Goal: Task Accomplishment & Management: Use online tool/utility

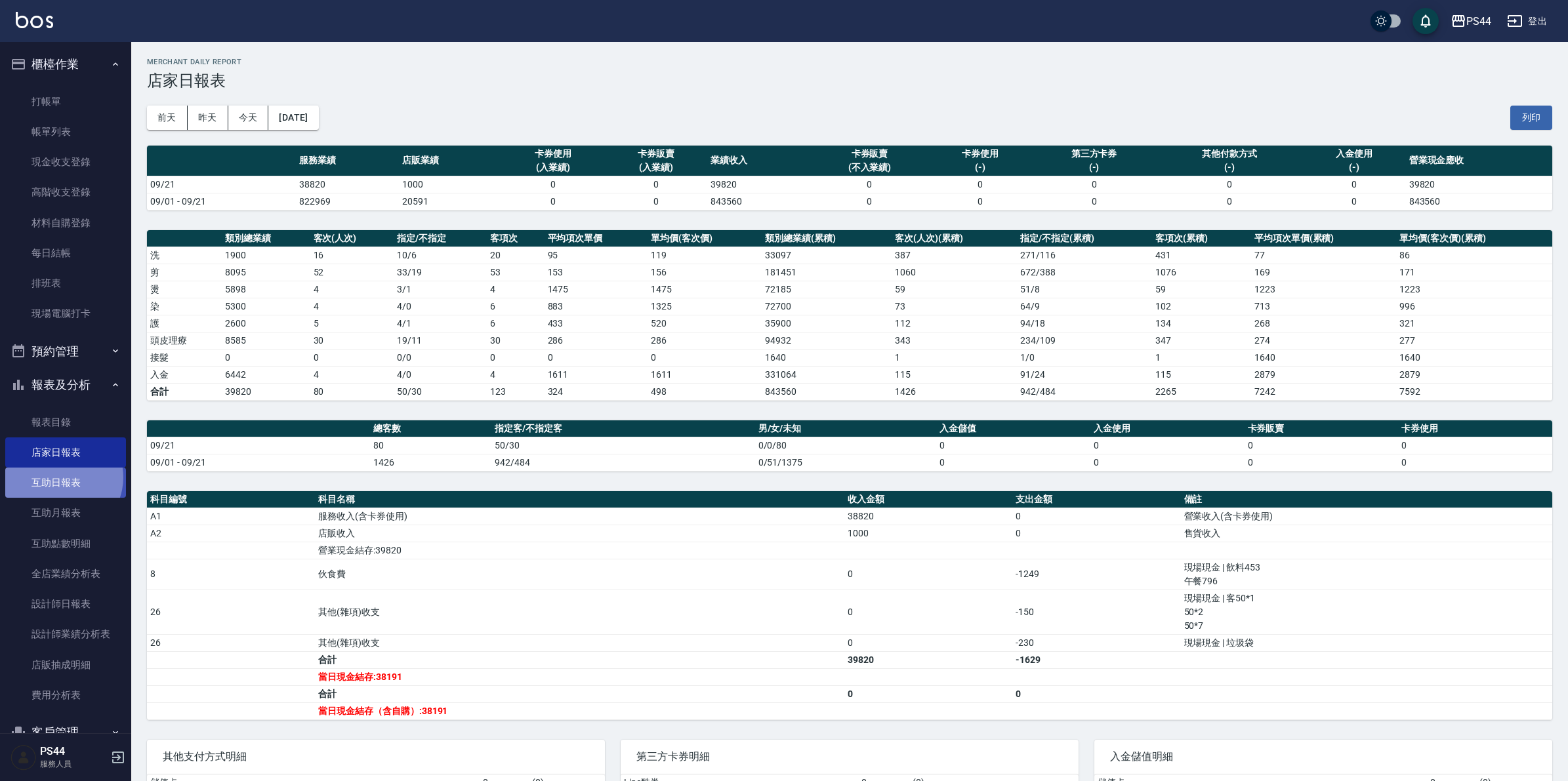
click at [61, 477] on link "互助日報表" at bounding box center [65, 483] width 121 height 30
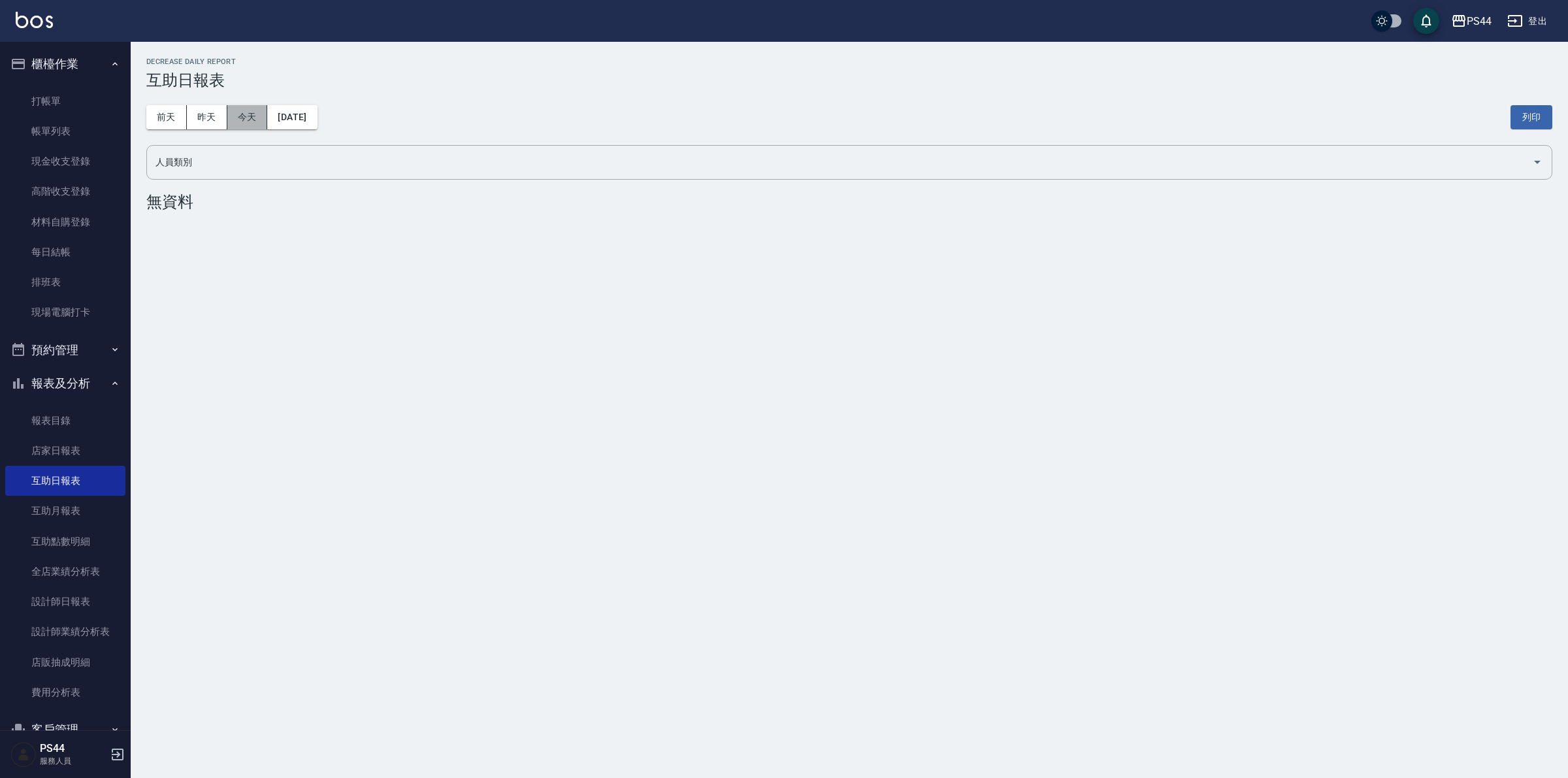
click at [258, 112] on button "今天" at bounding box center [248, 117] width 41 height 24
click at [182, 112] on button "前天" at bounding box center [167, 117] width 41 height 24
click at [208, 113] on button "昨天" at bounding box center [207, 117] width 41 height 24
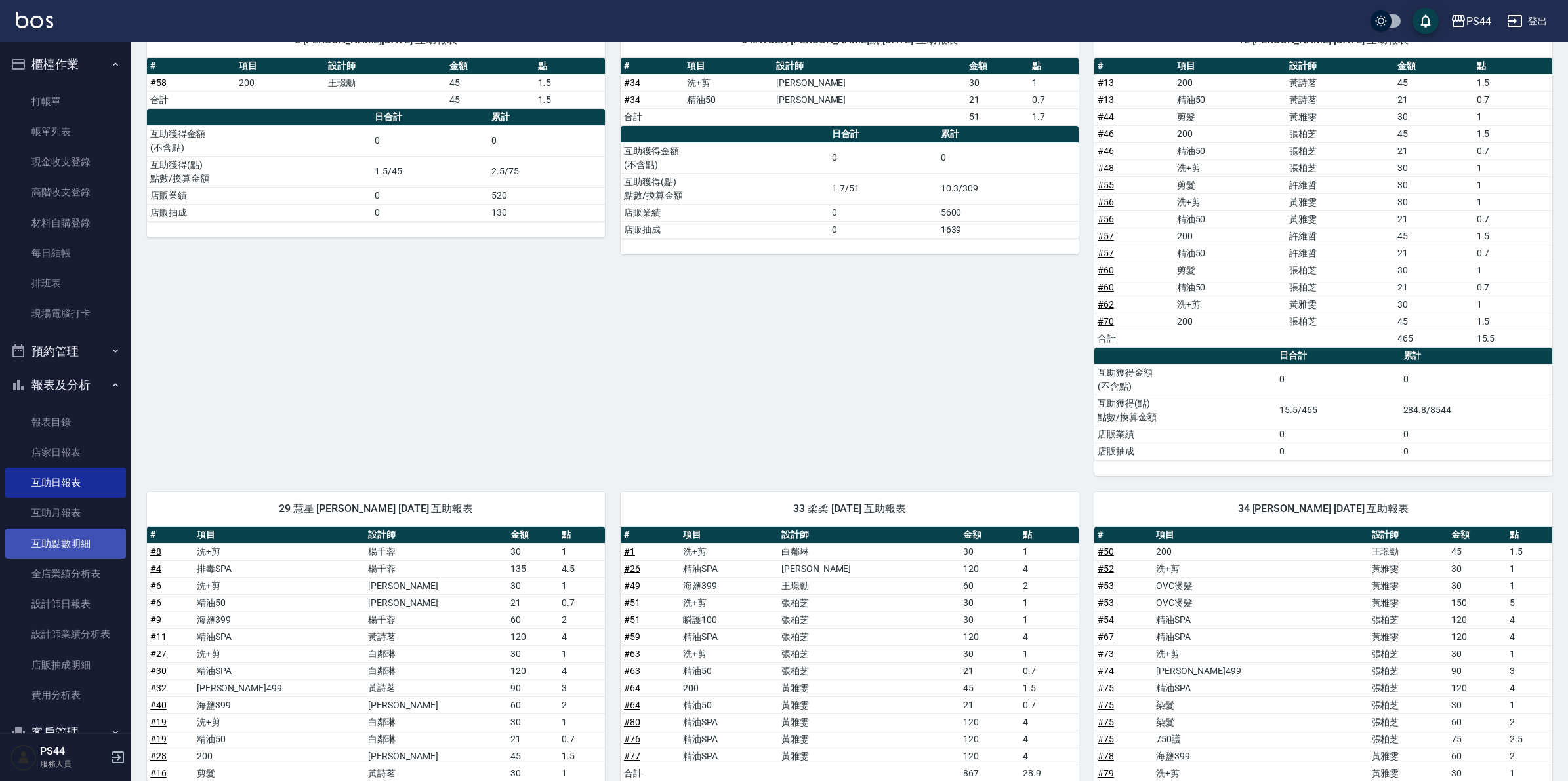
scroll to position [211, 0]
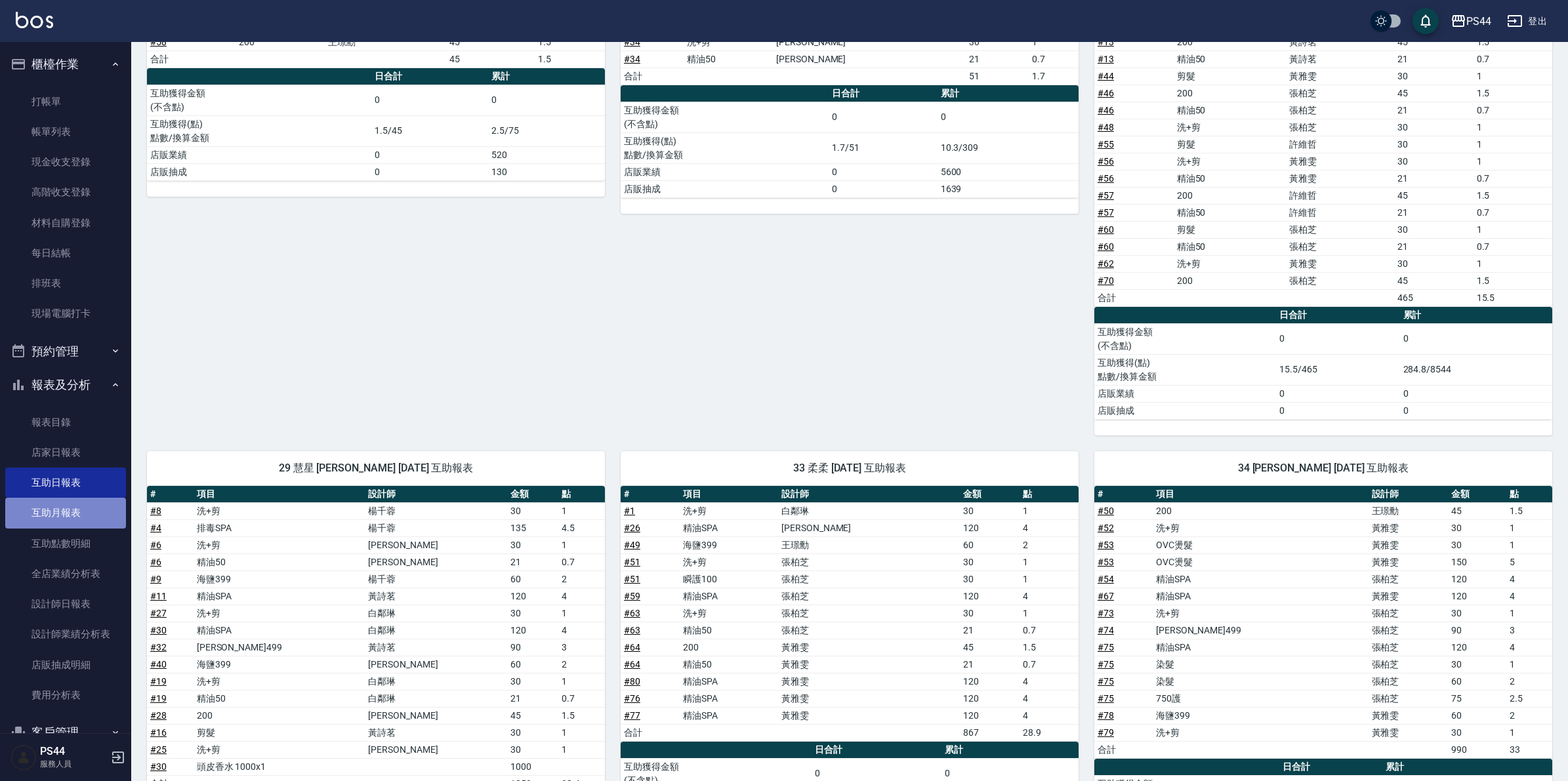
click at [66, 513] on link "互助月報表" at bounding box center [65, 513] width 121 height 30
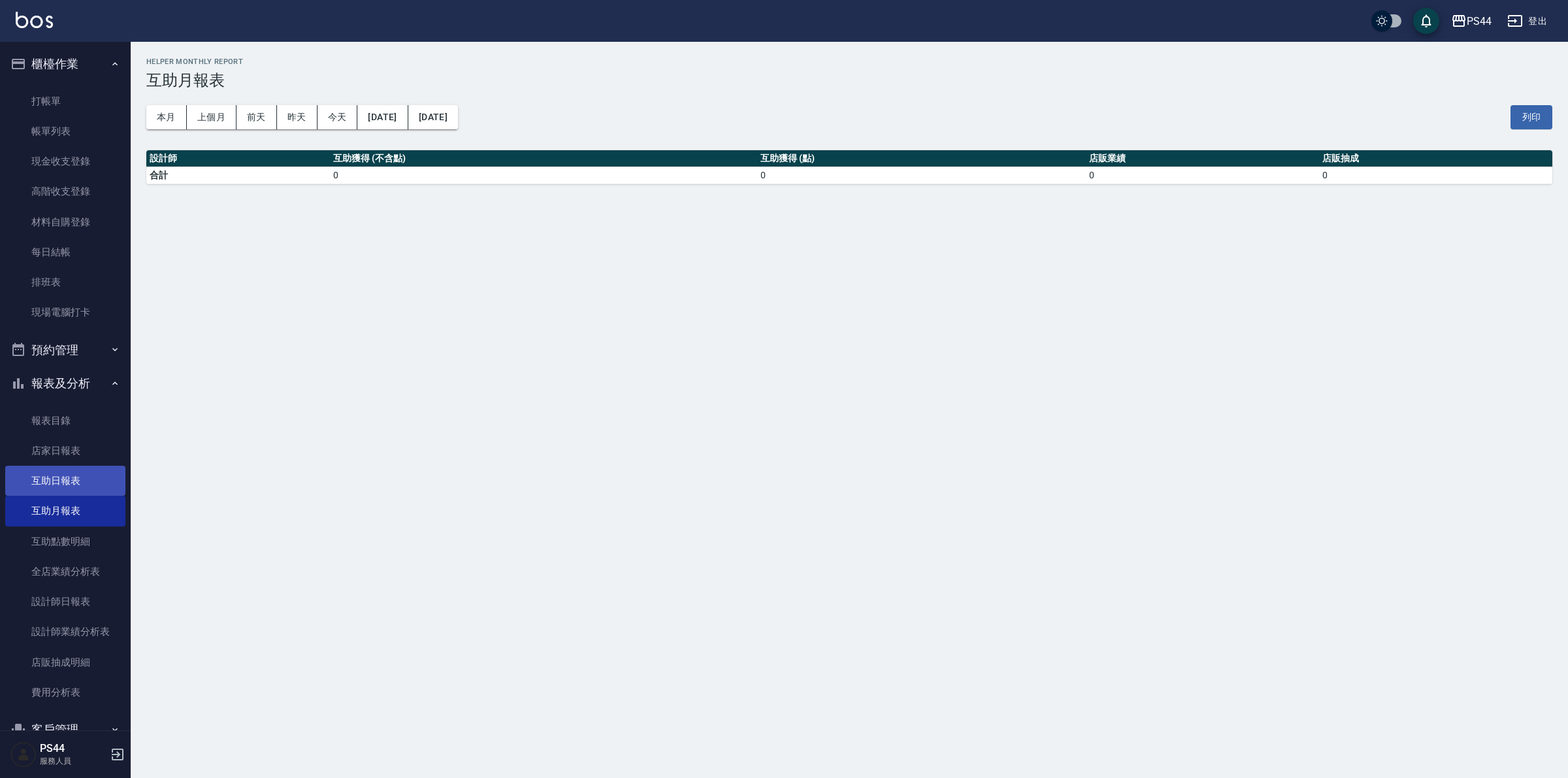
click at [70, 471] on link "互助日報表" at bounding box center [65, 481] width 120 height 30
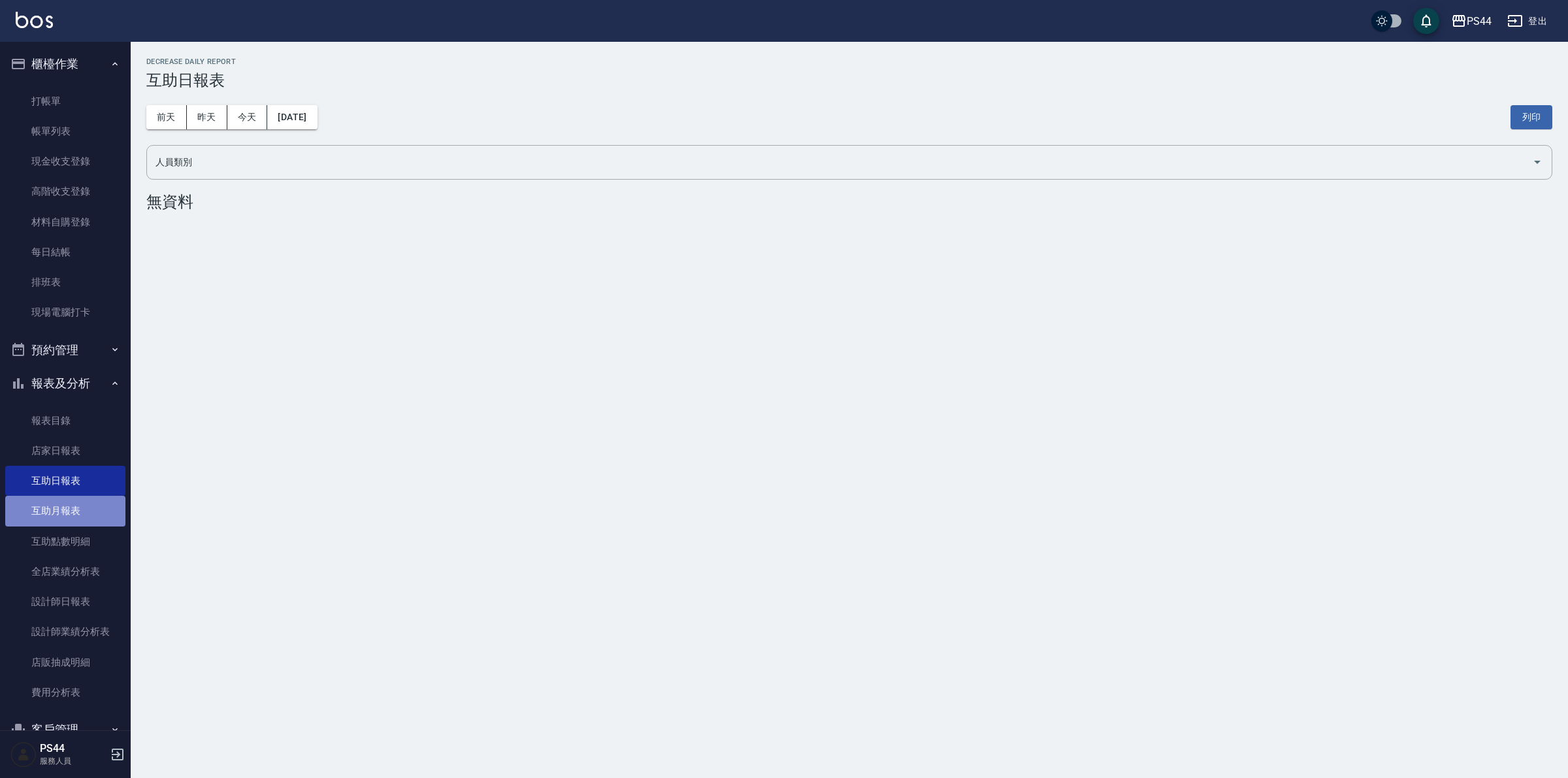
click at [72, 510] on link "互助月報表" at bounding box center [65, 511] width 120 height 30
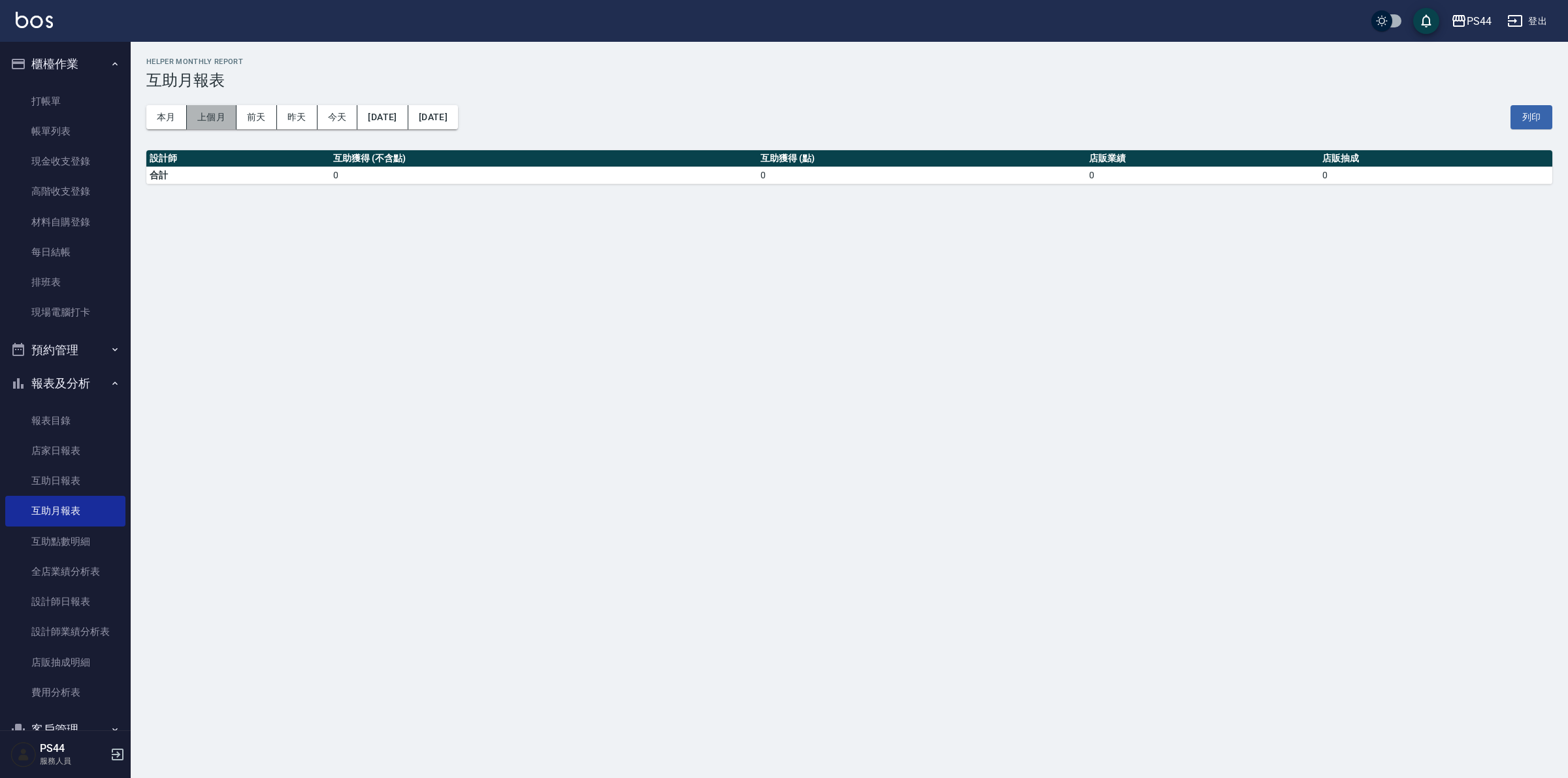
click at [204, 108] on button "上個月" at bounding box center [212, 117] width 50 height 24
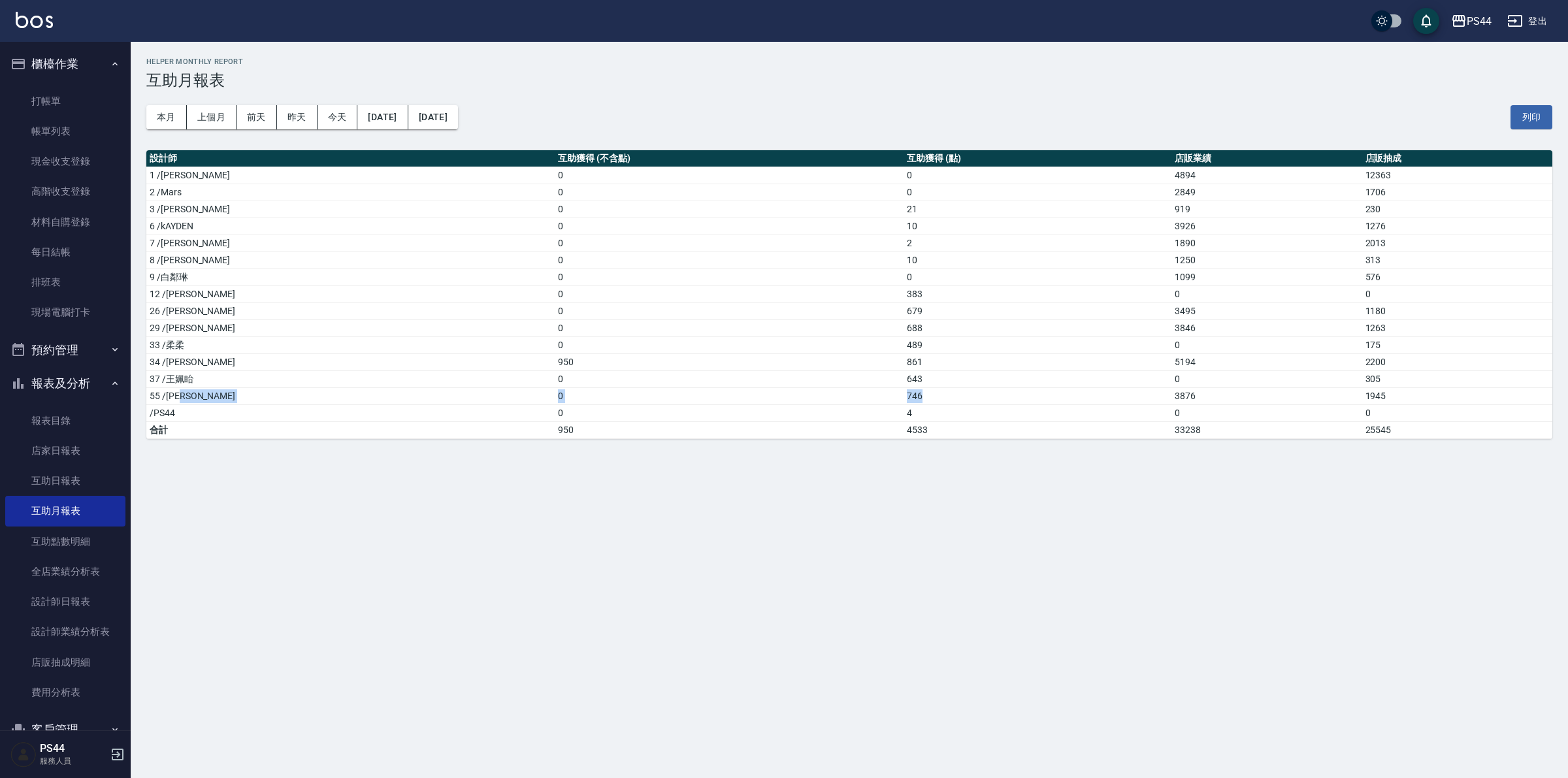
drag, startPoint x: 255, startPoint y: 399, endPoint x: 903, endPoint y: 396, distance: 648.0
click at [903, 396] on tr "55 /[PERSON_NAME]0 746 3876 1945" at bounding box center [849, 396] width 1406 height 17
click at [903, 397] on td "746" at bounding box center [1037, 396] width 268 height 17
drag, startPoint x: 829, startPoint y: 397, endPoint x: 798, endPoint y: 397, distance: 31.0
click at [798, 397] on tr "55 /[PERSON_NAME]0 746 3876 1945" at bounding box center [849, 396] width 1406 height 17
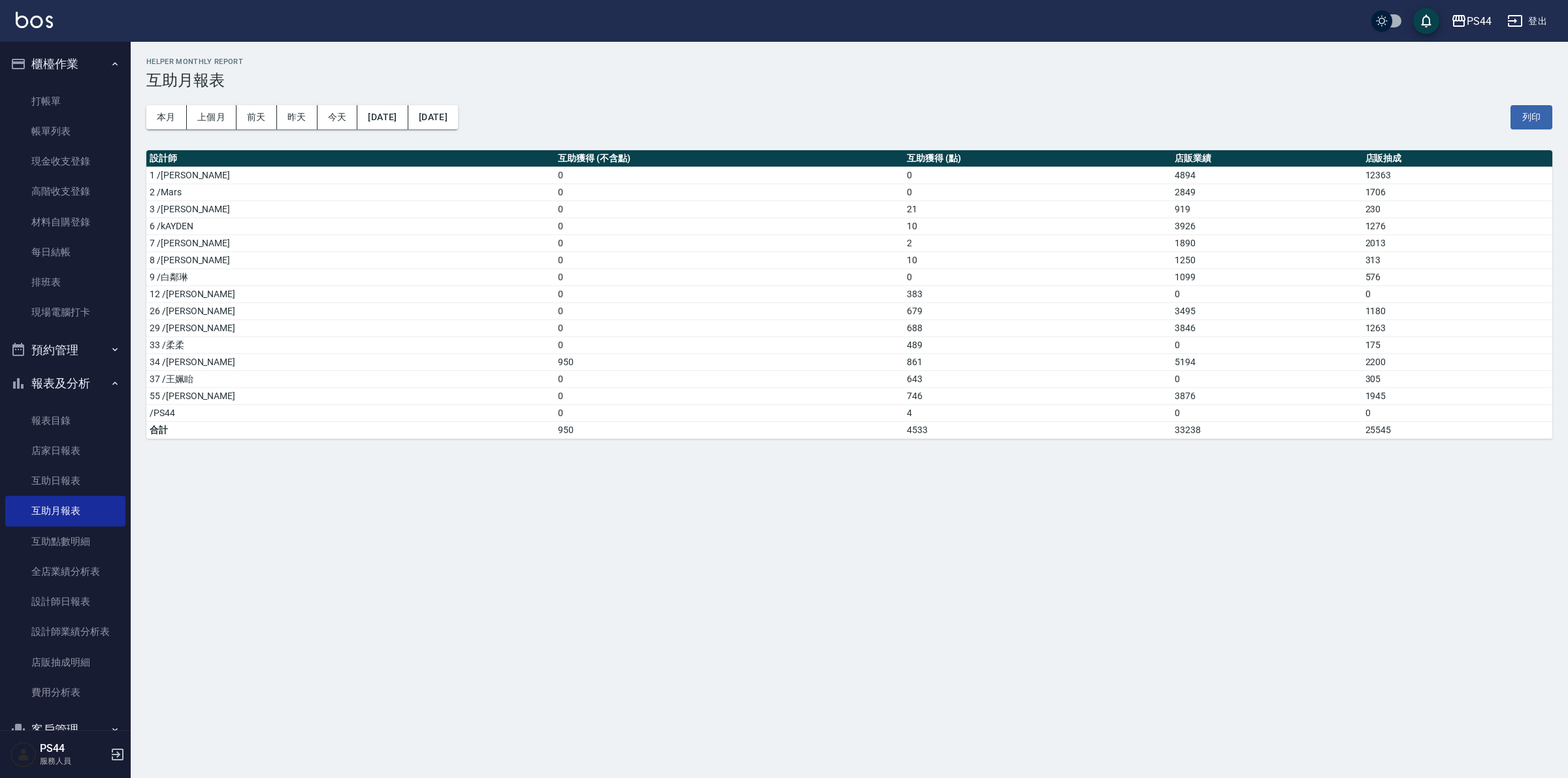
click at [655, 59] on h2 "Helper Monthly Report" at bounding box center [849, 62] width 1406 height 9
click at [64, 101] on link "打帳單" at bounding box center [65, 101] width 120 height 30
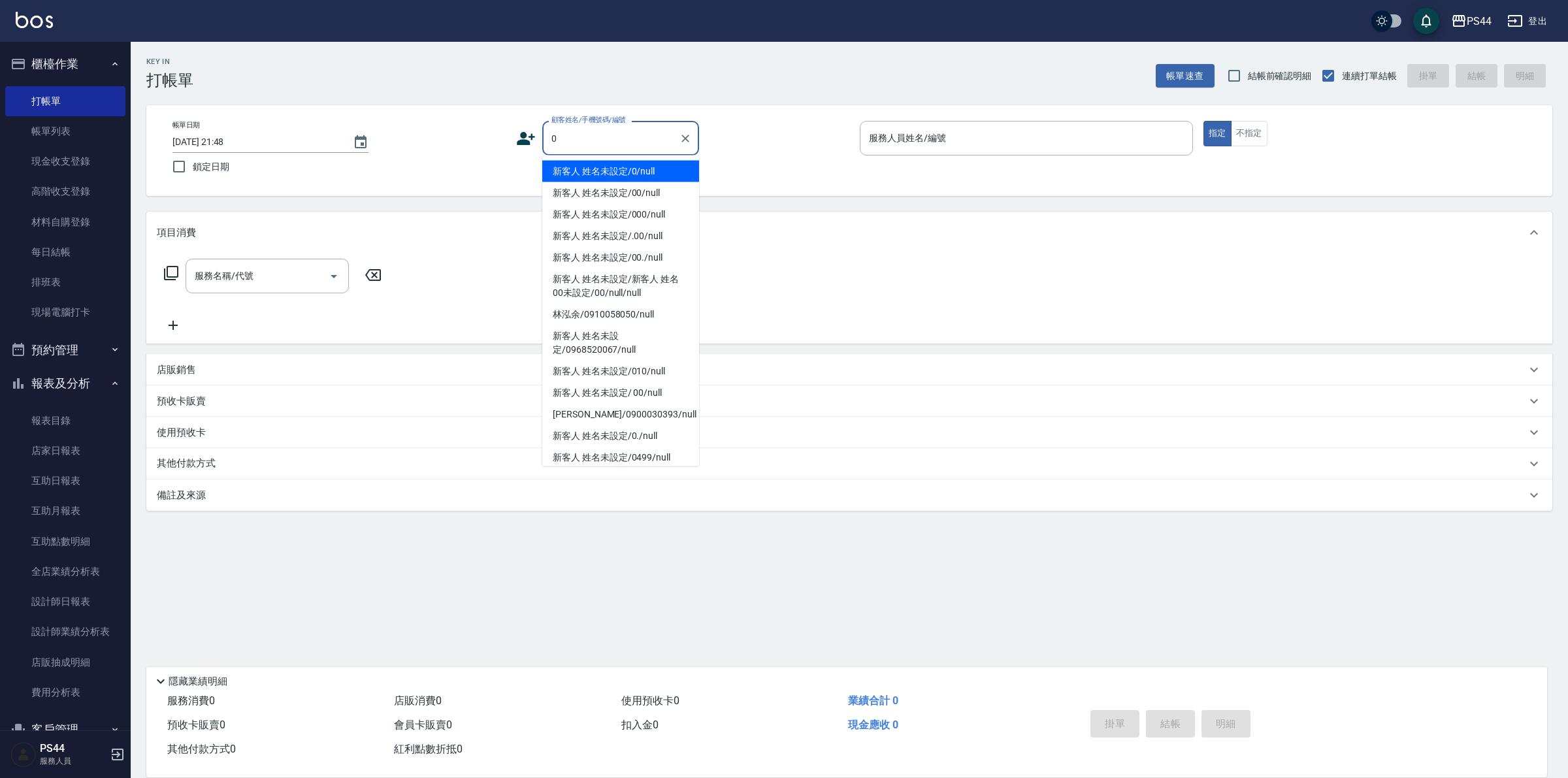
type input "新客人 姓名未設定/0/null"
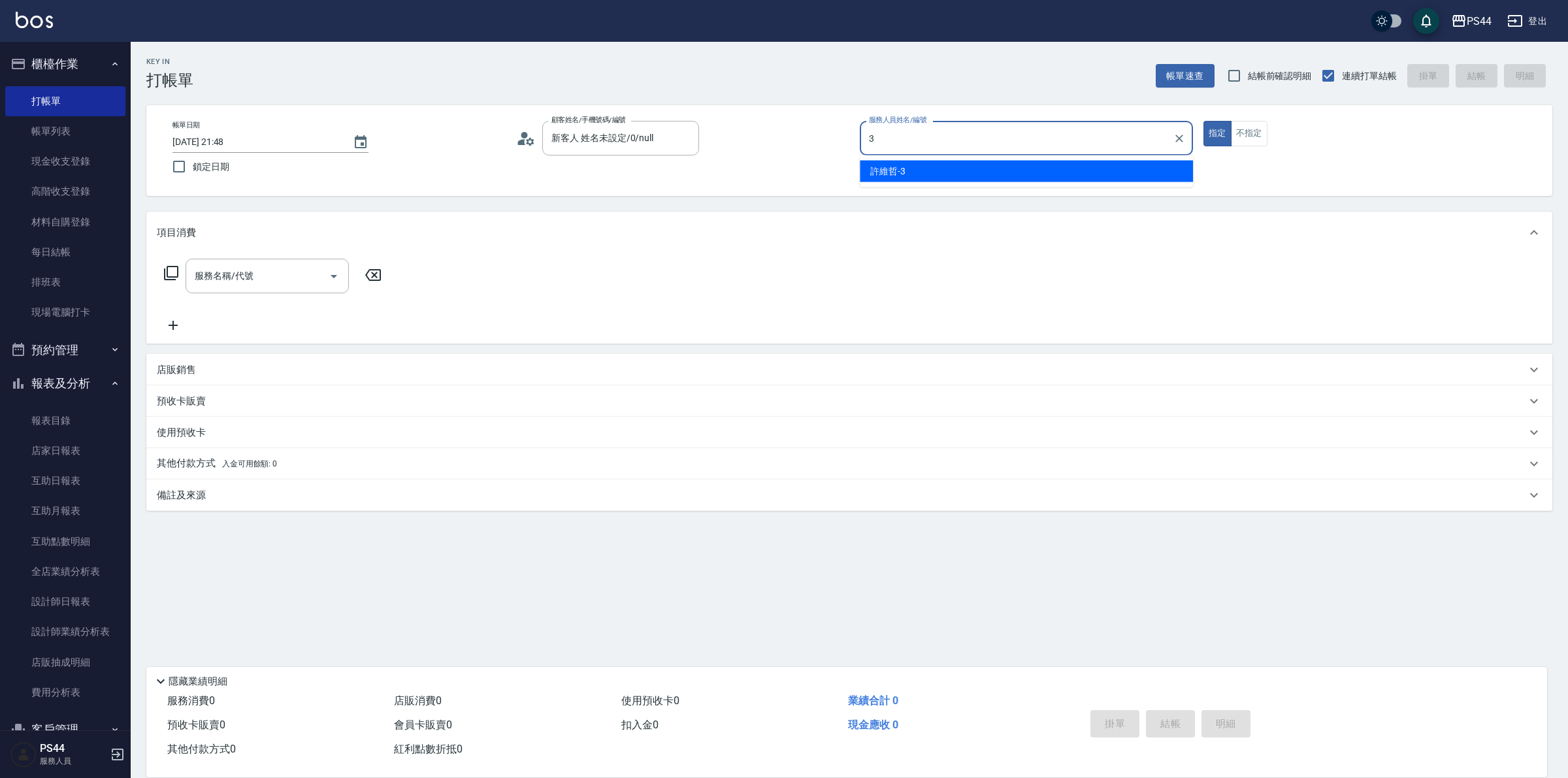
type input "許維哲-3"
type button "true"
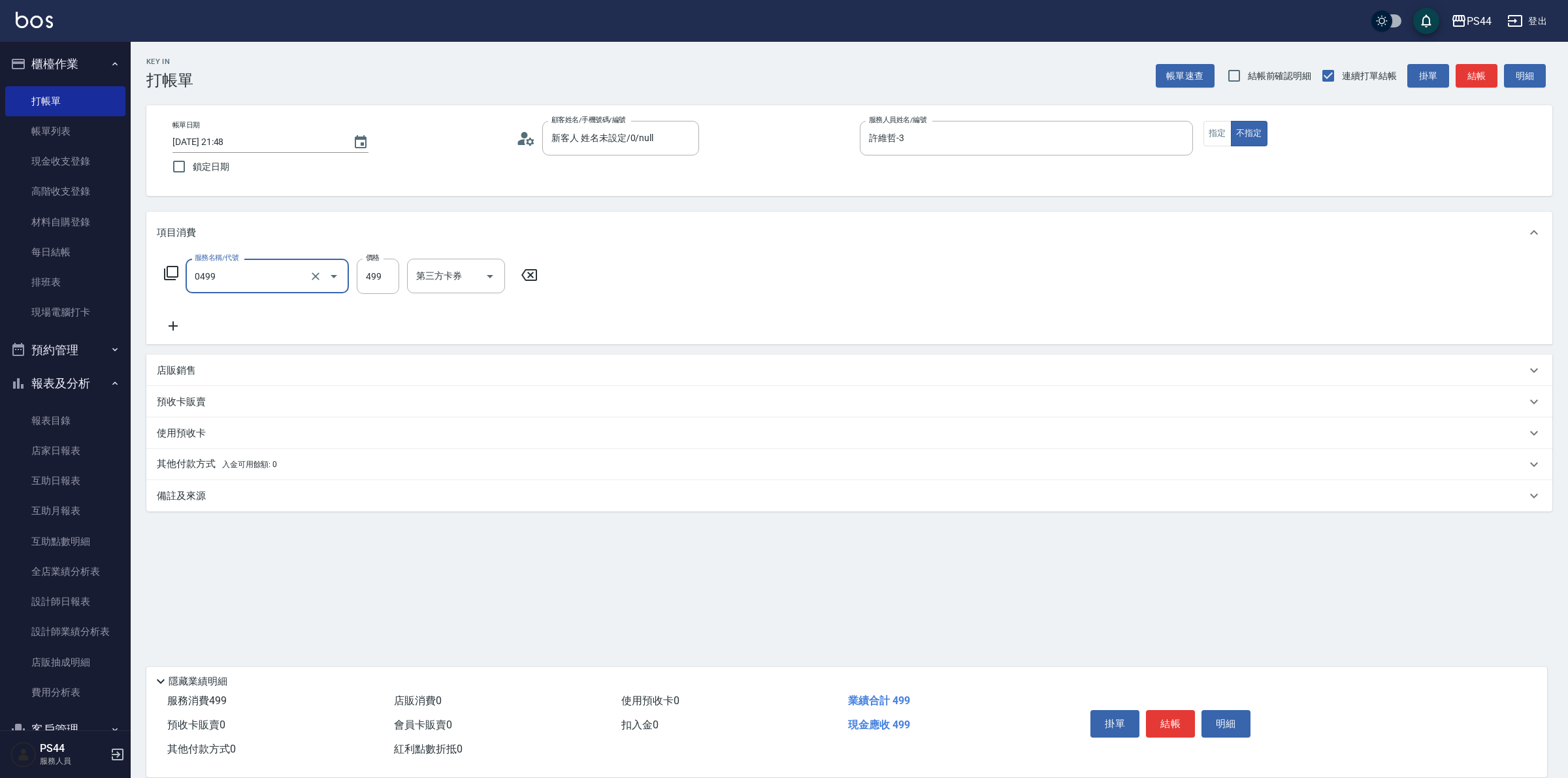
type input "[PERSON_NAME]499(0499)"
type input "蘇昭瑜-55"
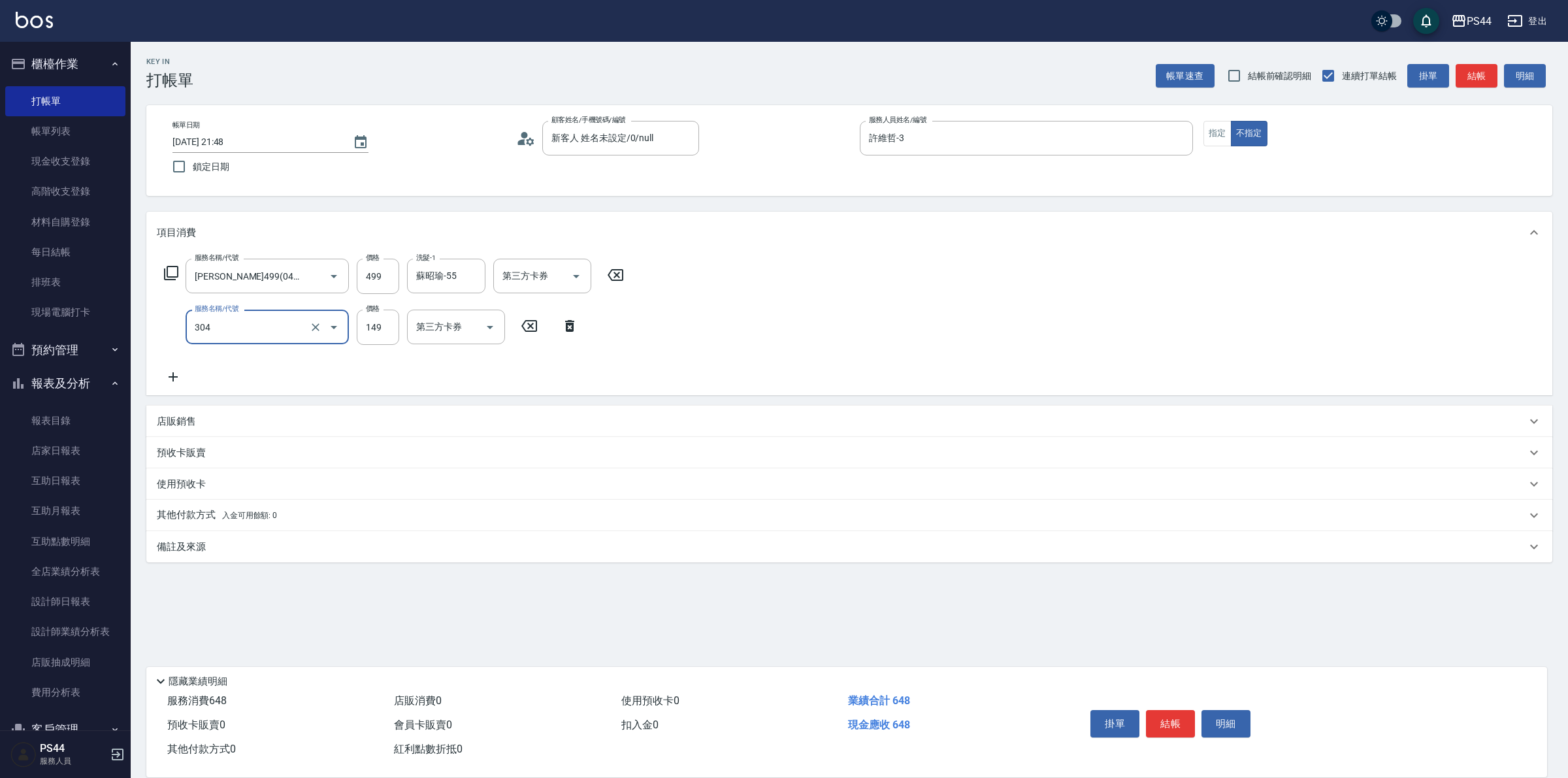
type input "剪髮(304)"
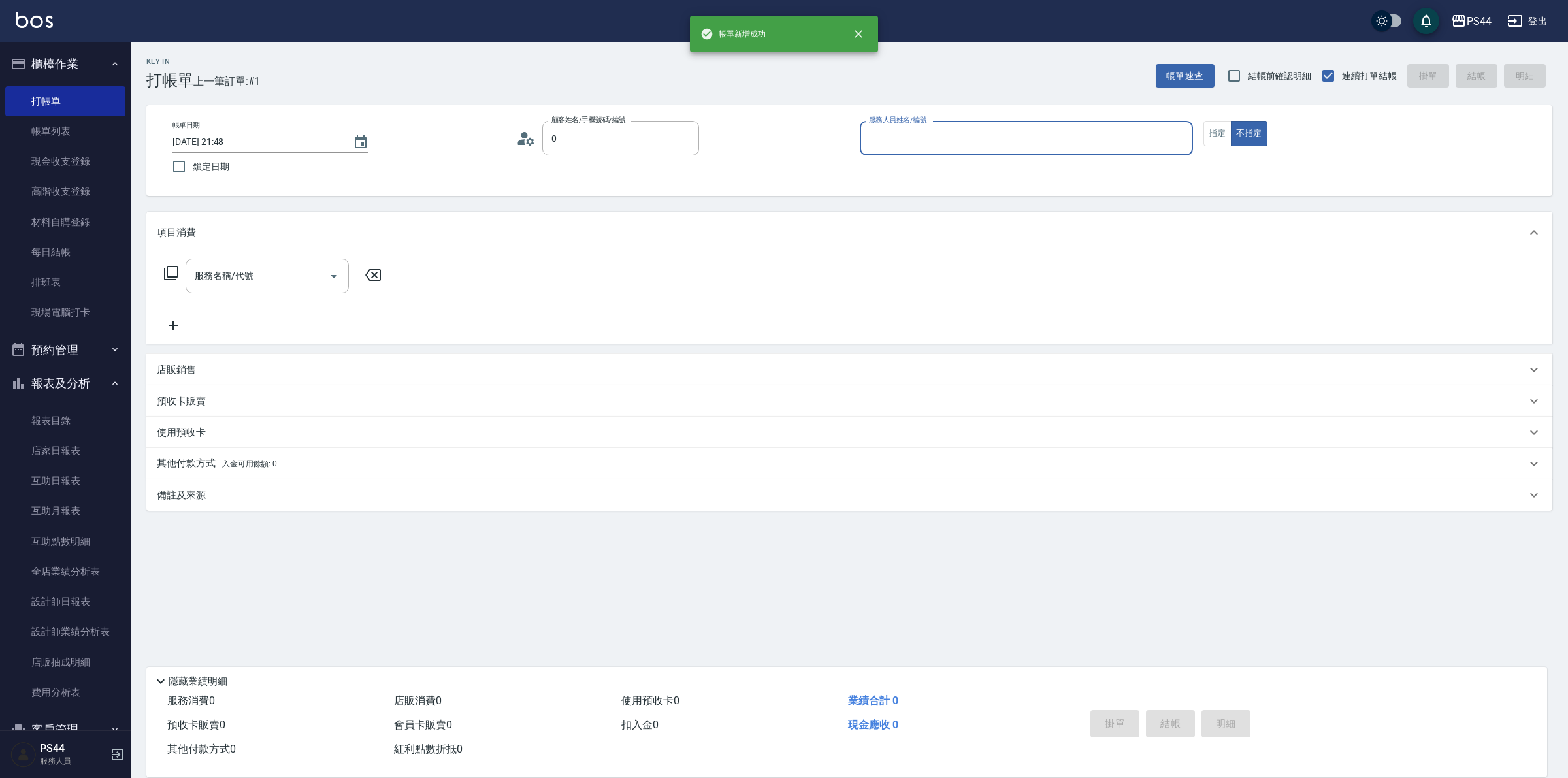
type input "新客人 姓名未設定/0/null"
type input "楊千蓉-7"
type button "false"
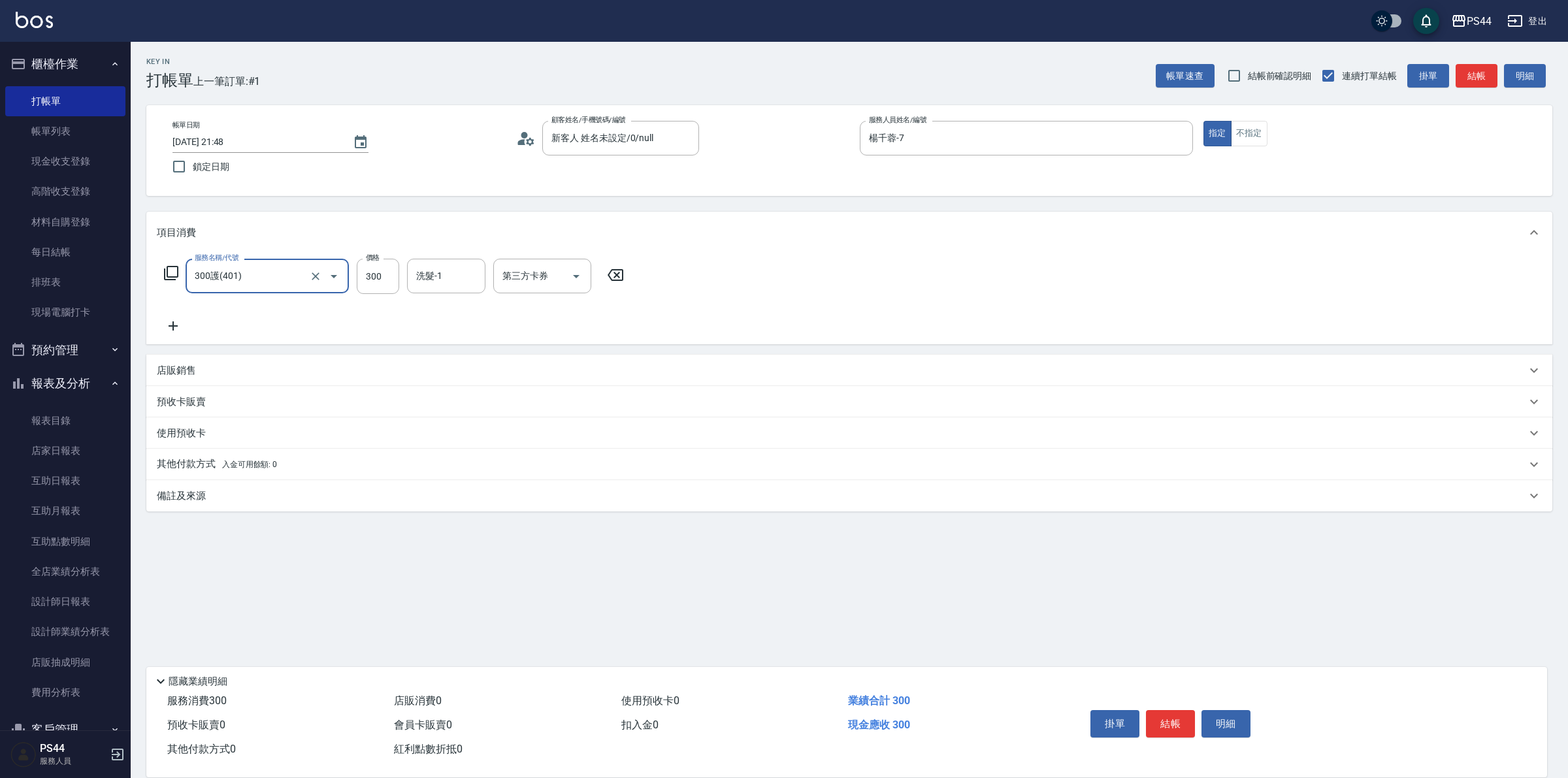
type input "300護(401)"
type input "王姵眙-37"
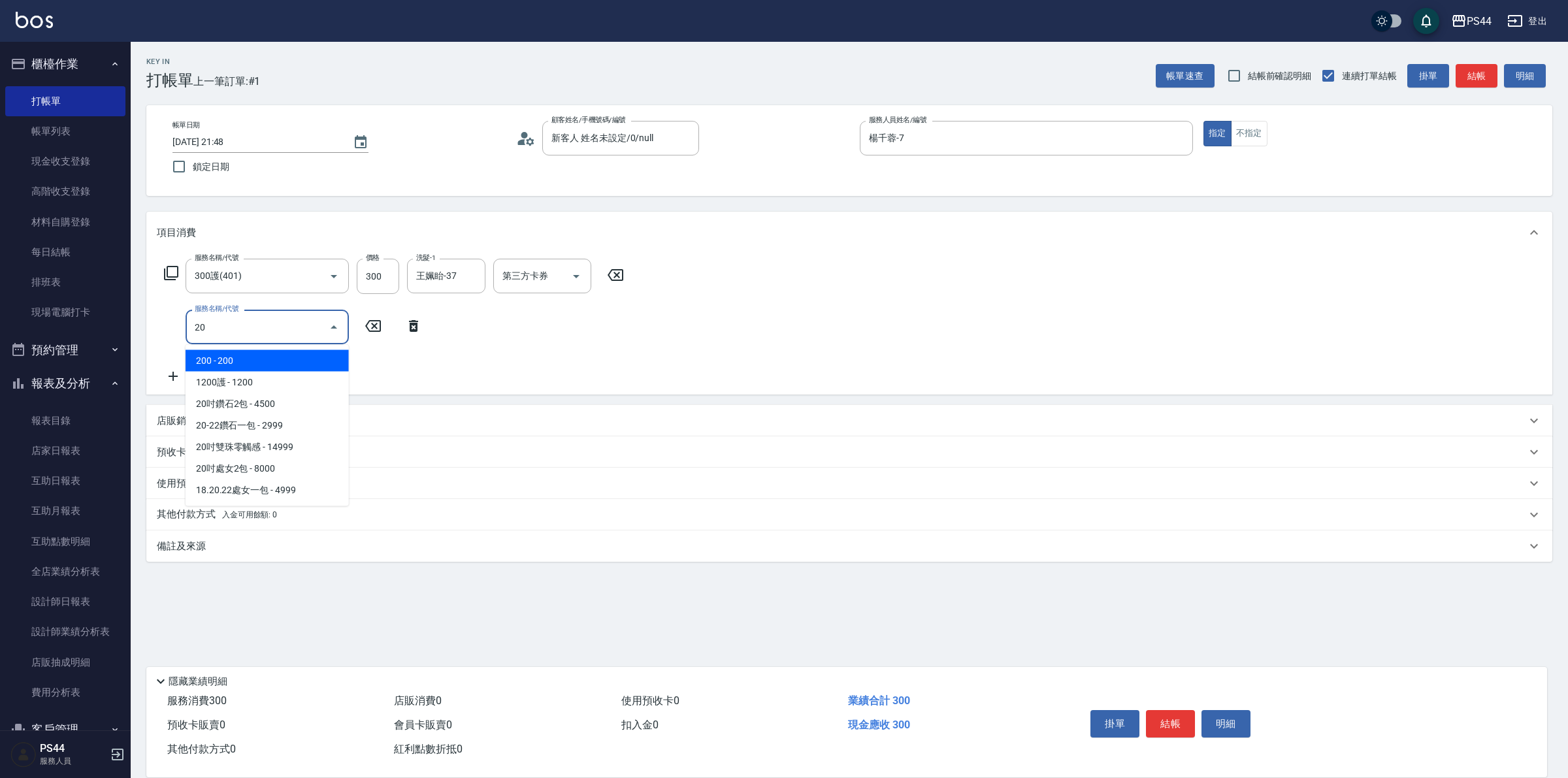
type input "2"
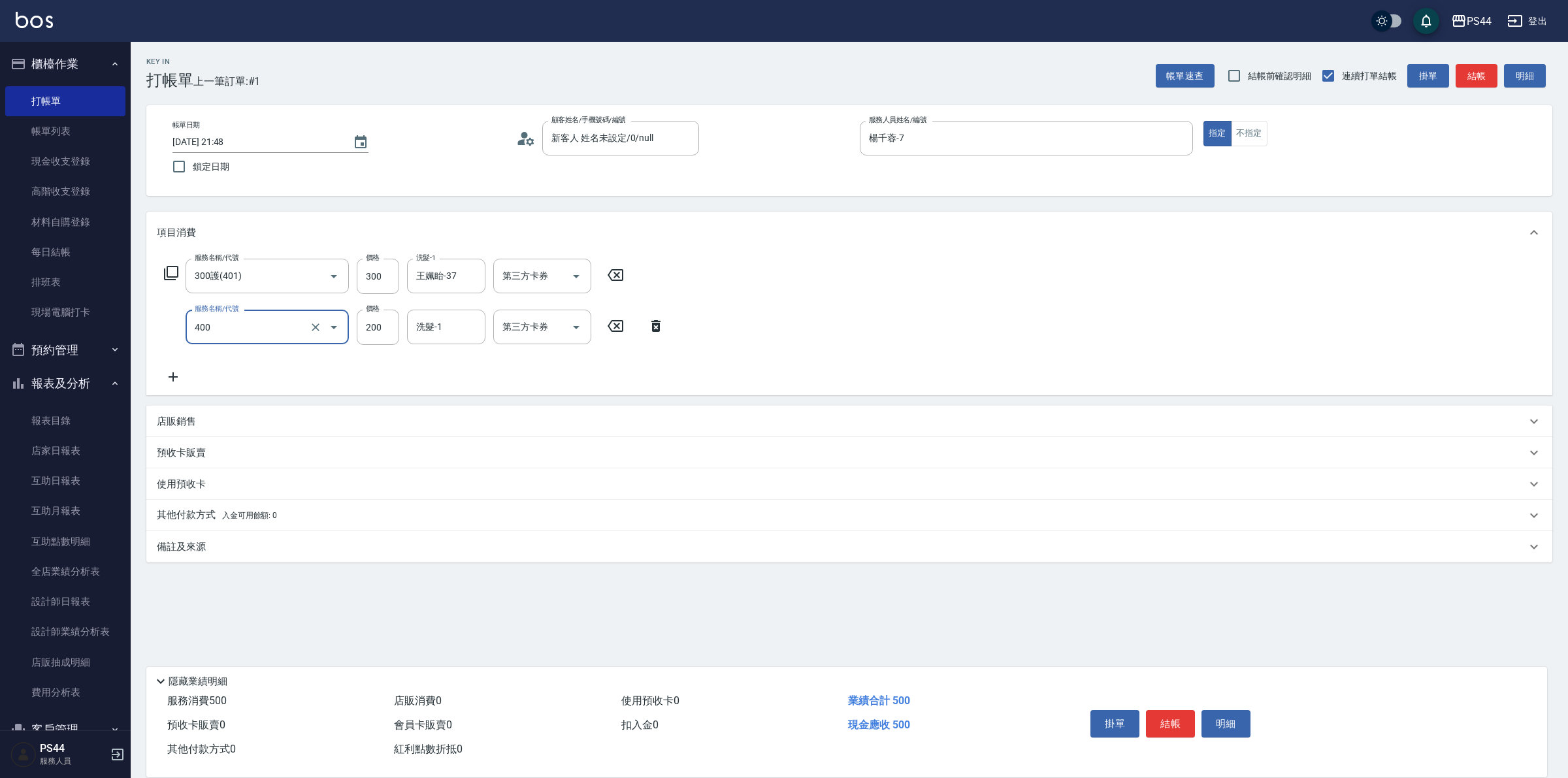
type input "自備護髮(400)"
type input "王姵眙-37"
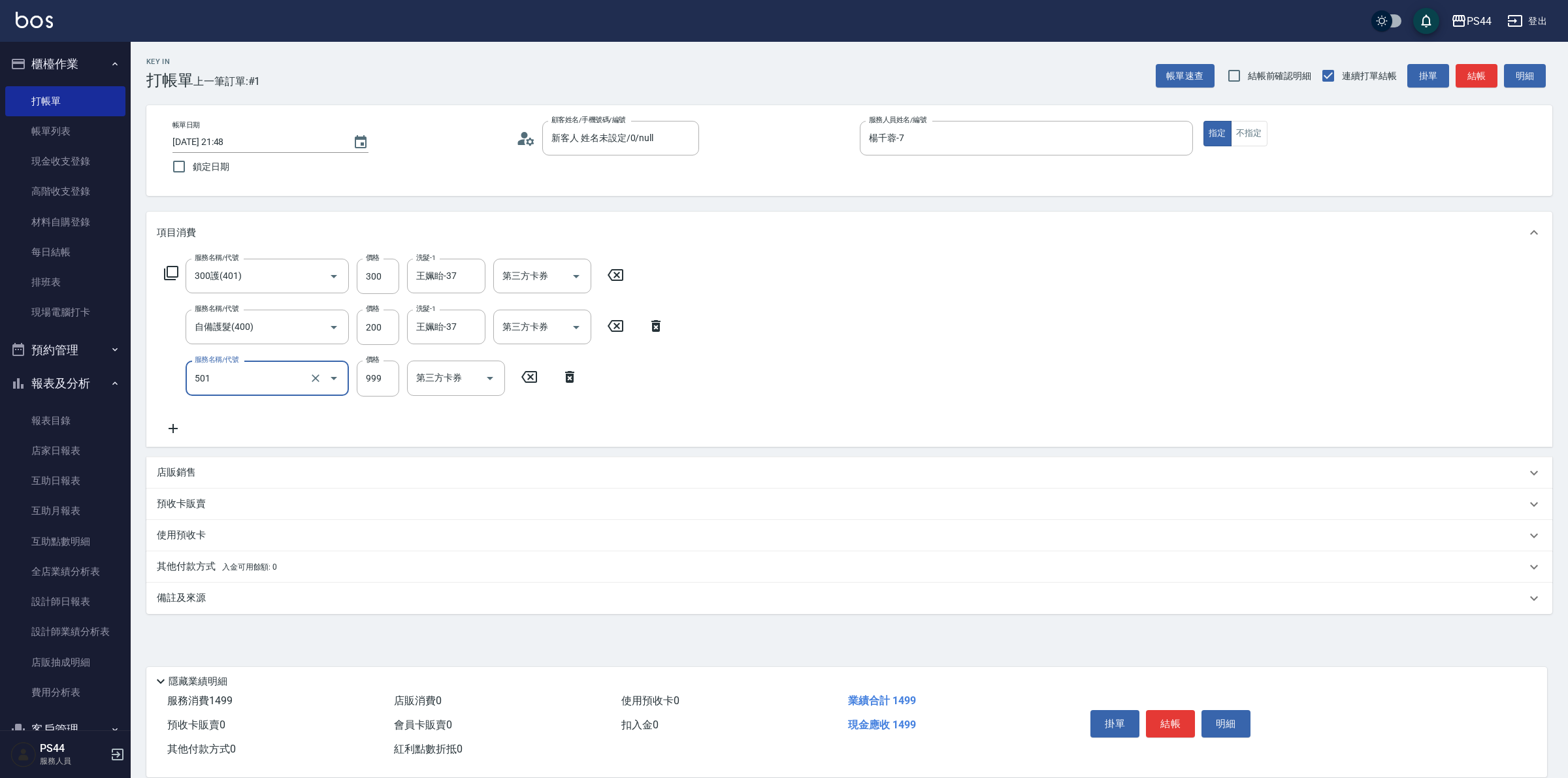
type input "染髮(501)"
type input "1200"
type input "王姵眙-37"
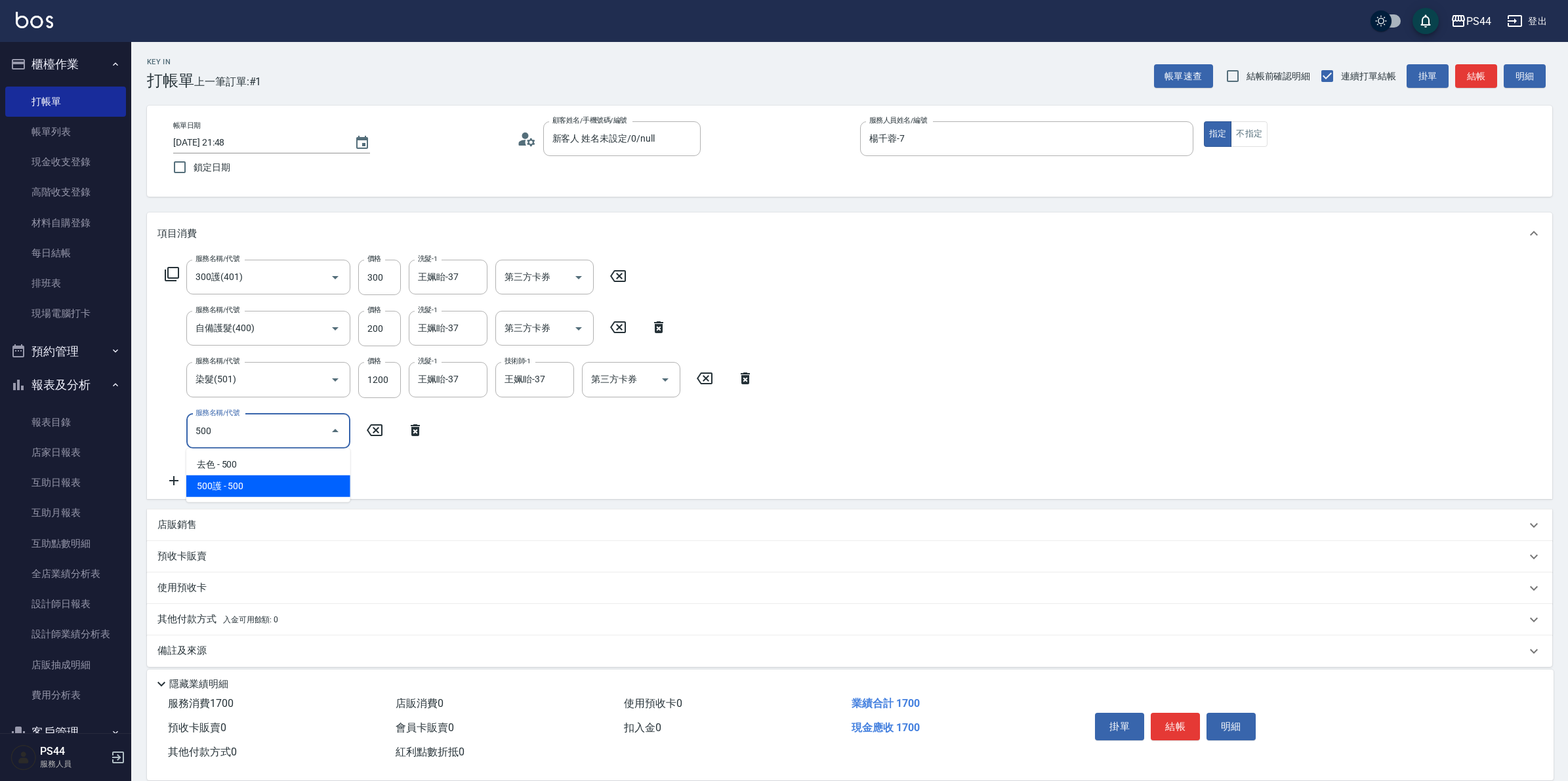
type input "500護(402)"
click at [319, 433] on icon "Clear" at bounding box center [317, 431] width 8 height 8
type input "8"
type input "去色(500)"
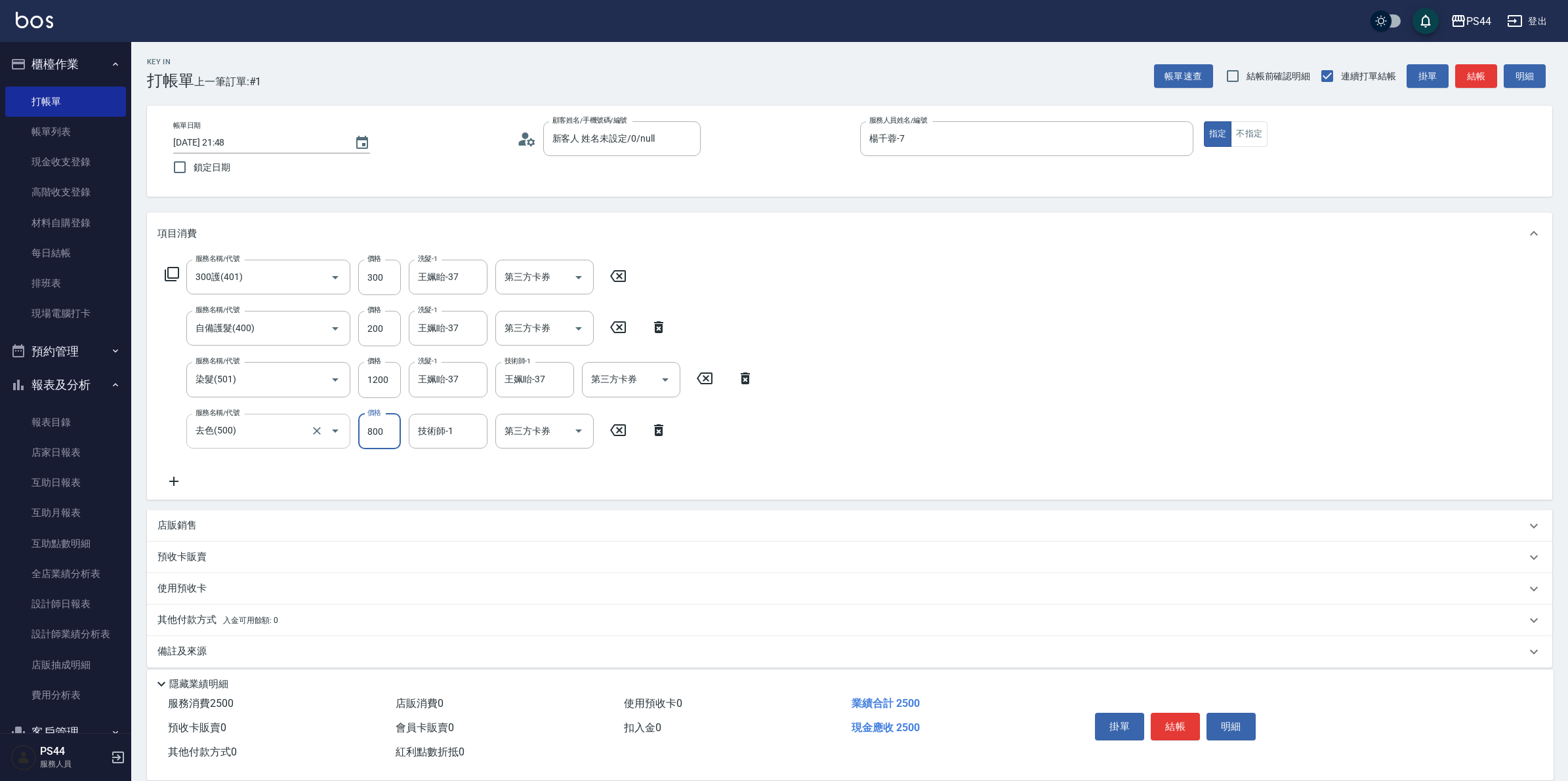
type input "800"
type input "王姵眙-37"
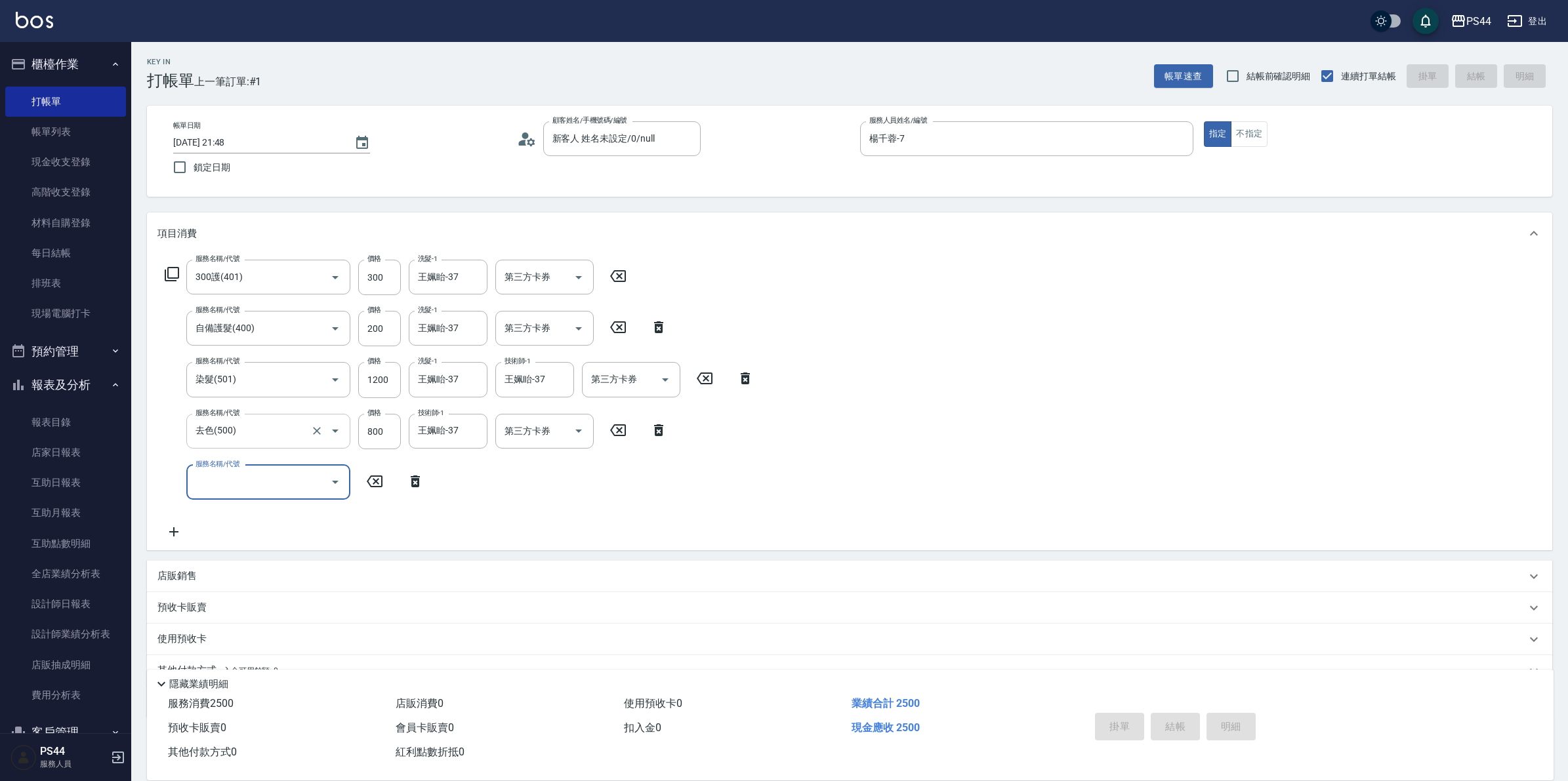
type input "[DATE] 21:49"
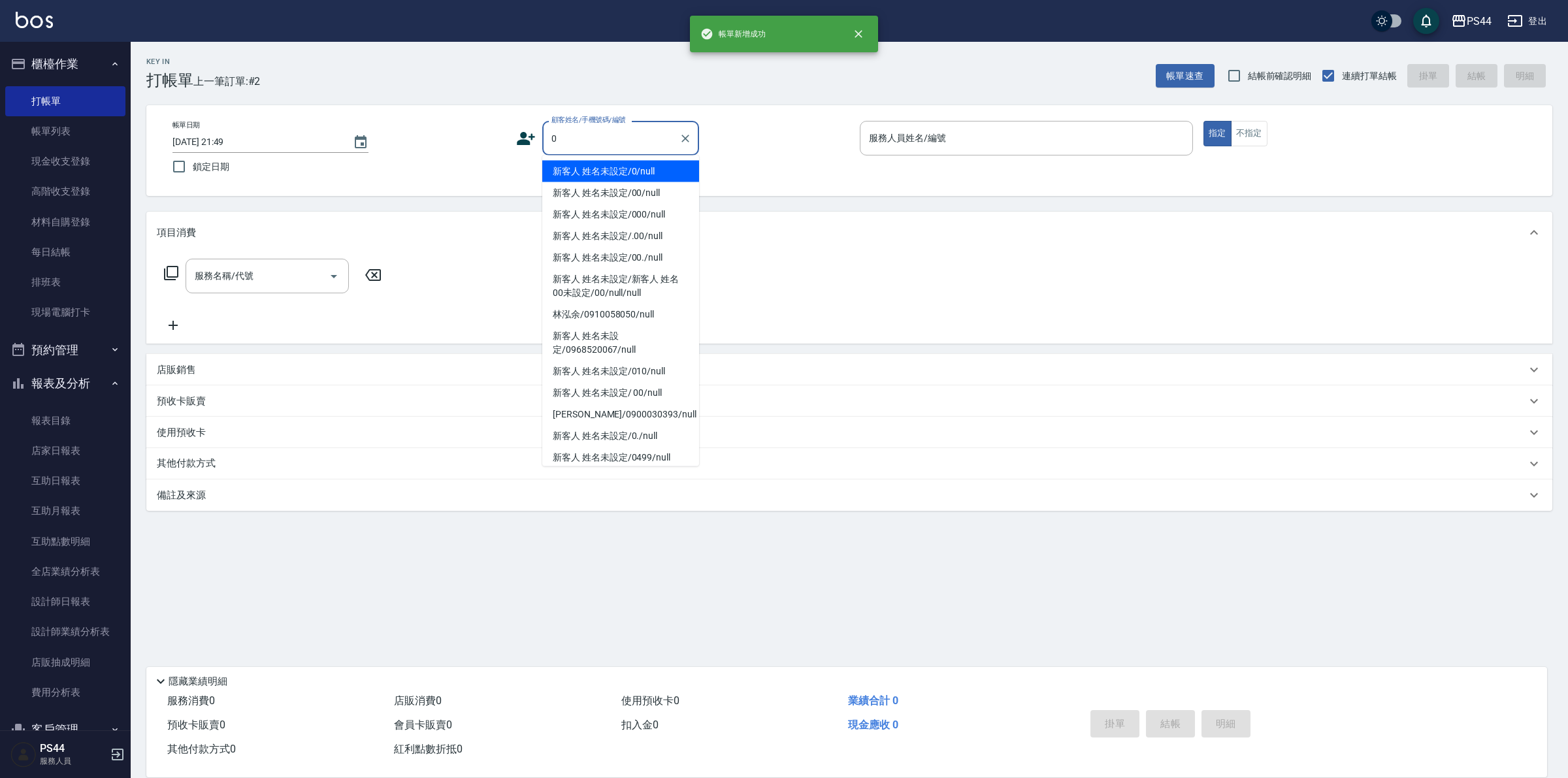
type input "新客人 姓名未設定/0/null"
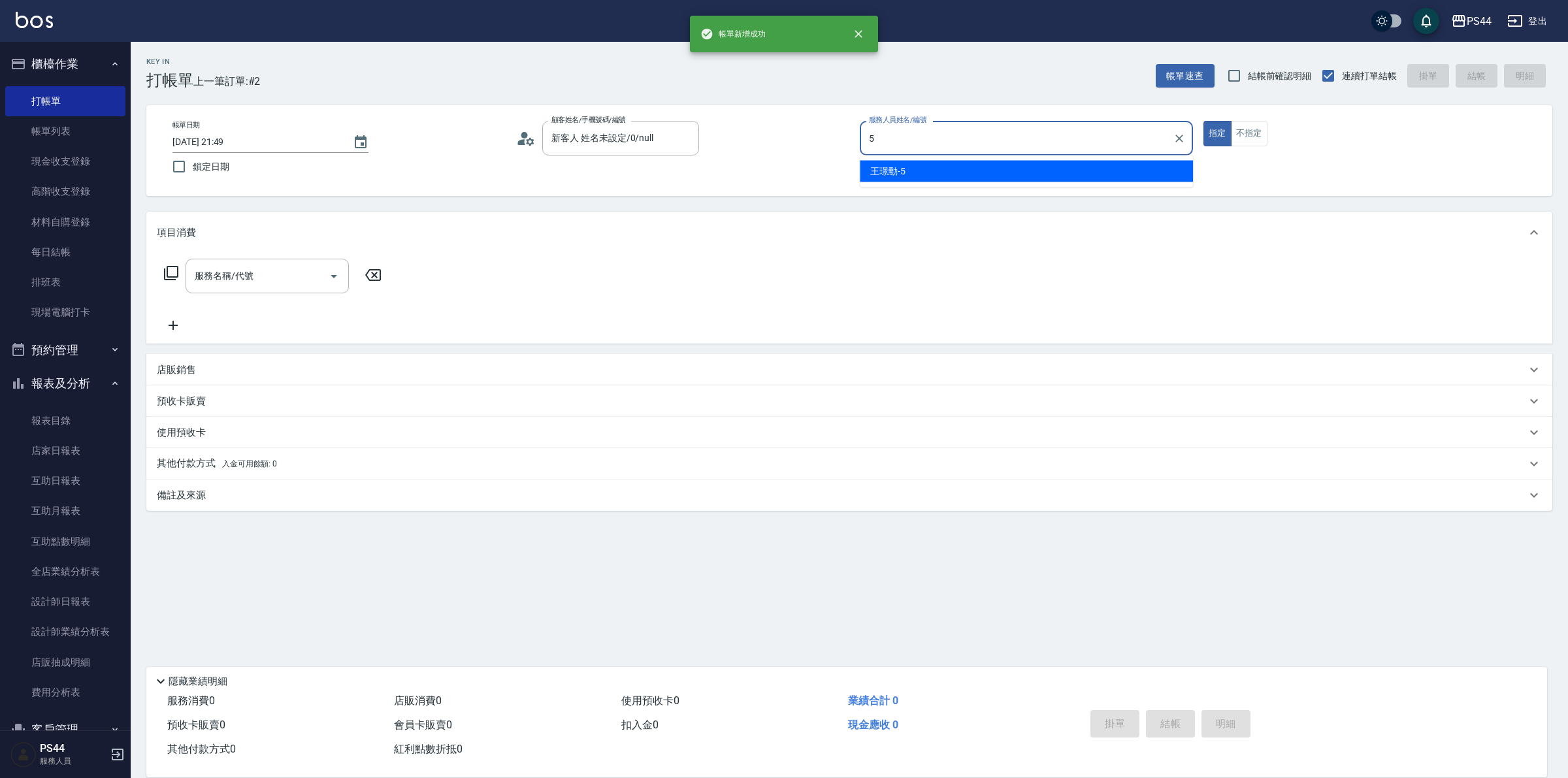
type input "王璟勳-5"
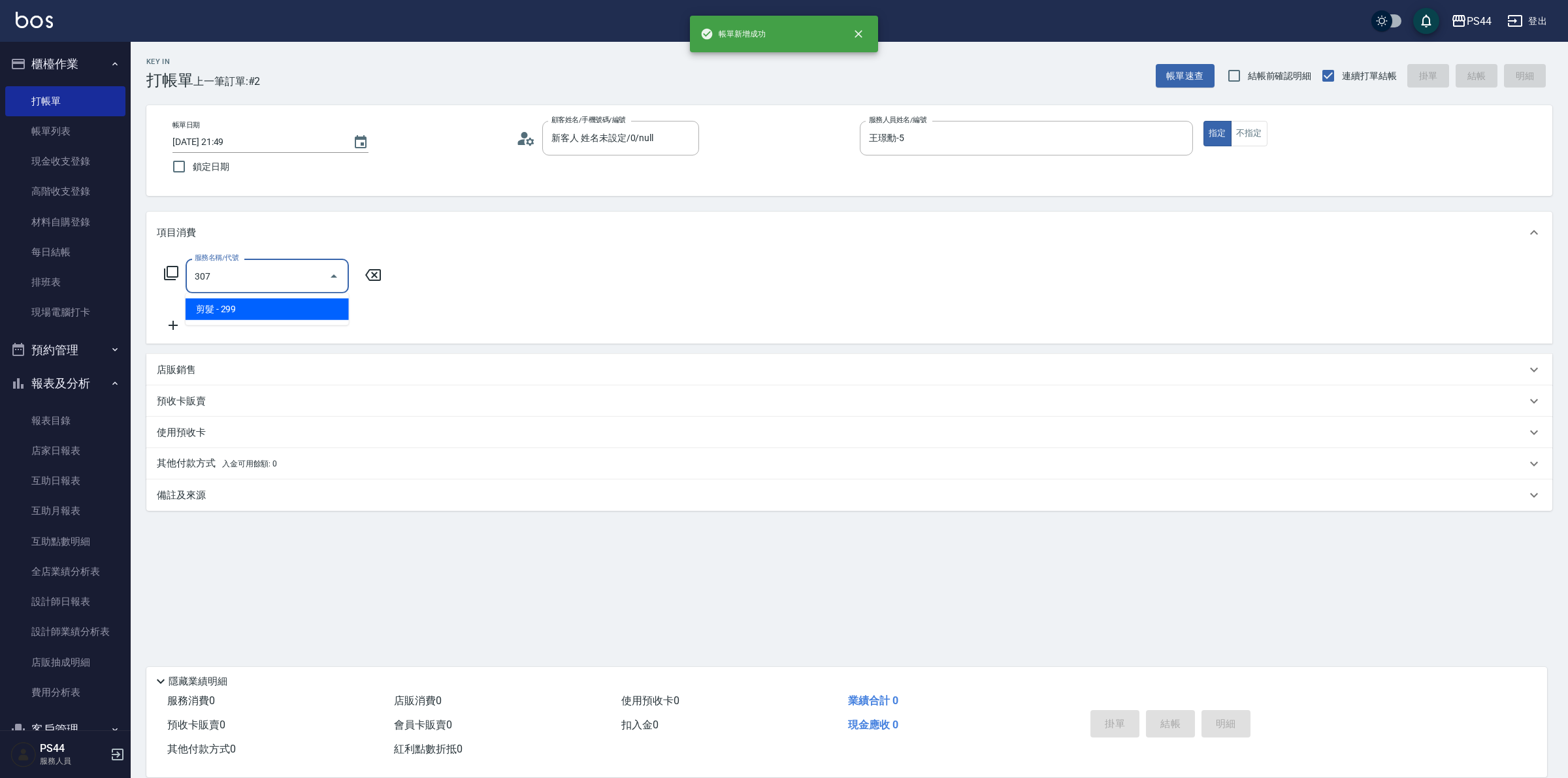
type input "剪髮(307)"
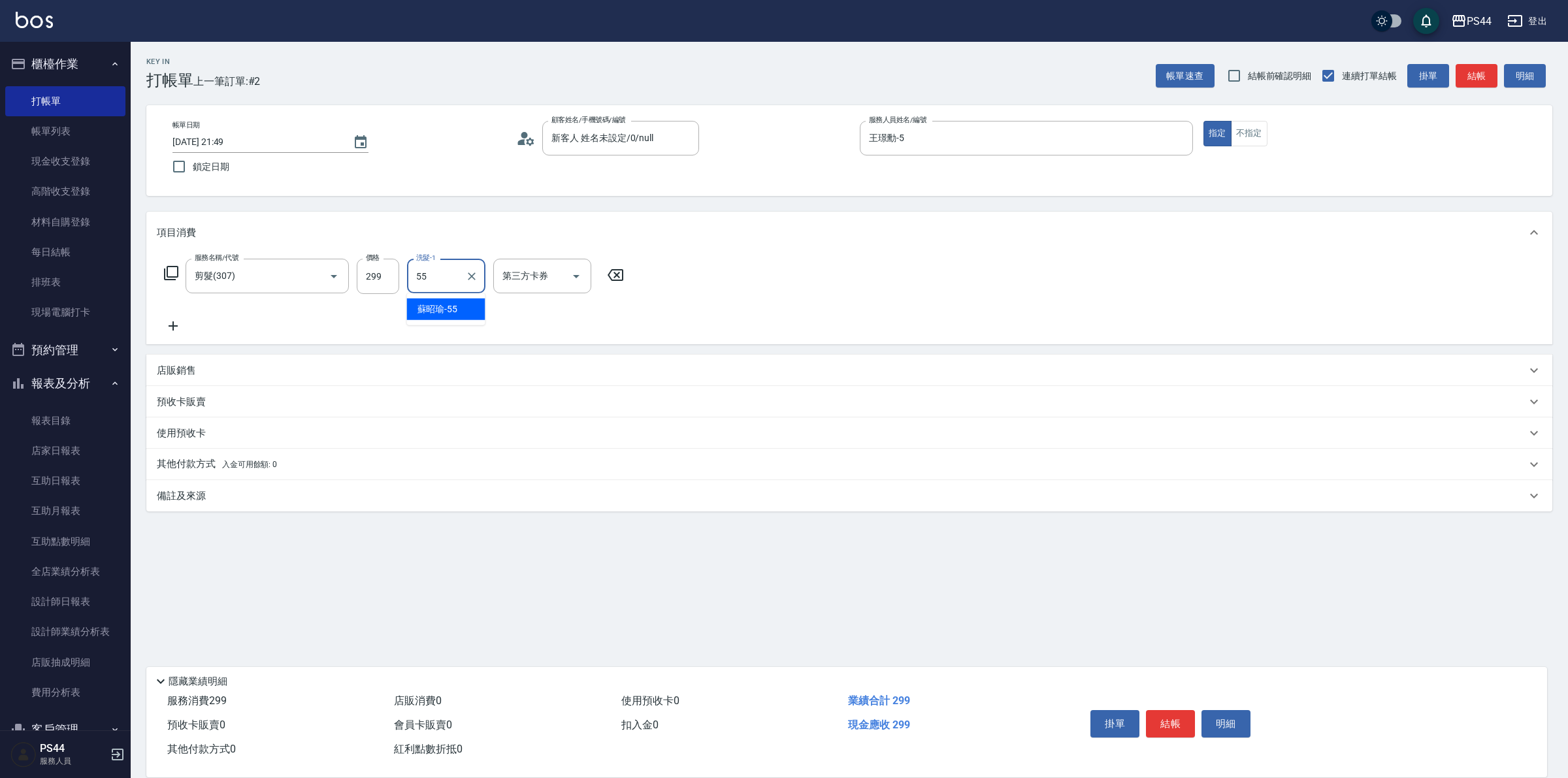
type input "蘇昭瑜-55"
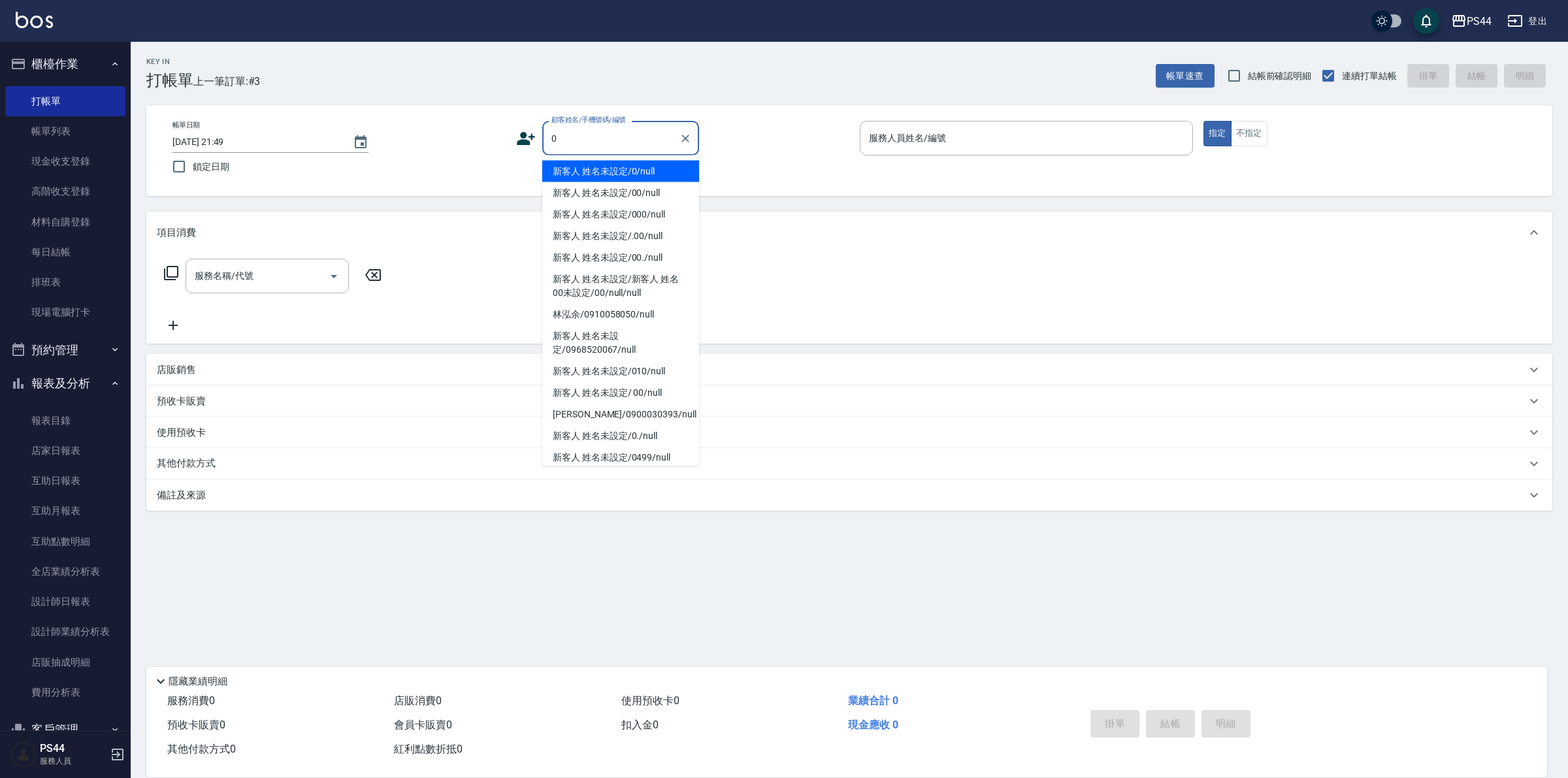
type input "新客人 姓名未設定/0/null"
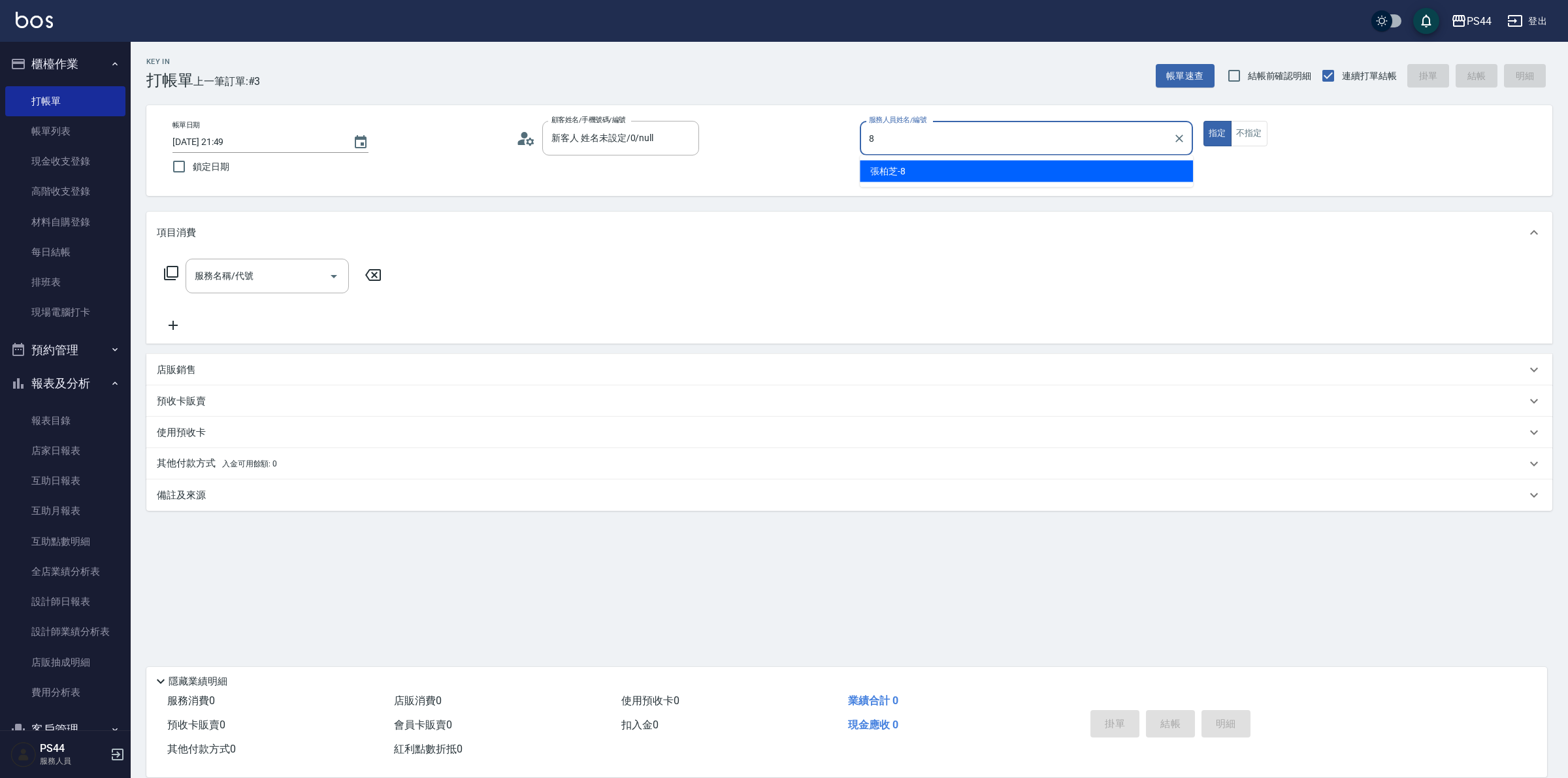
type input "張柏芝-8"
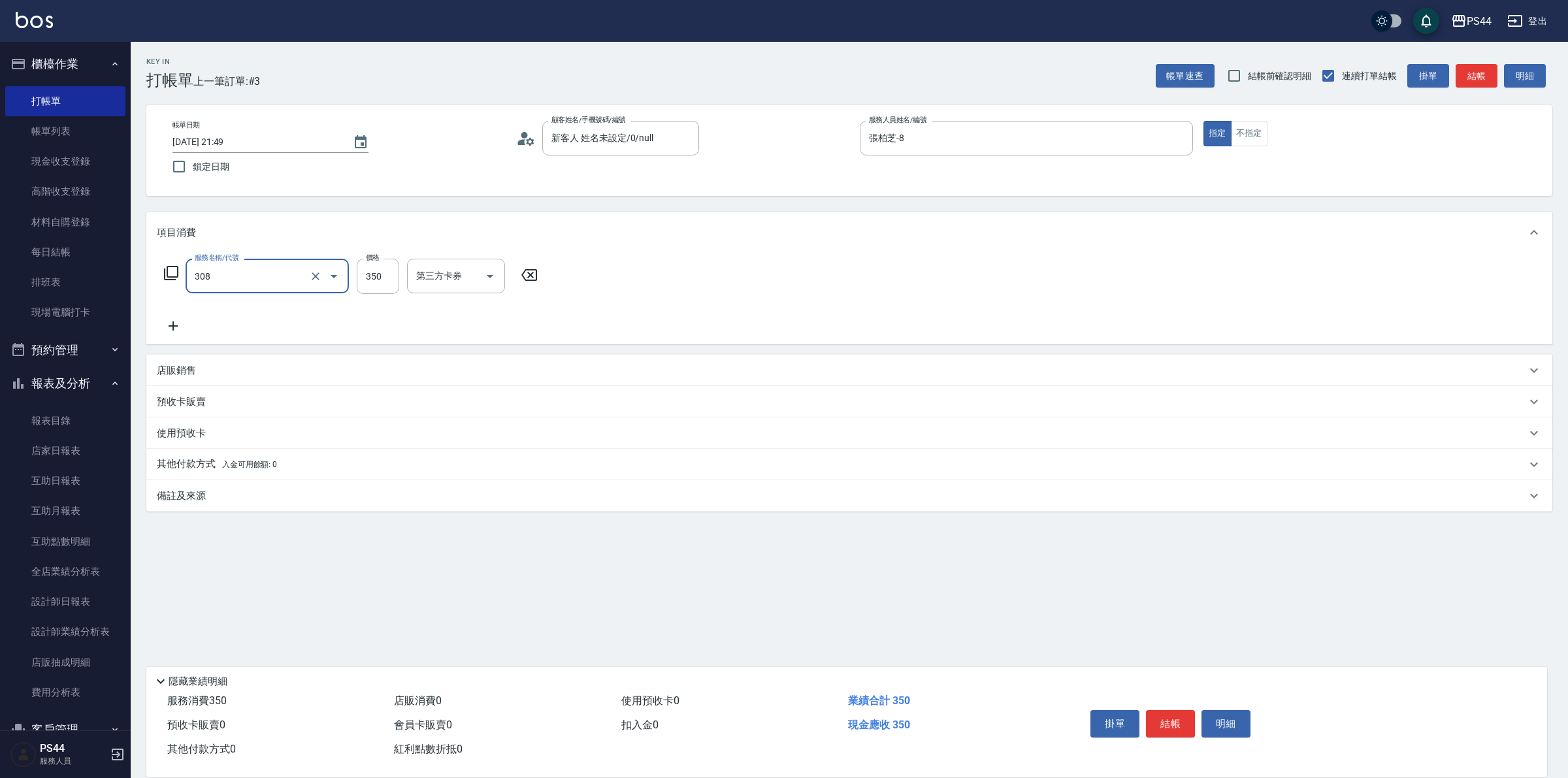
type input "洗+剪(308)"
type input "王姵眙-37"
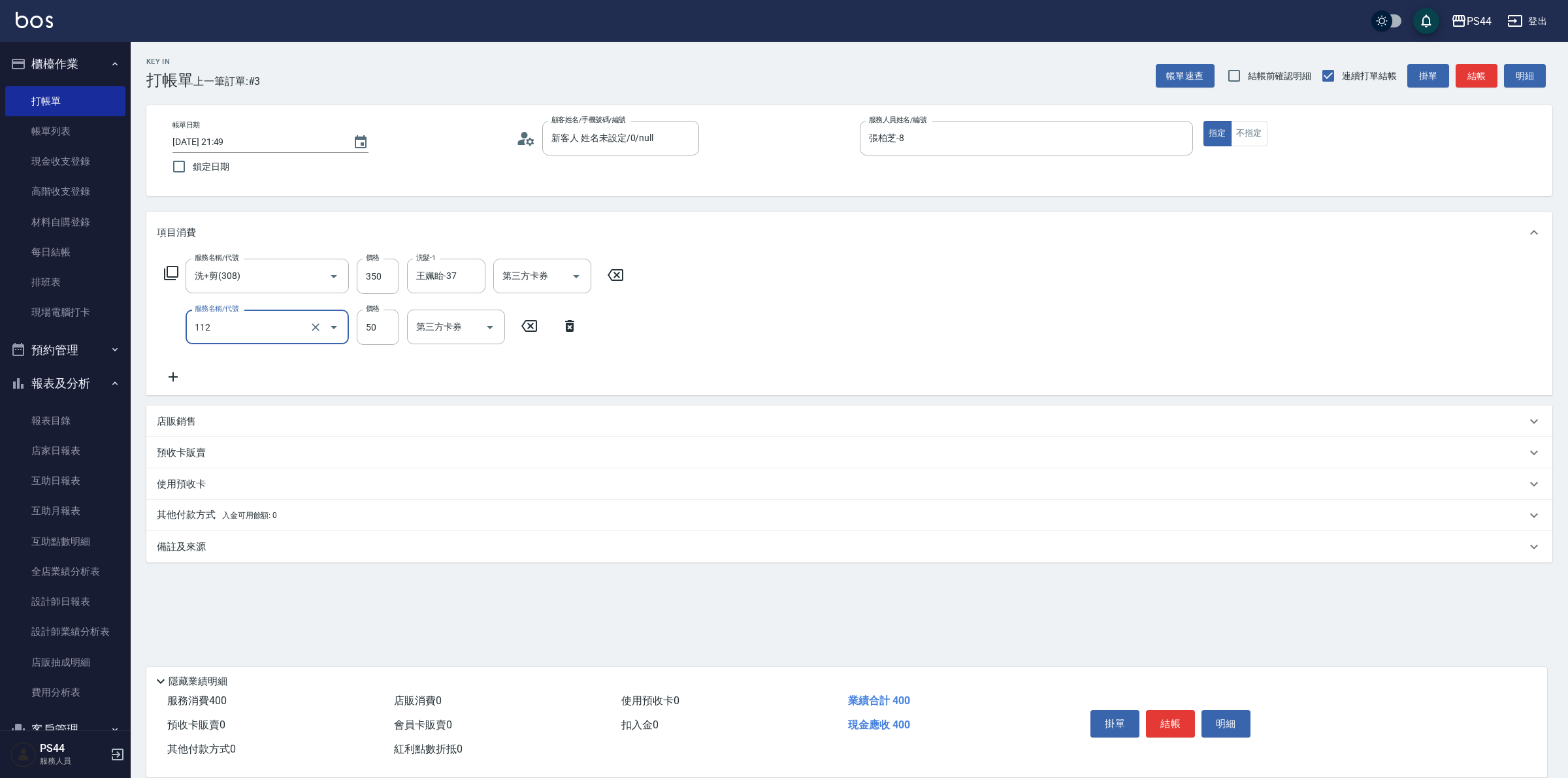
type input "精油50(112)"
type input "王姵眙-37"
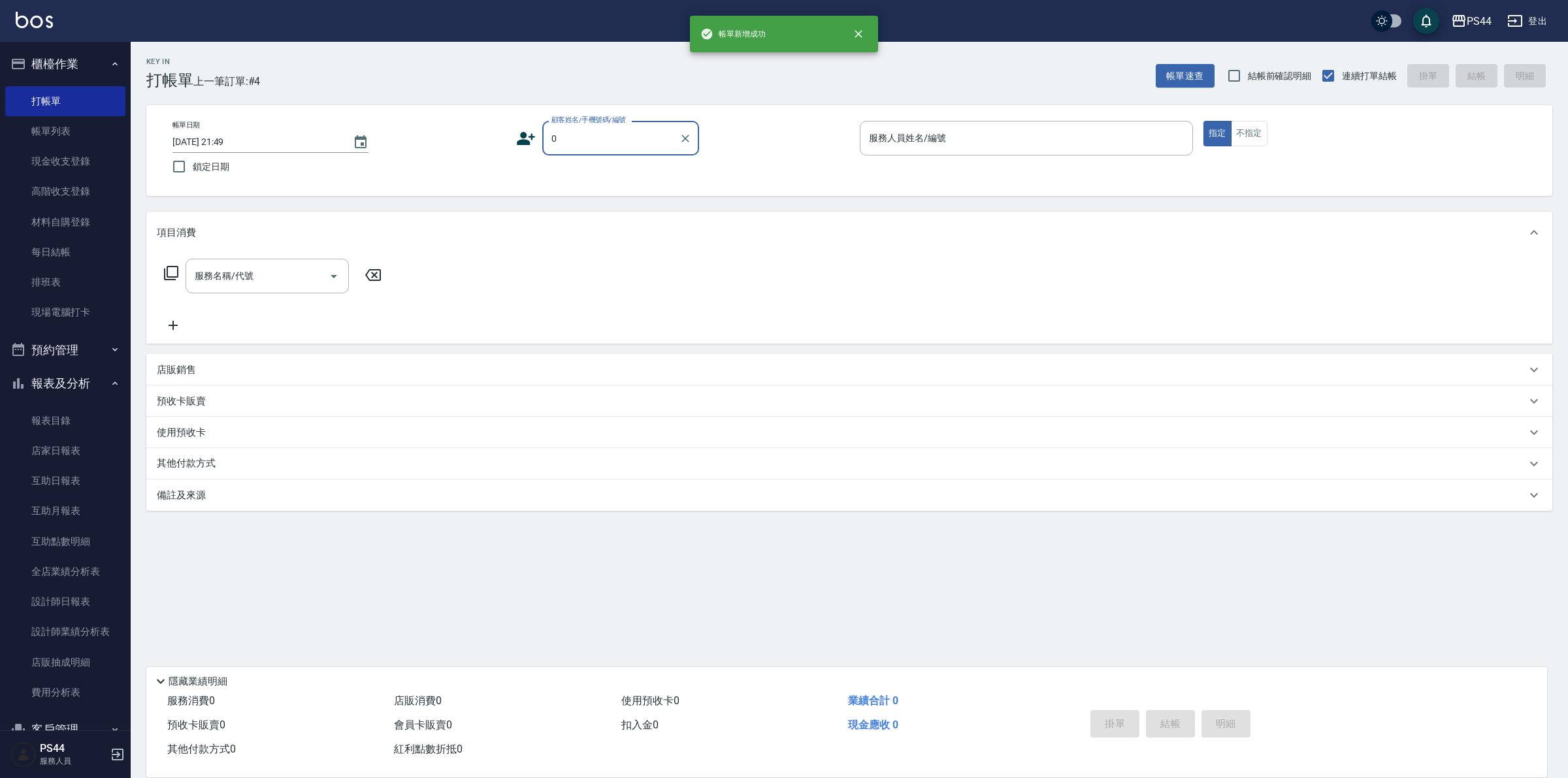
type input "新客人 姓名未設定/0/null"
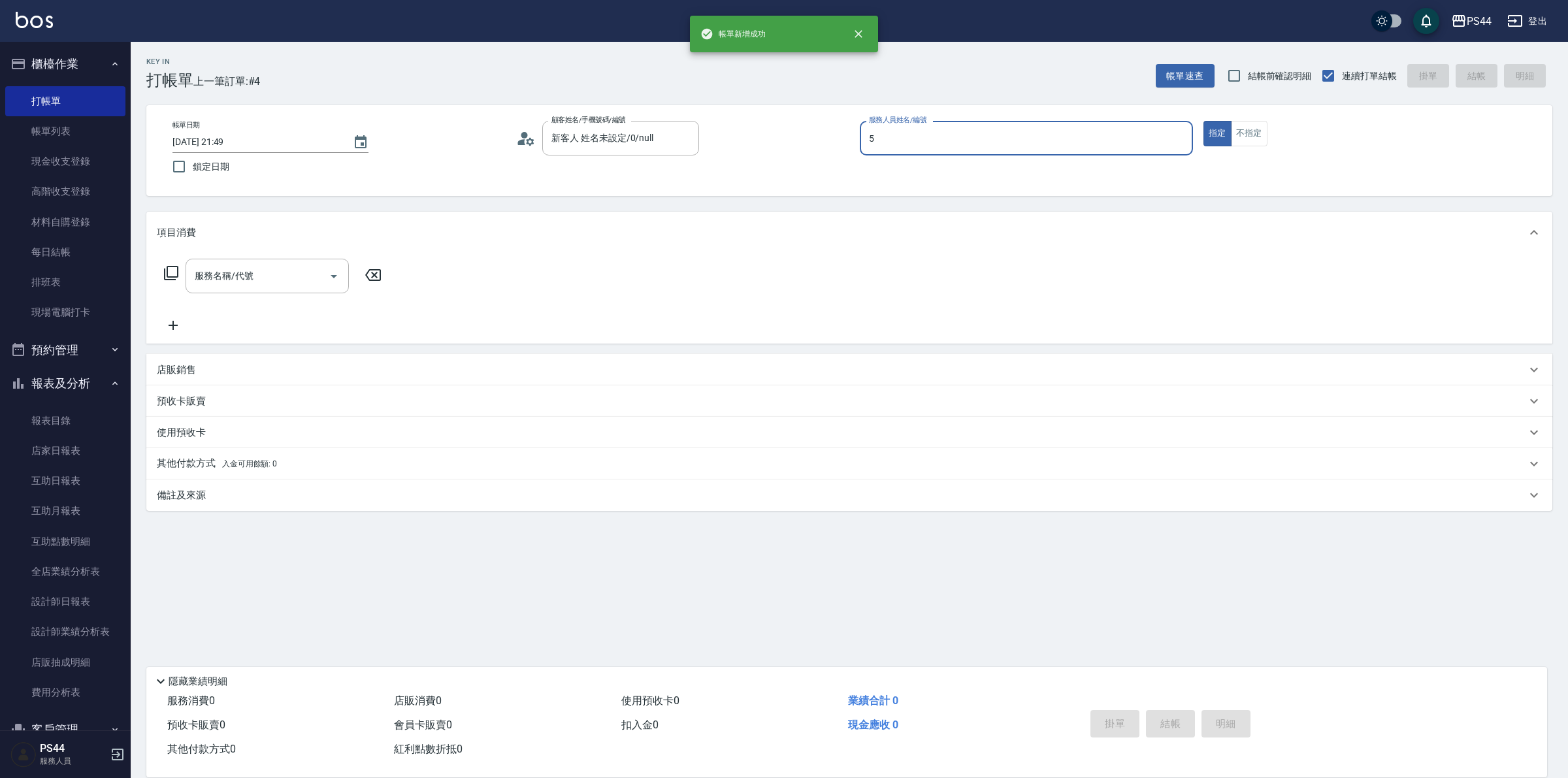
type input "王璟勳-5"
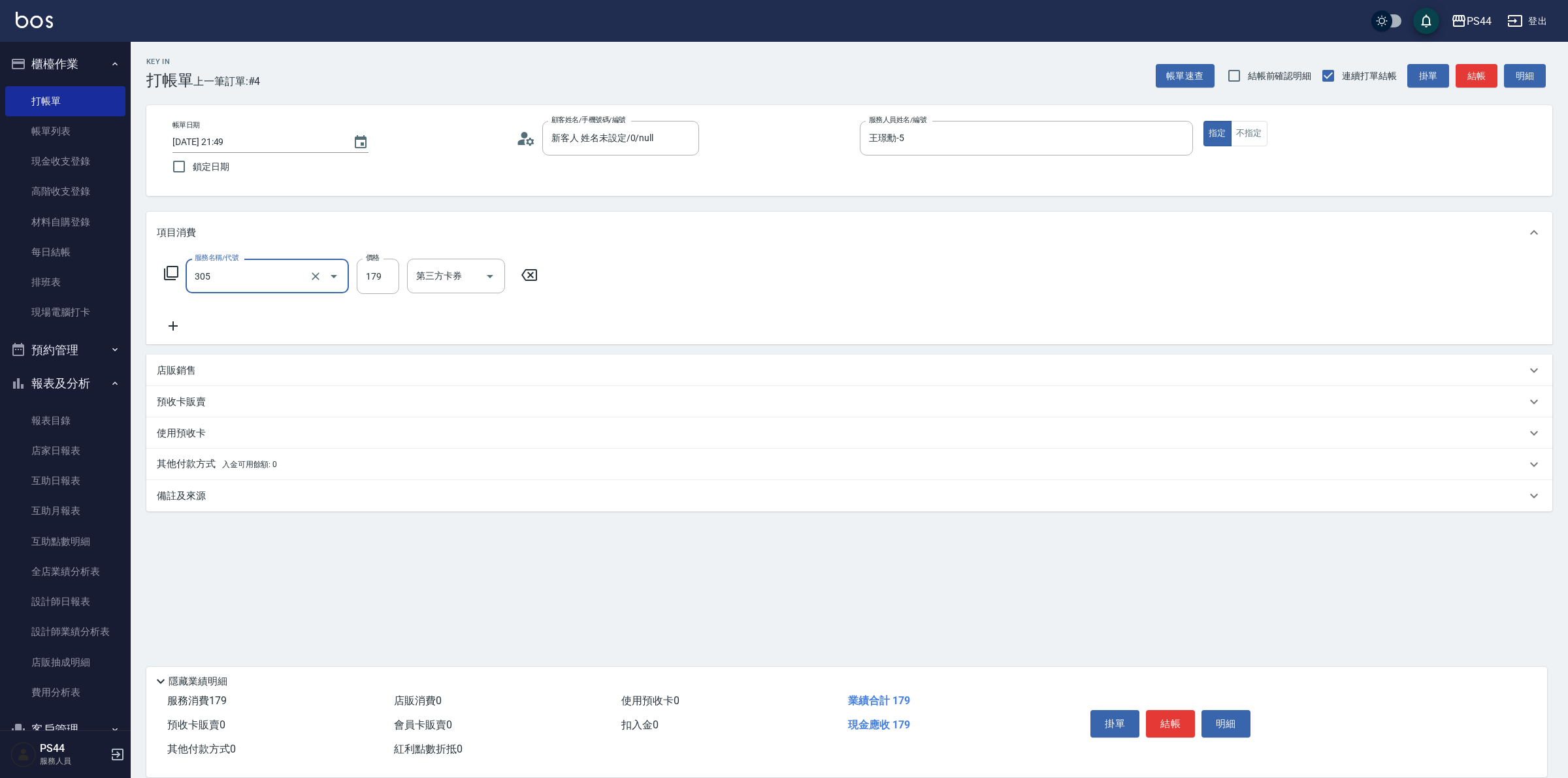
type input "剪髮(305)"
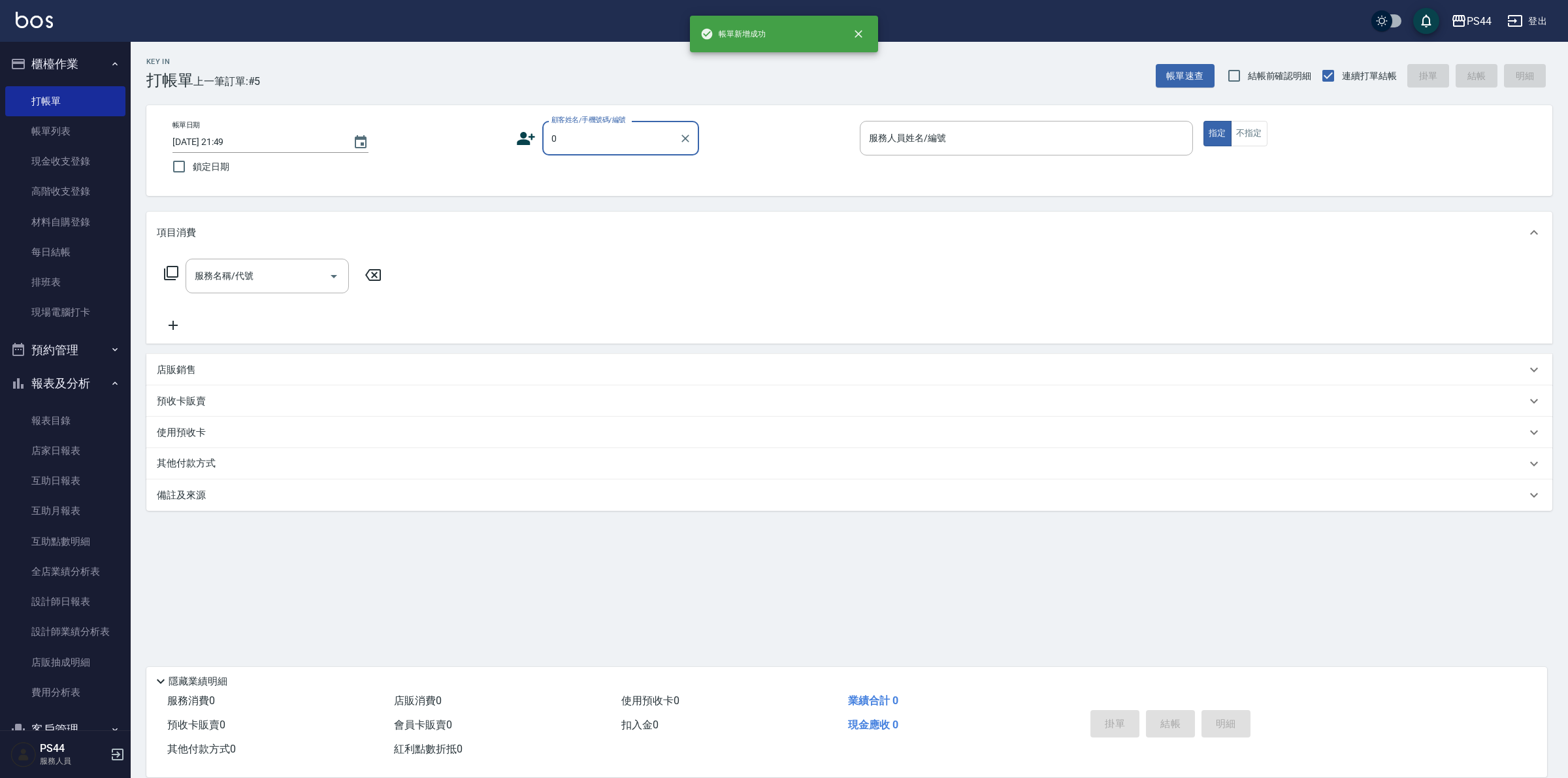
type input "新客人 姓名未設定/0/null"
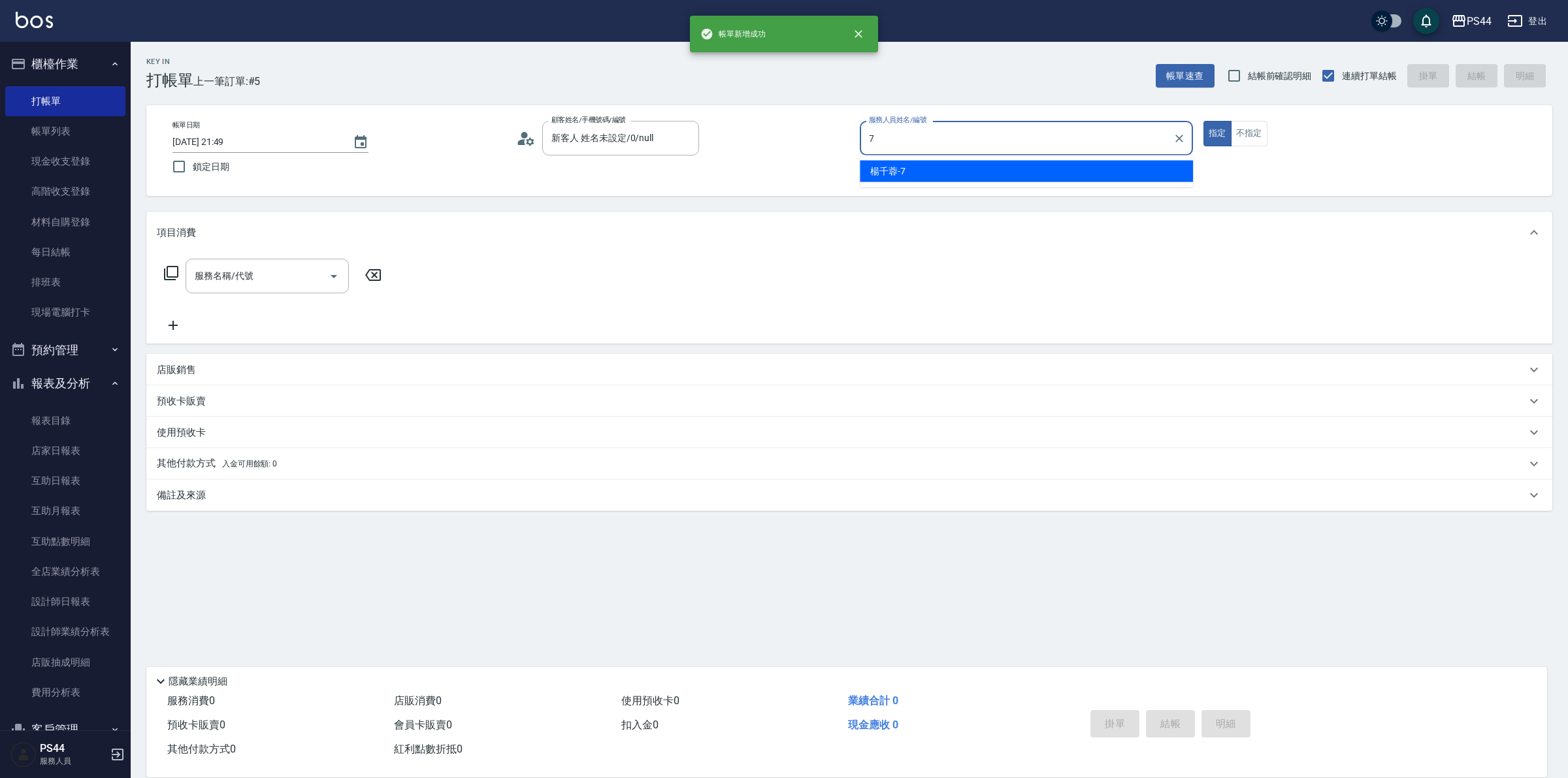
type input "楊千蓉-7"
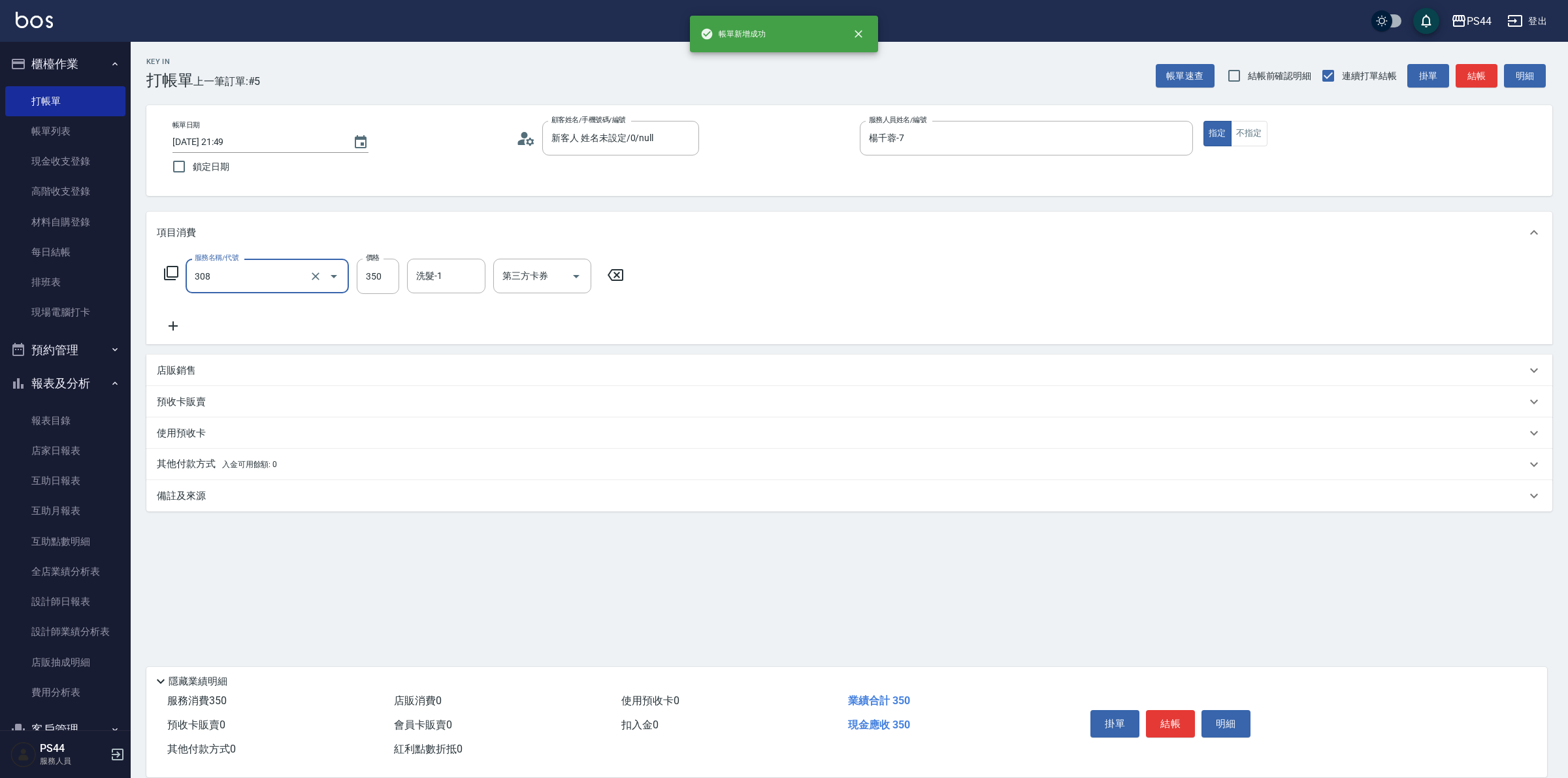
type input "洗+剪(308)"
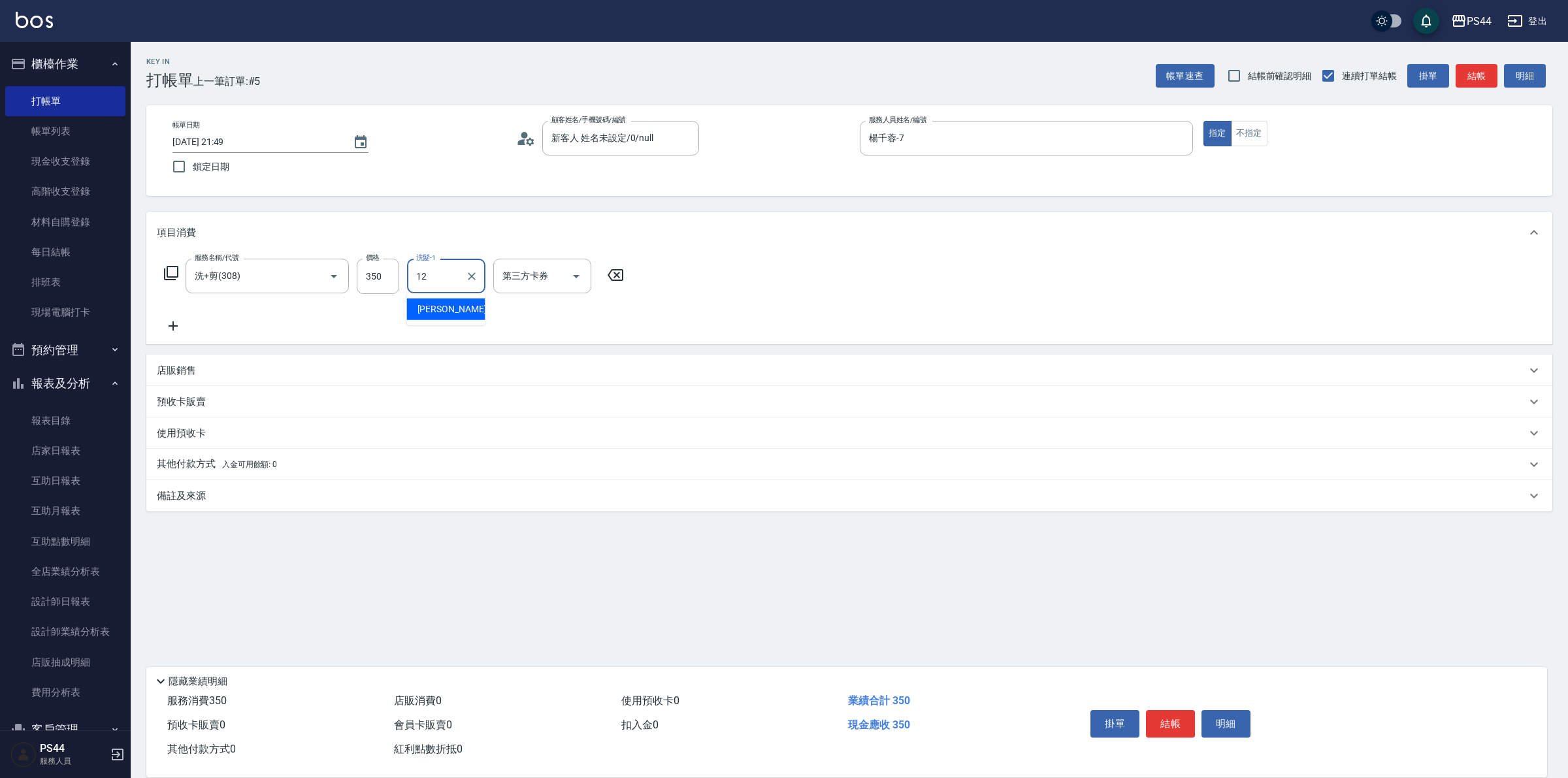
type input "[PERSON_NAME]-12"
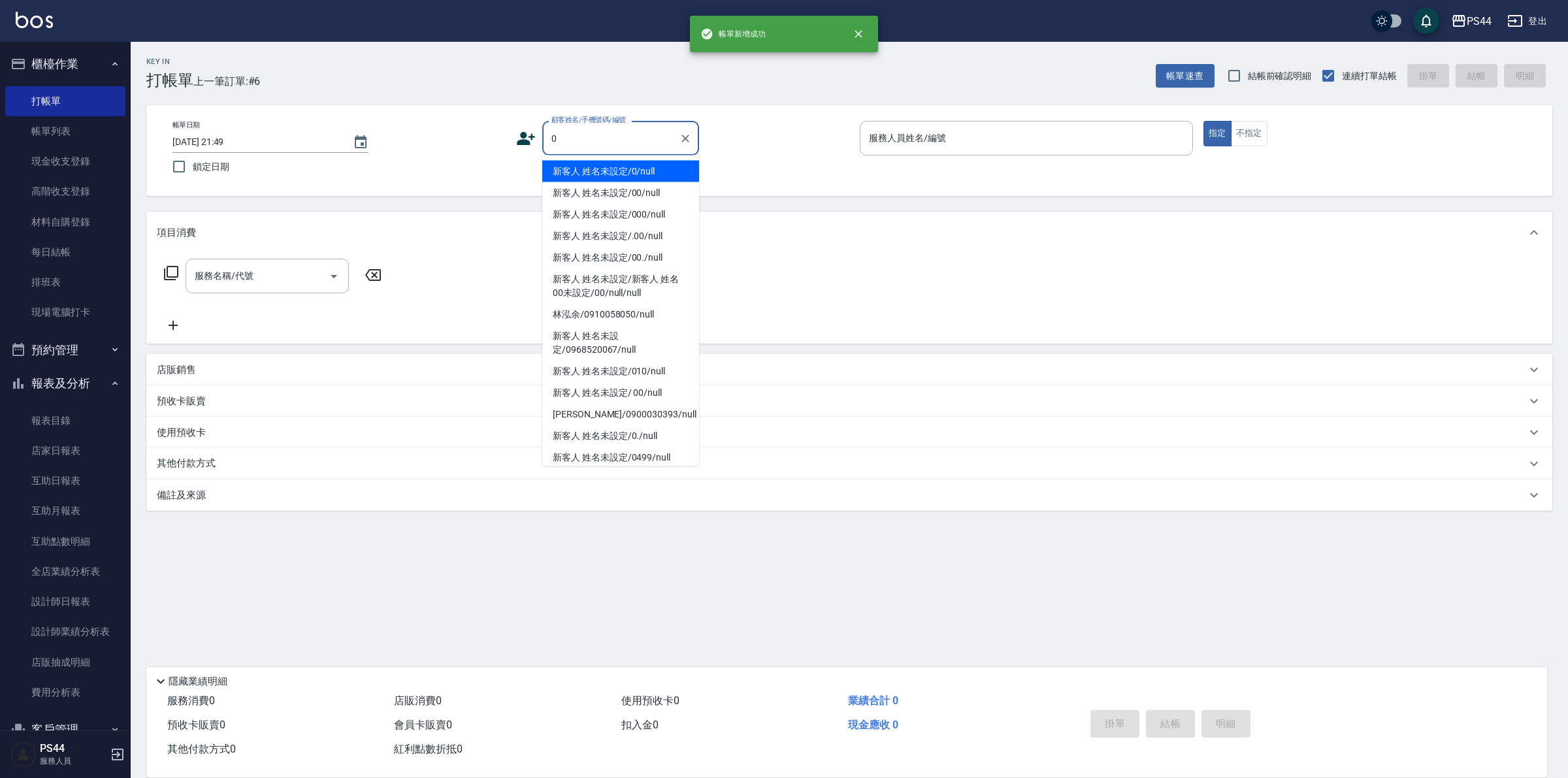
type input "新客人 姓名未設定/0/null"
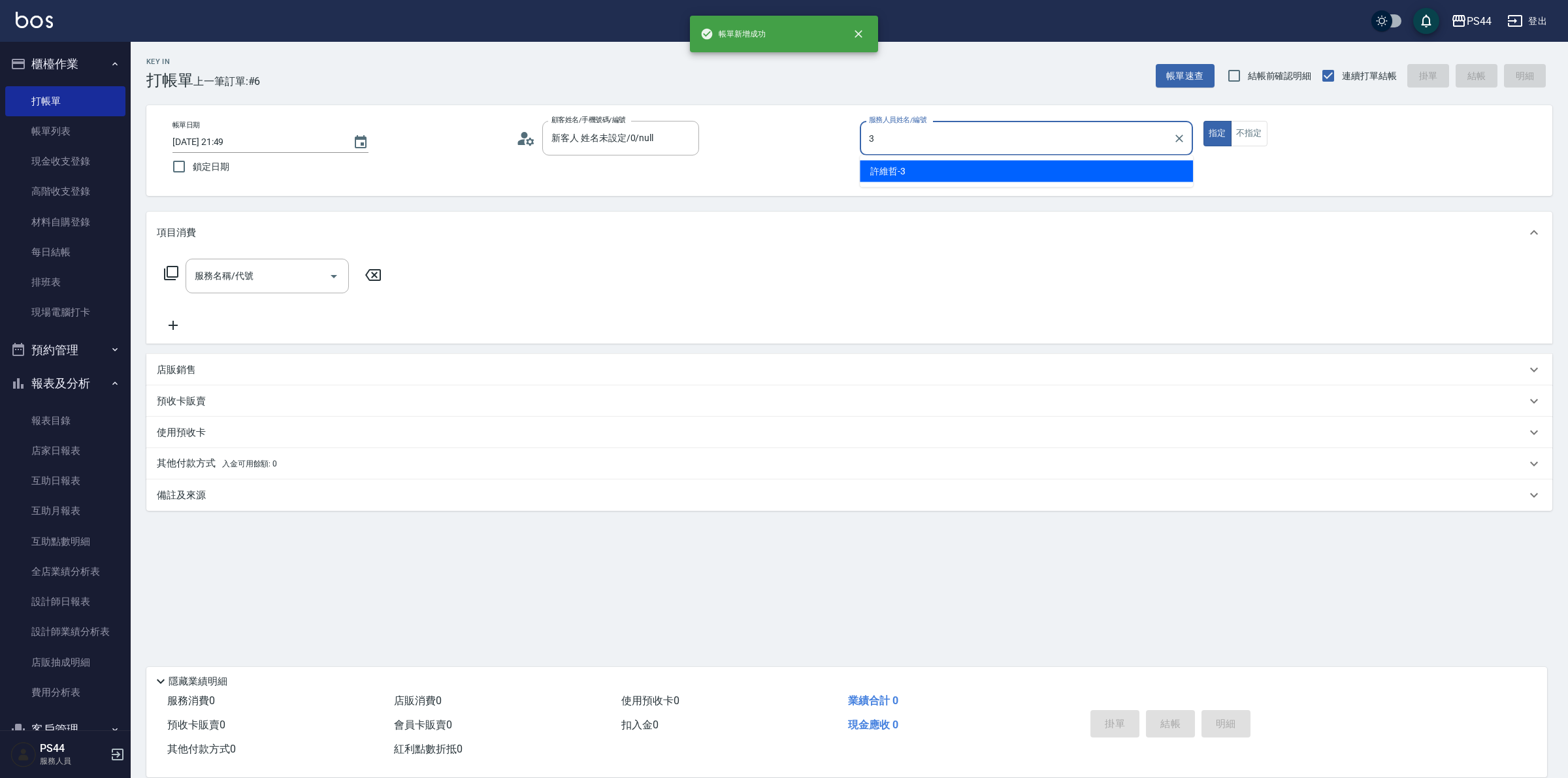
type input "許維哲-3"
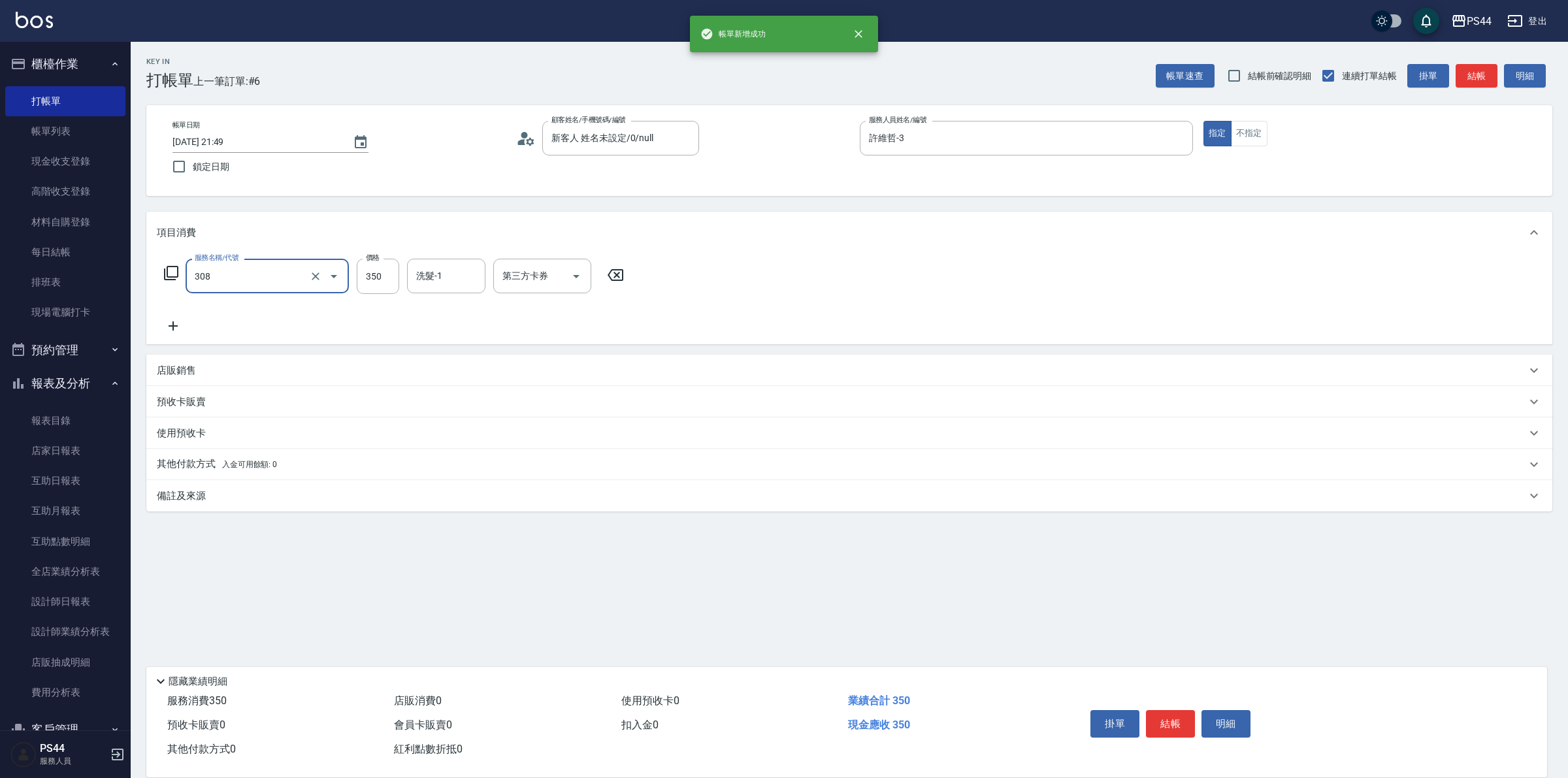
type input "洗+剪(308)"
type input "[PERSON_NAME]-12"
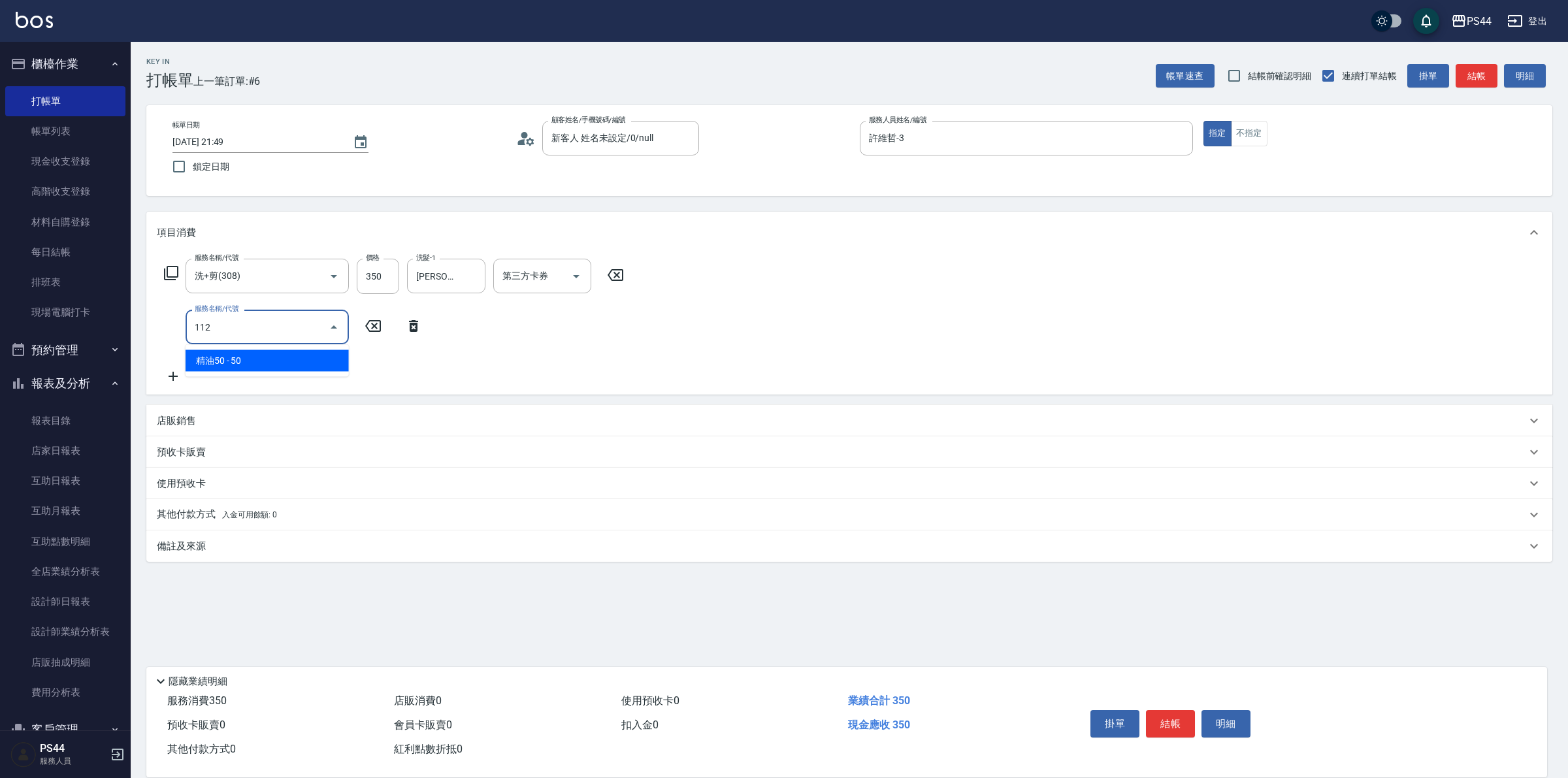
type input "精油50(112)"
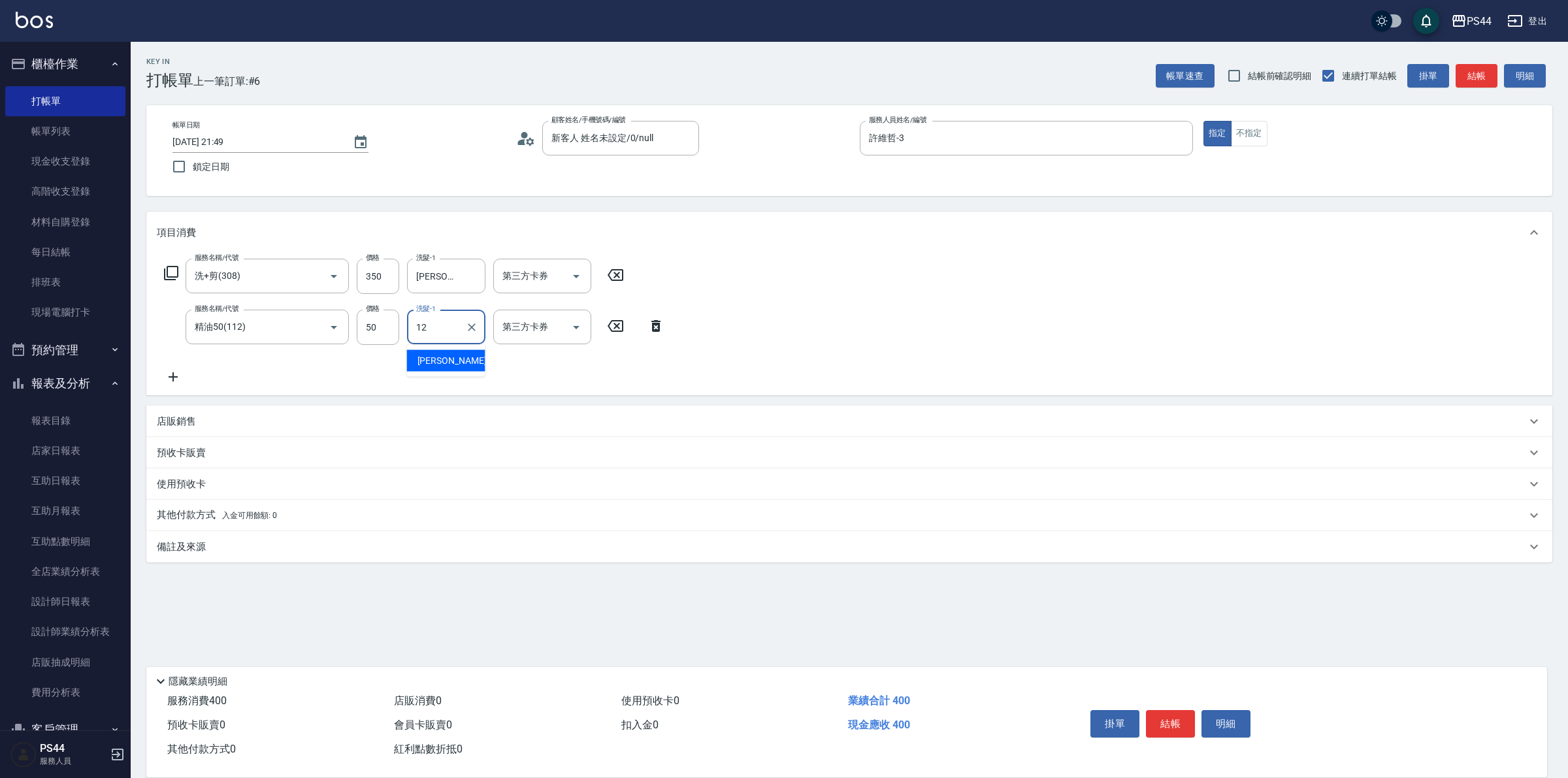
type input "[PERSON_NAME]-12"
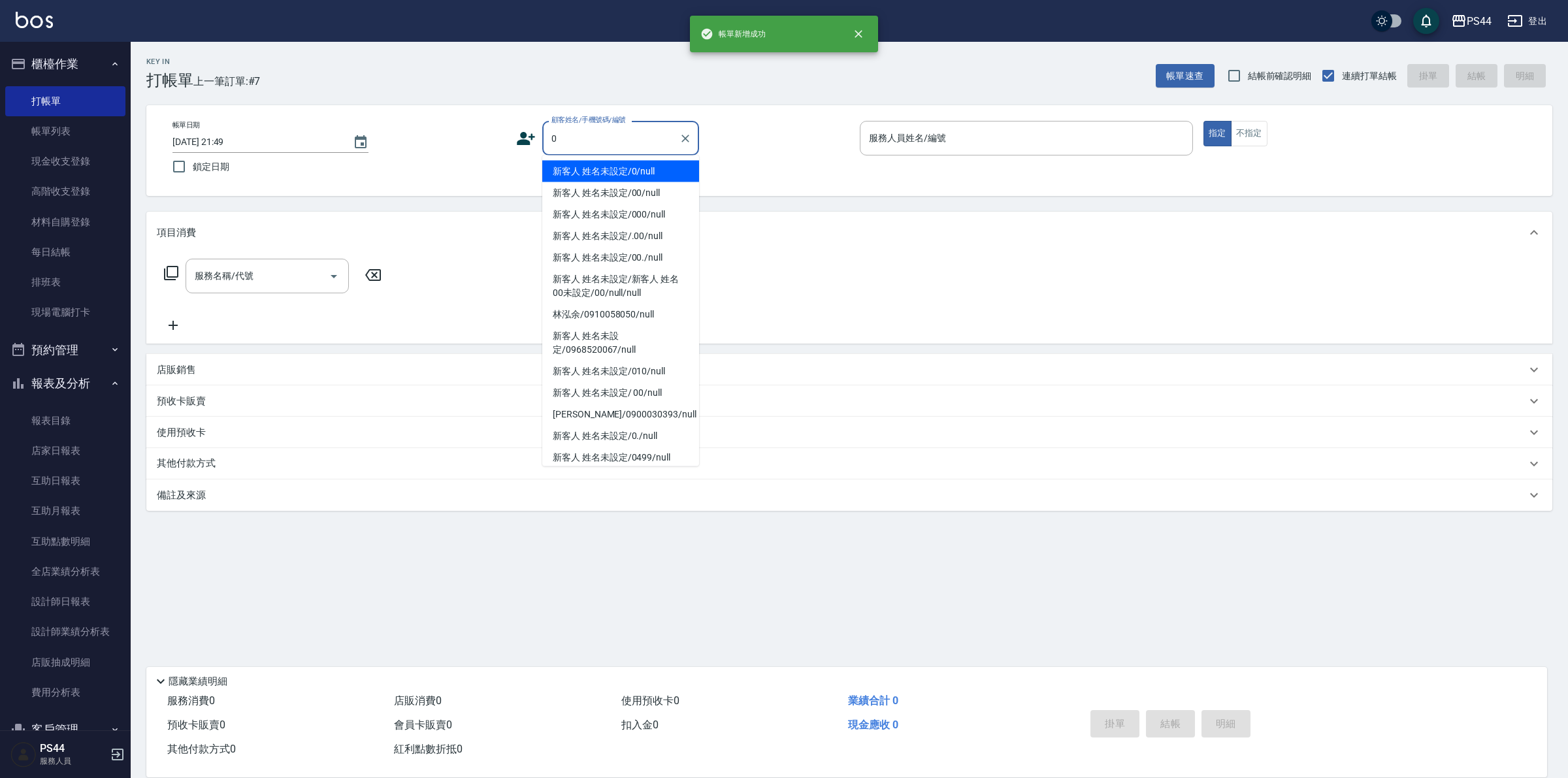
type input "新客人 姓名未設定/0/null"
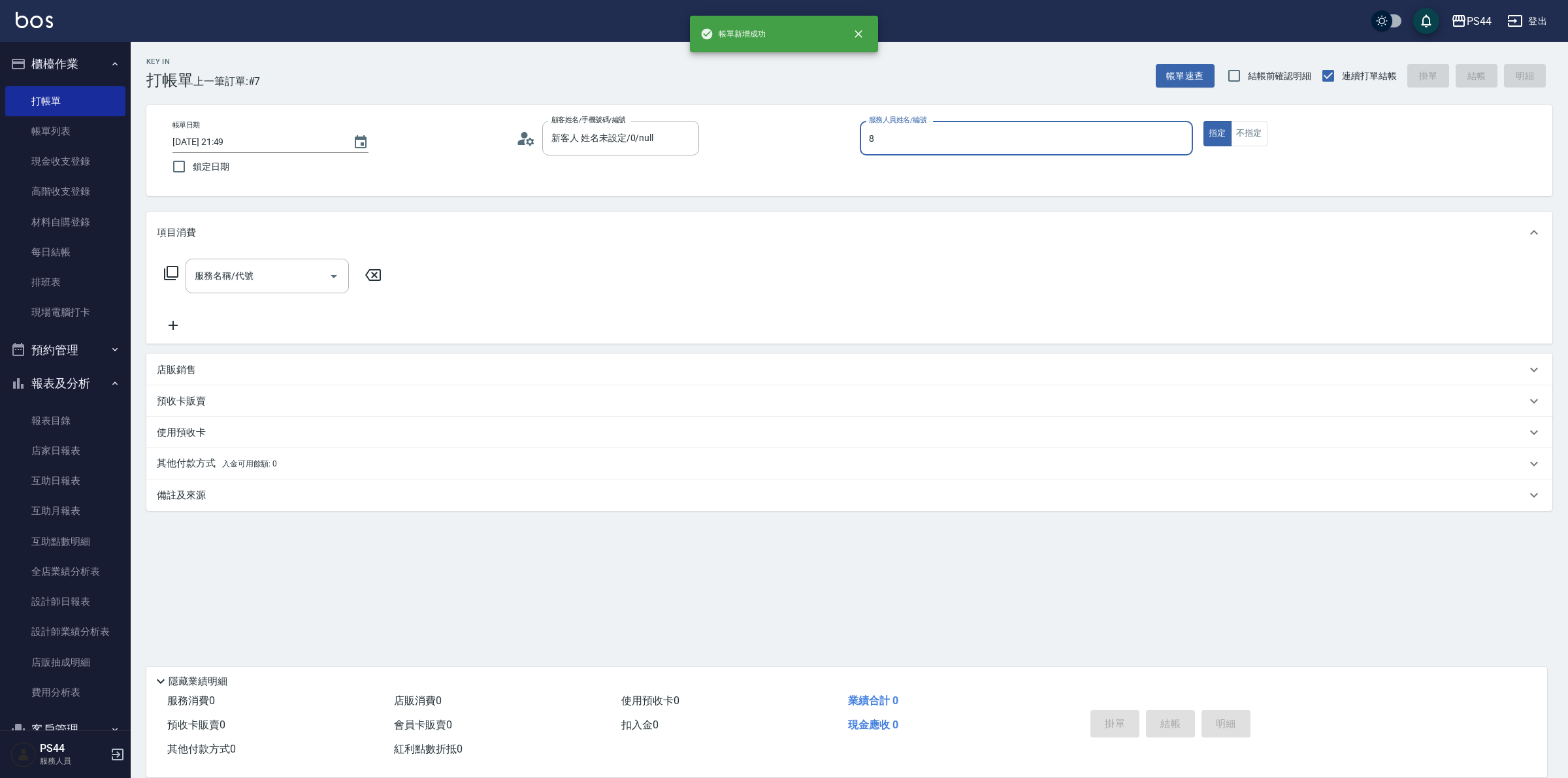
type input "張柏芝-8"
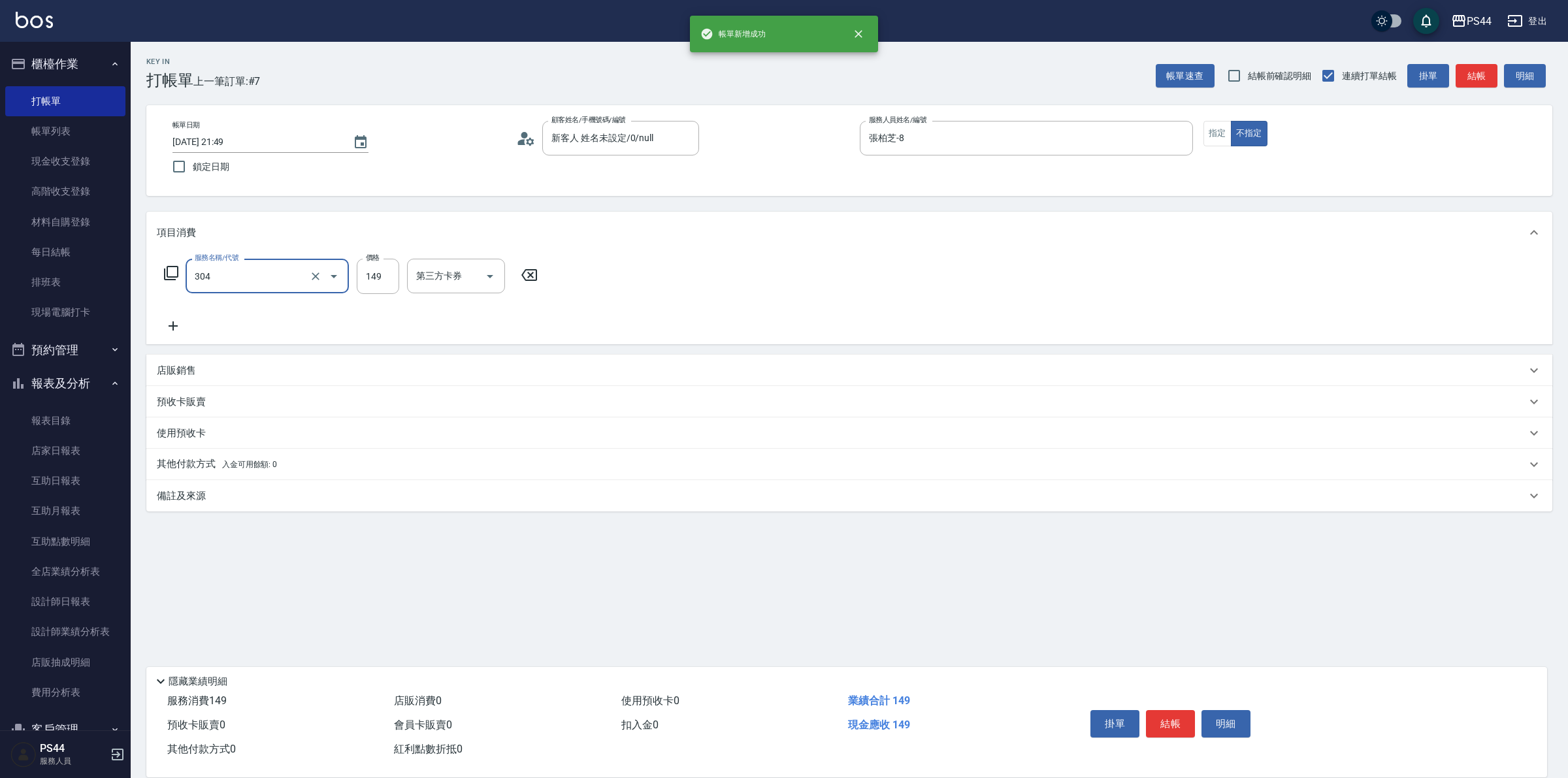
type input "剪髮(304)"
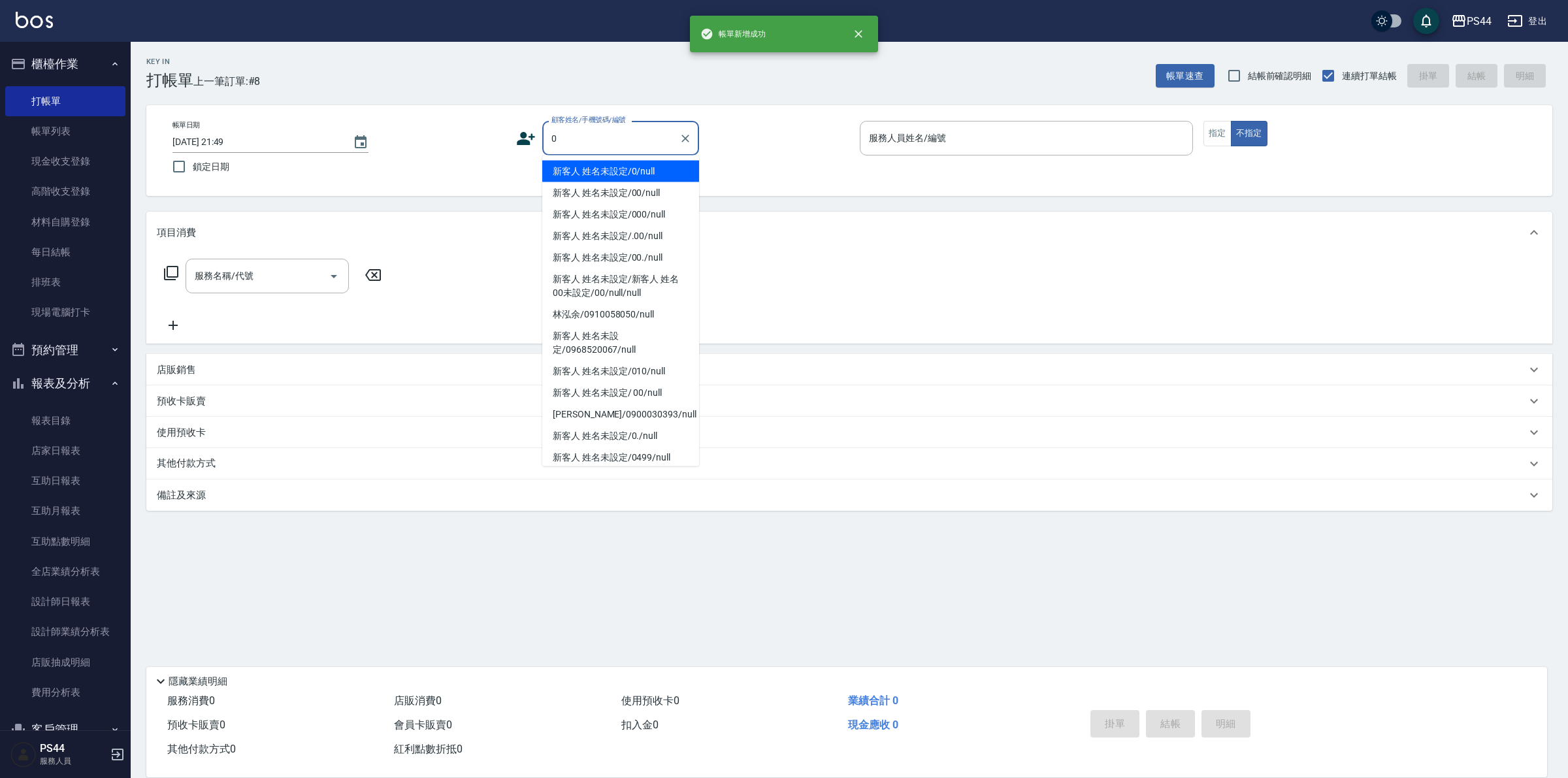
type input "新客人 姓名未設定/0/null"
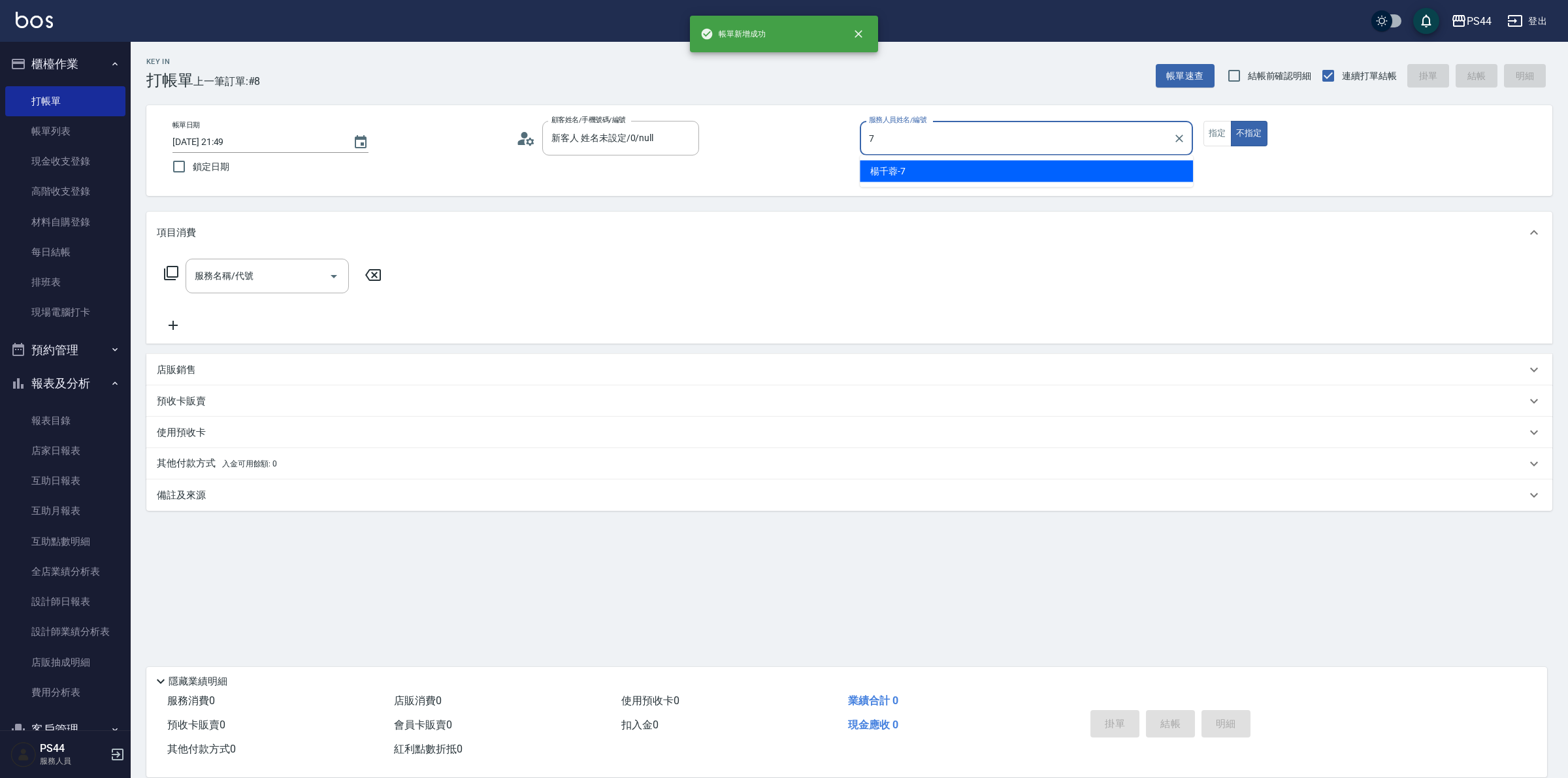
type input "楊千蓉-7"
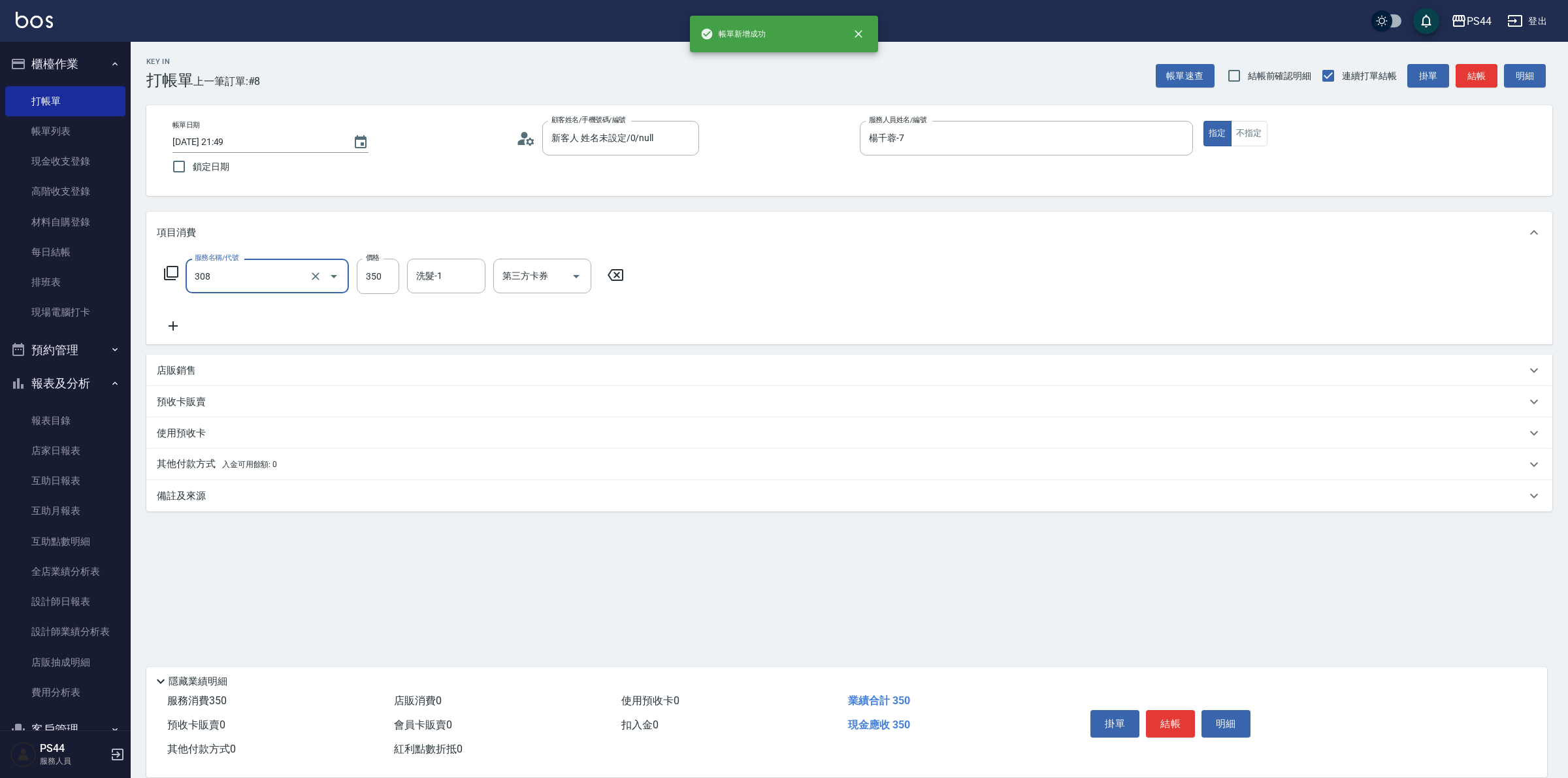
type input "洗+剪(308)"
type input "蘇昭瑜-55"
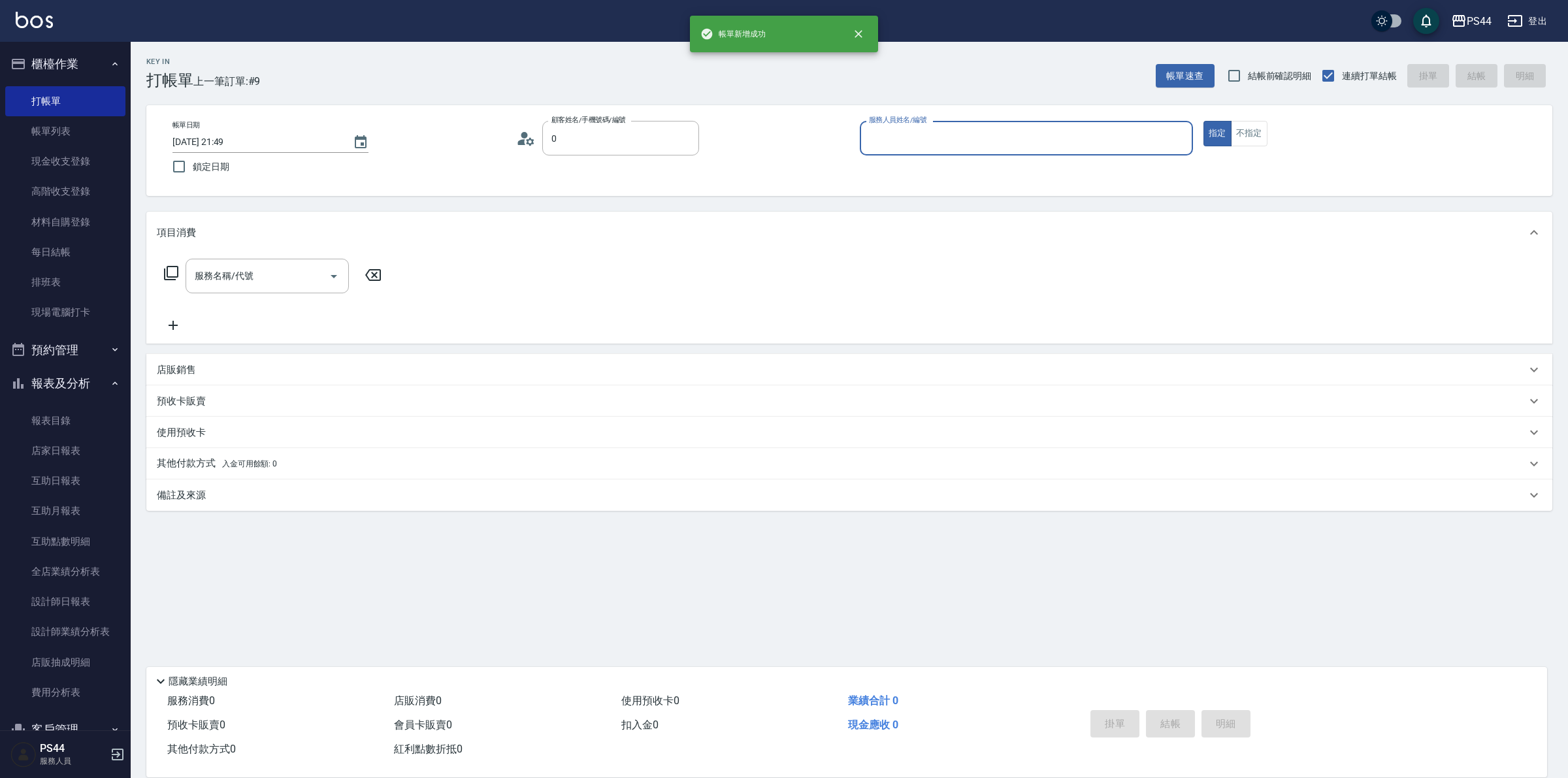
type input "新客人 姓名未設定/0/null"
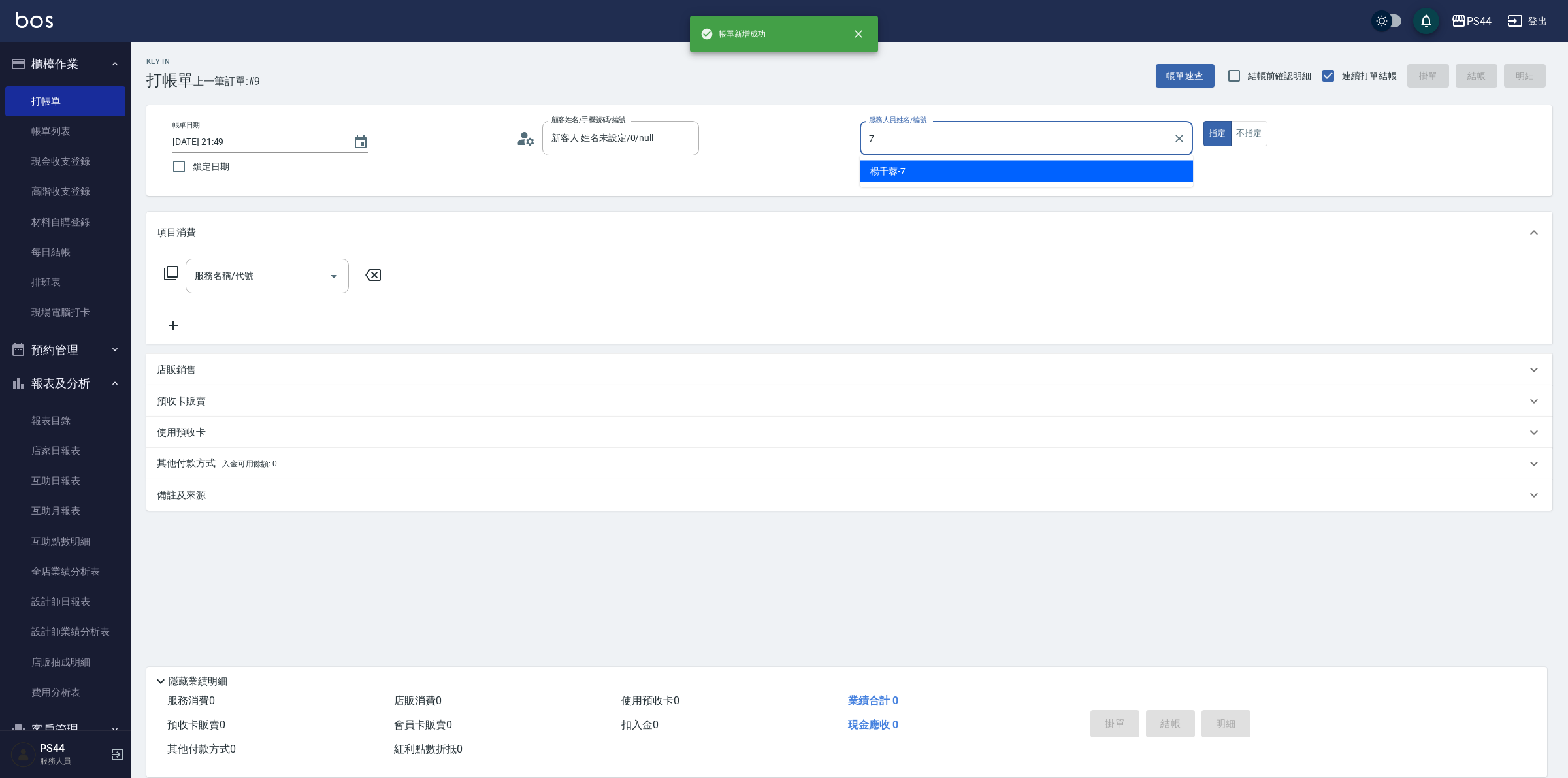
type input "楊千蓉-7"
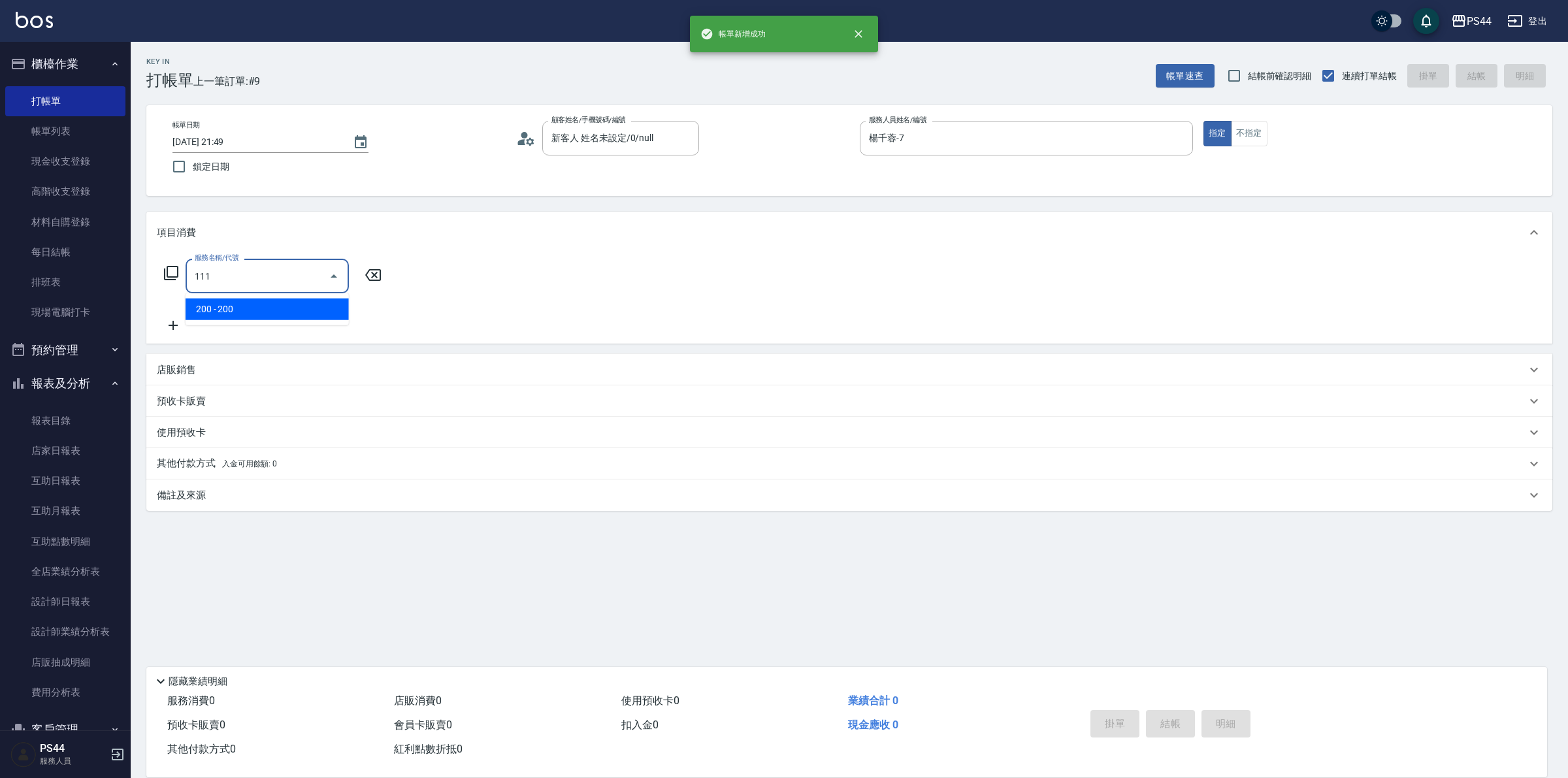
type input "200(111)"
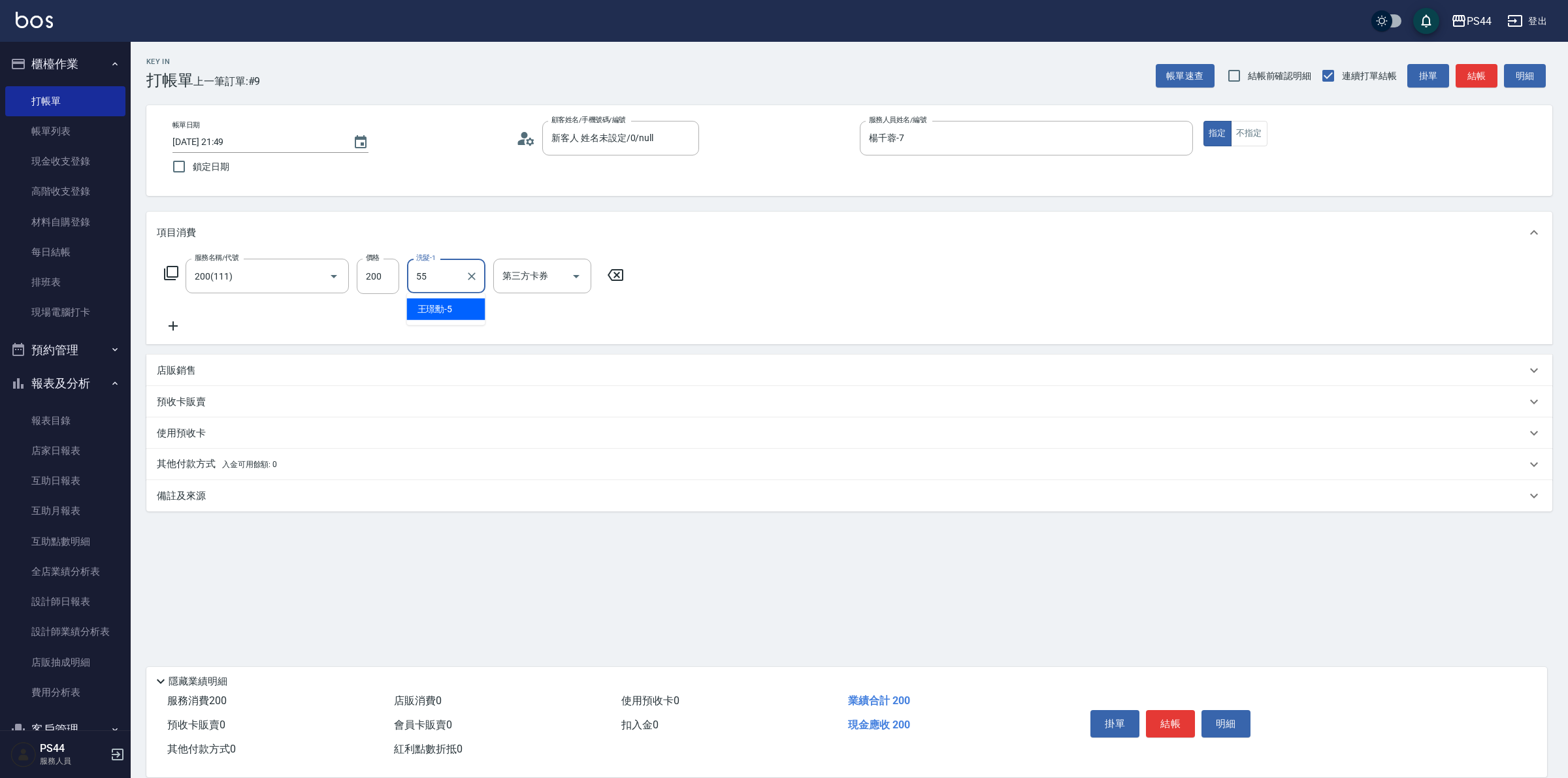
type input "蘇昭瑜-55"
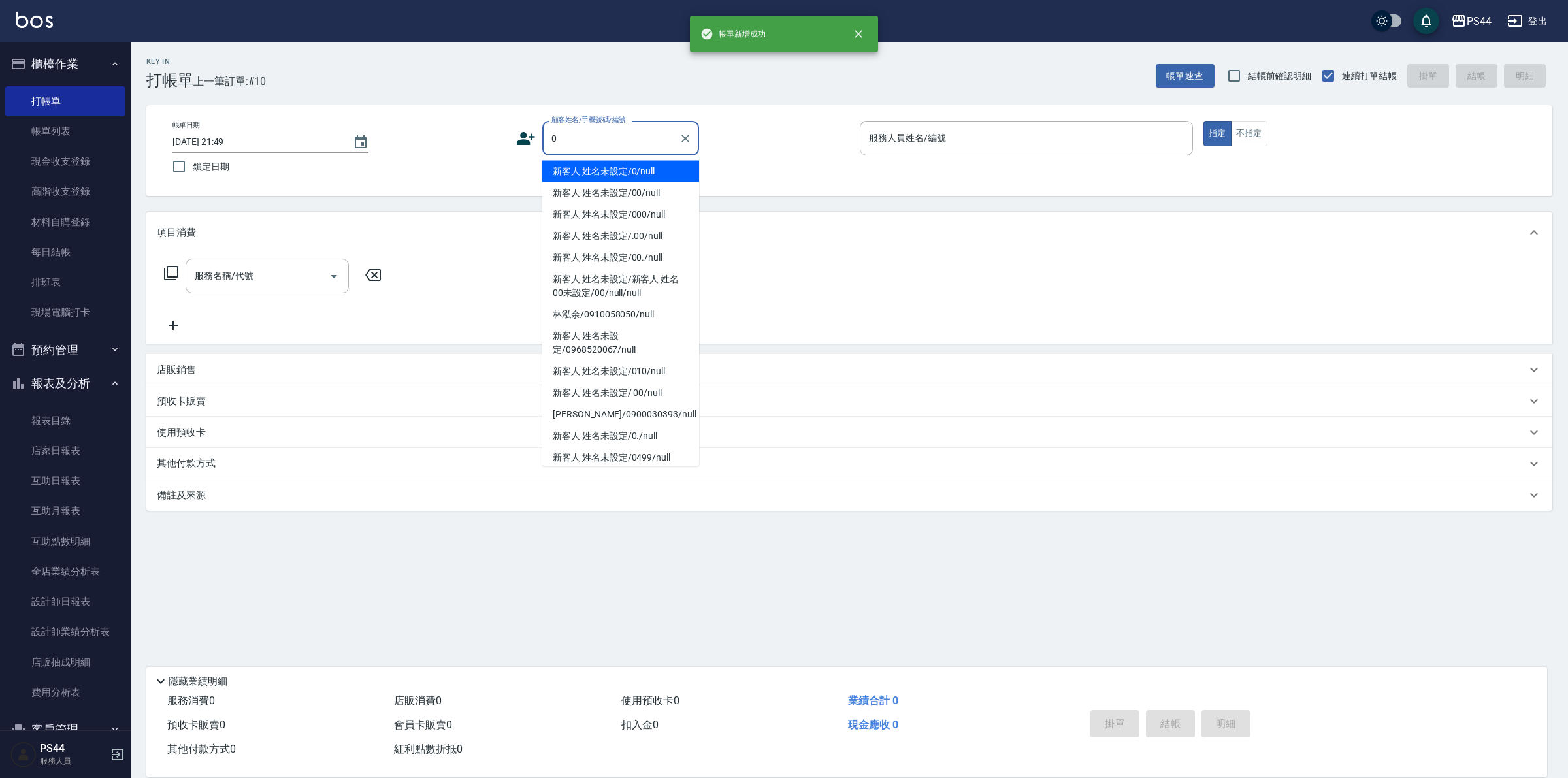
type input "新客人 姓名未設定/0/null"
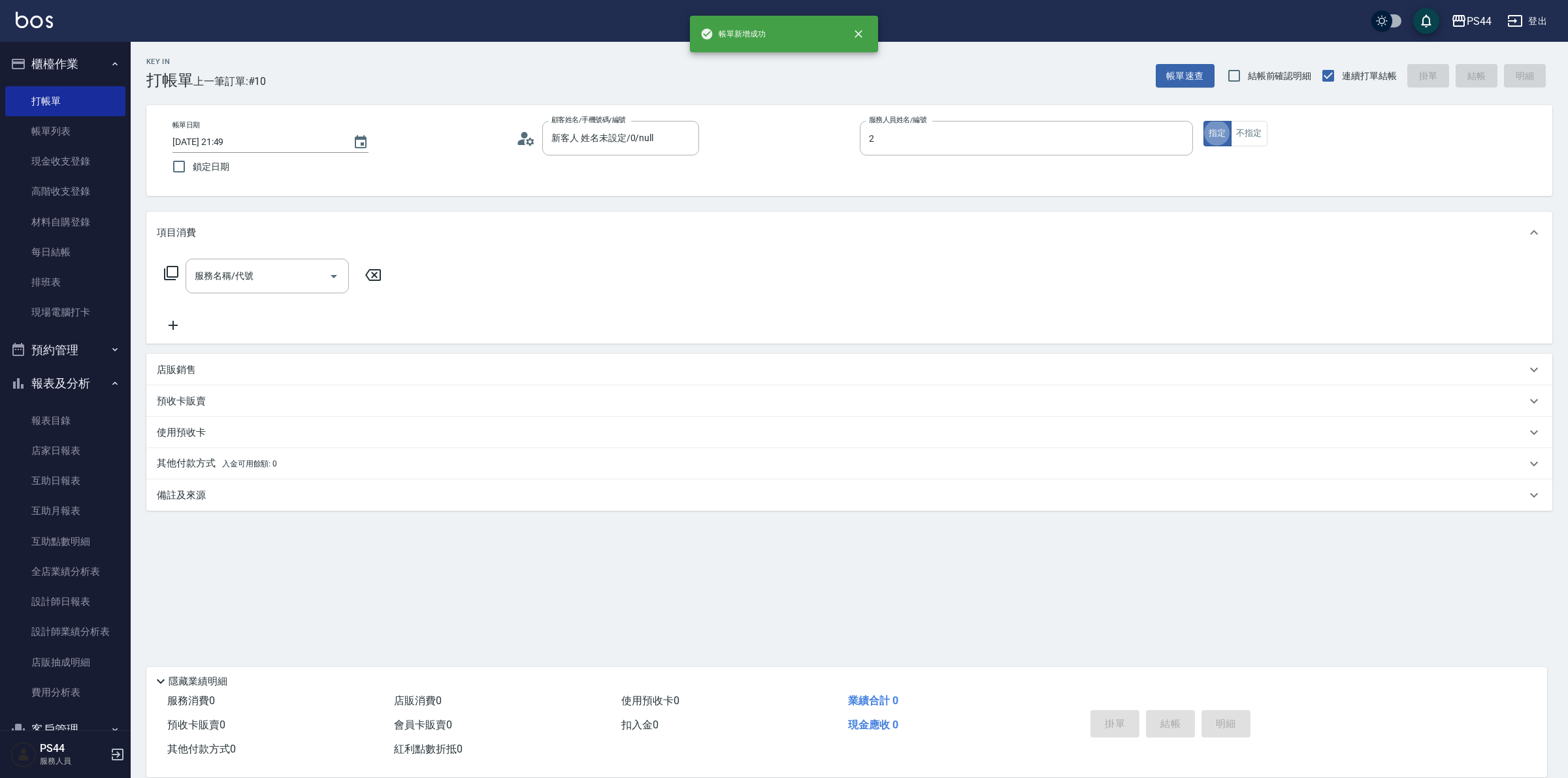
type input "Mars-2"
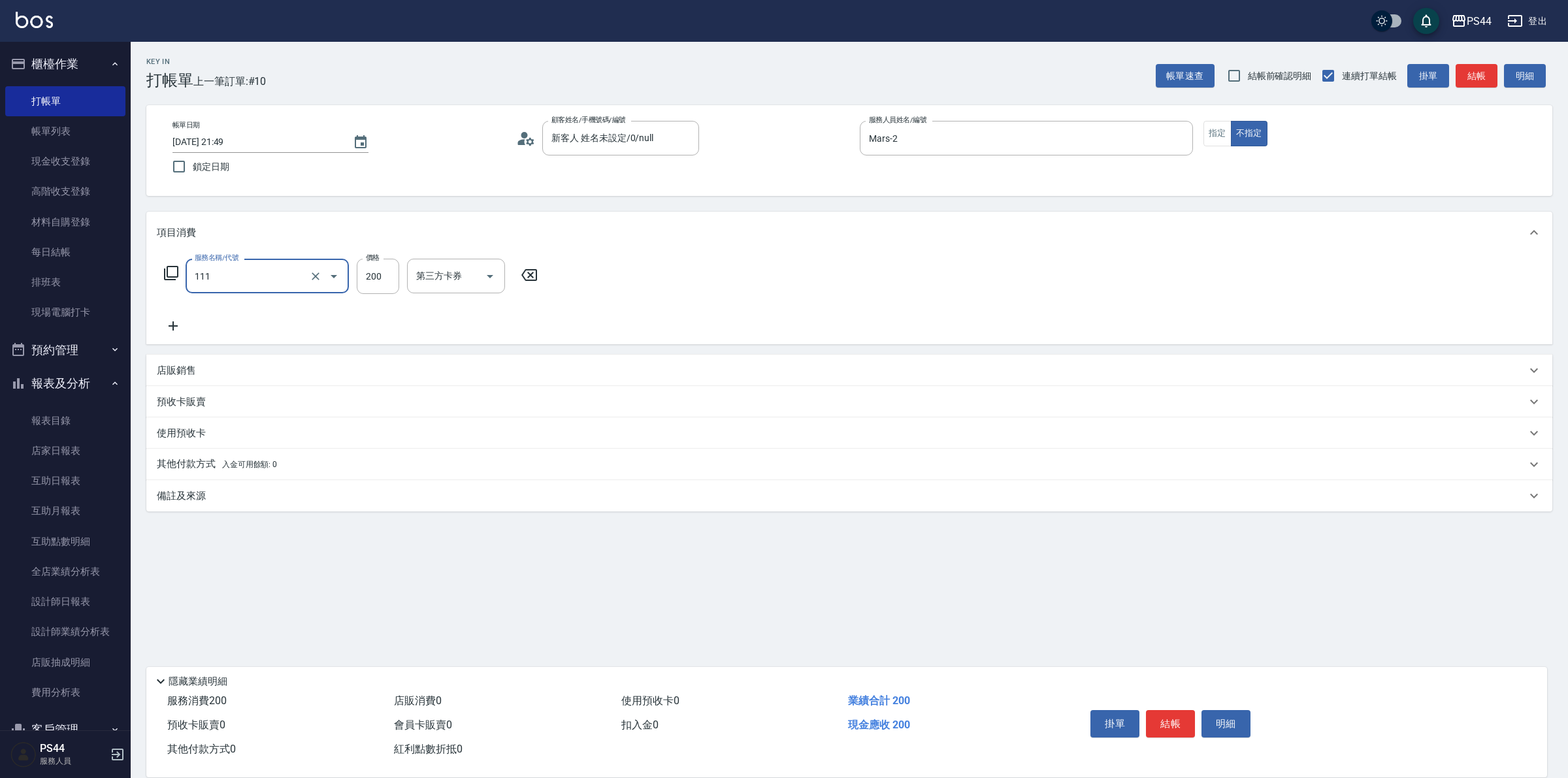
type input "200(111)"
type input "慧星-29"
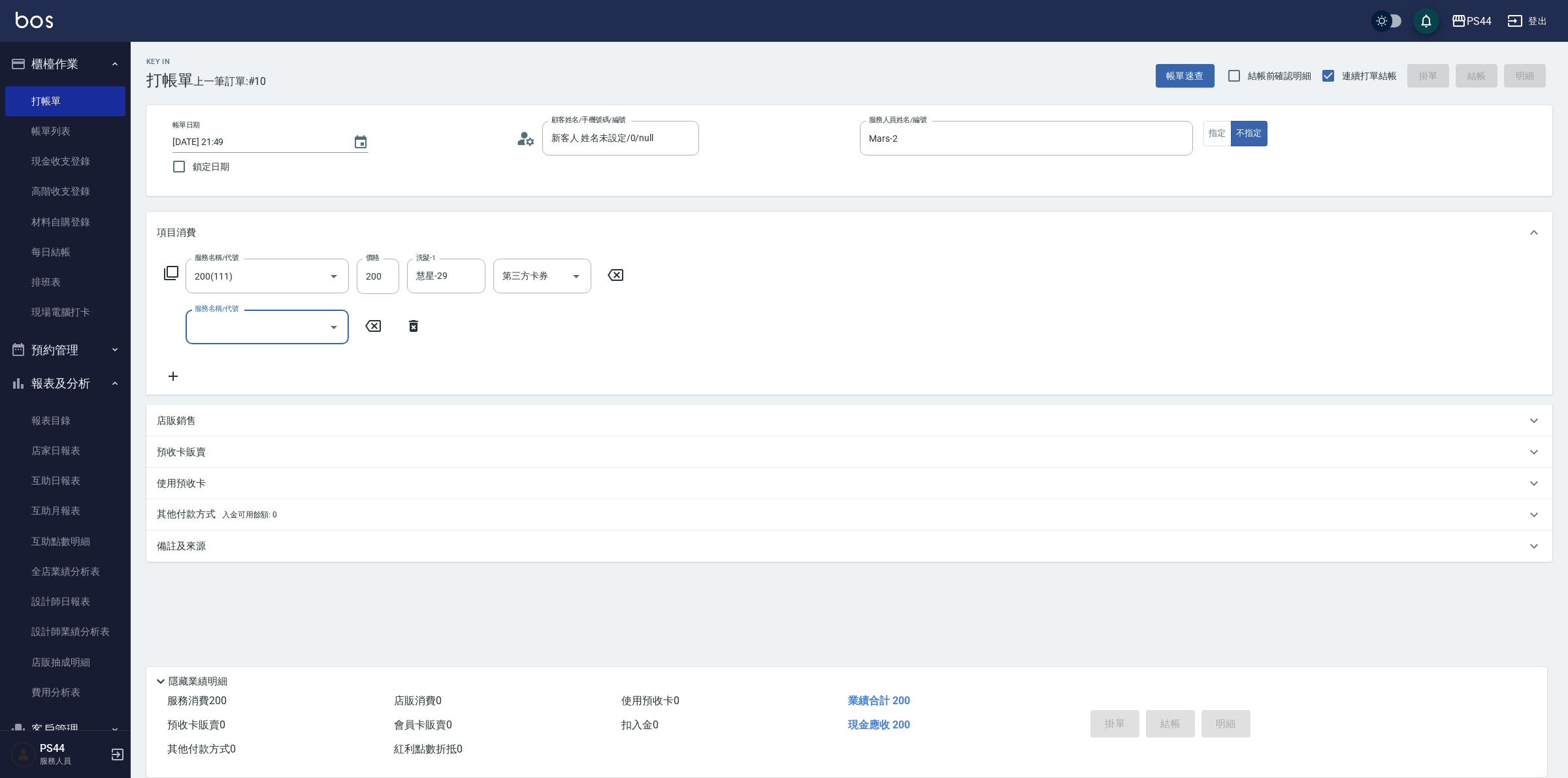
type input "[DATE] 21:50"
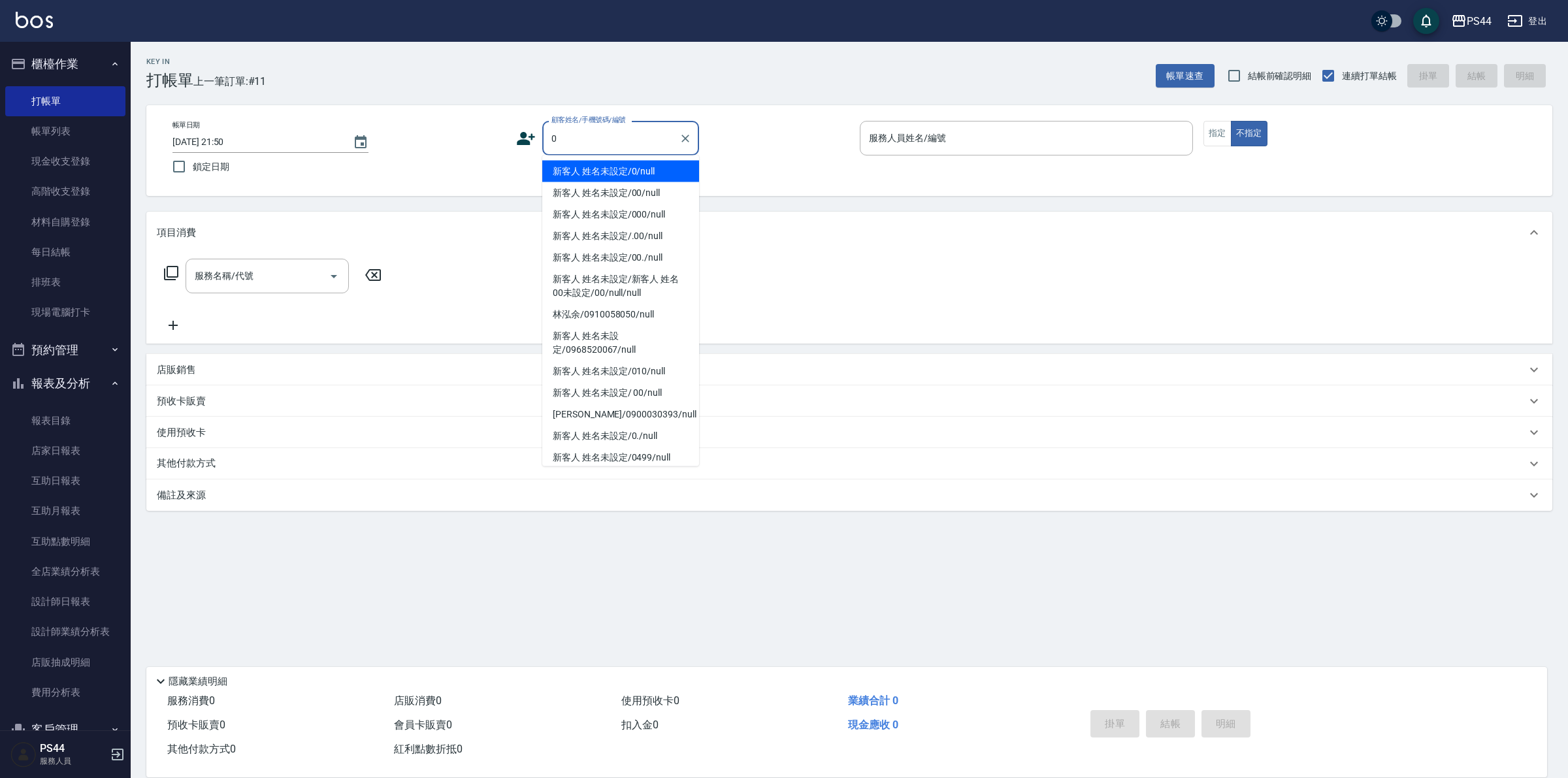
type input "新客人 姓名未設定/0/null"
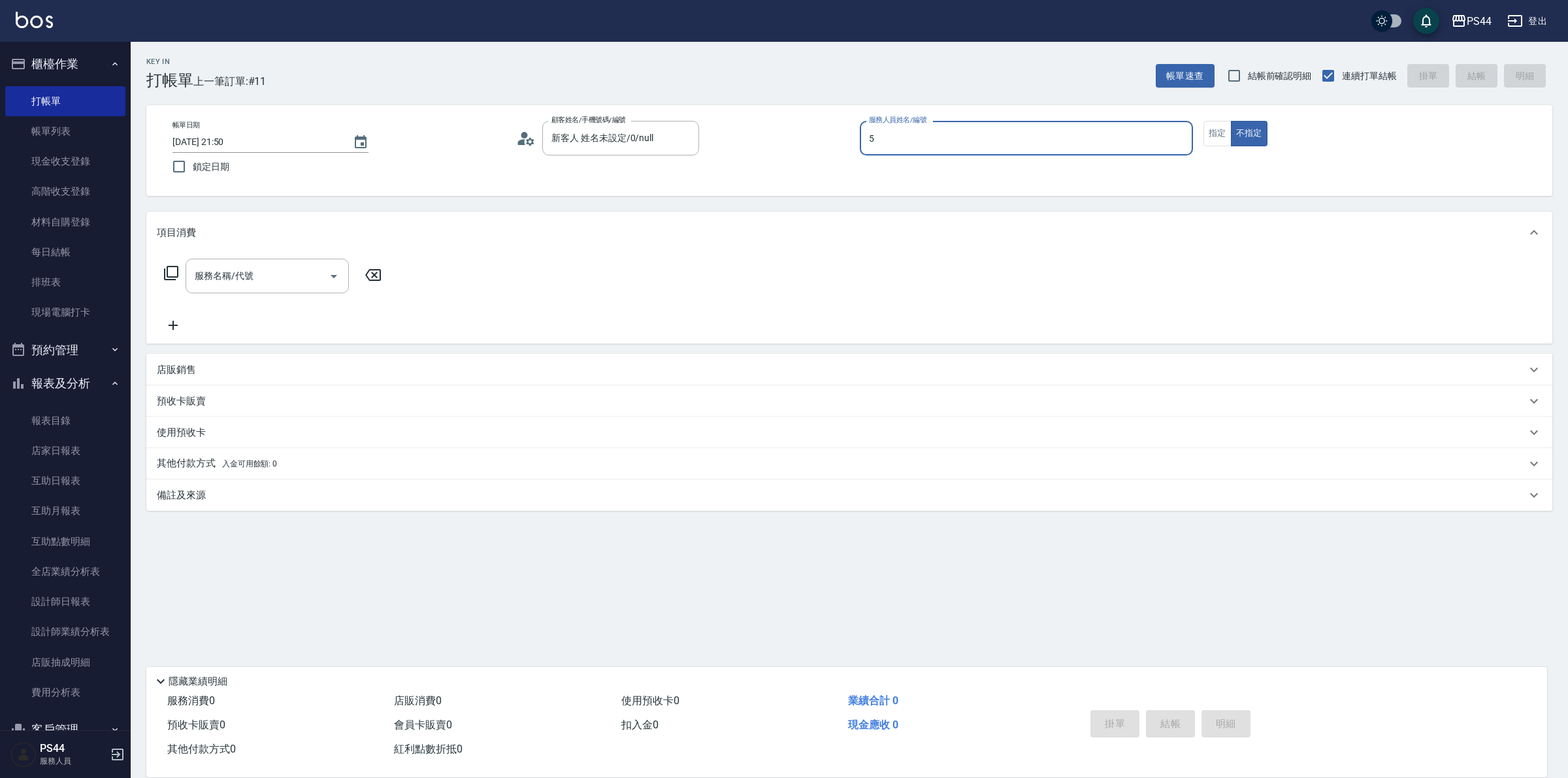
type input "王璟勳-5"
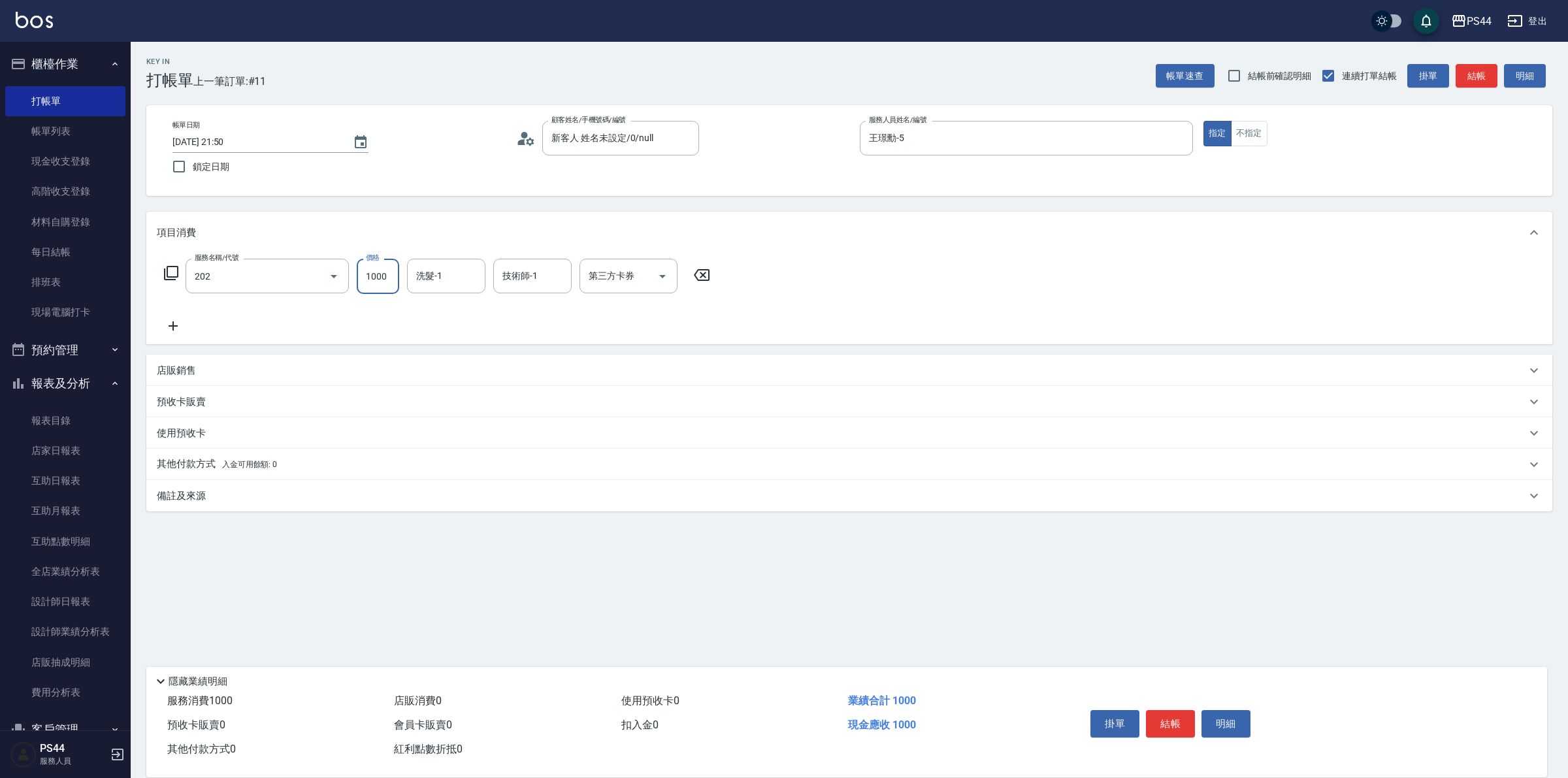
type input "燙髮(202)"
type input "2000"
type input "蘇昭瑜-55"
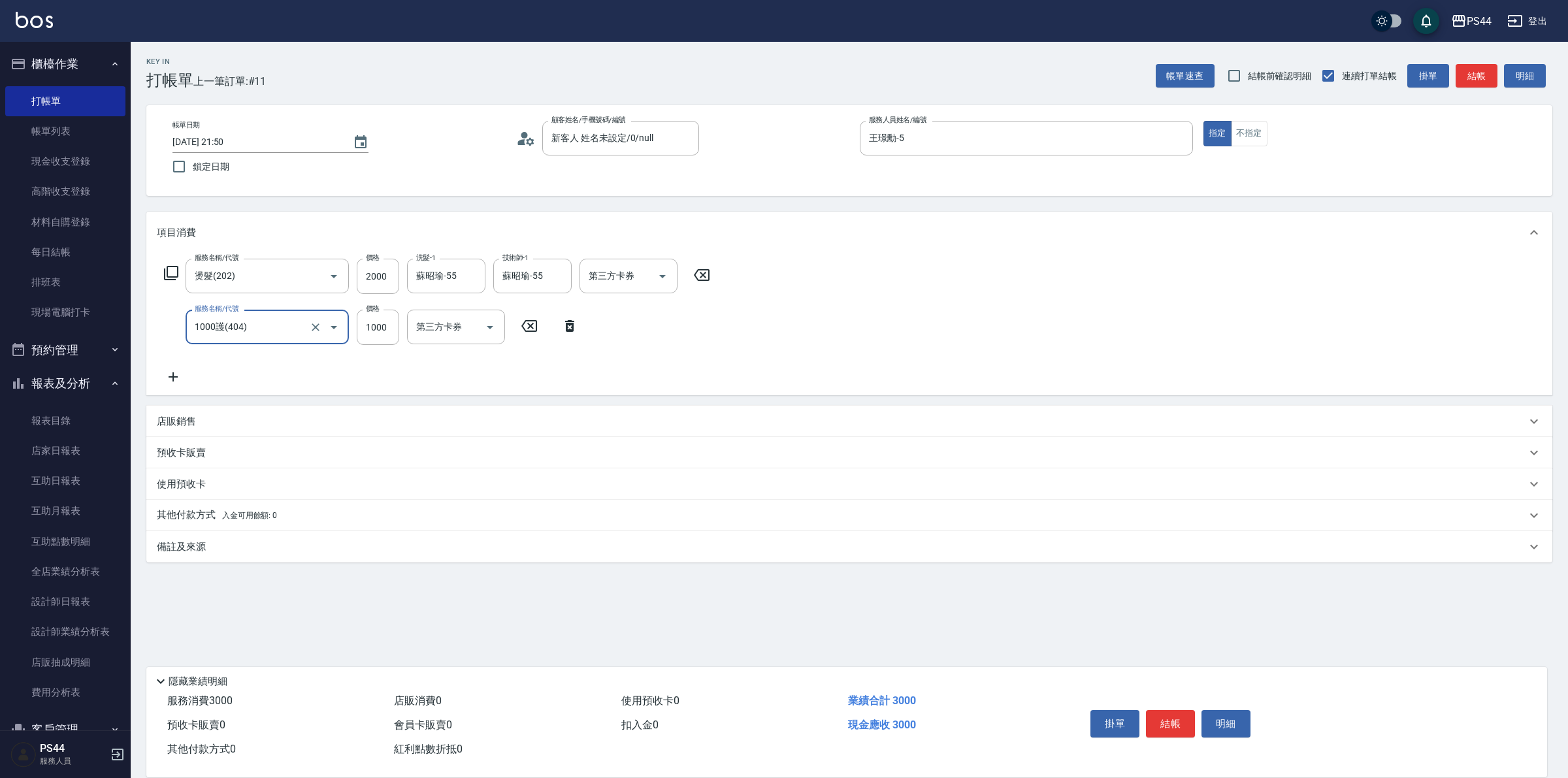
type input "1000護(404)"
type input "蘇昭瑜-55"
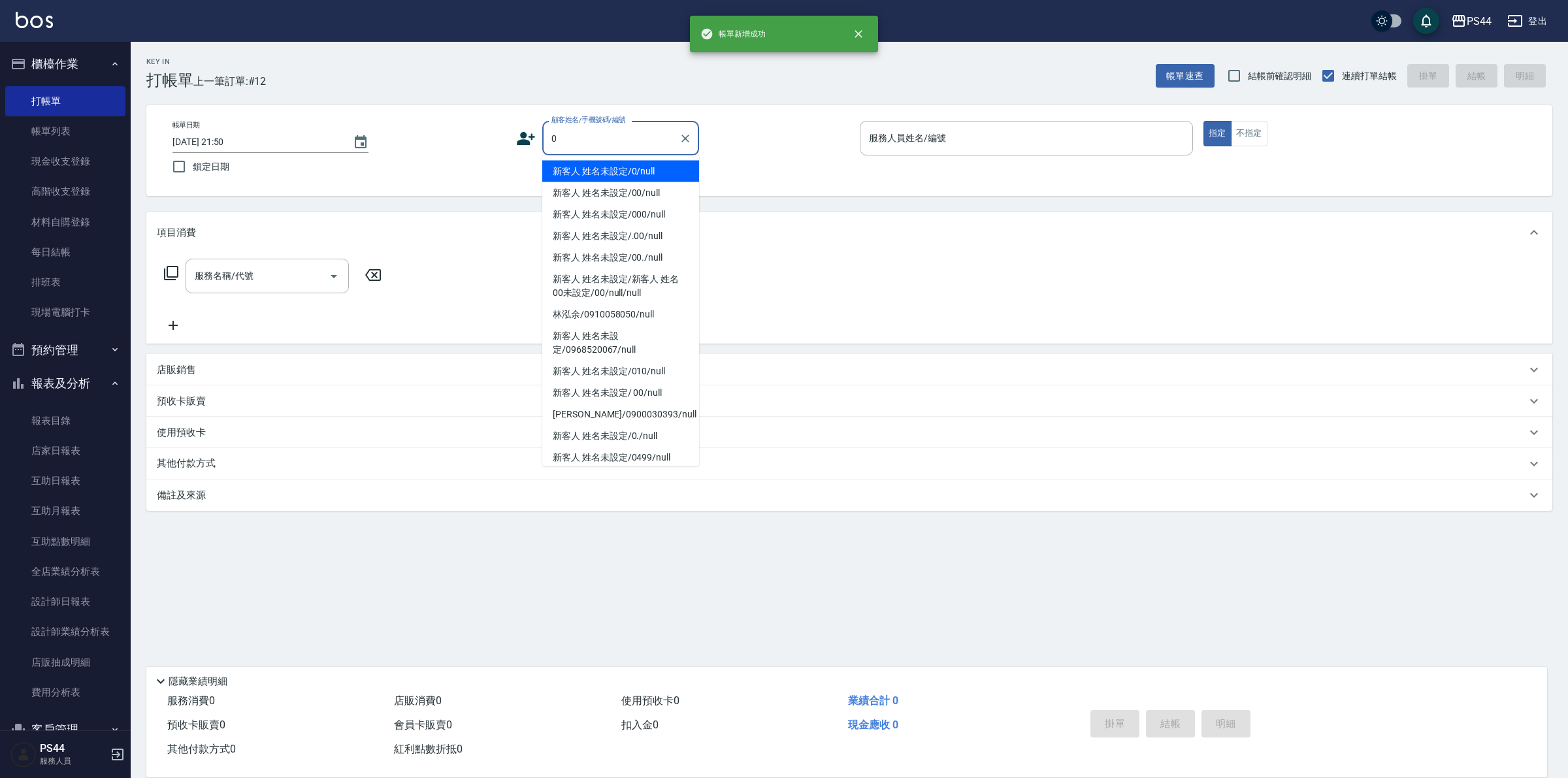
type input "新客人 姓名未設定/0/null"
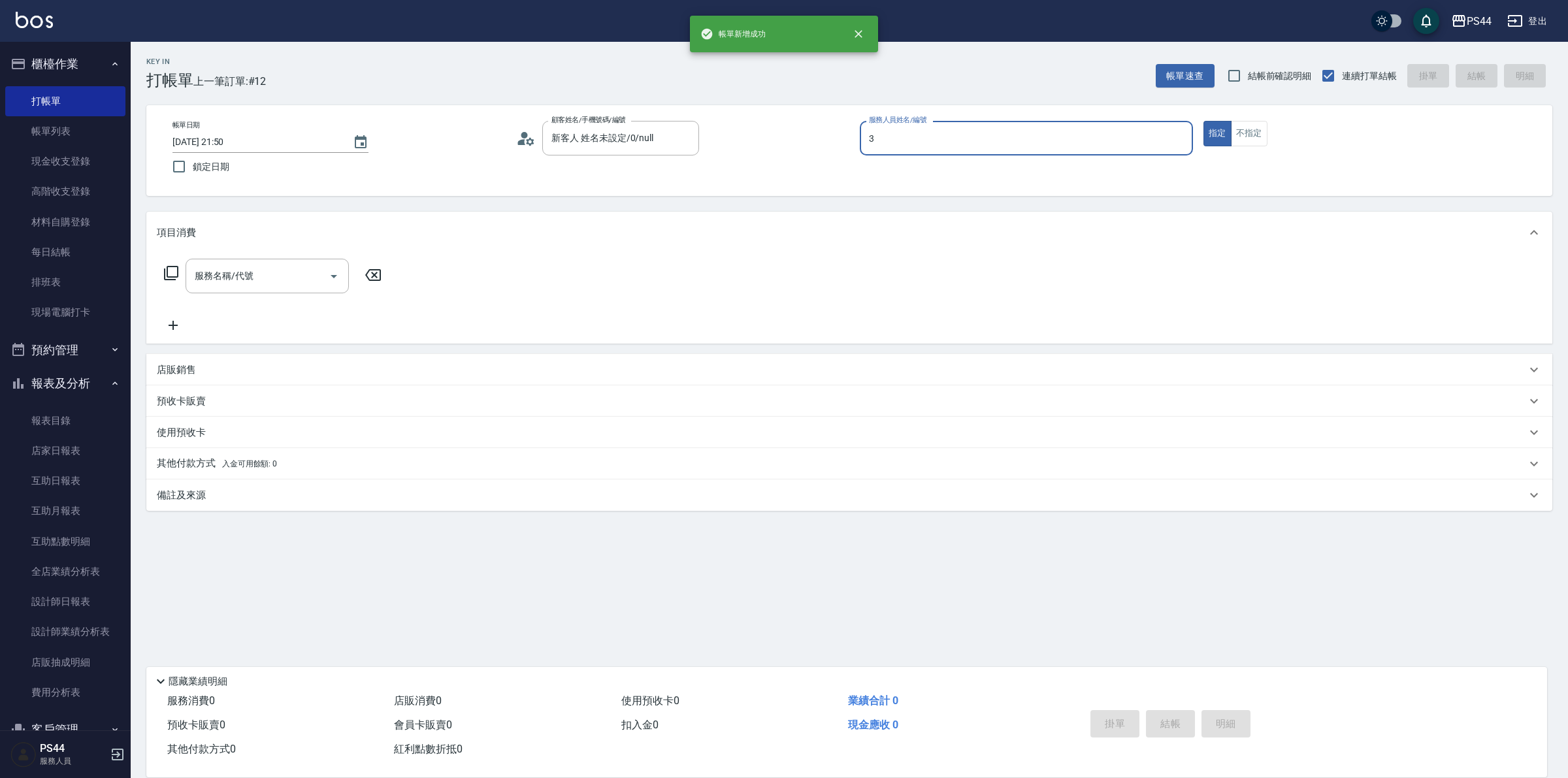
type input "許維哲-3"
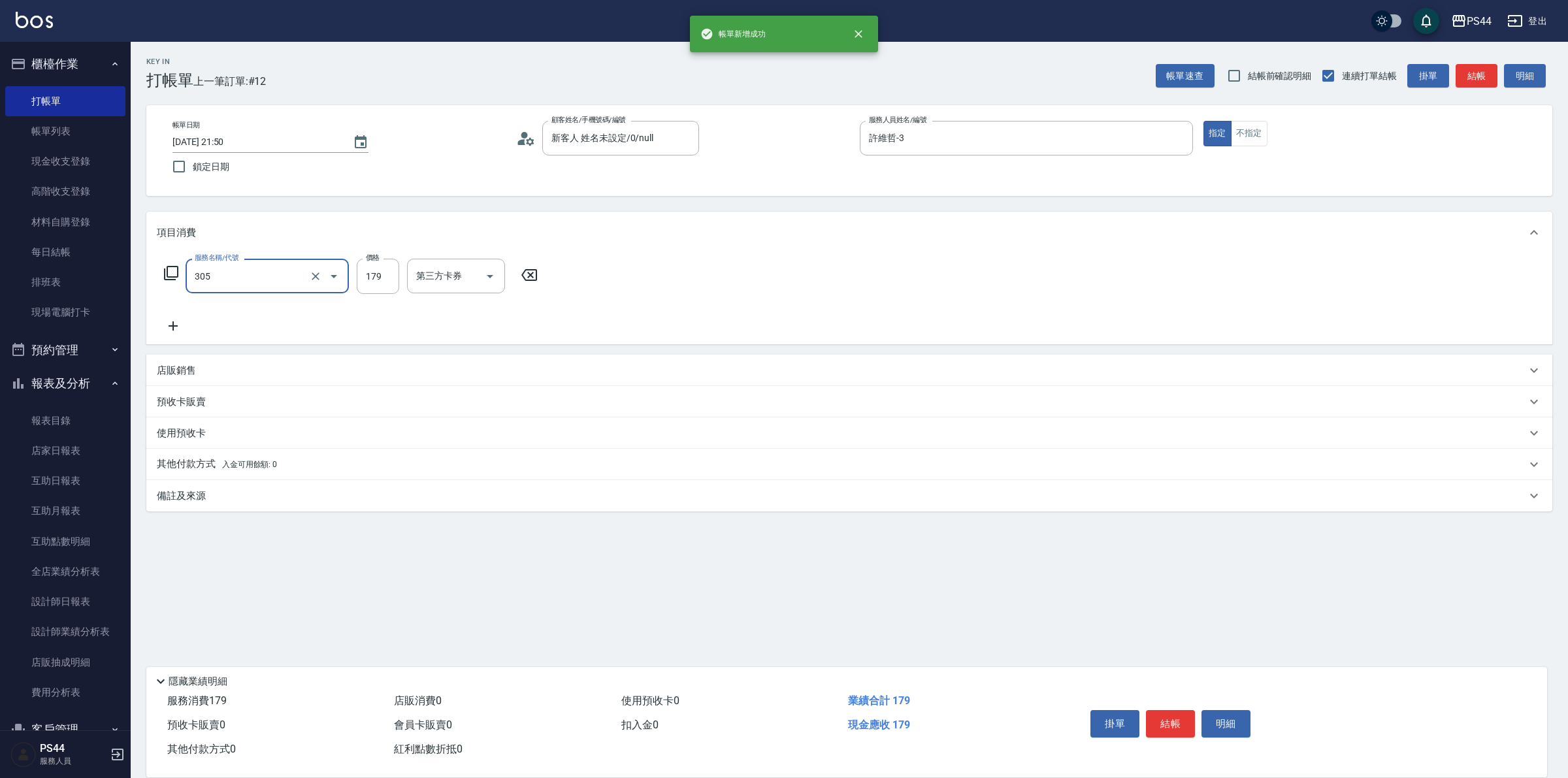
type input "剪髮(305)"
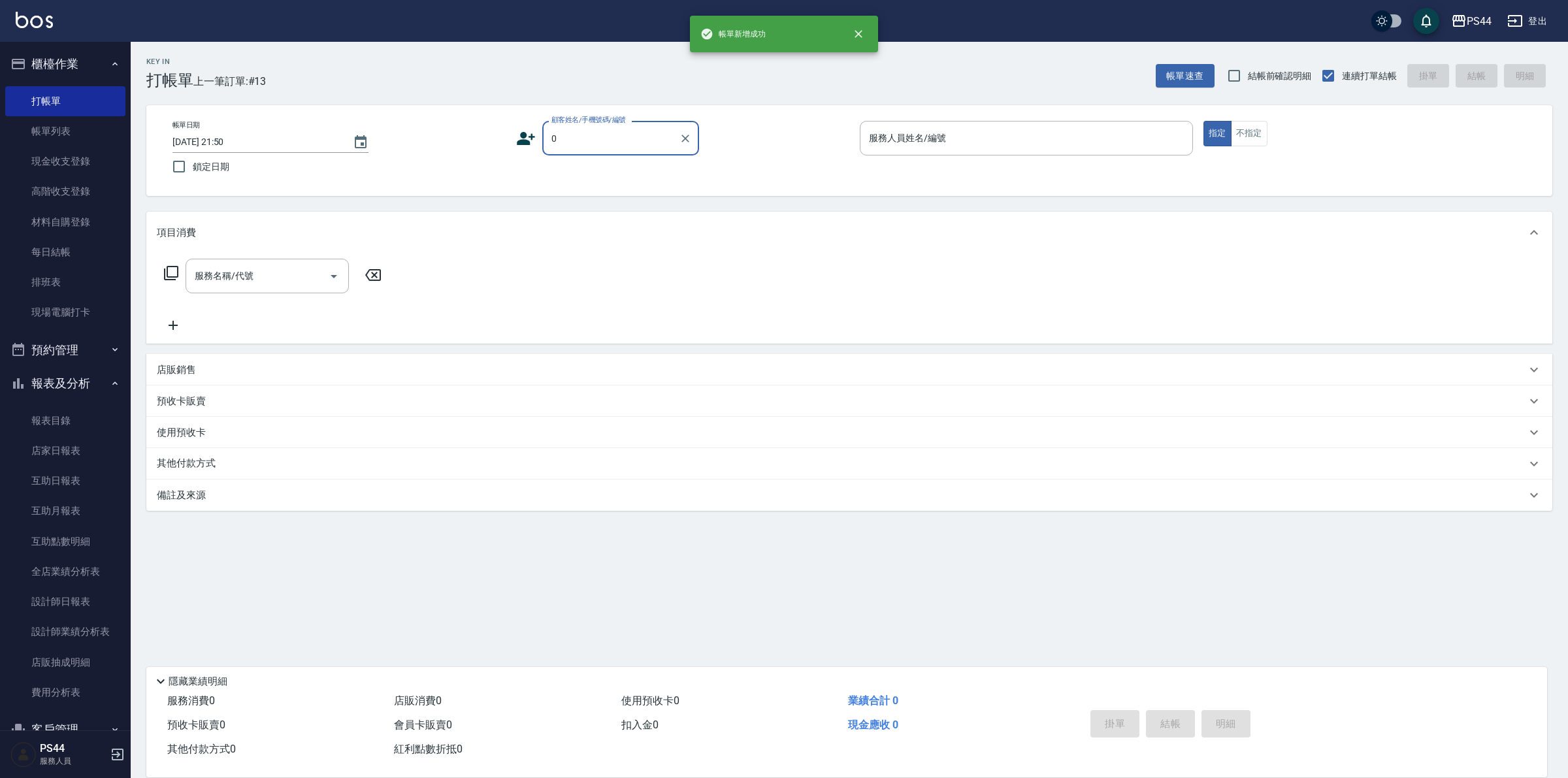
type input "新客人 姓名未設定/0/null"
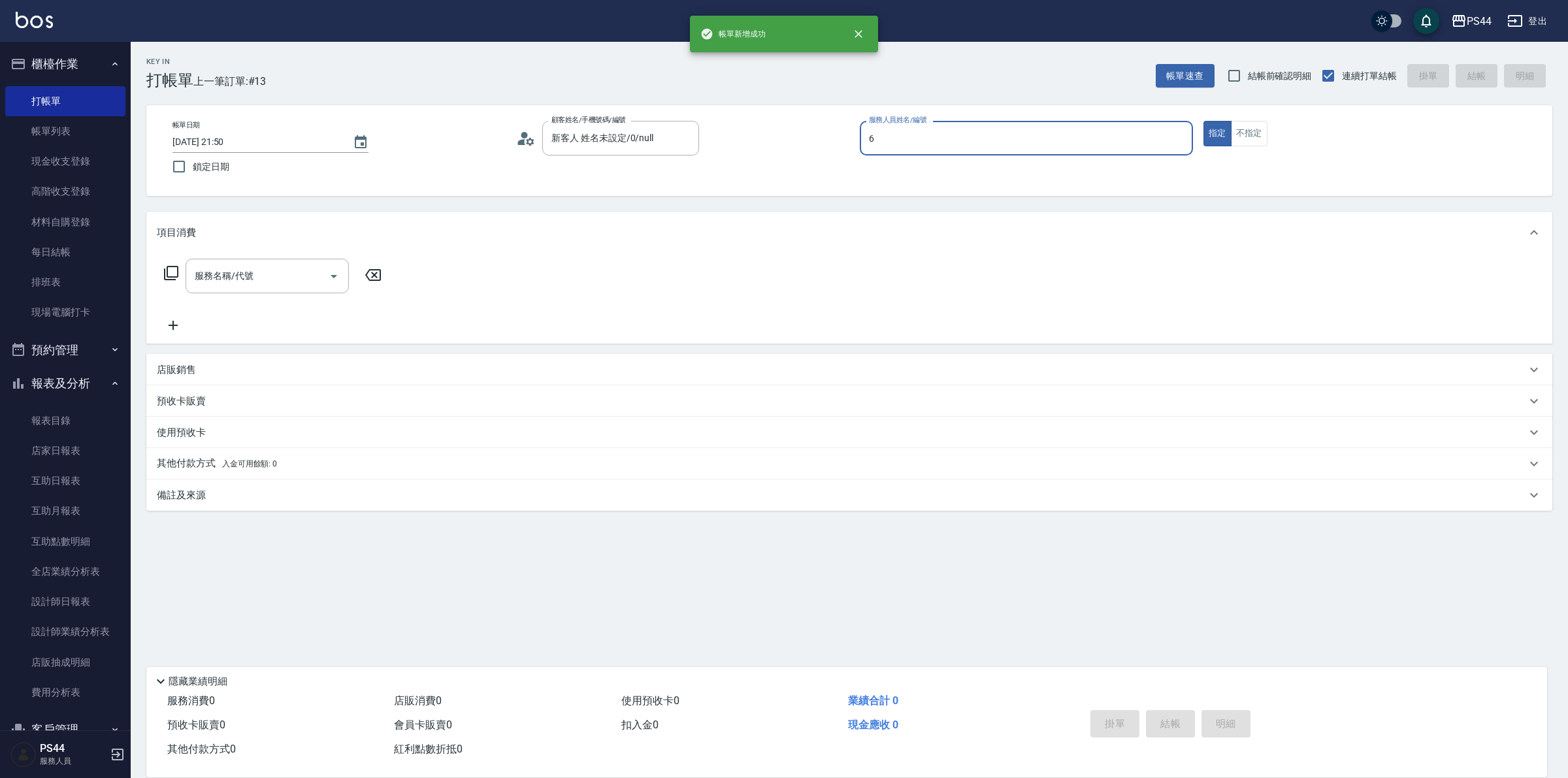
type input "kAYDEN-6"
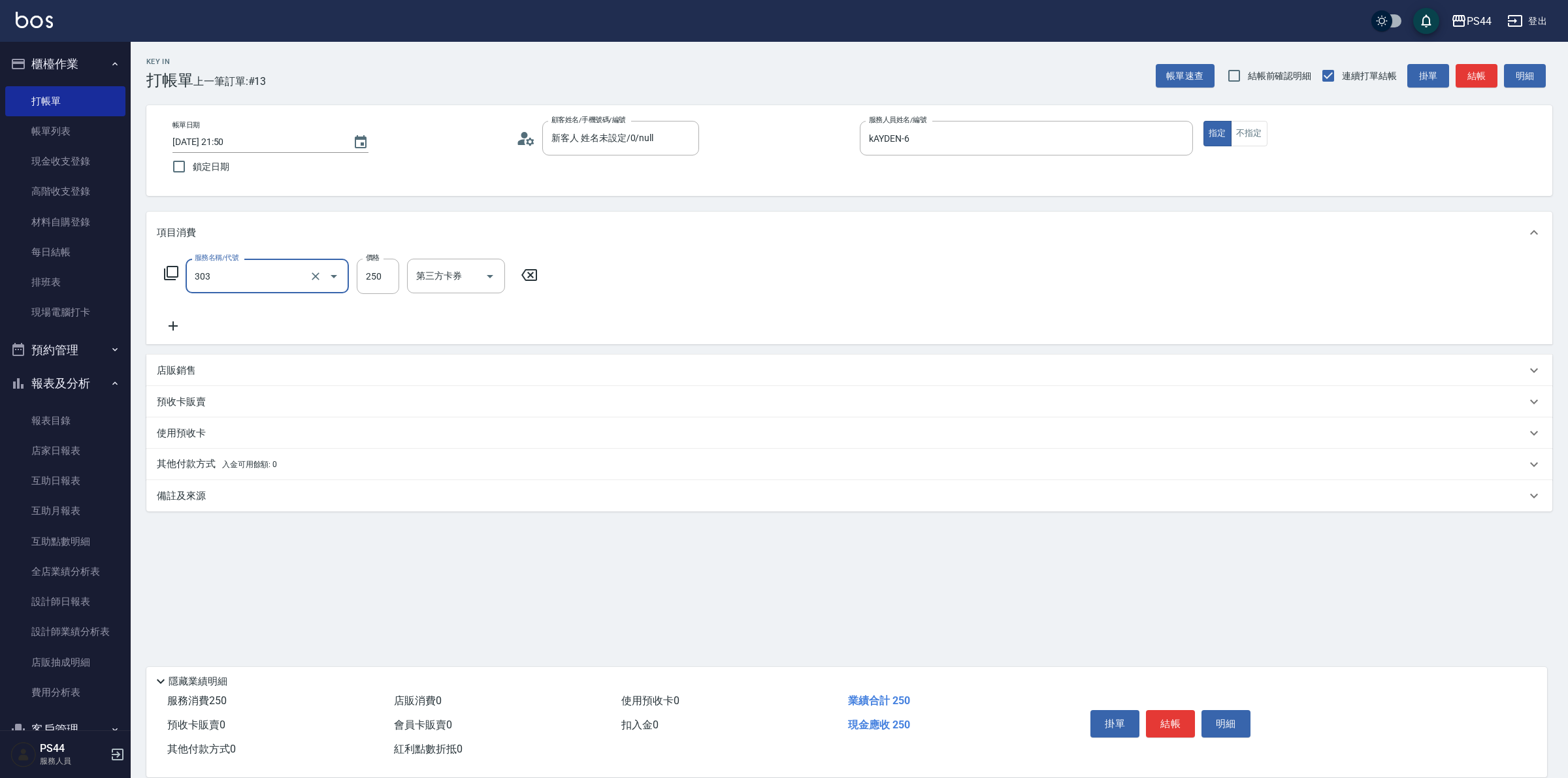
type input "剪髮(303)"
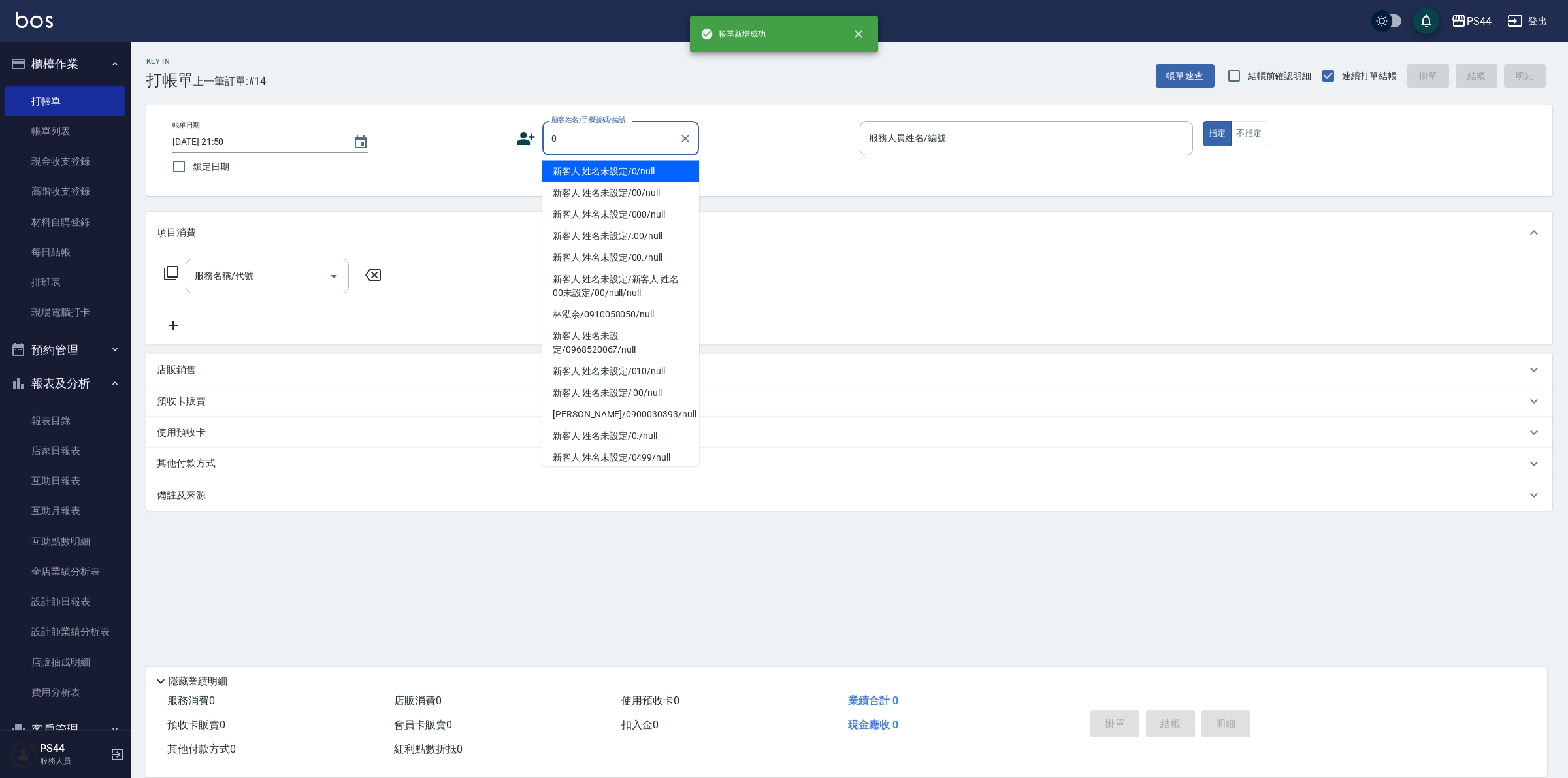
type input "新客人 姓名未設定/0/null"
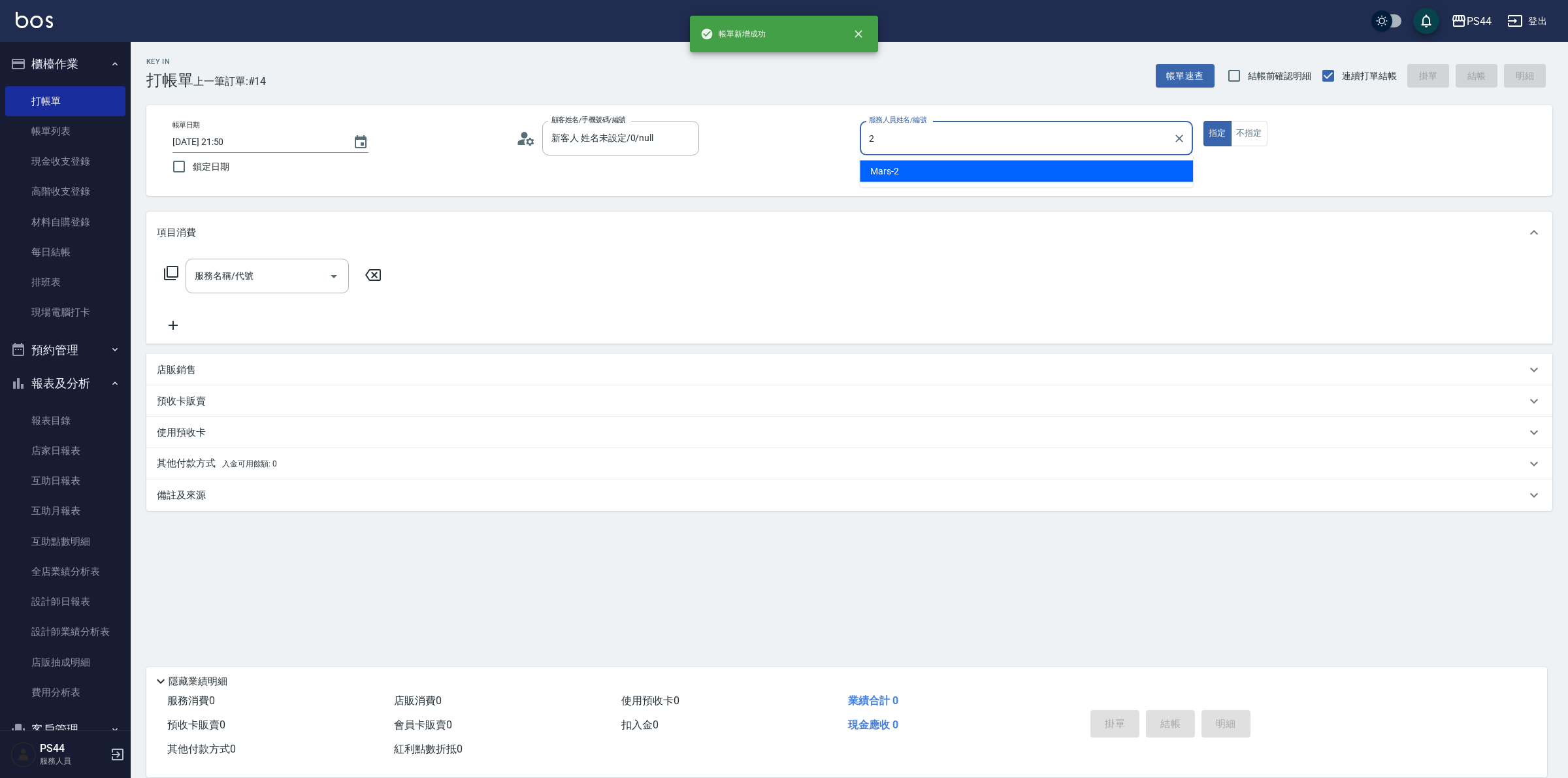
type input "Mars-2"
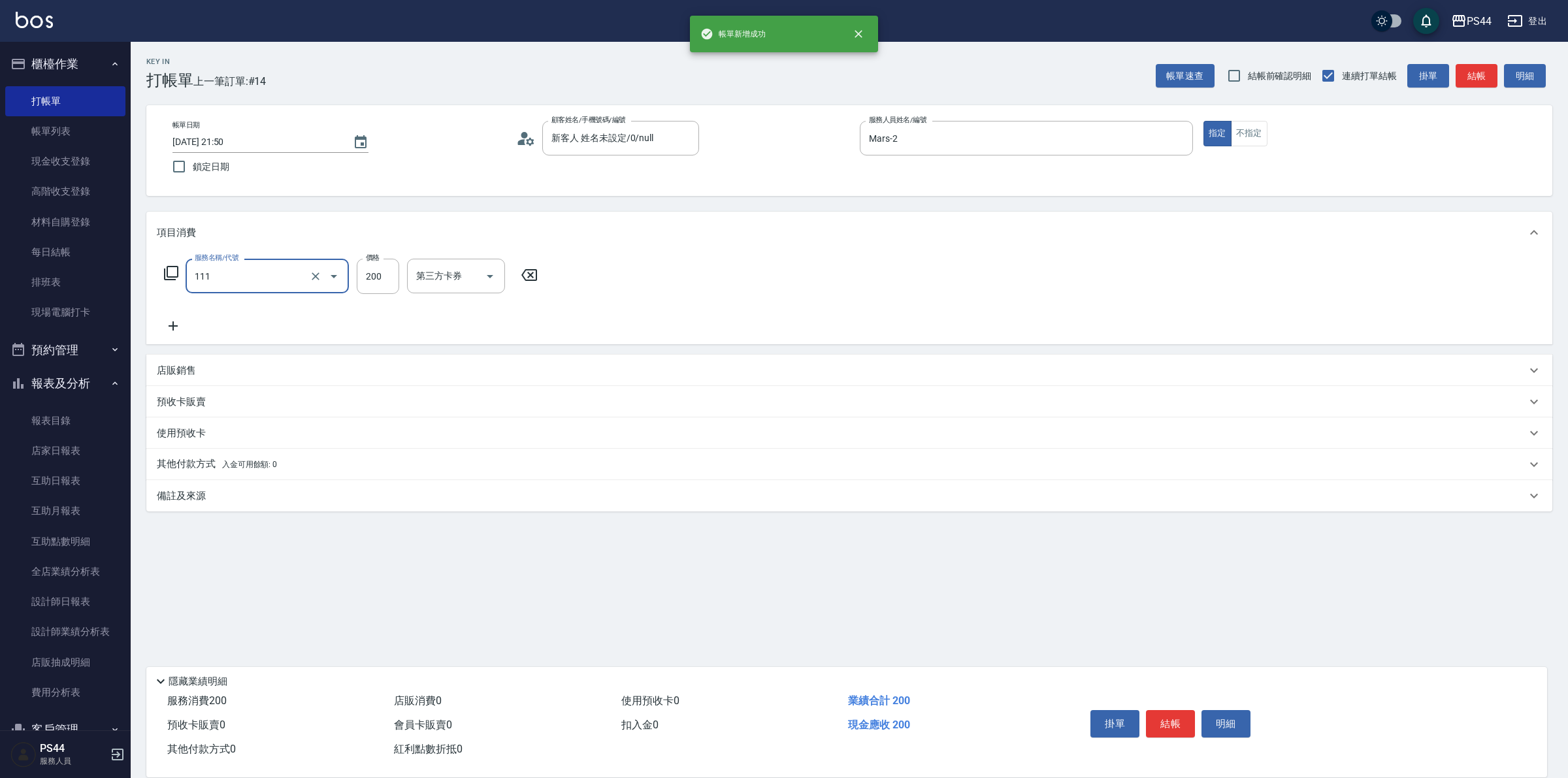
type input "200(111)"
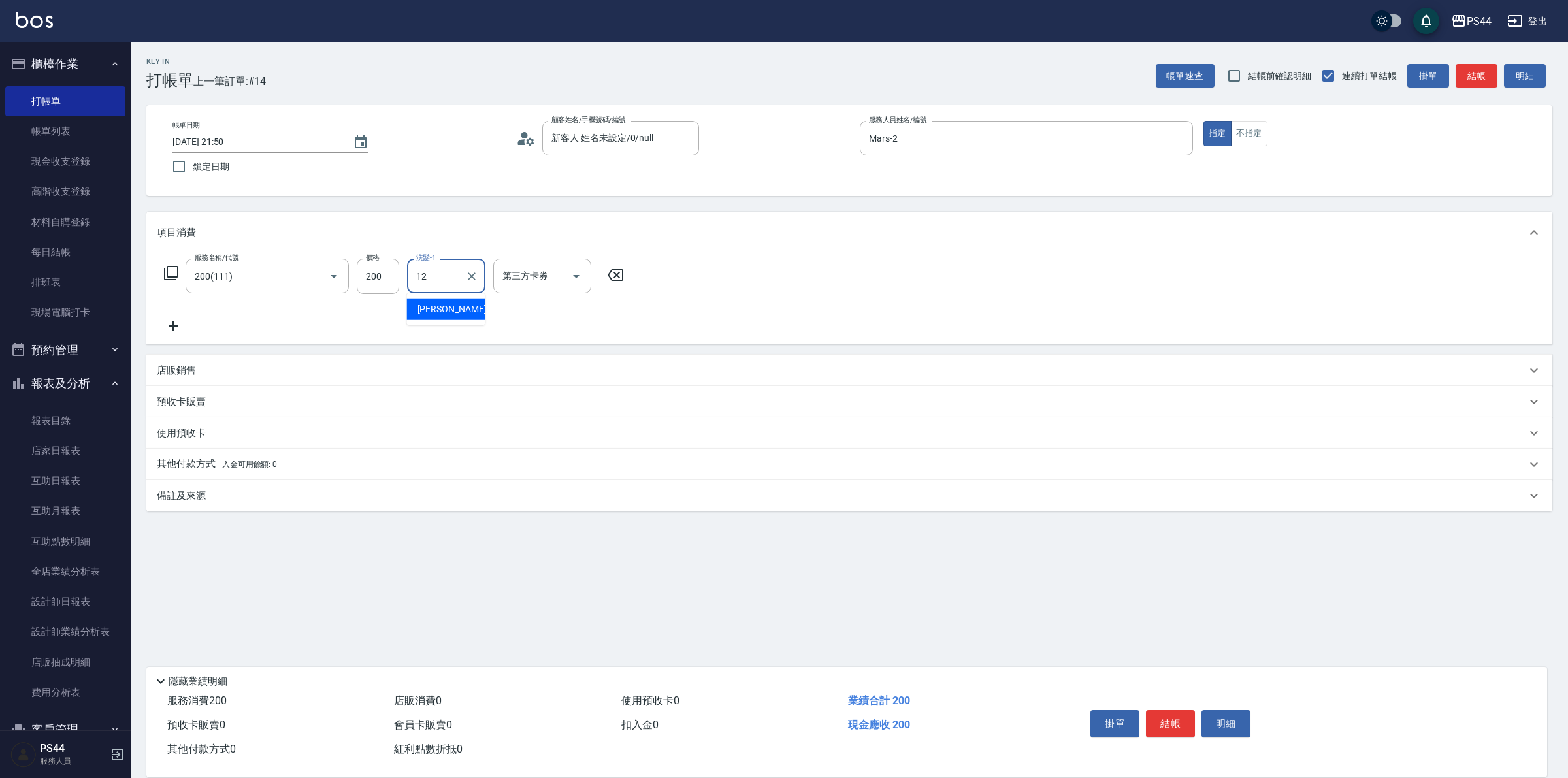
type input "[PERSON_NAME]-12"
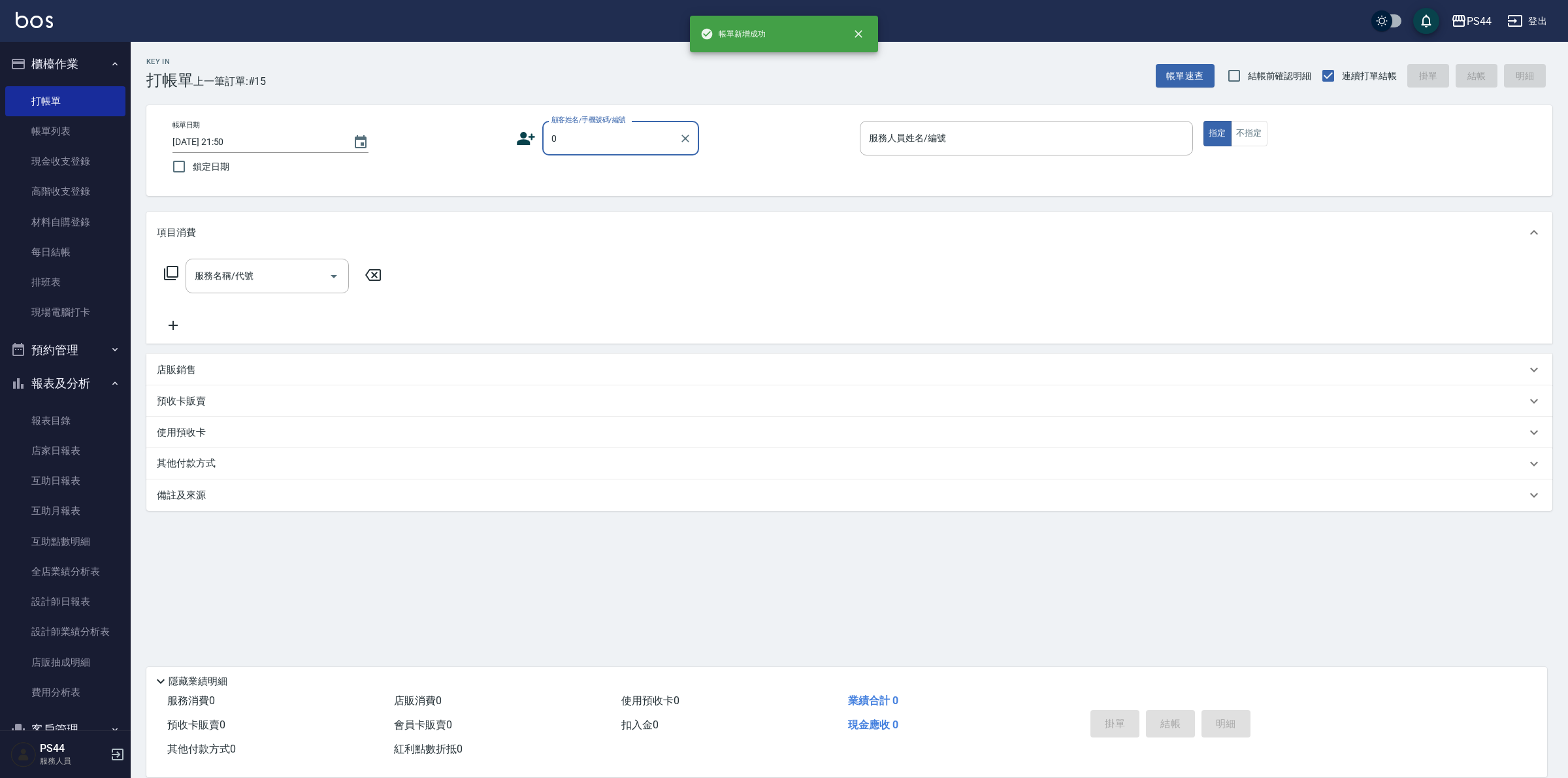
type input "新客人 姓名未設定/0/null"
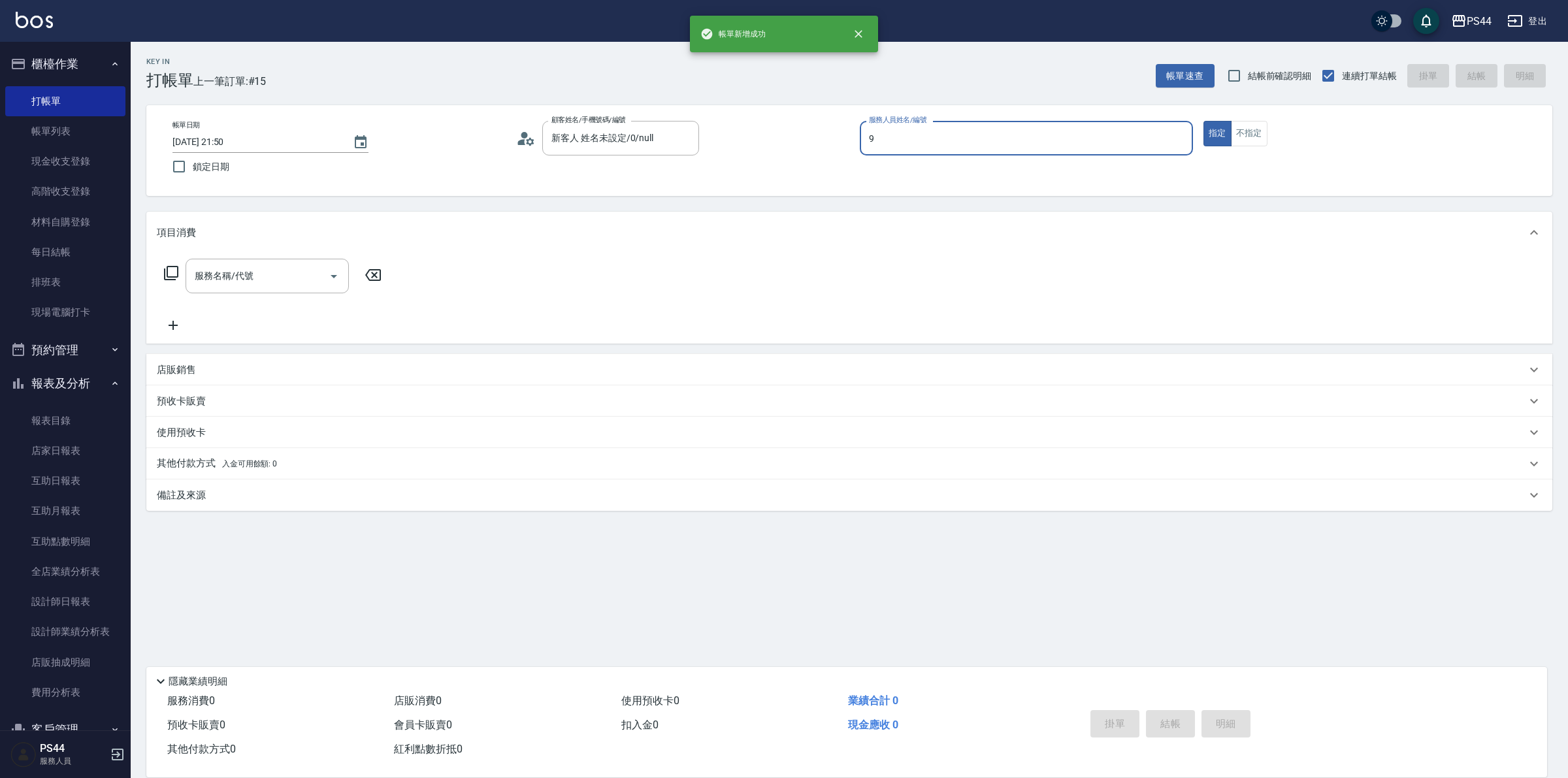
type input "白鄰琳-9"
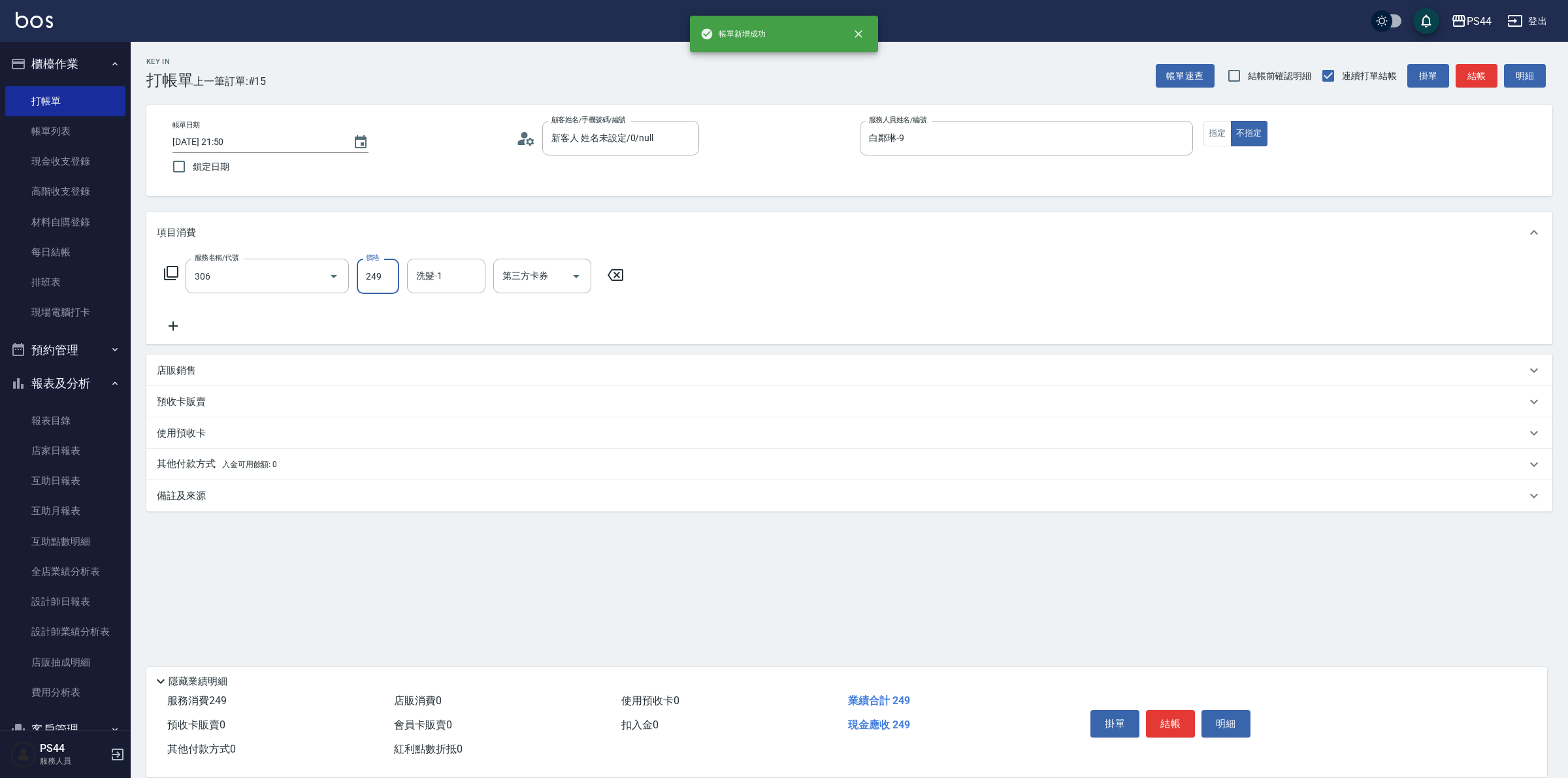
type input "剪髮(306)"
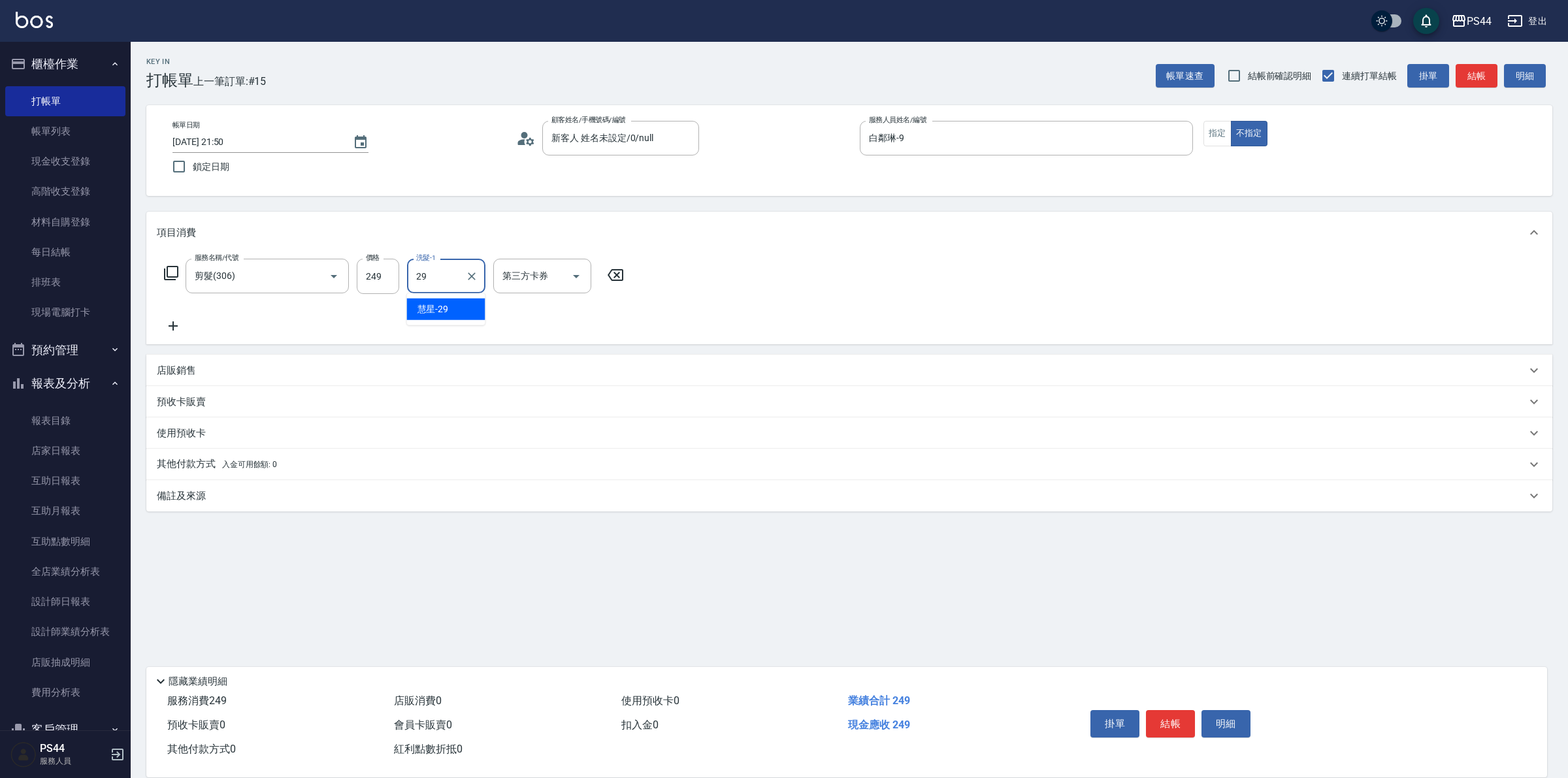
type input "慧星-29"
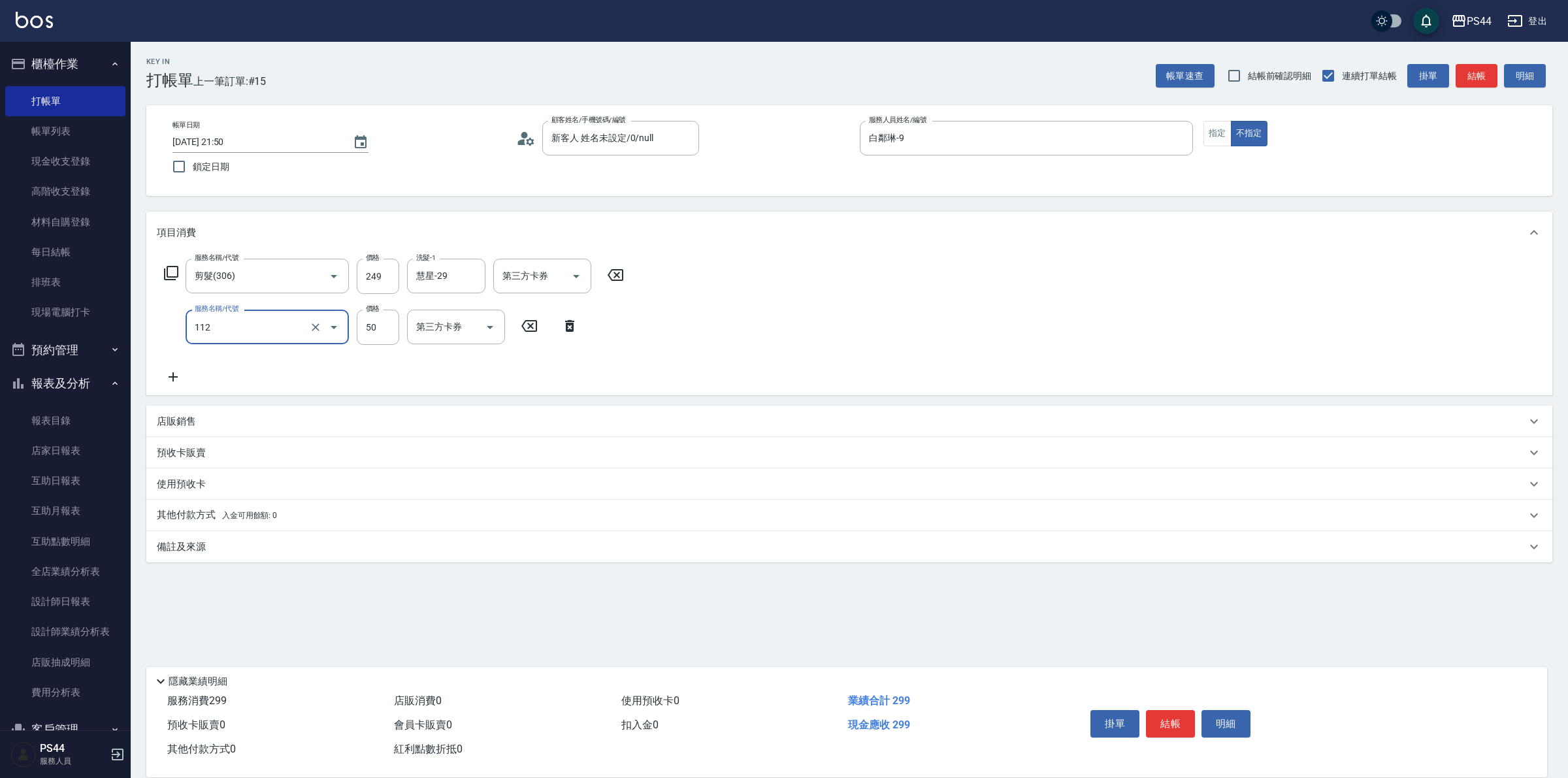
type input "精油50(112)"
type input "慧星-29"
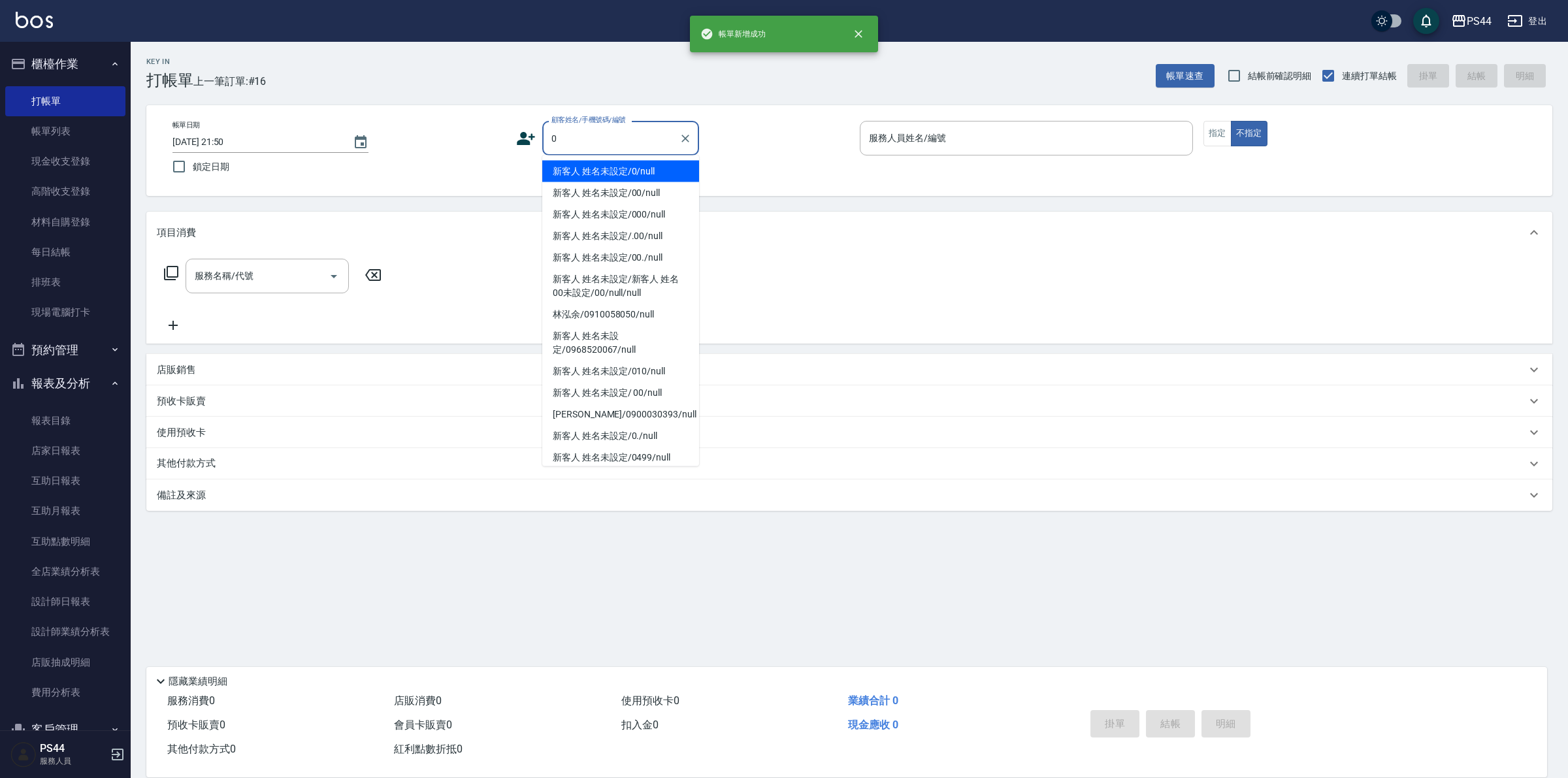
type input "新客人 姓名未設定/0/null"
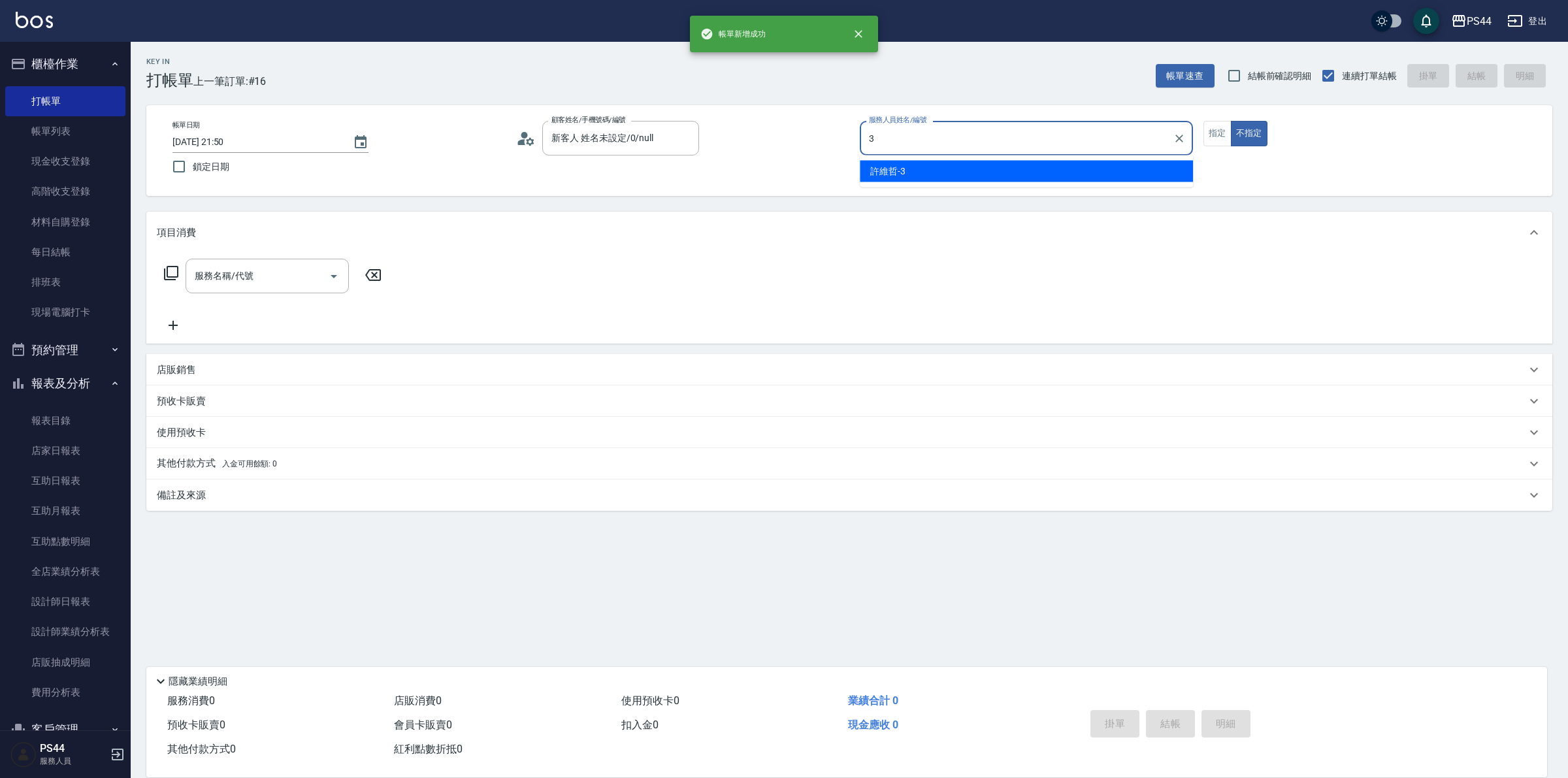
type input "許維哲-3"
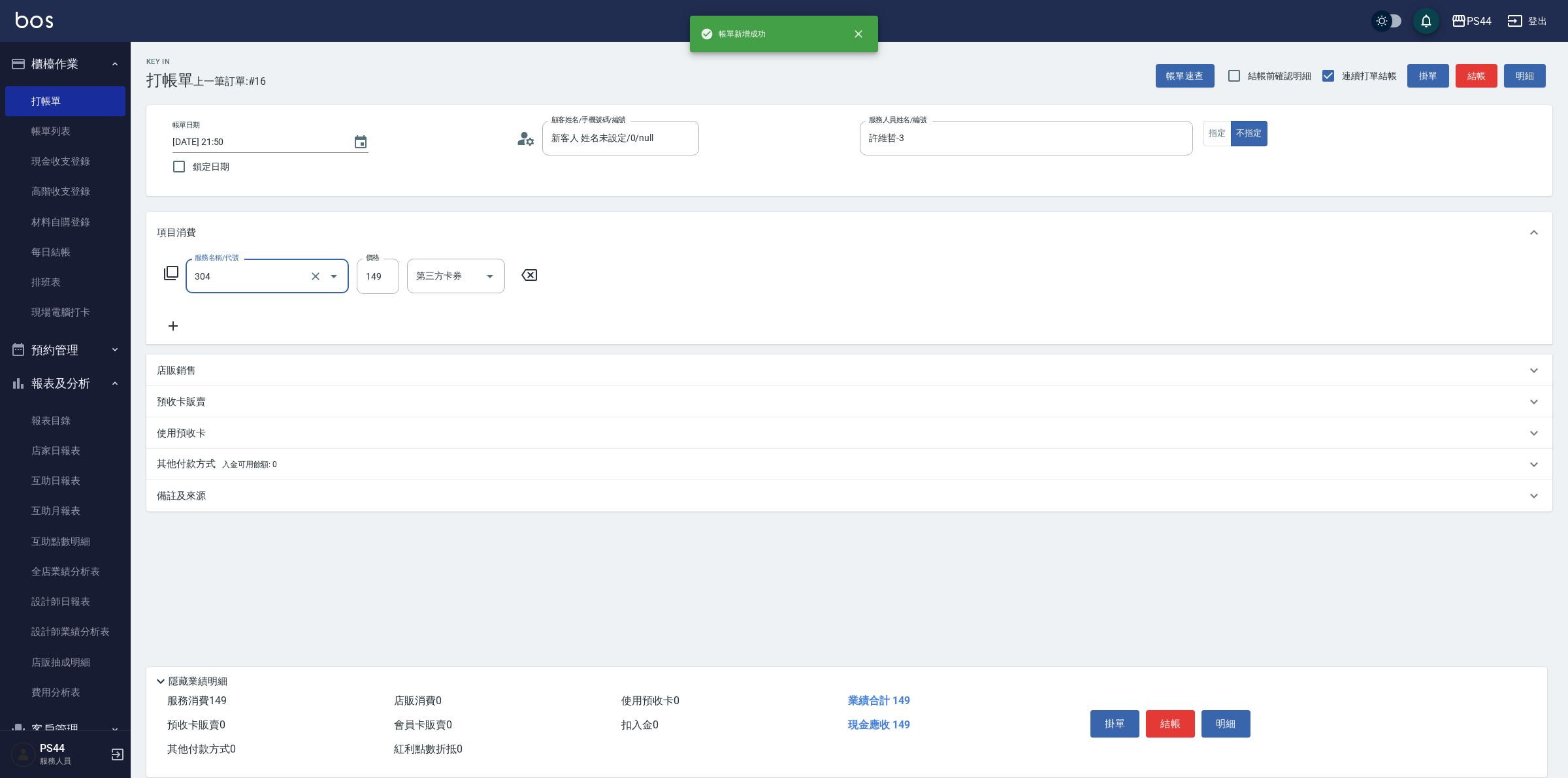
type input "剪髮(304)"
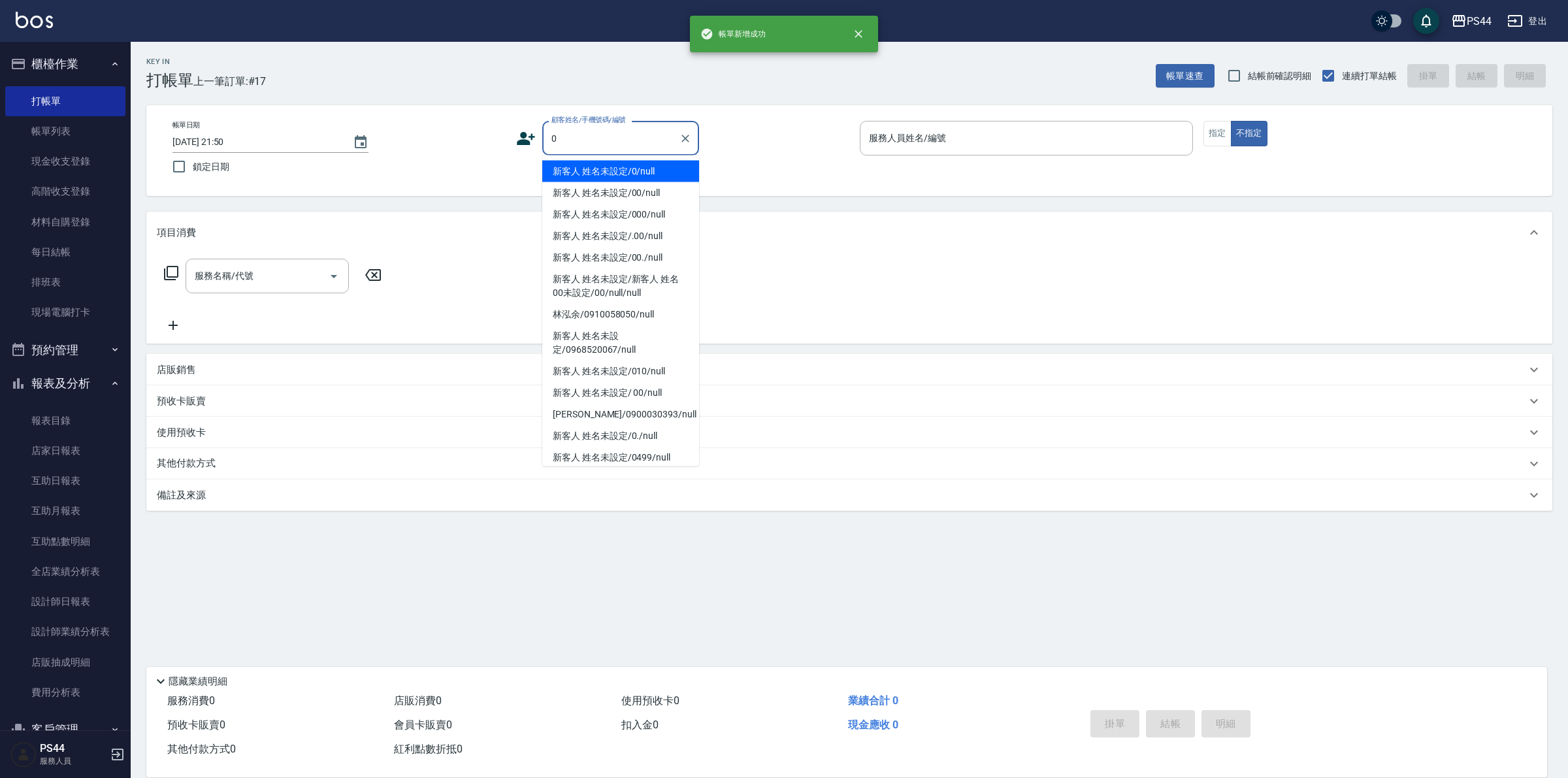
type input "新客人 姓名未設定/0/null"
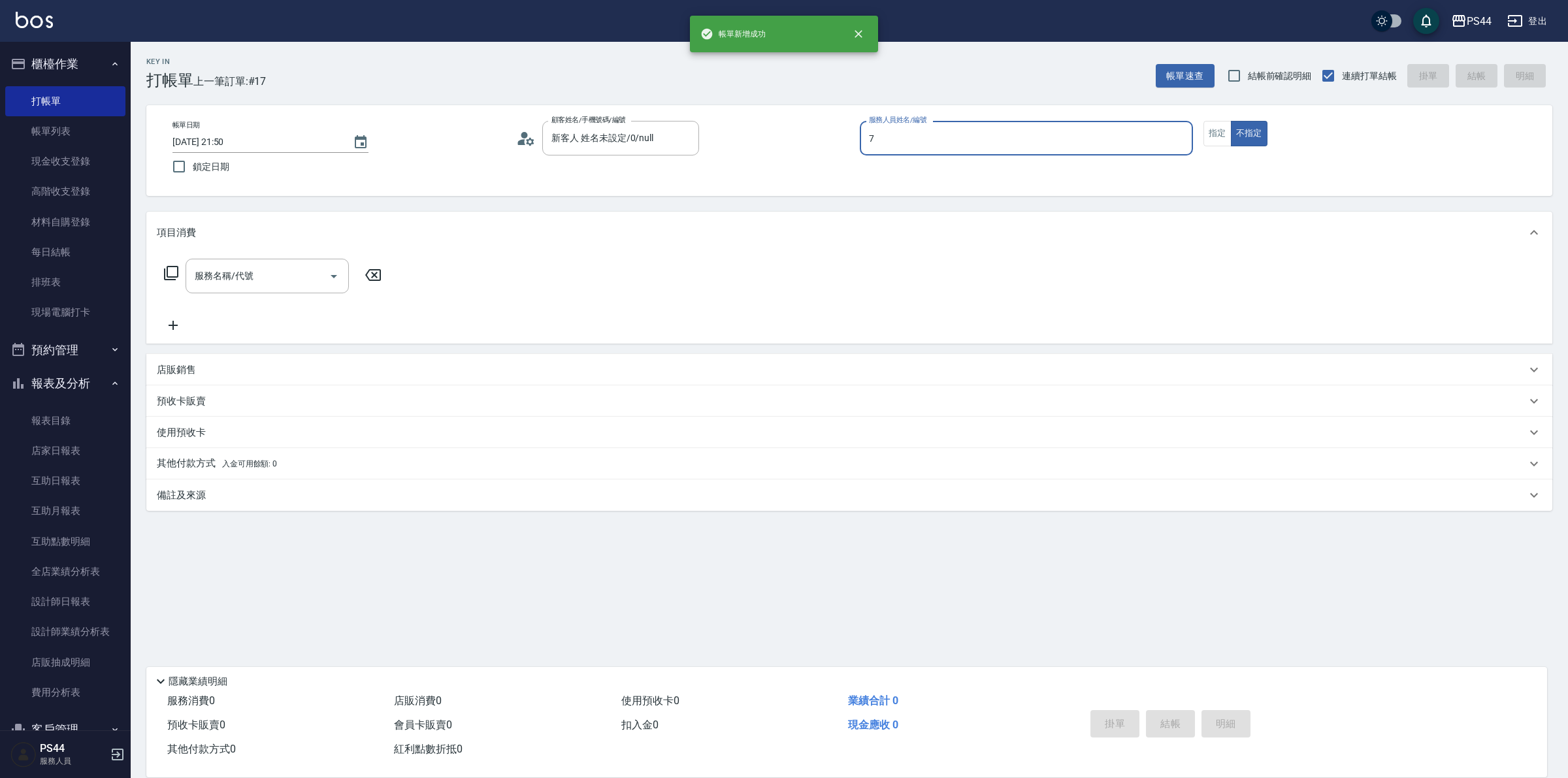
type input "楊千蓉-7"
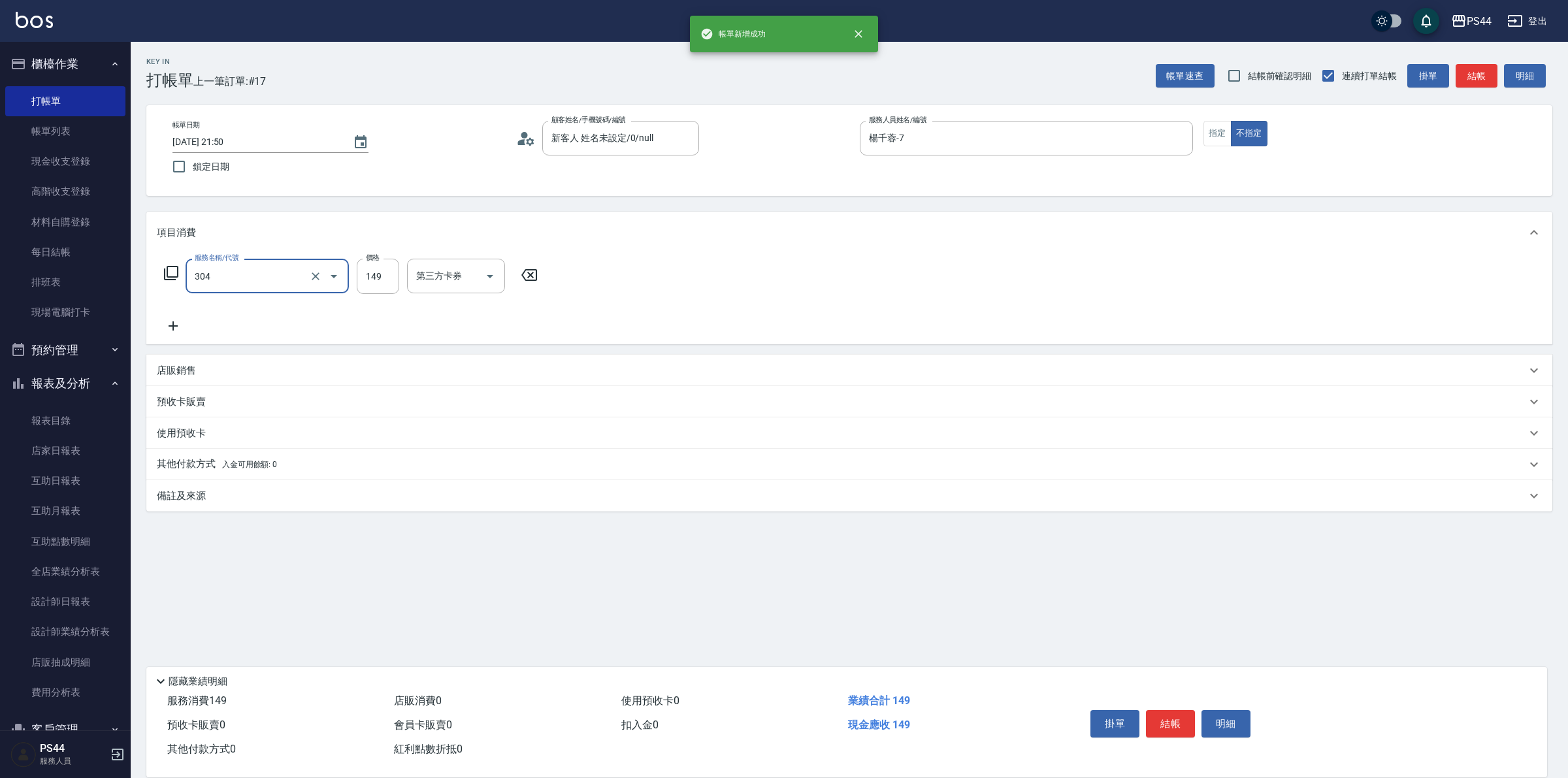
type input "剪髮(304)"
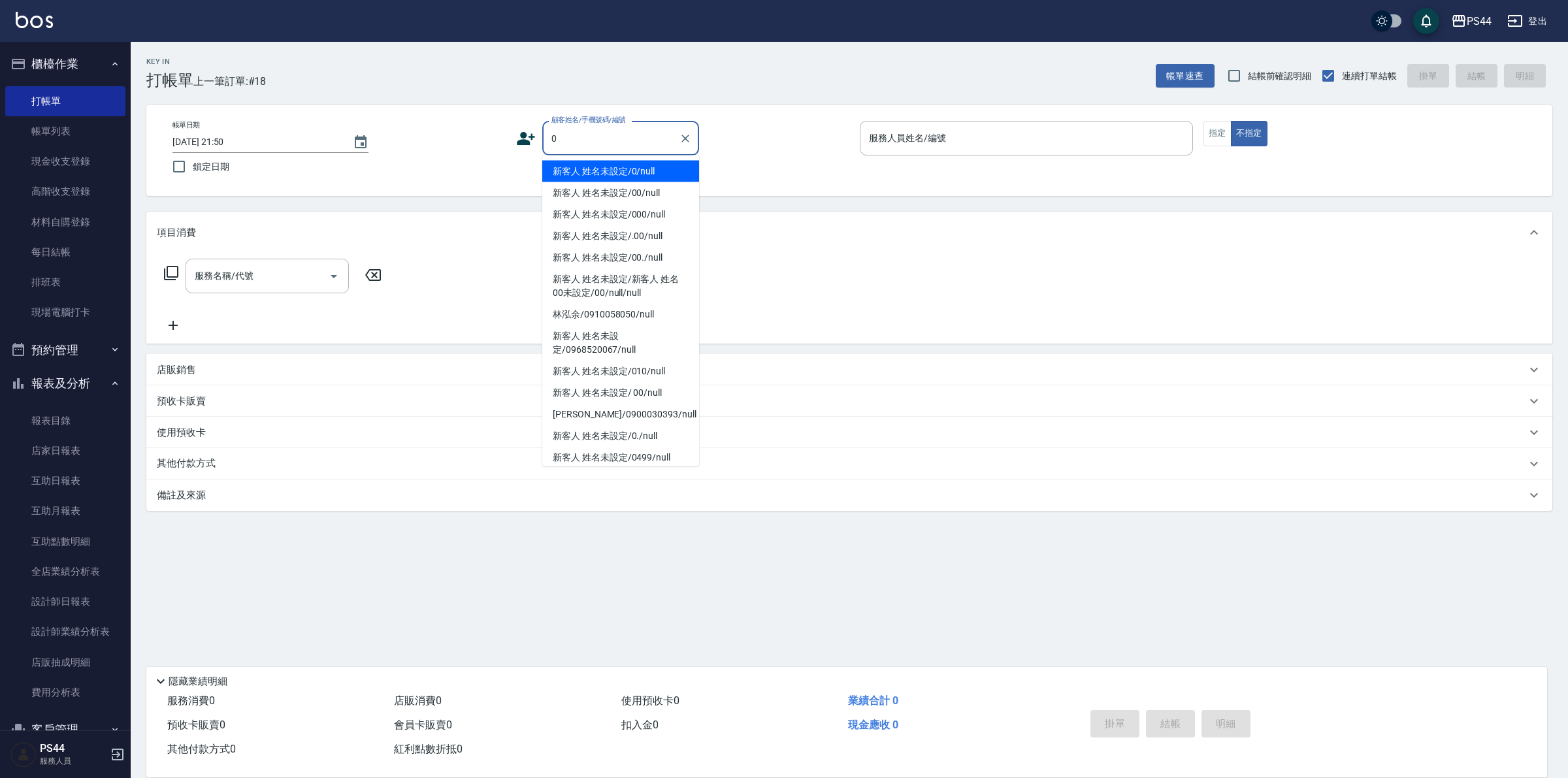
type input "新客人 姓名未設定/0/null"
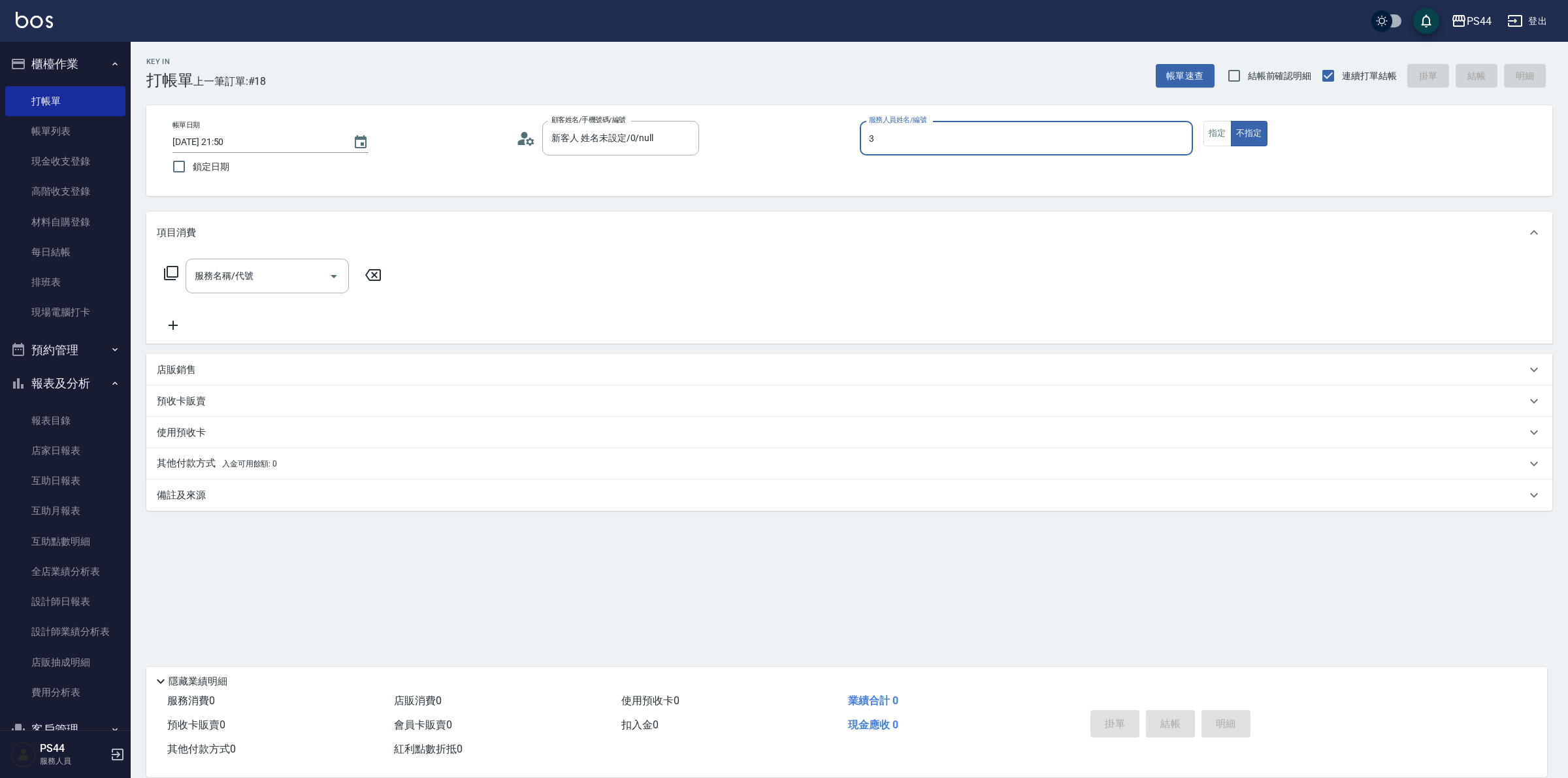
type input "許維哲-3"
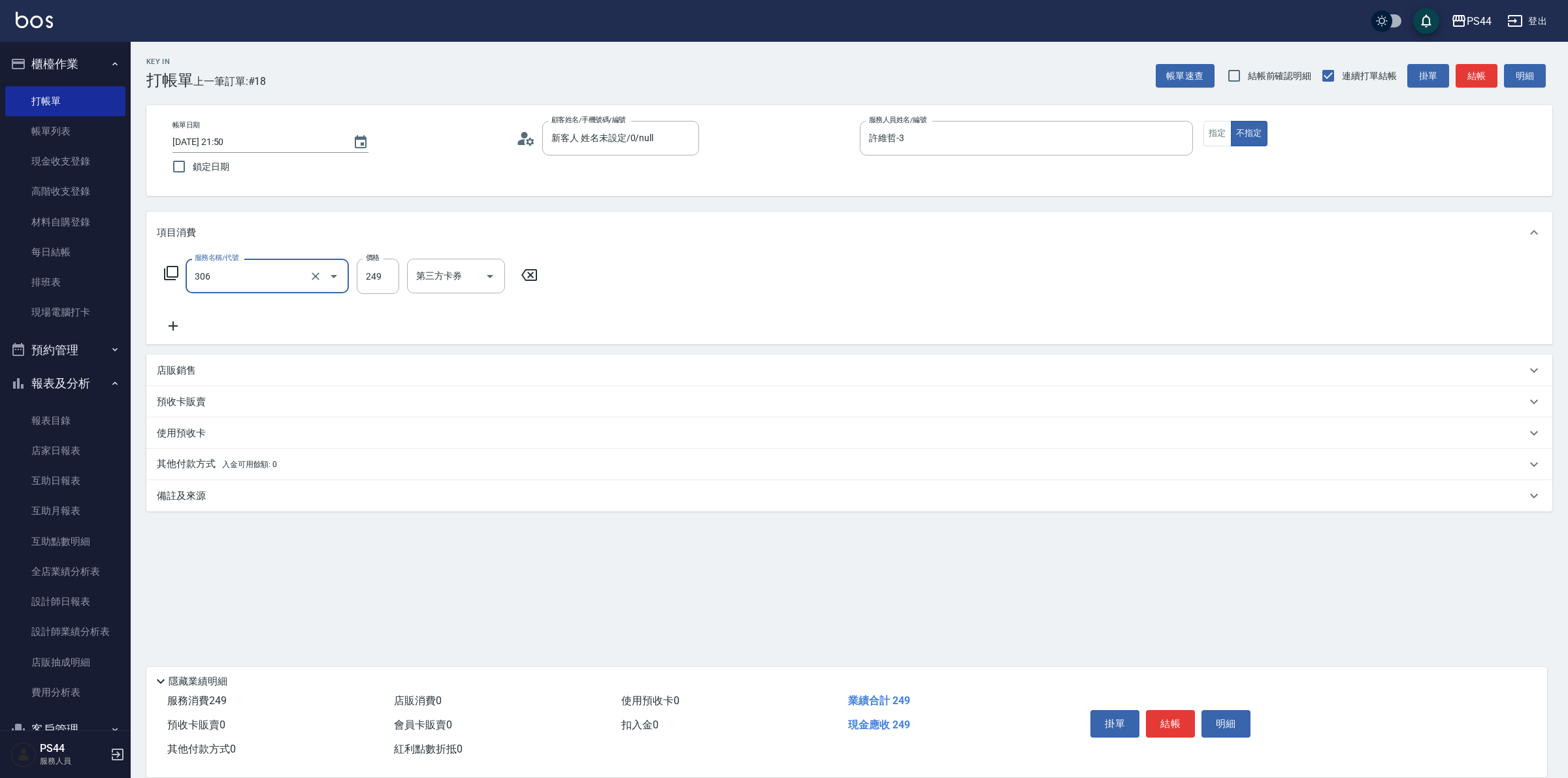
type input "剪髮(306)"
type input "慧星-29"
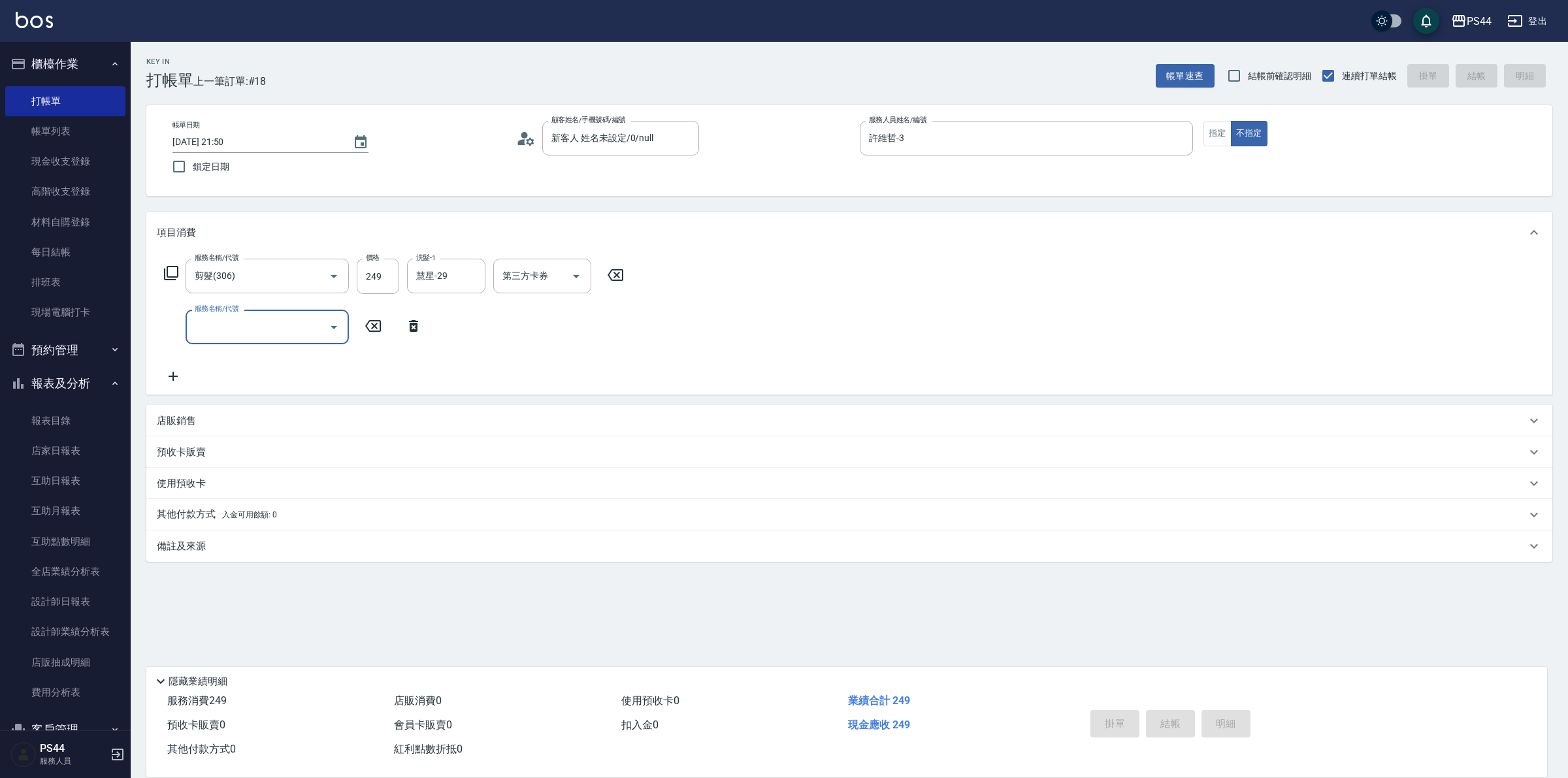
type input "[DATE] 21:51"
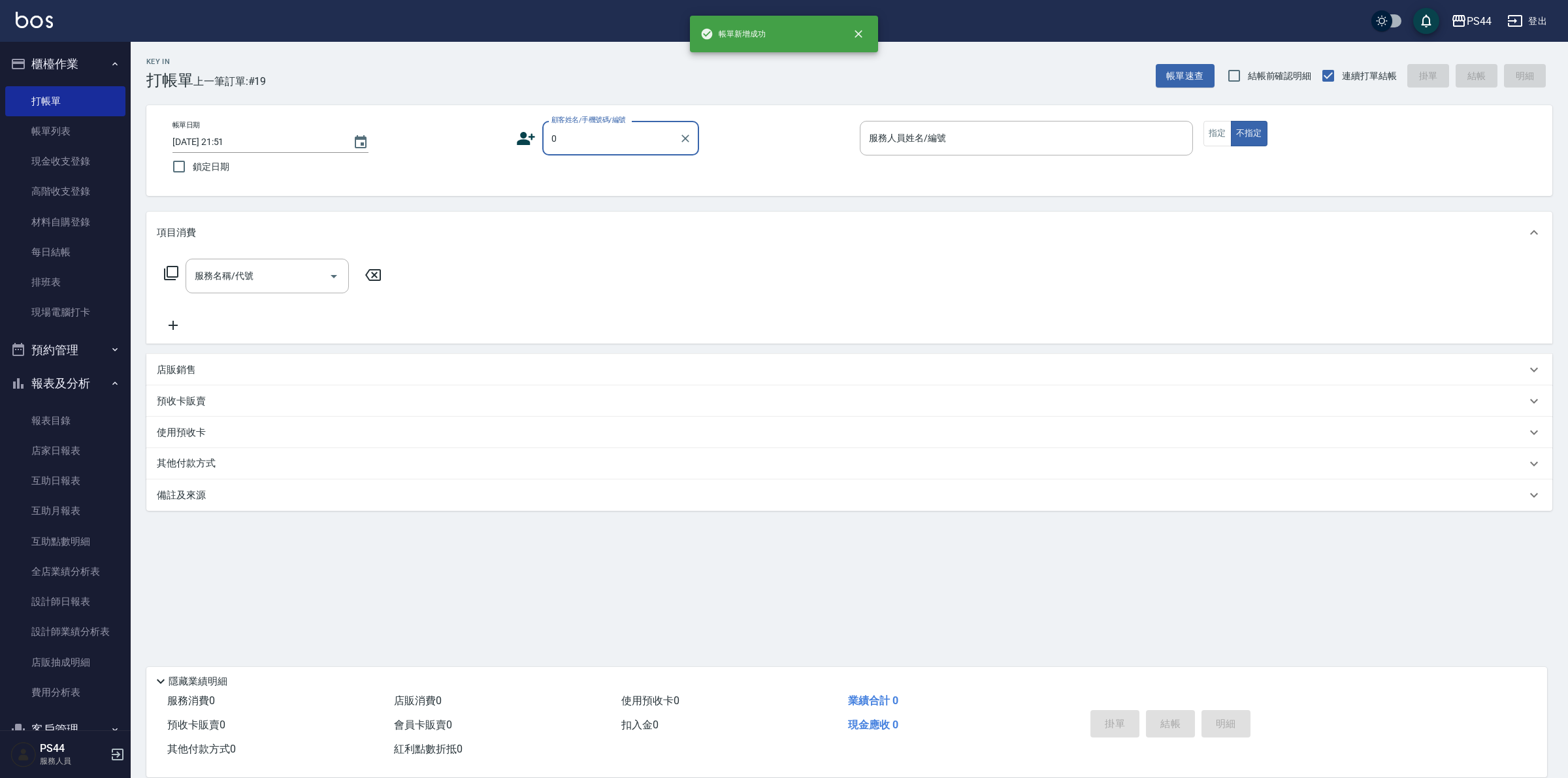
type input "新客人 姓名未設定/0/null"
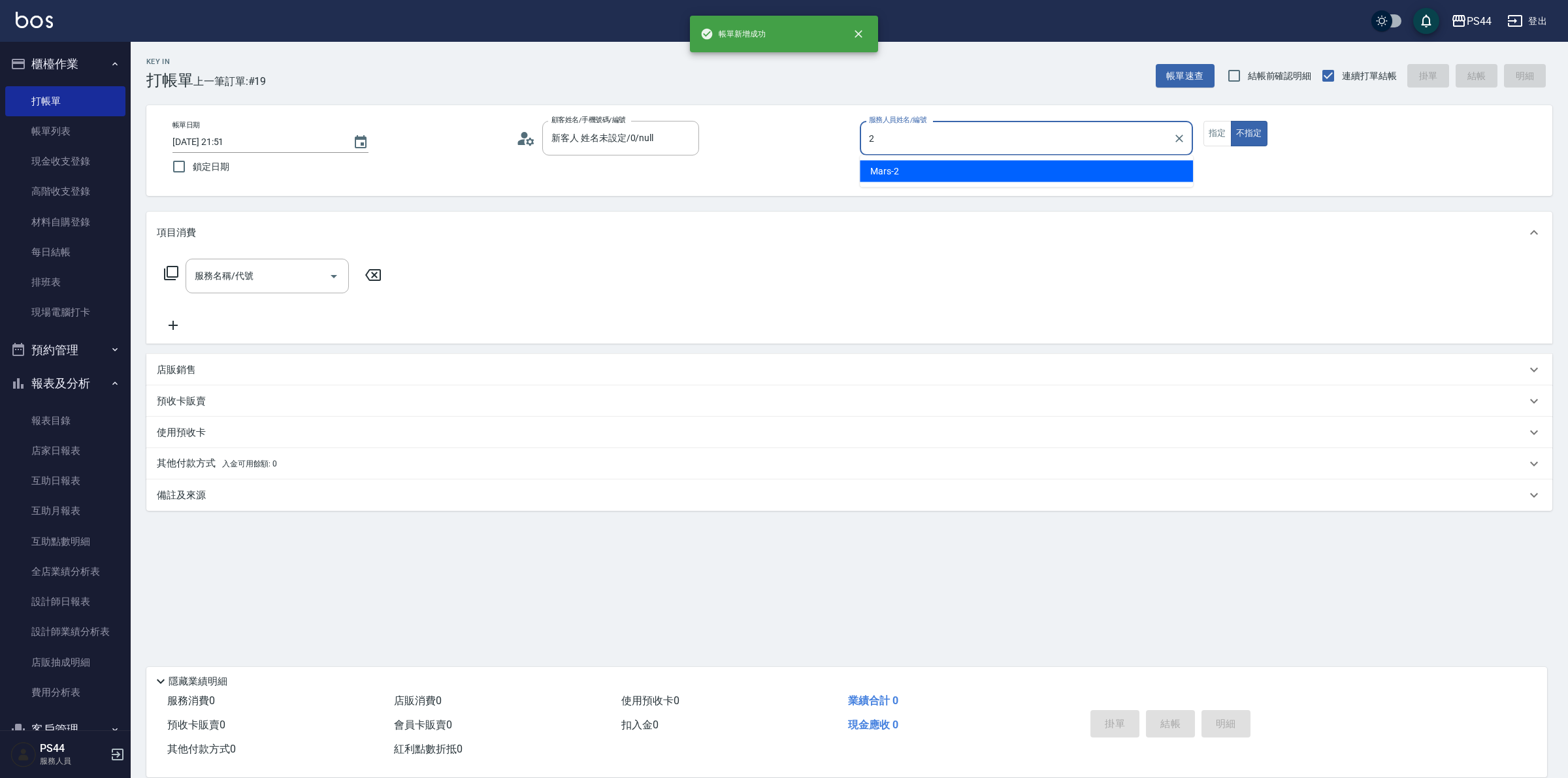
type input "Mars-2"
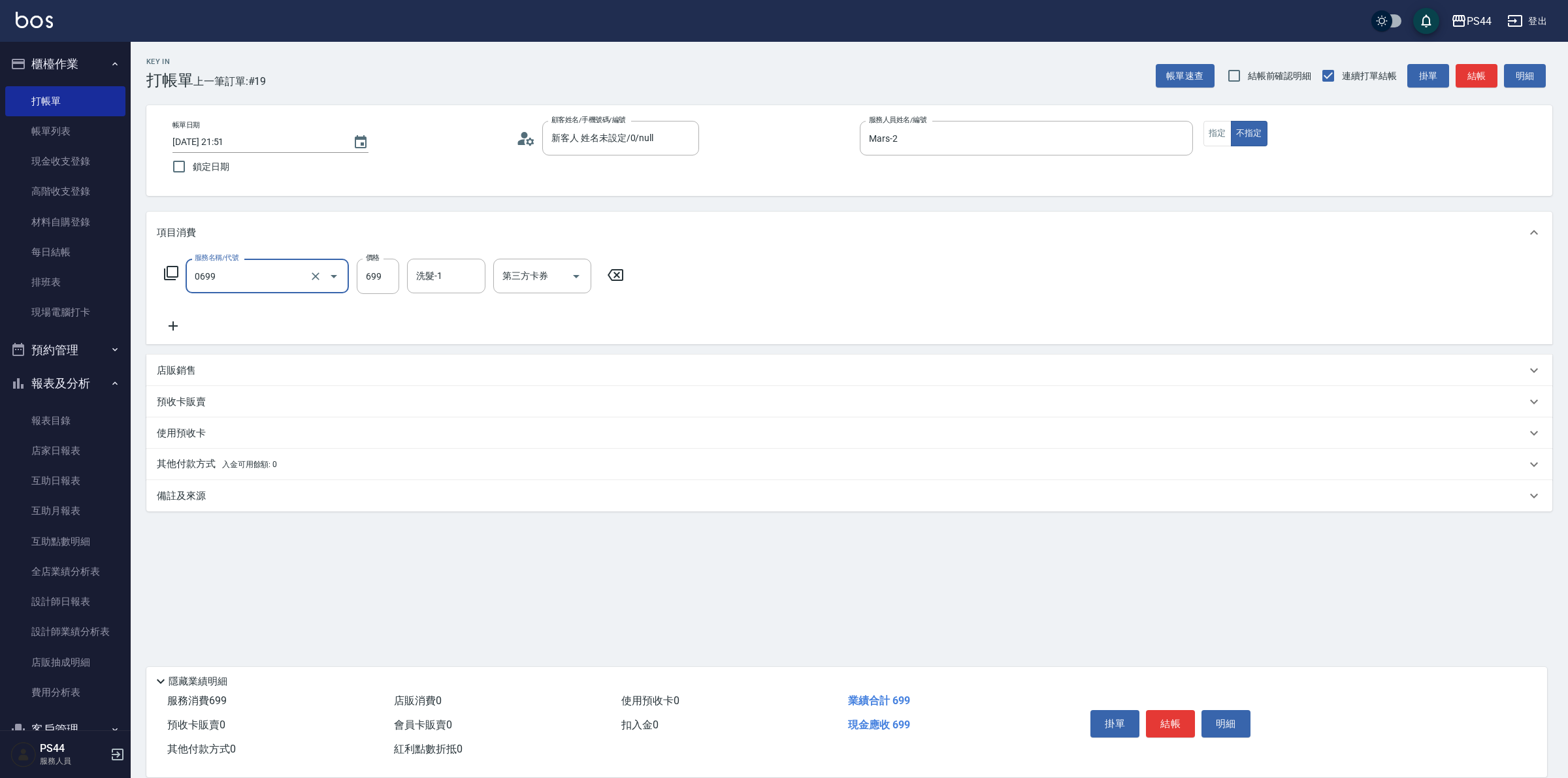
type input "精油SPA(0699)"
type input "王姵眙-37"
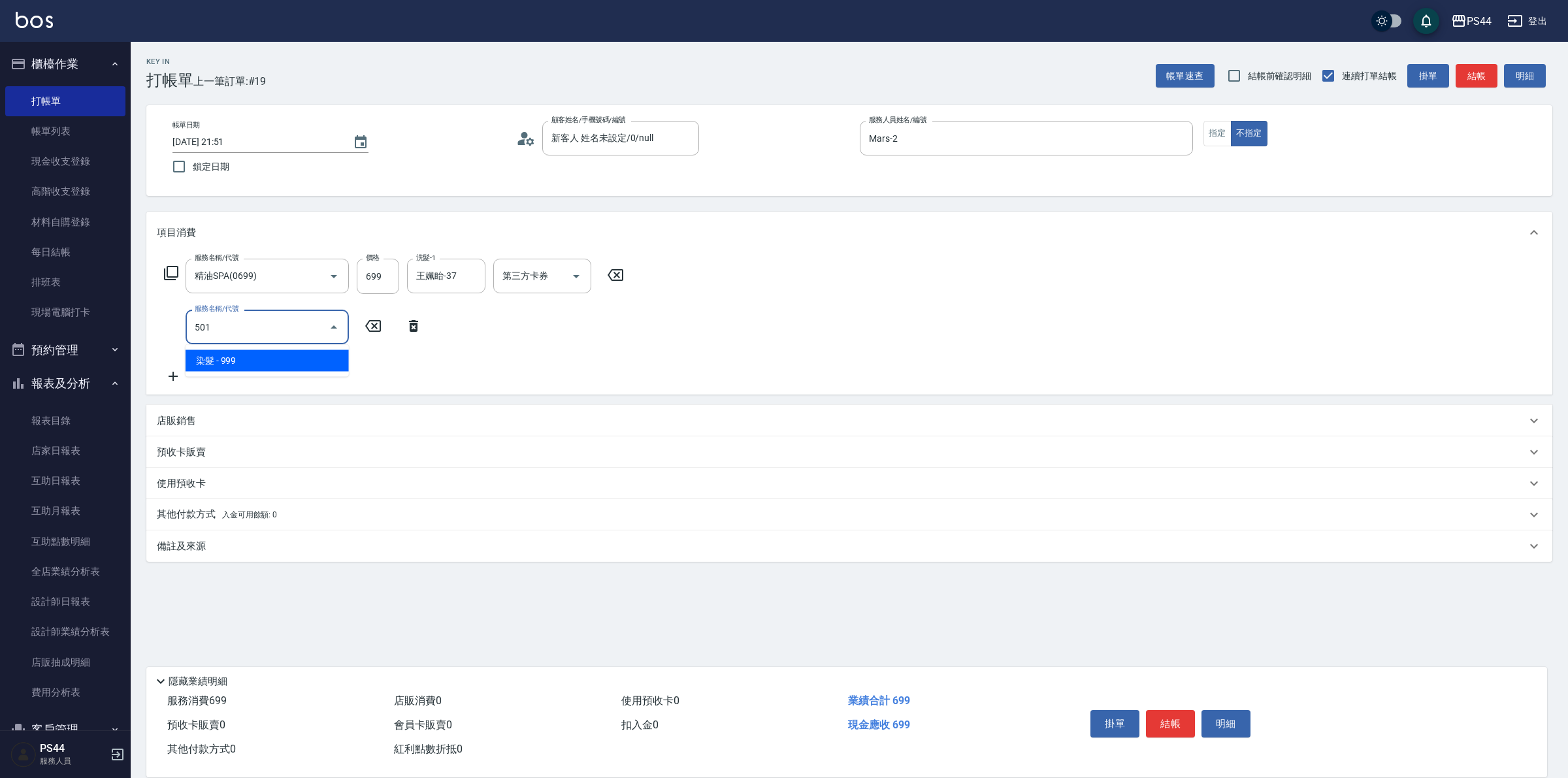
type input "染髮(501)"
type input "1600"
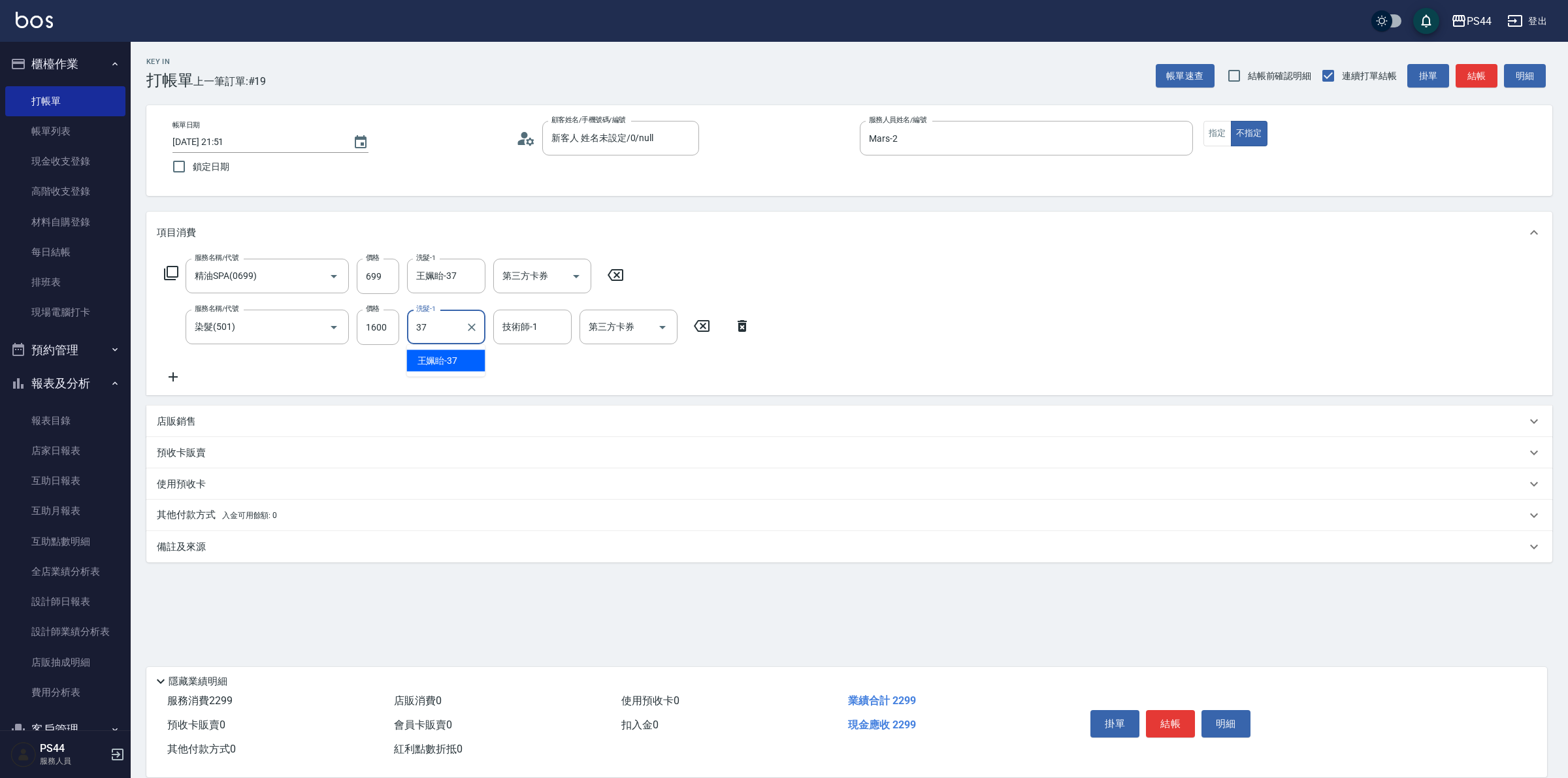
type input "王姵眙-37"
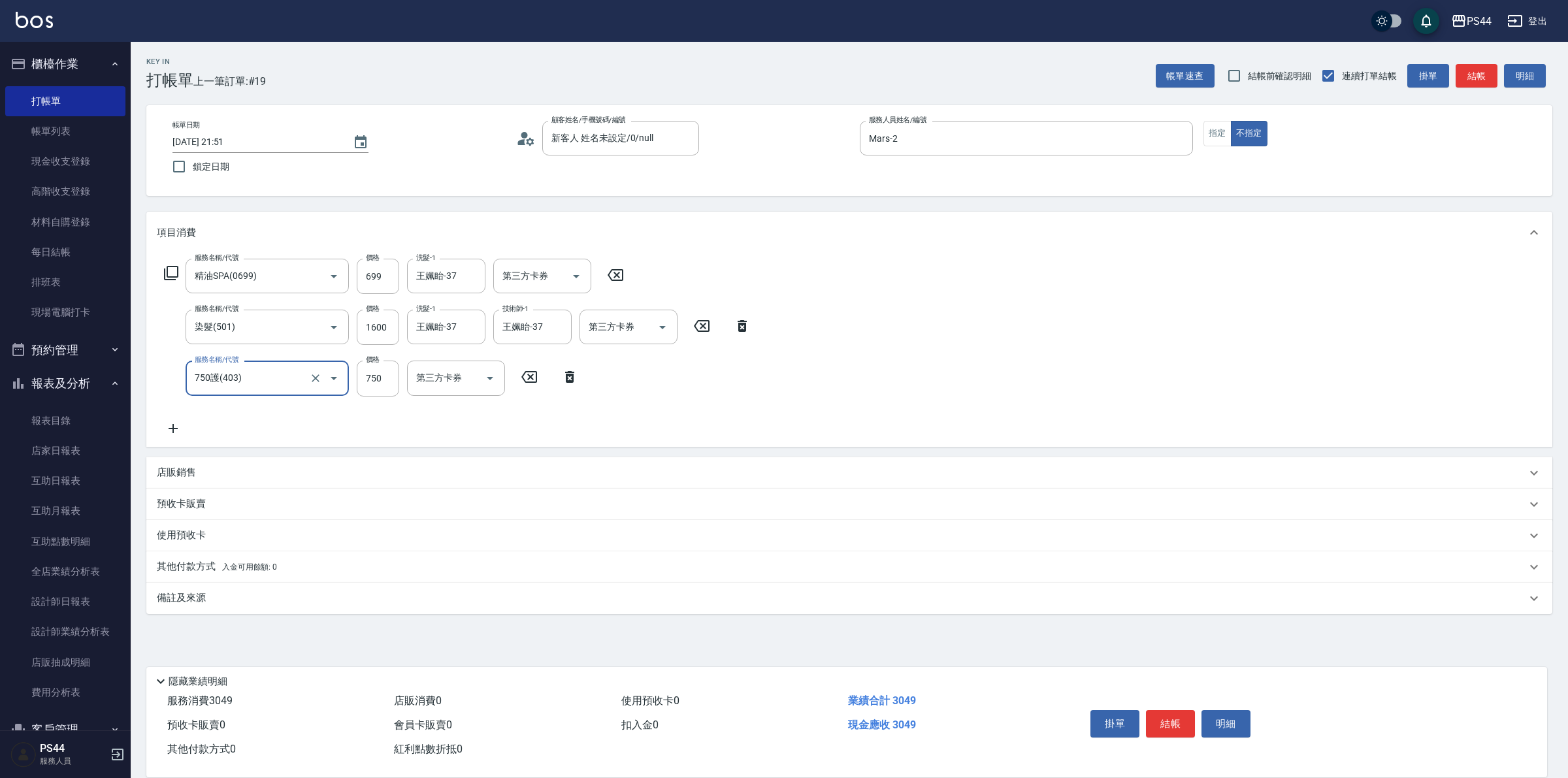
type input "750護(403)"
type input "王姵眙-37"
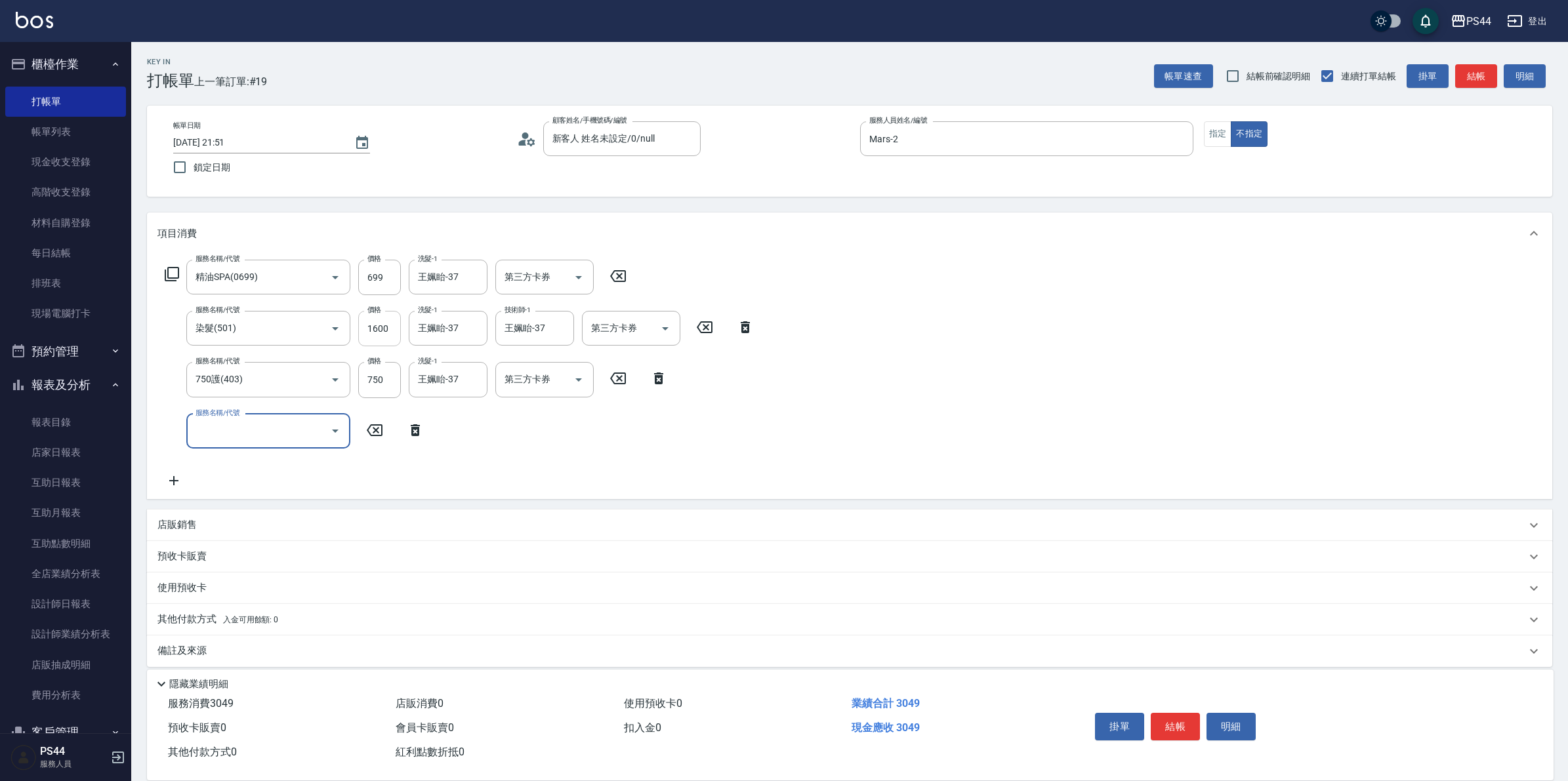
click at [392, 329] on input "1600" at bounding box center [379, 329] width 43 height 36
click at [389, 328] on input "1600" at bounding box center [379, 329] width 43 height 36
type input "1500"
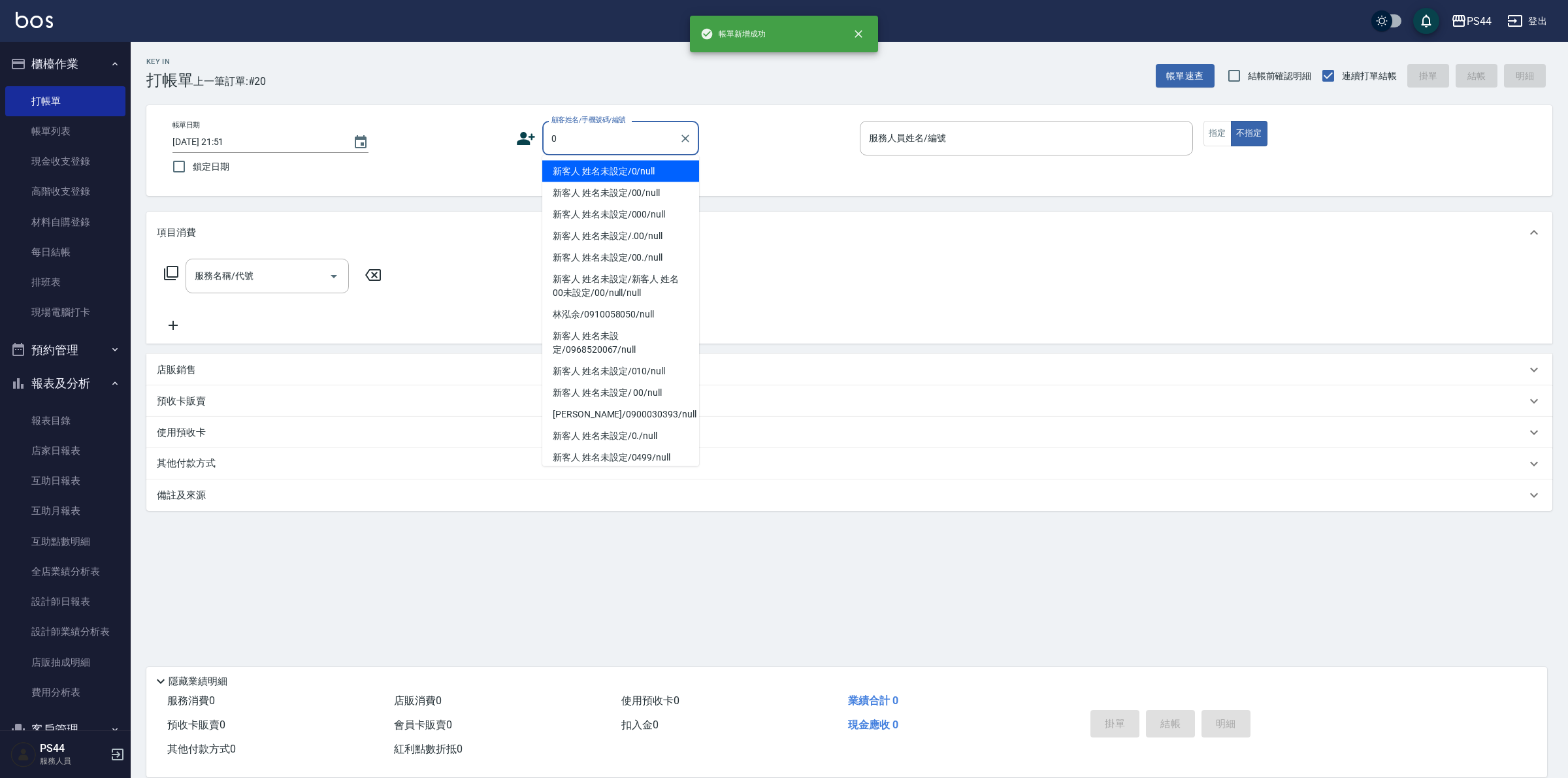
type input "新客人 姓名未設定/0/null"
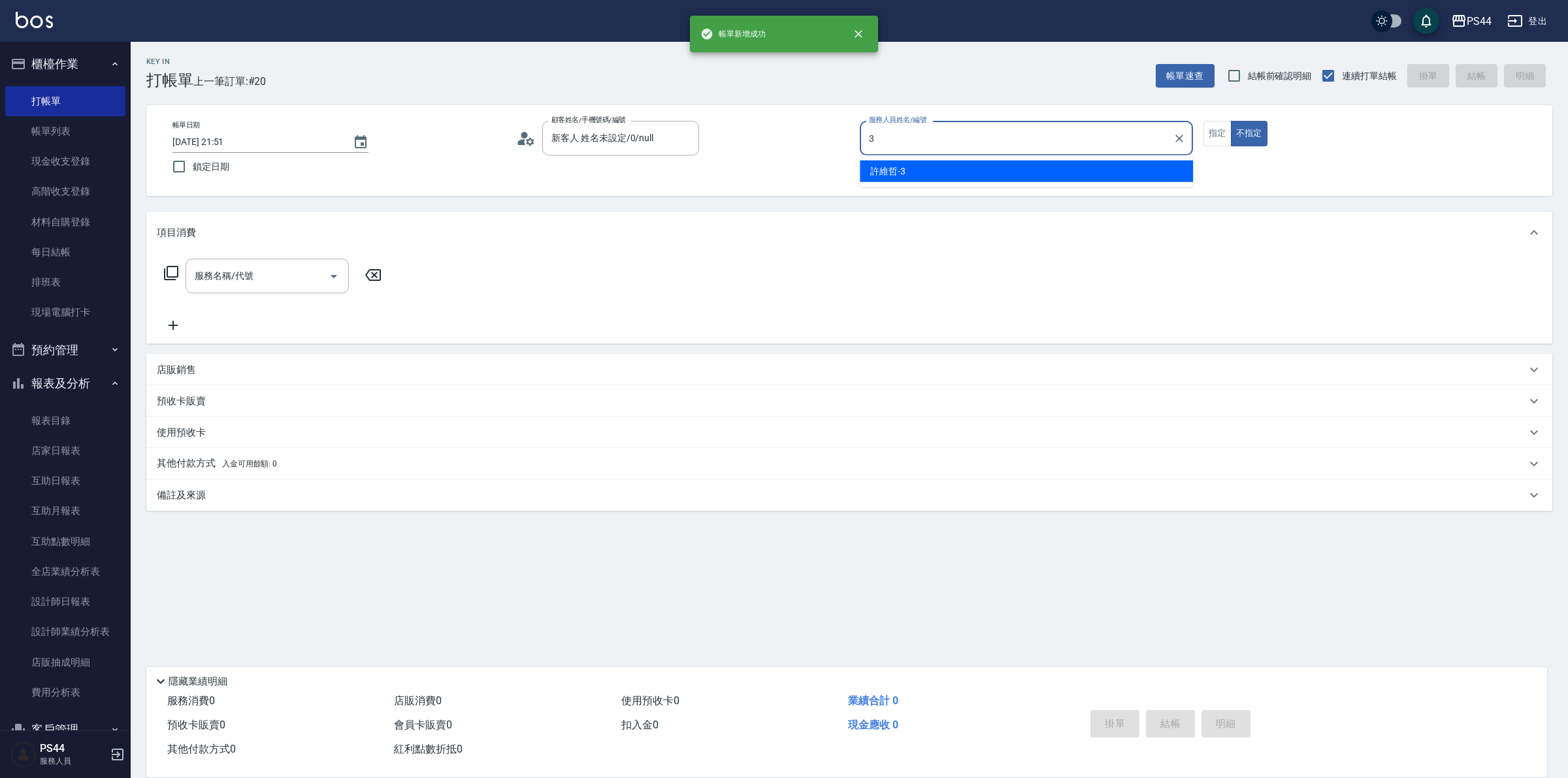
type input "許維哲-3"
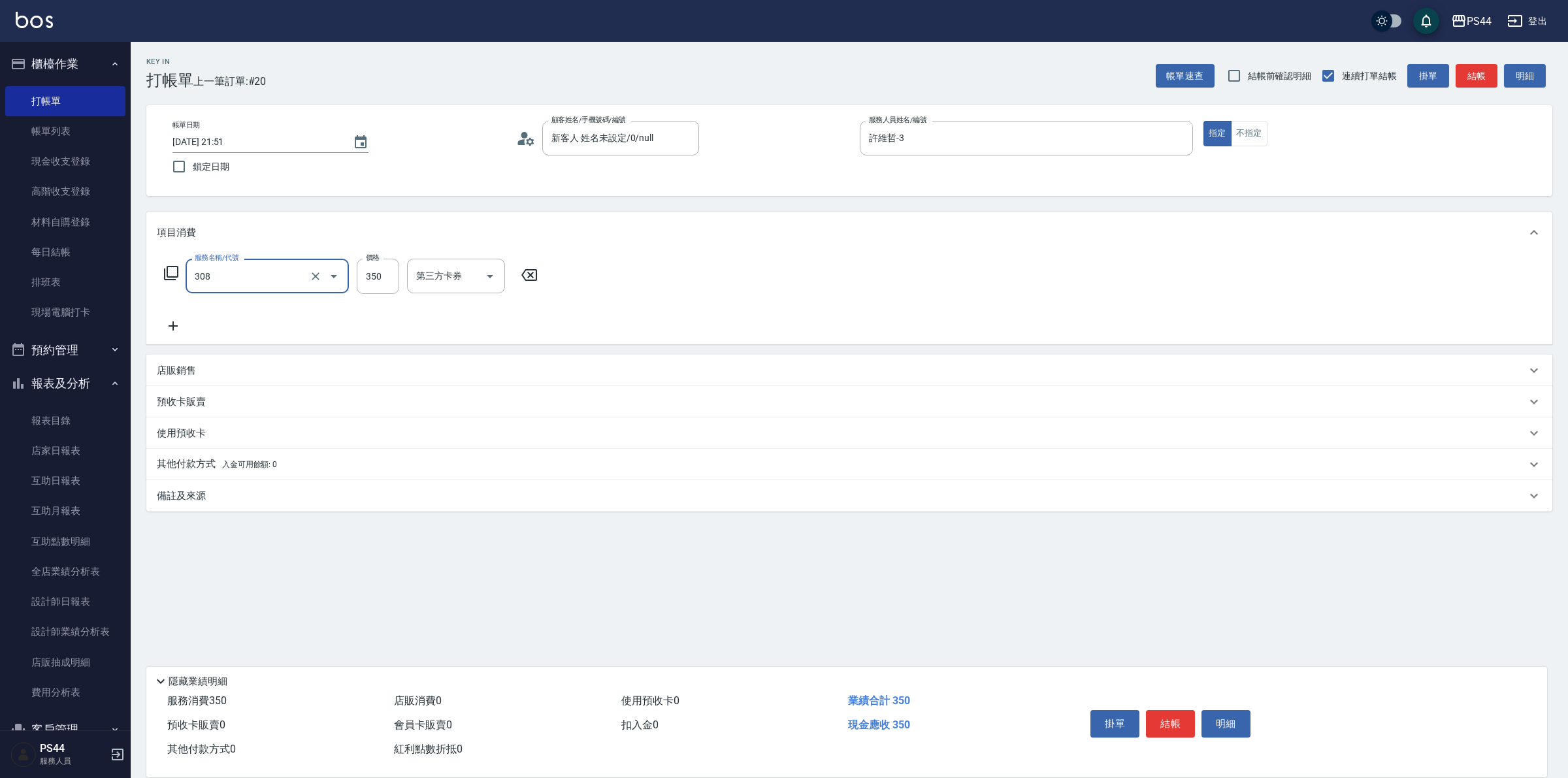
type input "洗+剪(308)"
type input "[PERSON_NAME]-12"
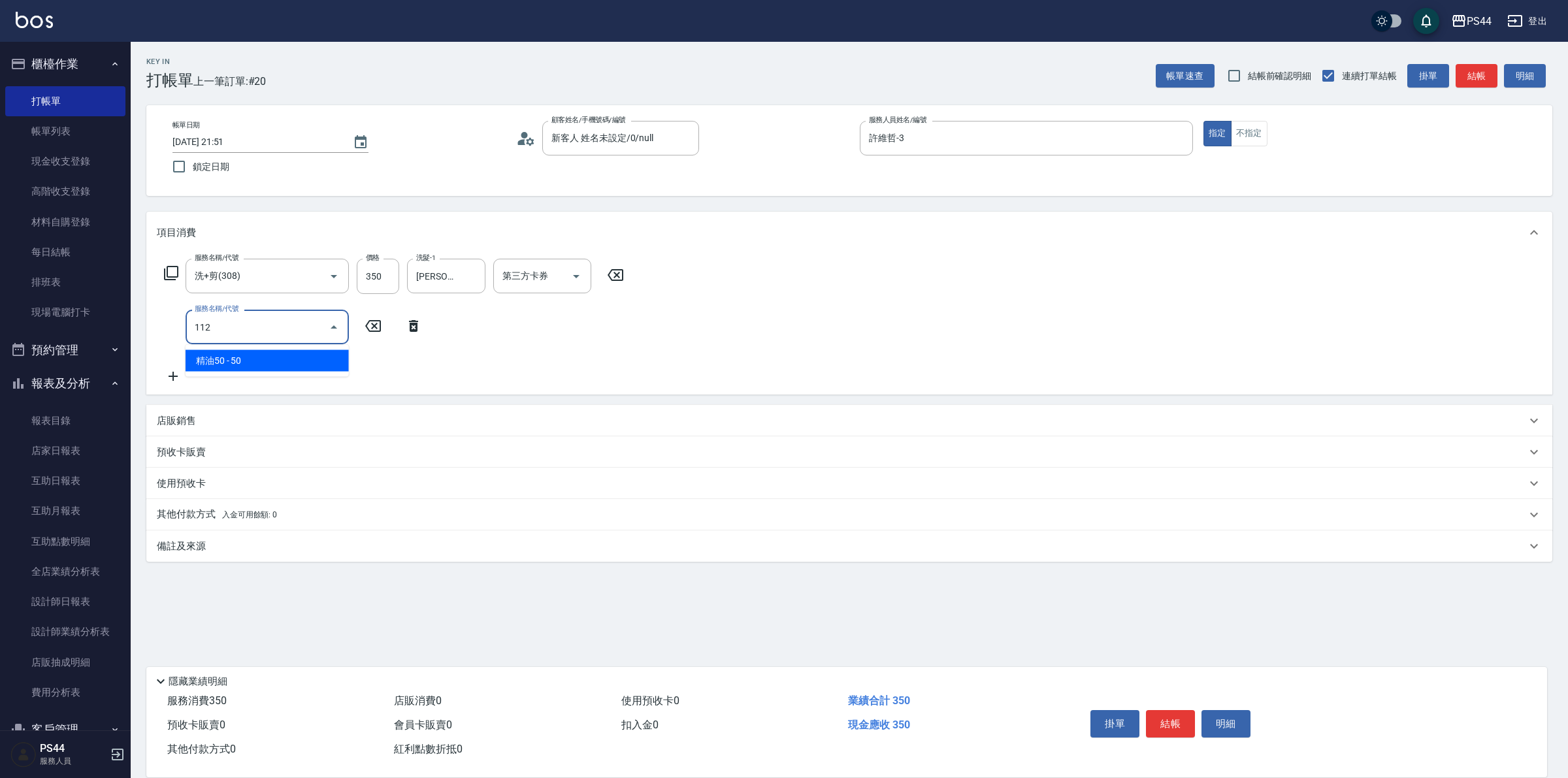
type input "精油50(112)"
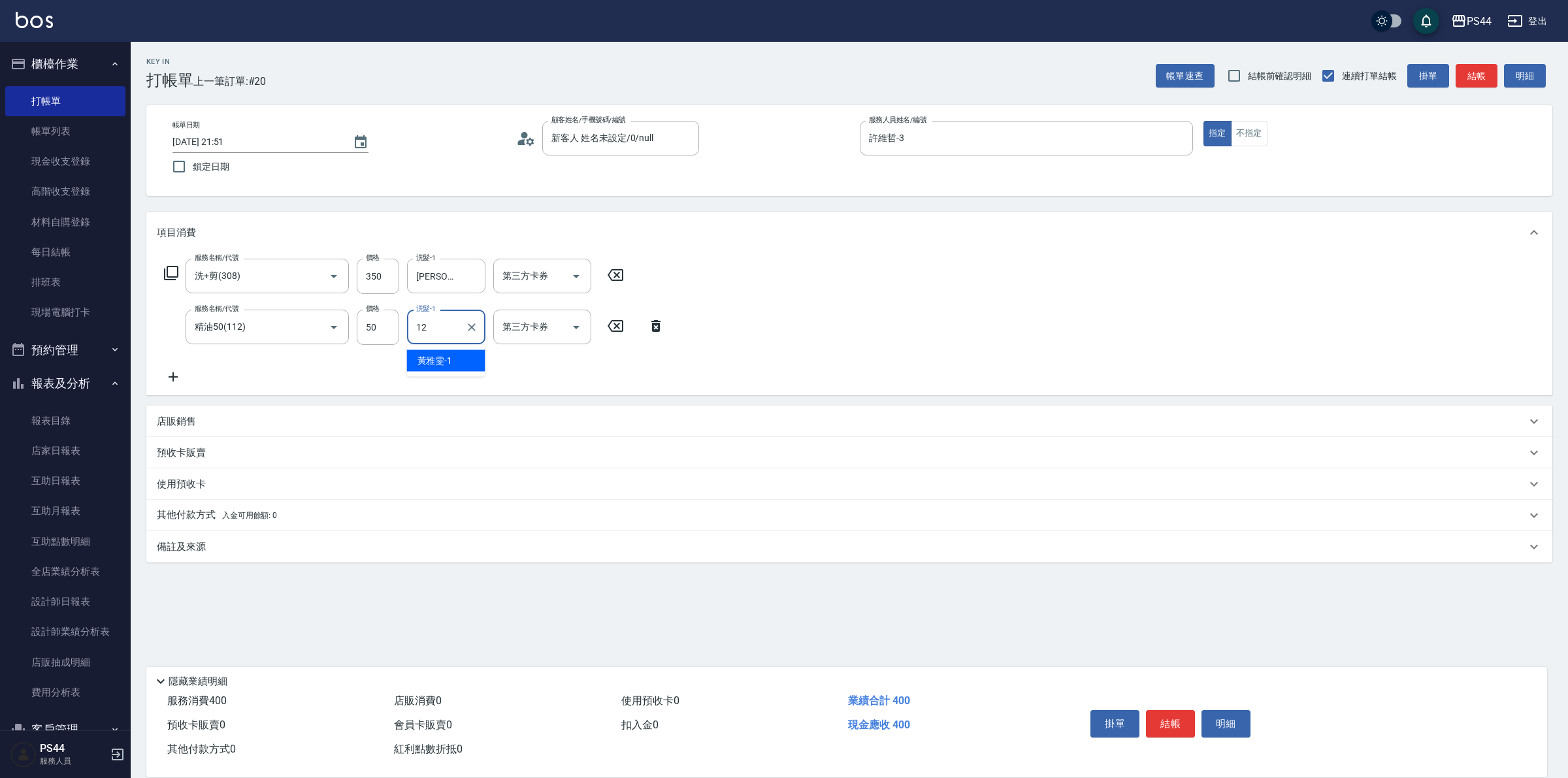
type input "[PERSON_NAME]-12"
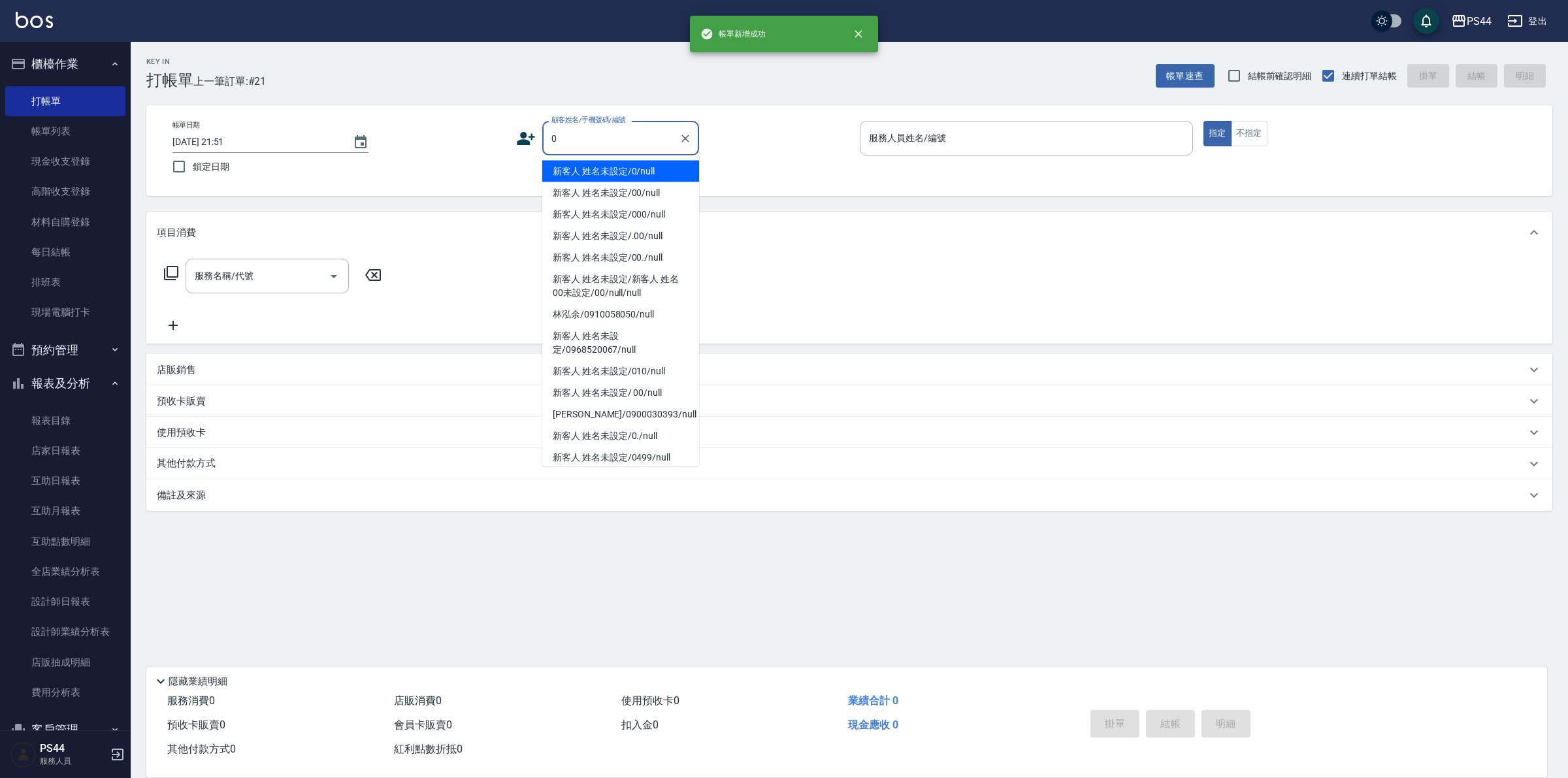
type input "新客人 姓名未設定/0/null"
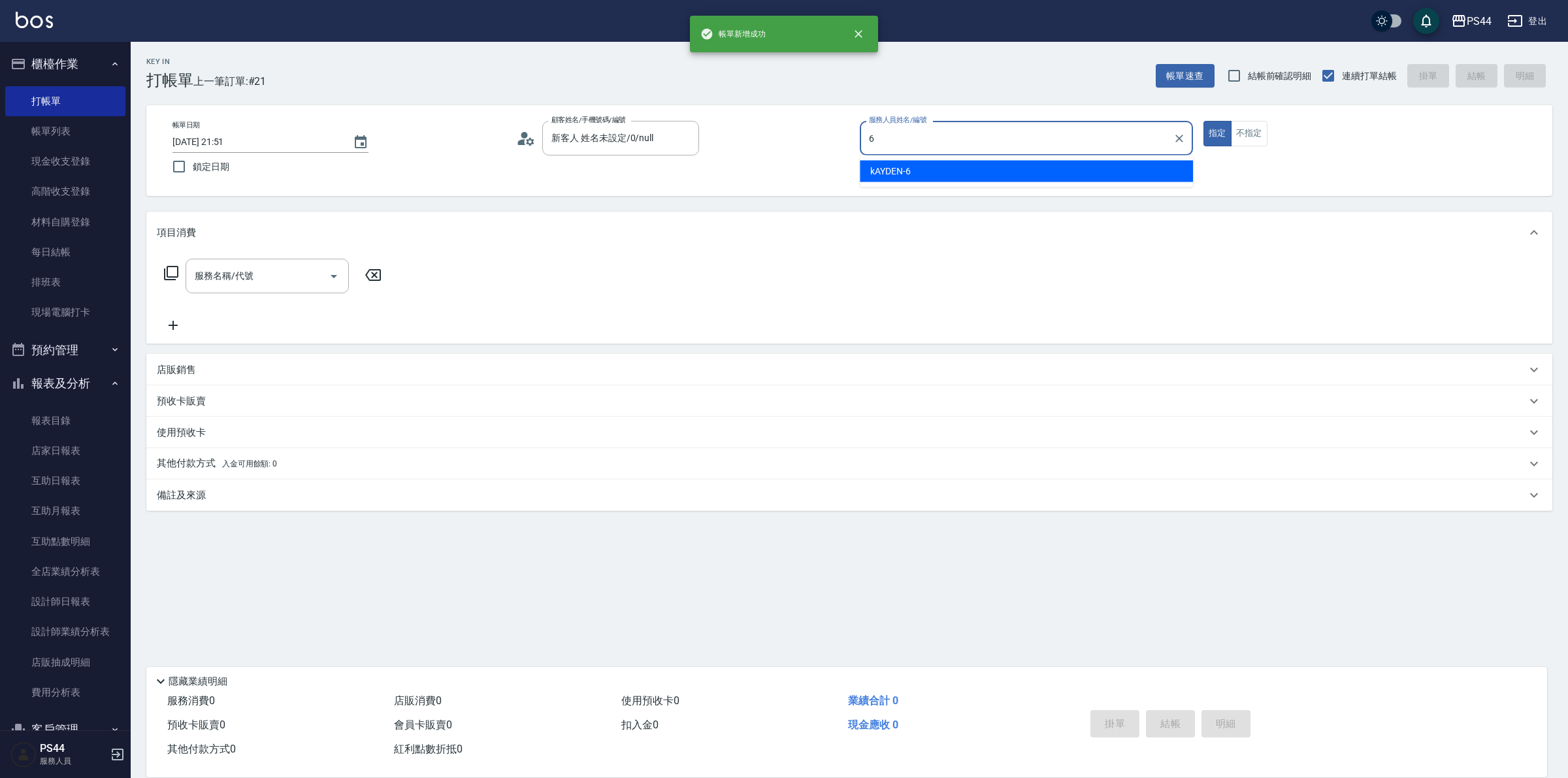
type input "kAYDEN-6"
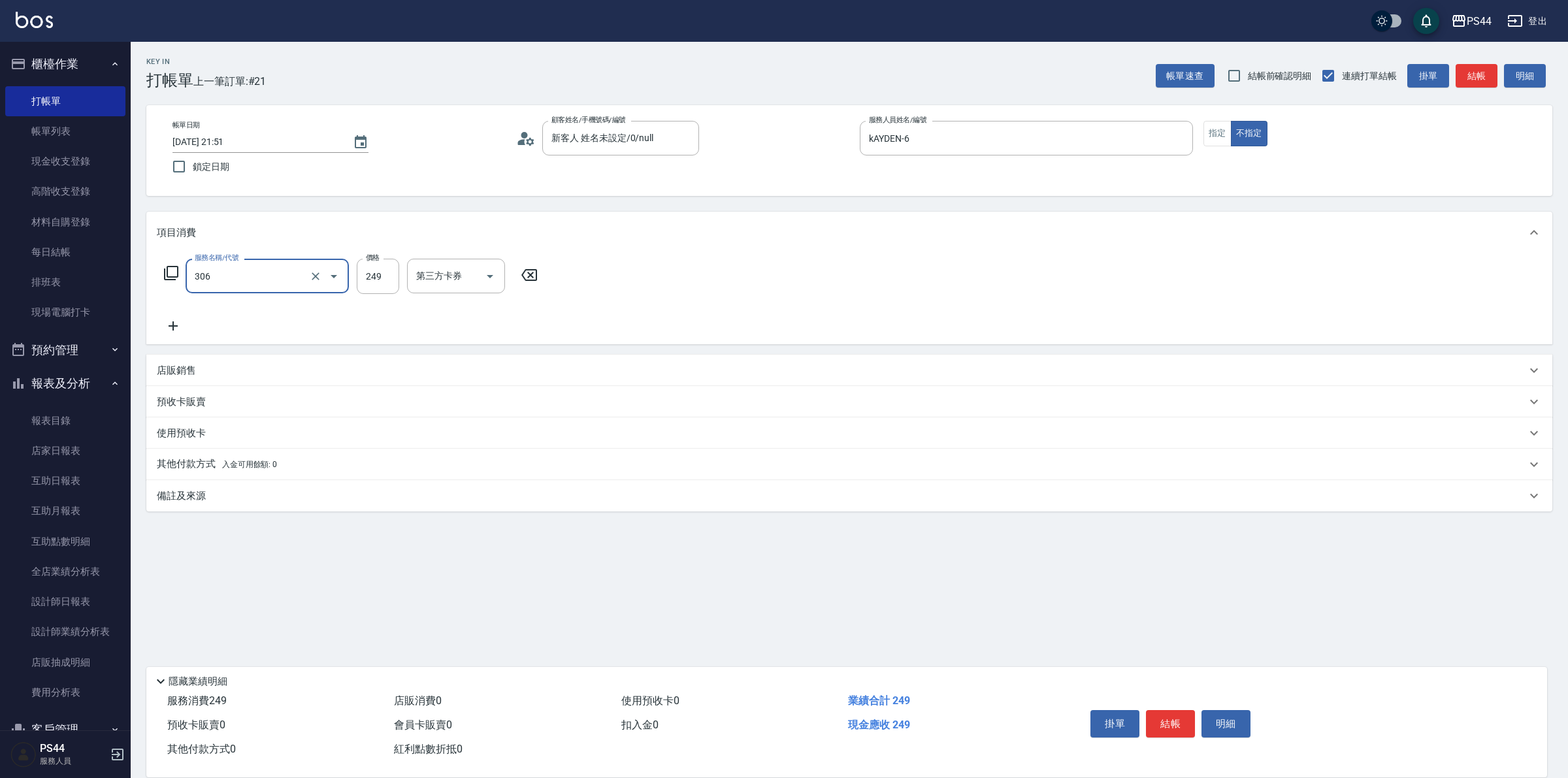
type input "剪髮(306)"
type input "慧星-29"
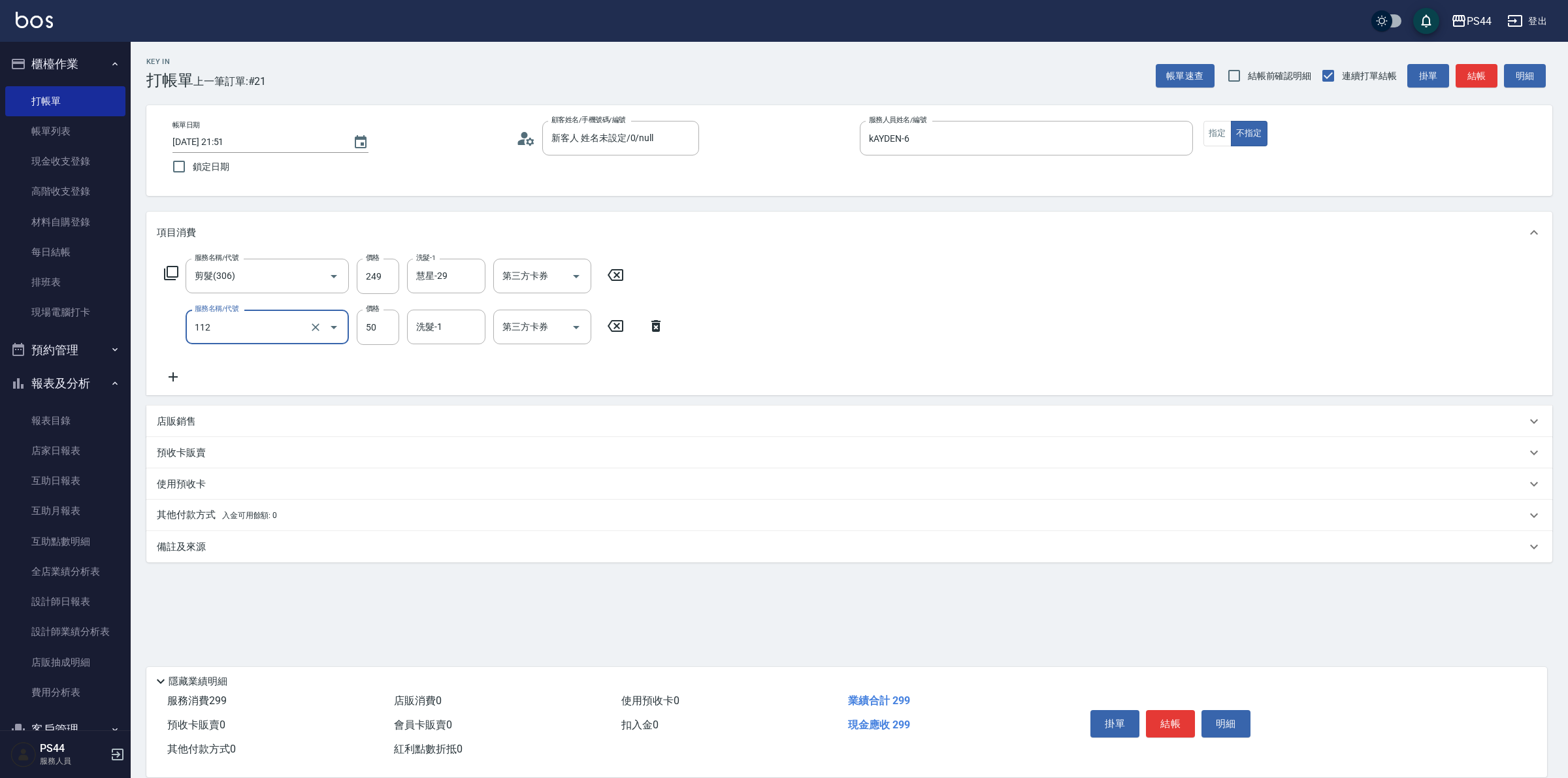
type input "精油50(112)"
type input "慧星-29"
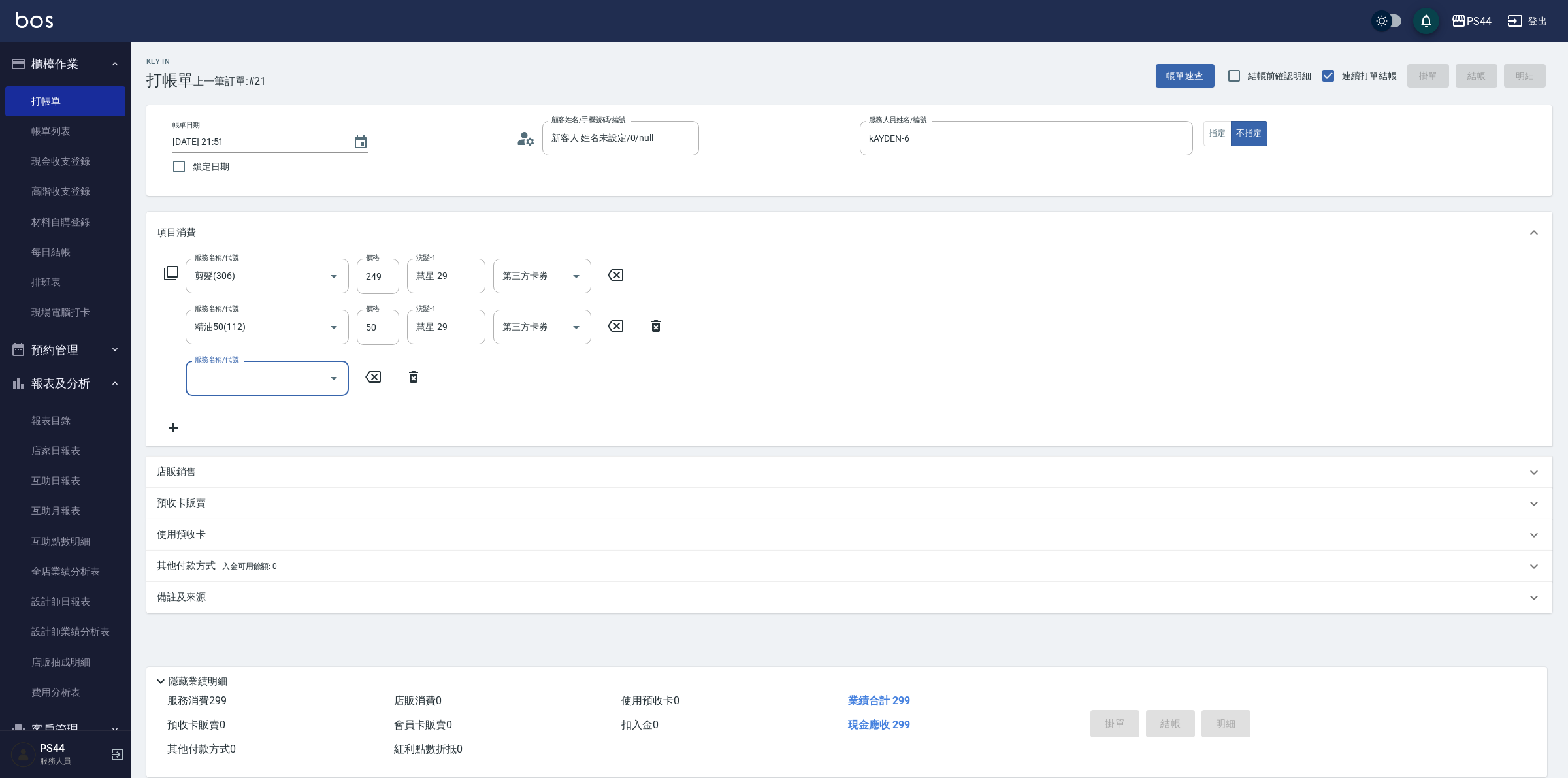
type input "[DATE] 21:52"
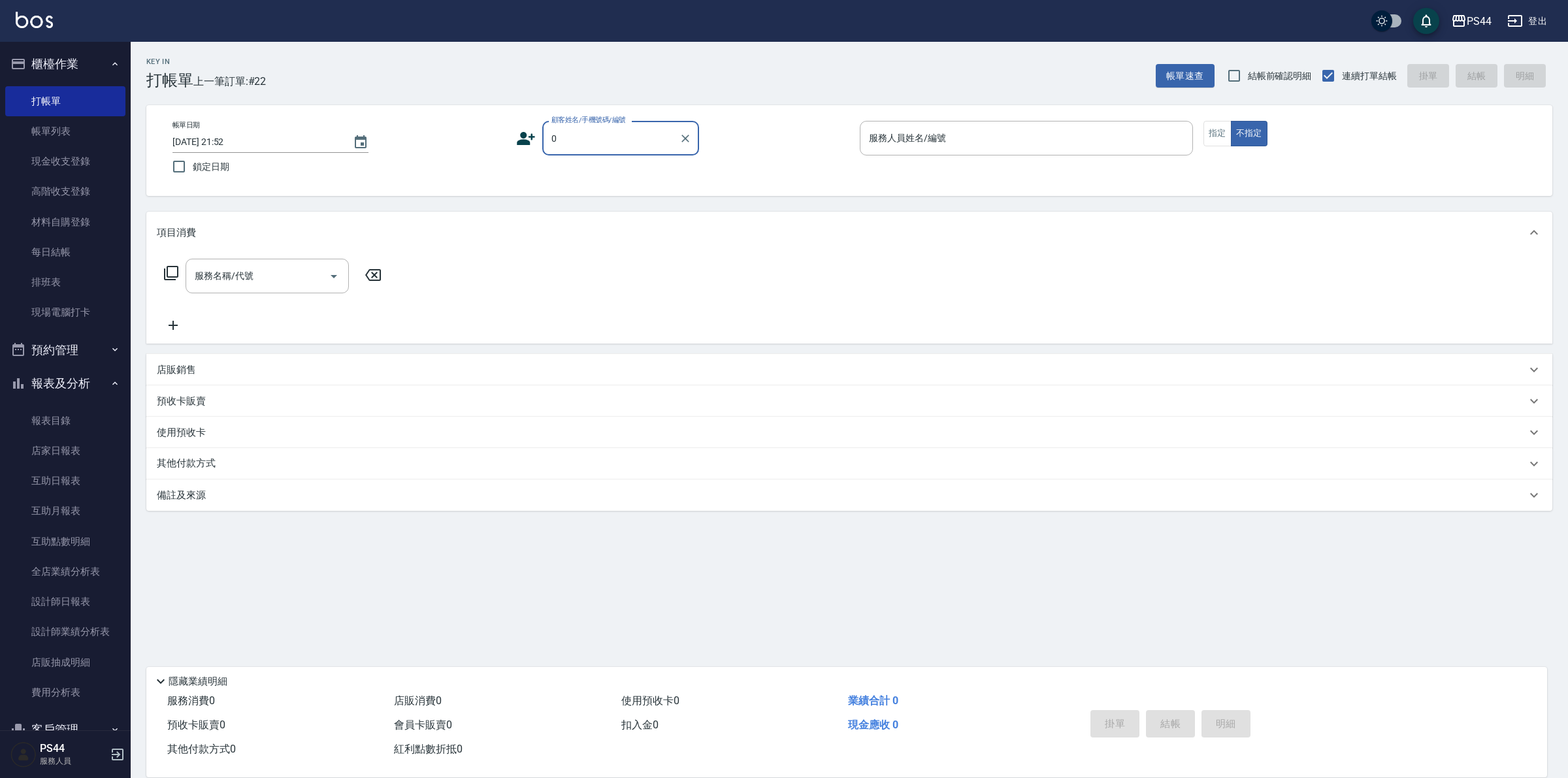
type input "新客人 姓名未設定/0/null"
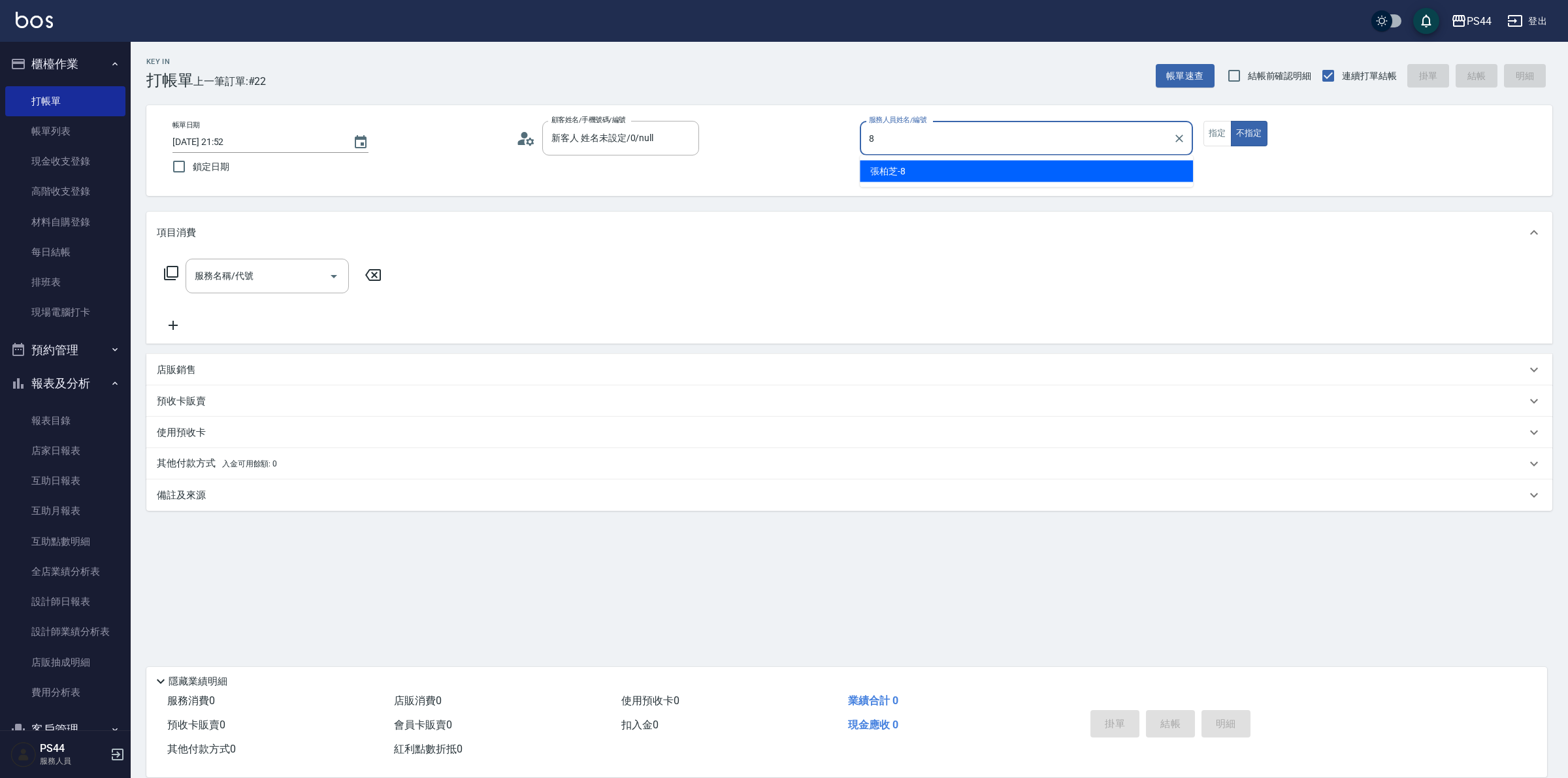
type input "張柏芝-8"
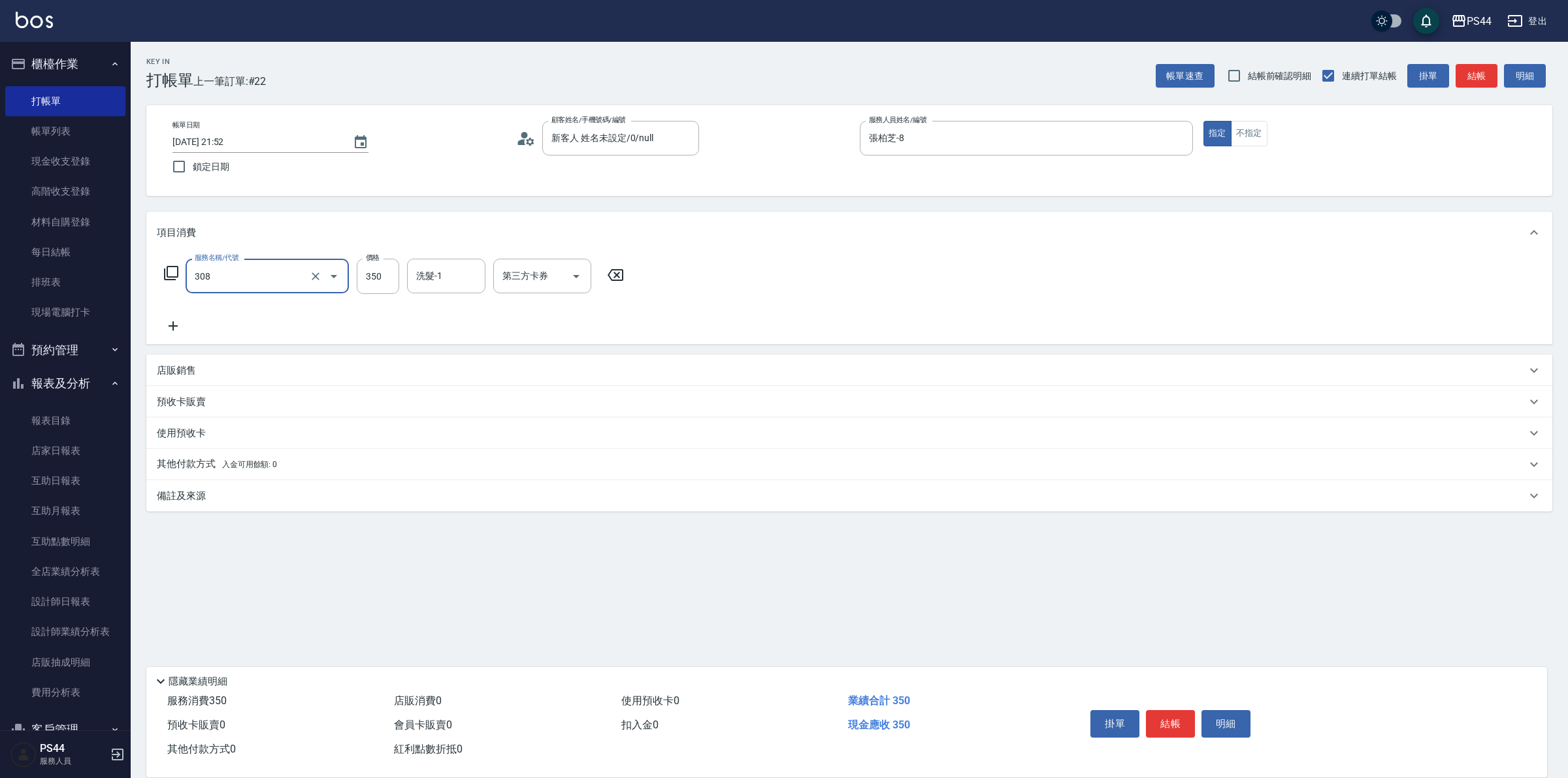
type input "洗+剪(308)"
type input "慧星-29"
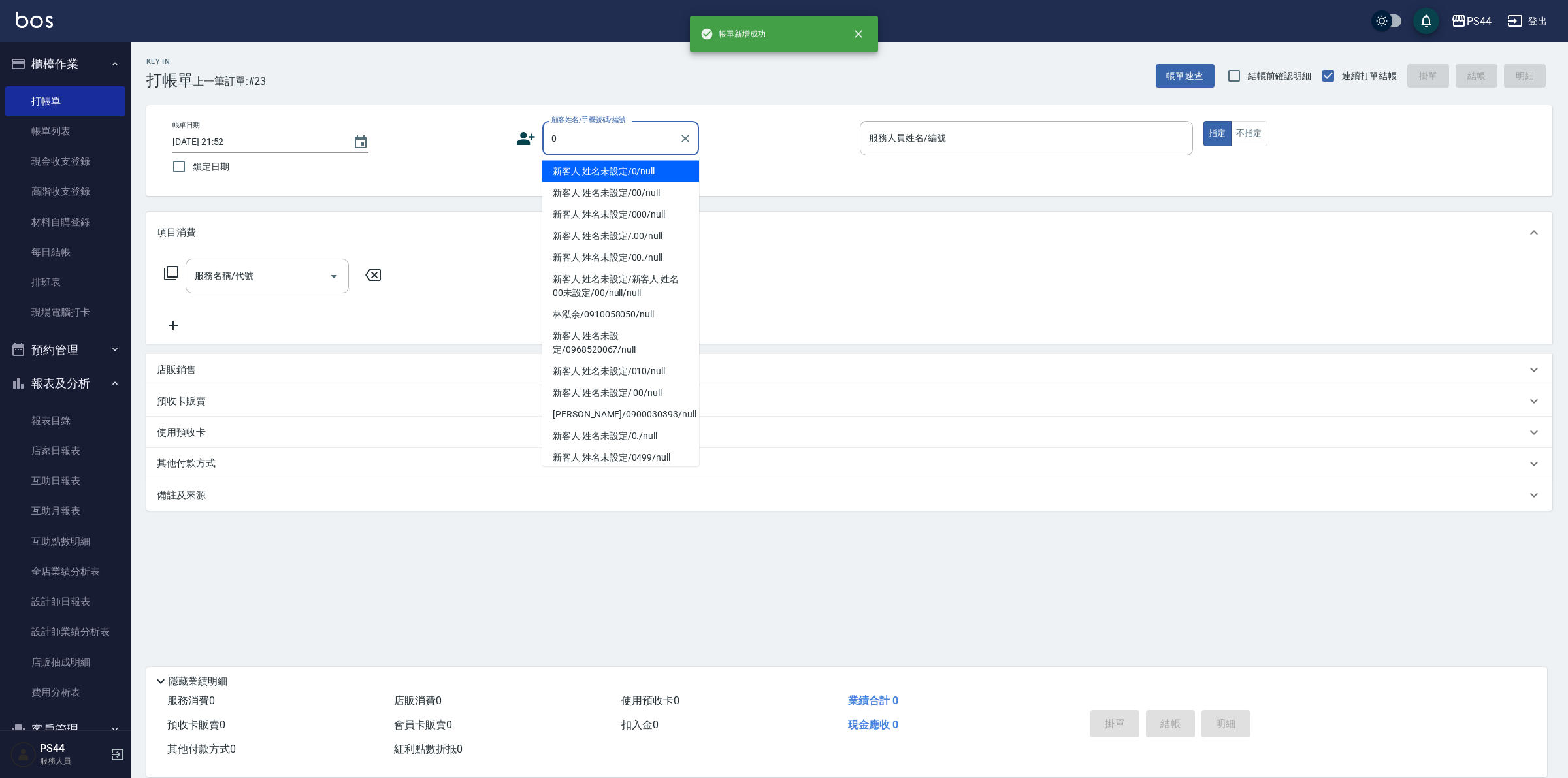
type input "新客人 姓名未設定/0/null"
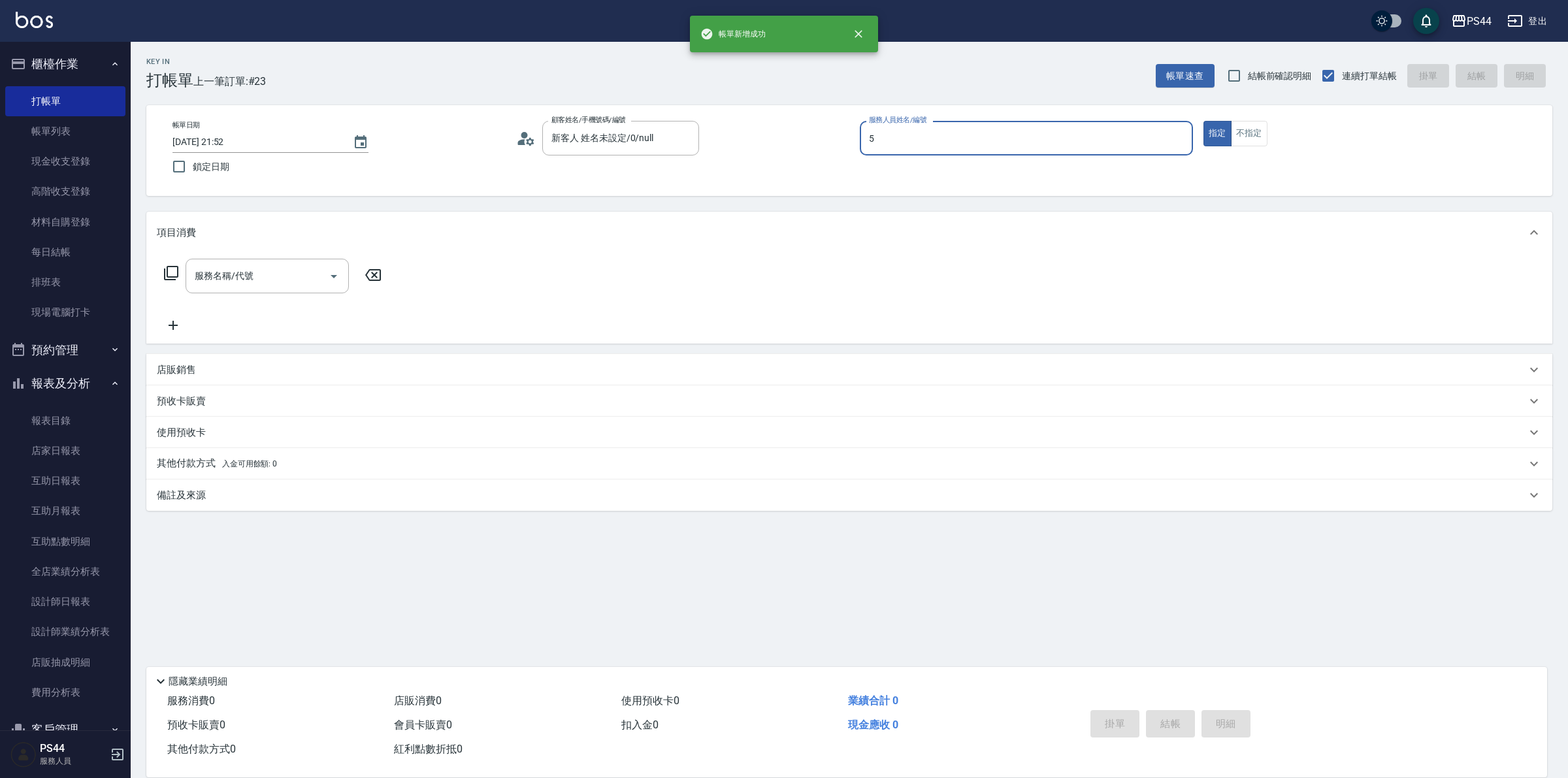
type input "王璟勳-5"
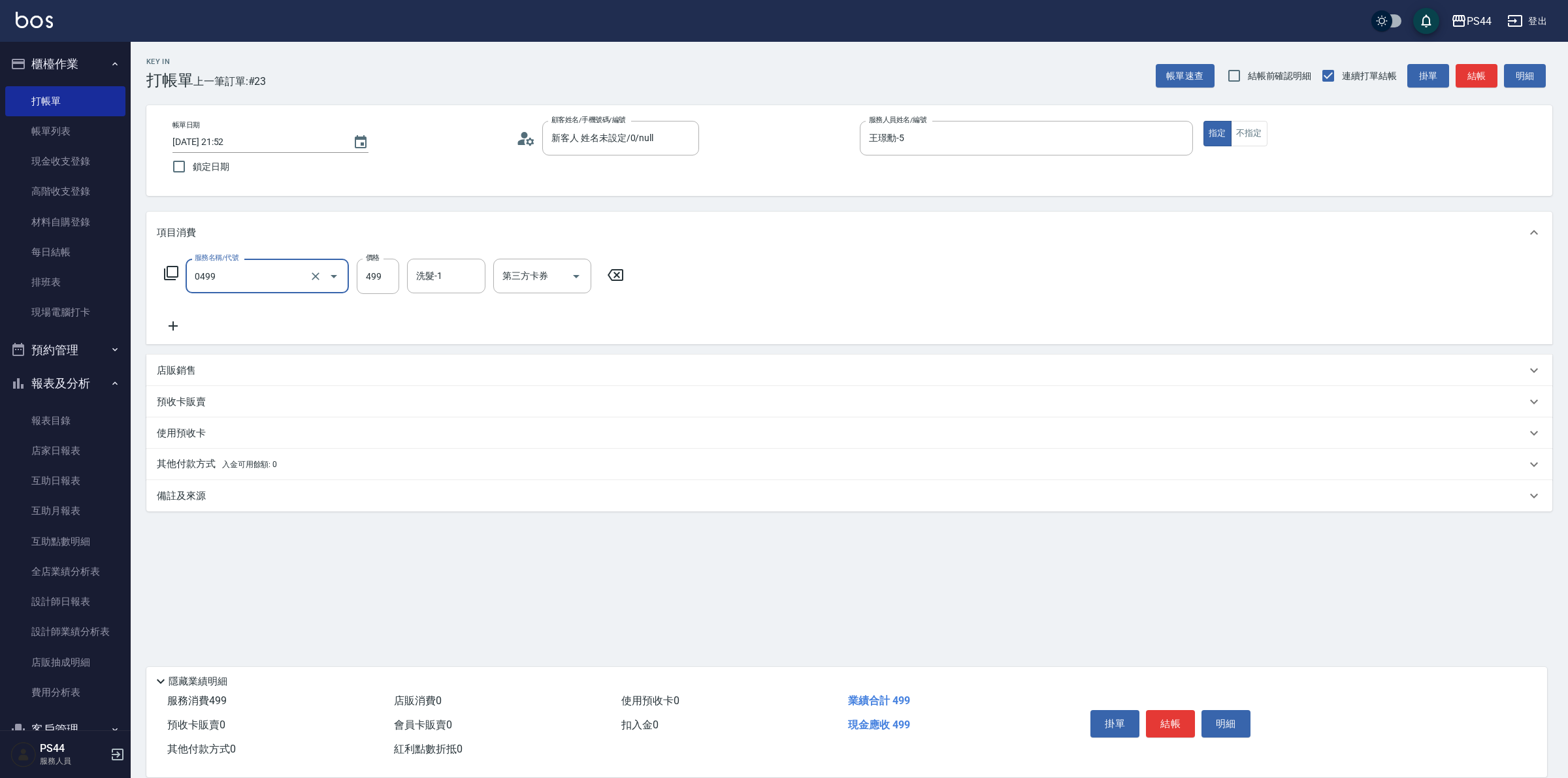
type input "[PERSON_NAME]499(0499)"
type input "蘇昭瑜-55"
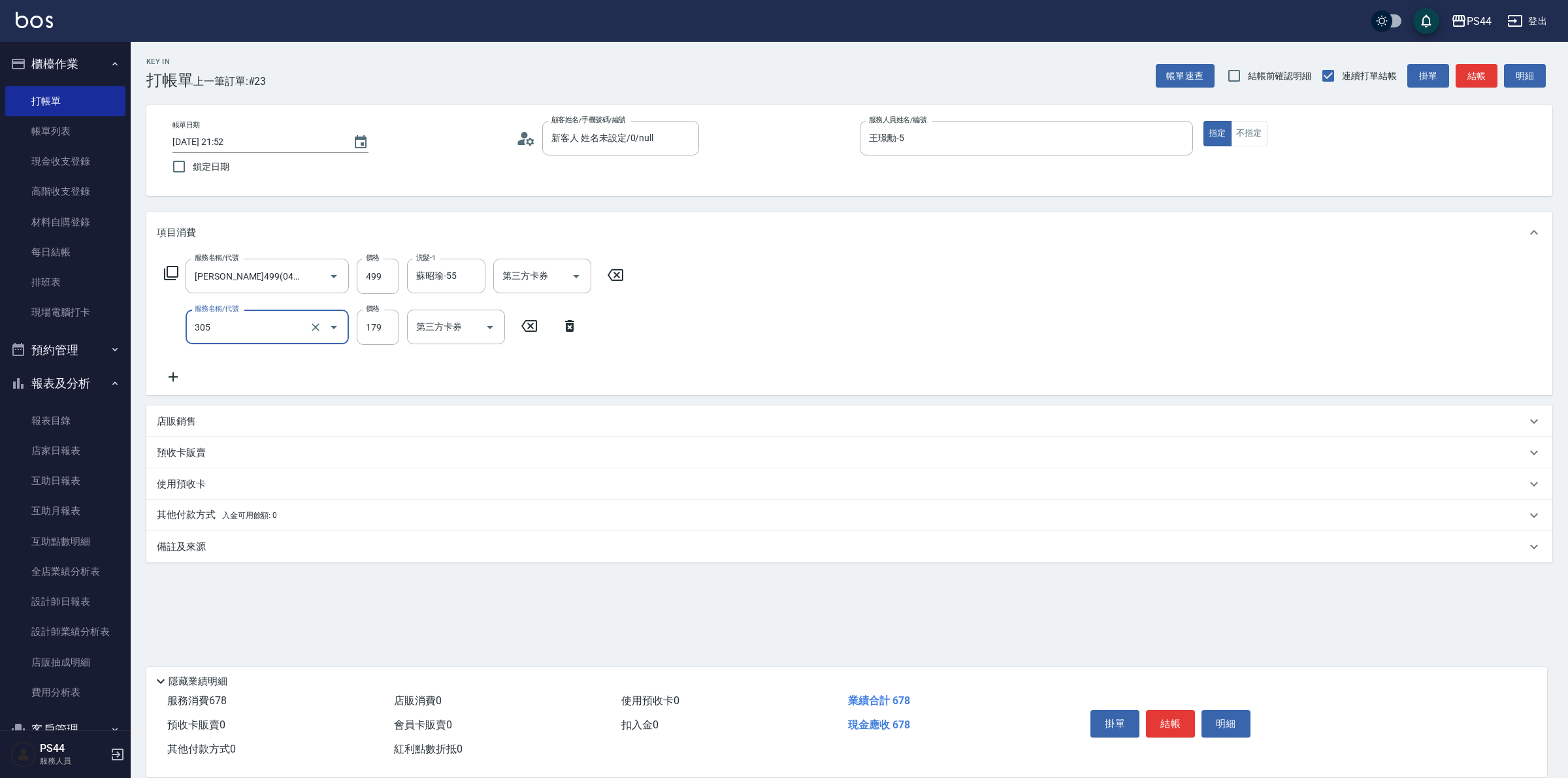
type input "剪髮(305)"
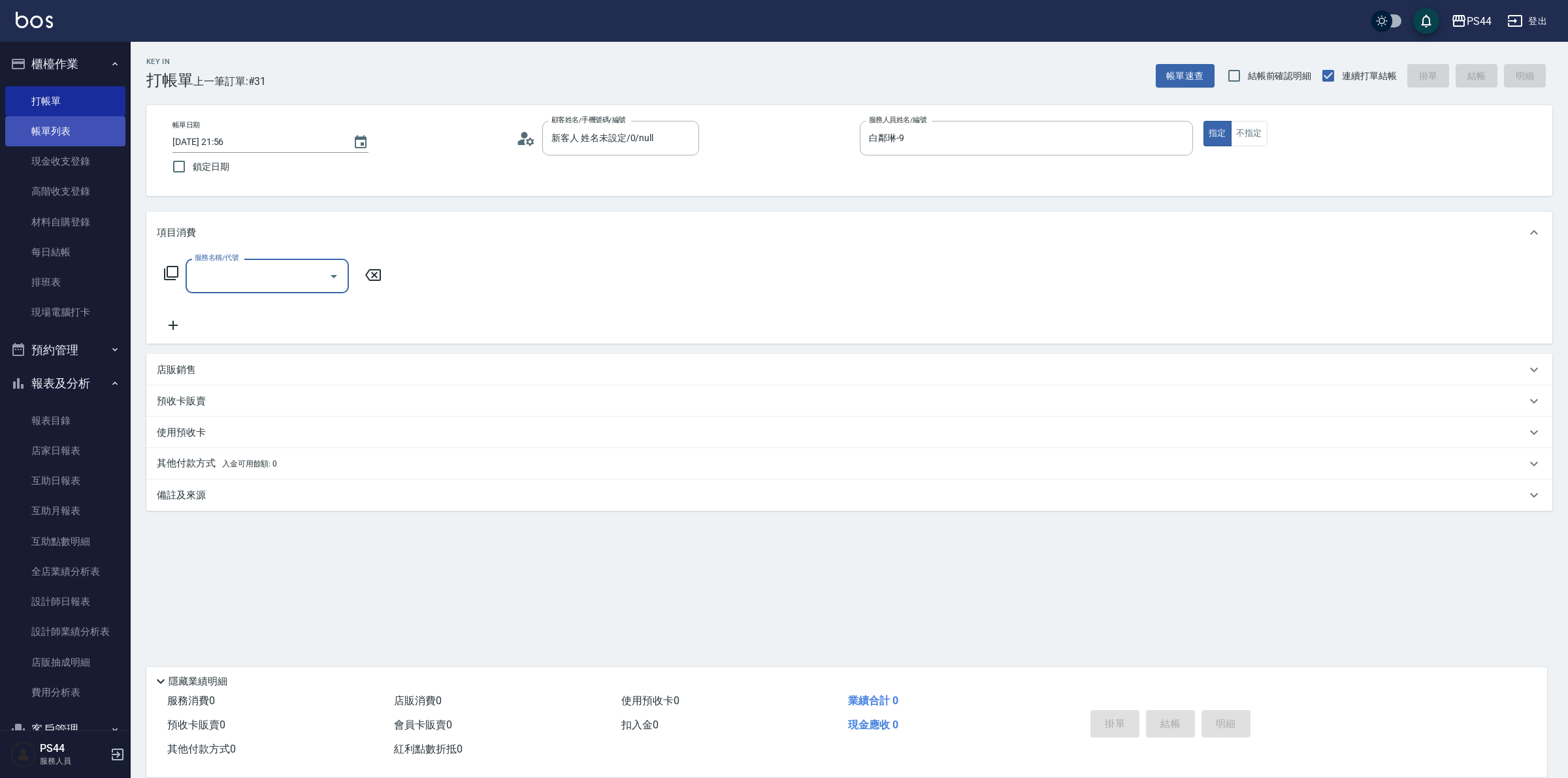
click at [58, 126] on link "帳單列表" at bounding box center [65, 131] width 120 height 30
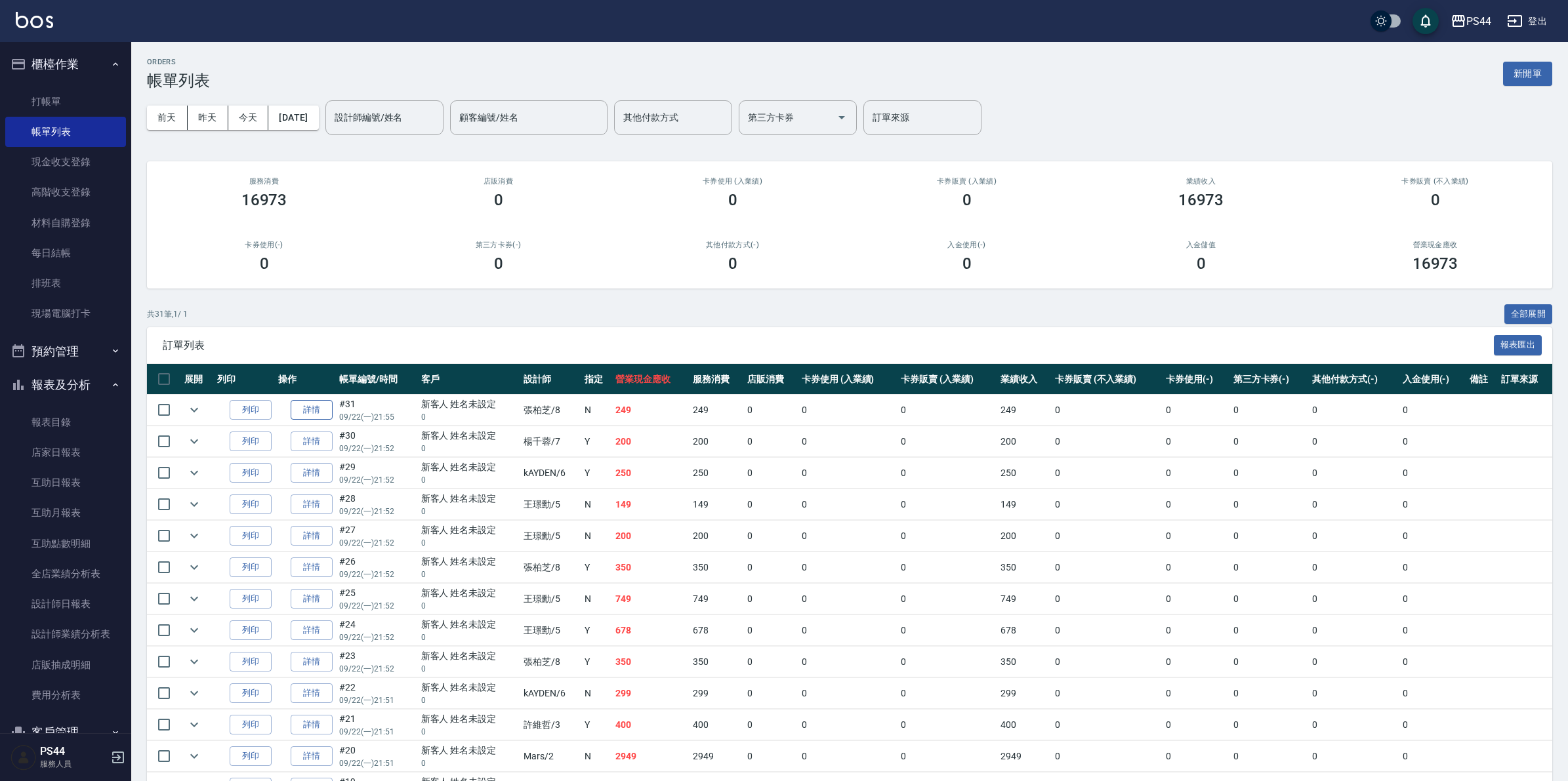
click at [308, 406] on link "詳情" at bounding box center [312, 410] width 42 height 20
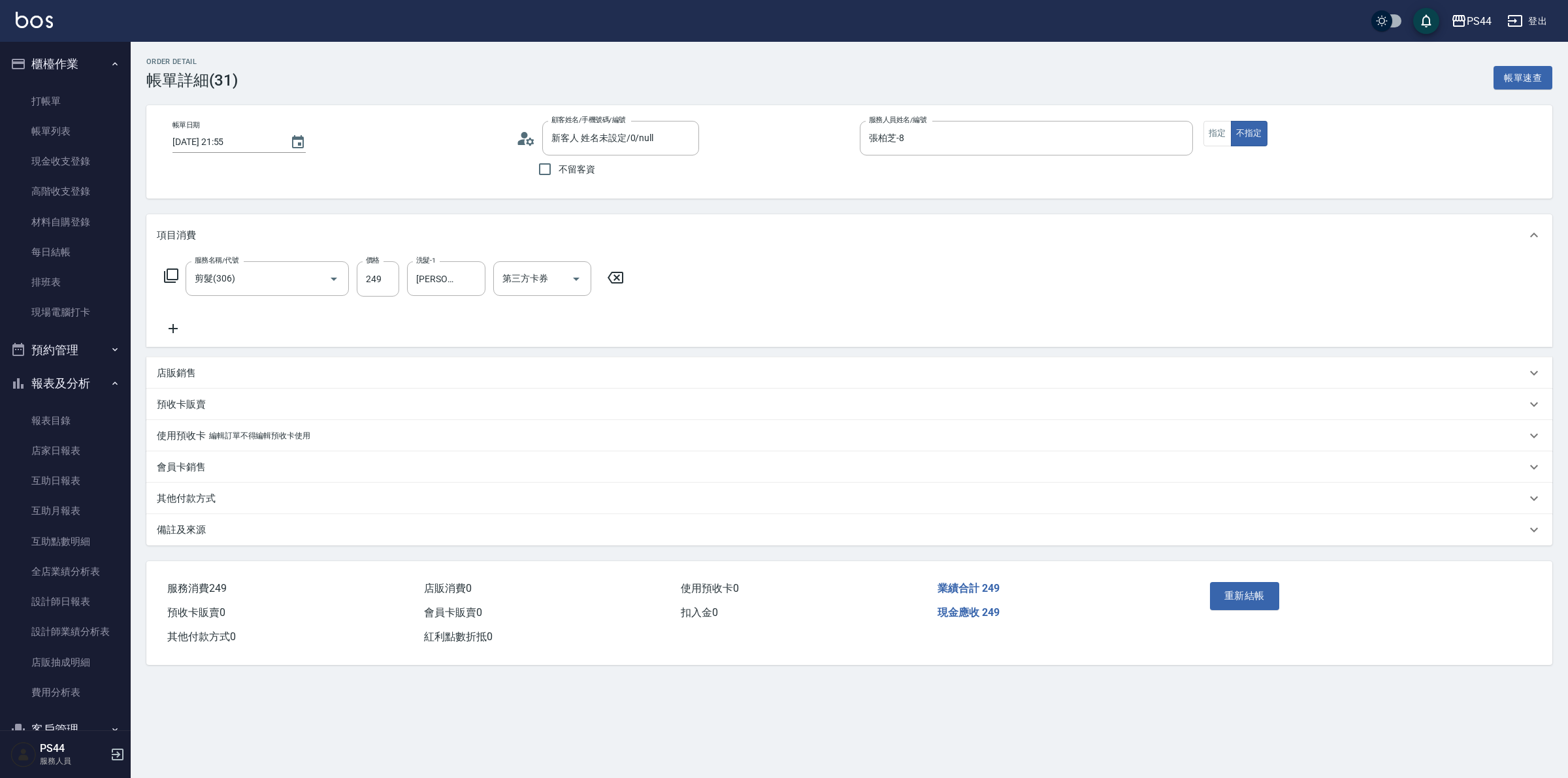
click at [196, 374] on div "店販銷售" at bounding box center [841, 373] width 1369 height 14
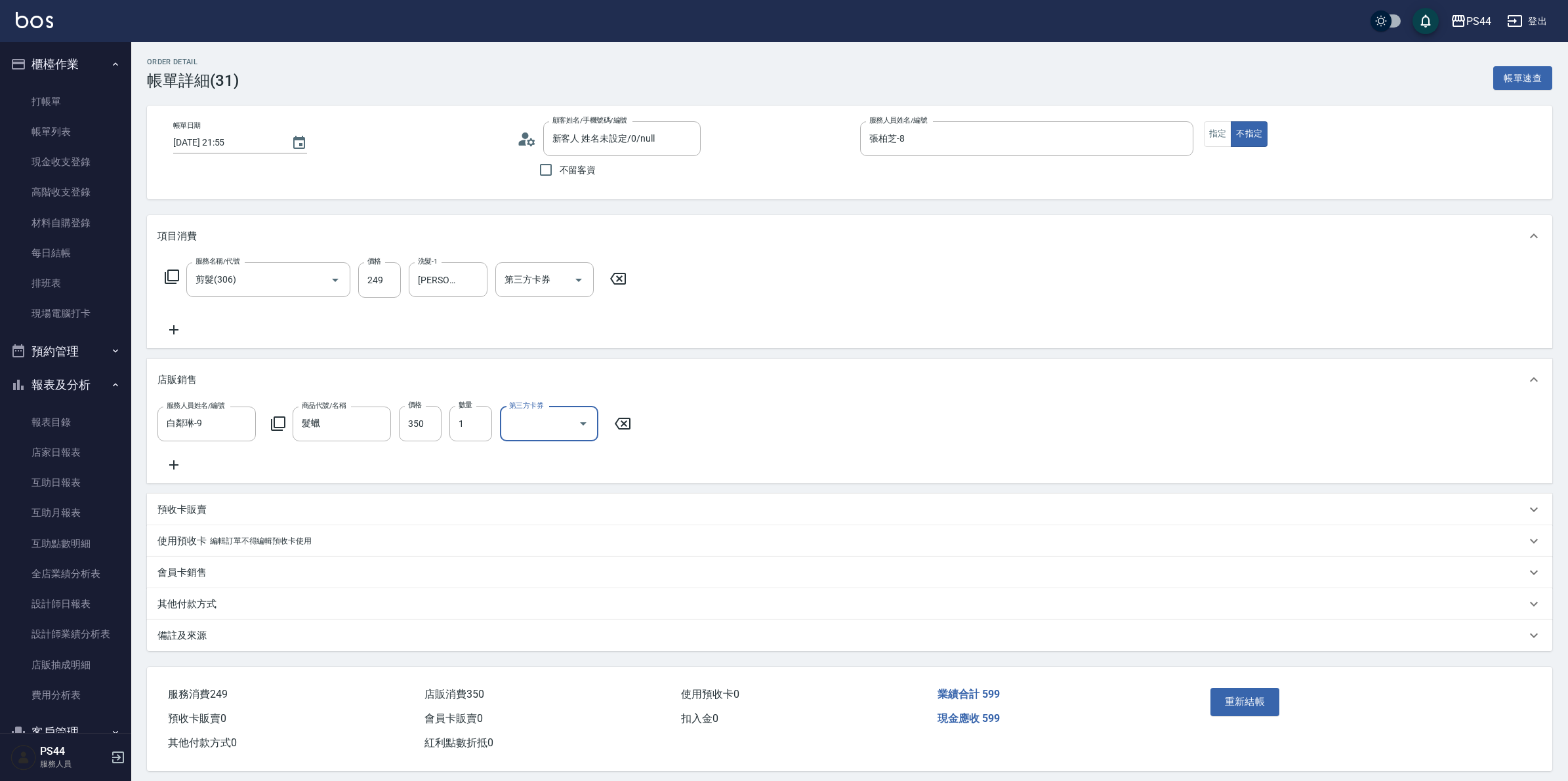
click at [1241, 709] on button "重新結帳" at bounding box center [1245, 702] width 70 height 28
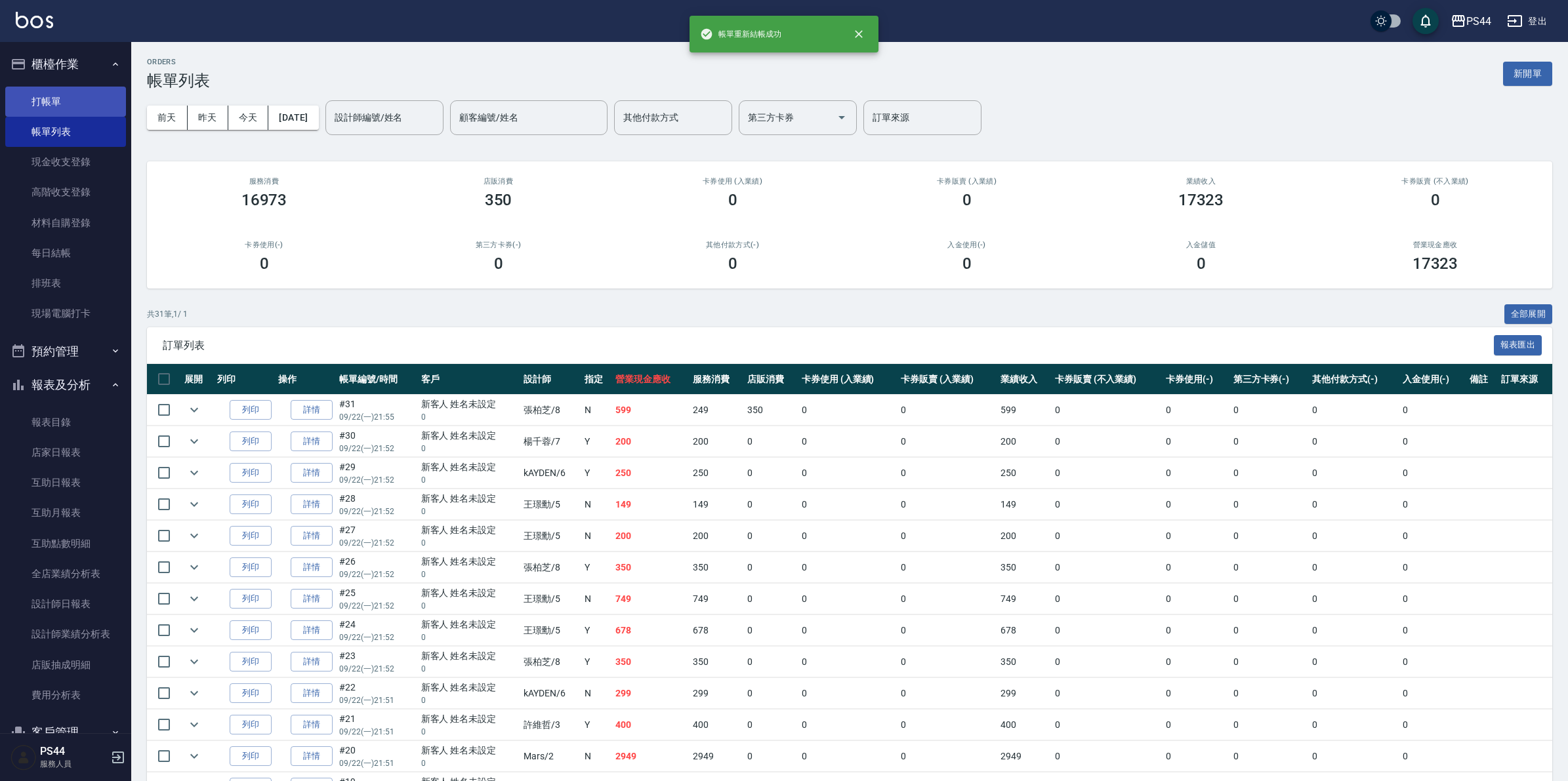
click at [38, 95] on link "打帳單" at bounding box center [65, 101] width 121 height 30
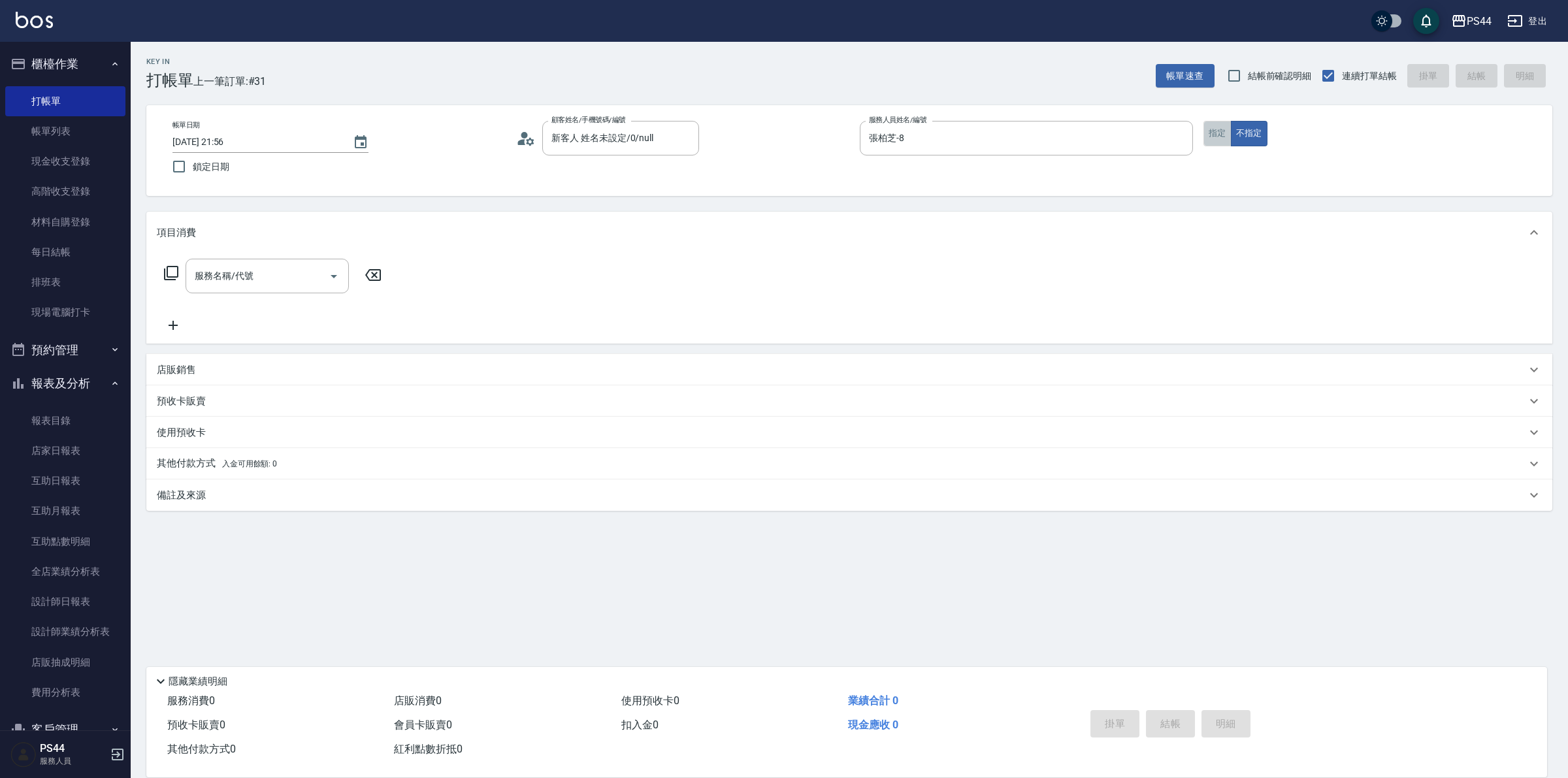
click at [1222, 138] on button "指定" at bounding box center [1217, 133] width 28 height 26
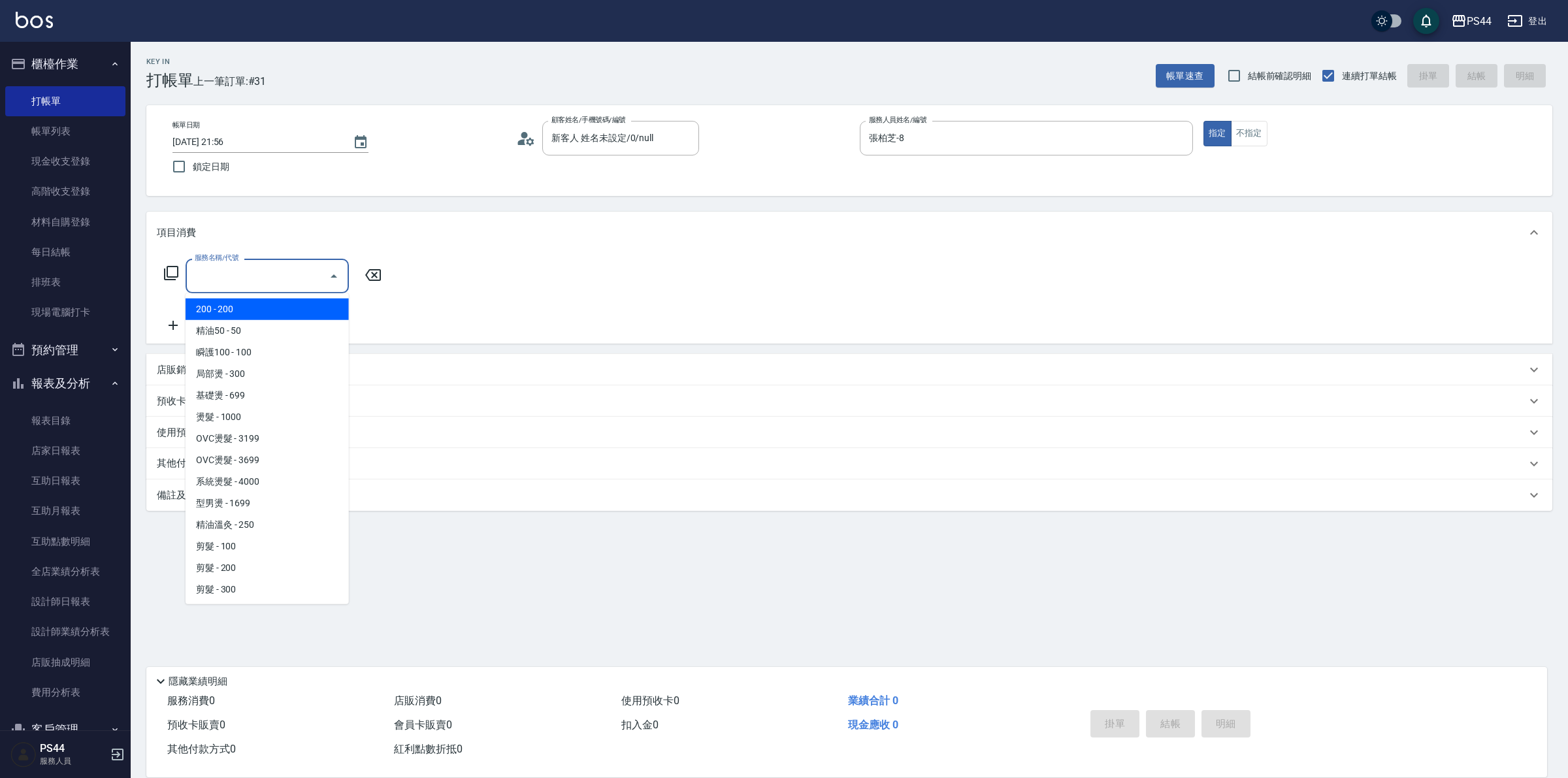
click at [259, 284] on input "服務名稱/代號" at bounding box center [257, 276] width 132 height 23
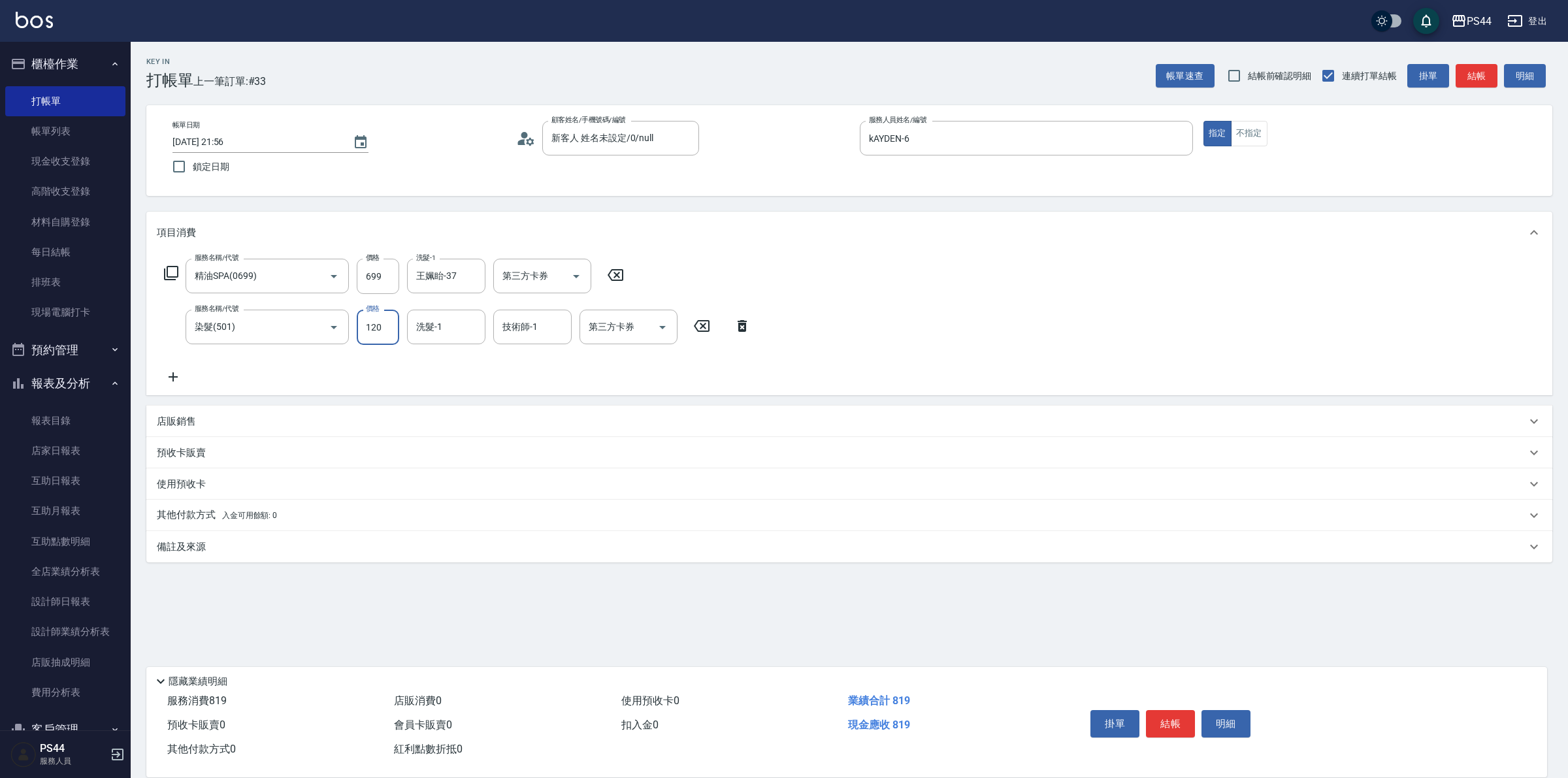
click at [390, 331] on input "120" at bounding box center [378, 327] width 43 height 35
drag, startPoint x: 451, startPoint y: 325, endPoint x: 456, endPoint y: 319, distance: 7.8
click at [452, 324] on input "洗髮-1" at bounding box center [446, 327] width 67 height 23
click at [573, 279] on icon "Open" at bounding box center [576, 276] width 16 height 16
click at [531, 387] on span "儲值卡" at bounding box center [542, 396] width 98 height 22
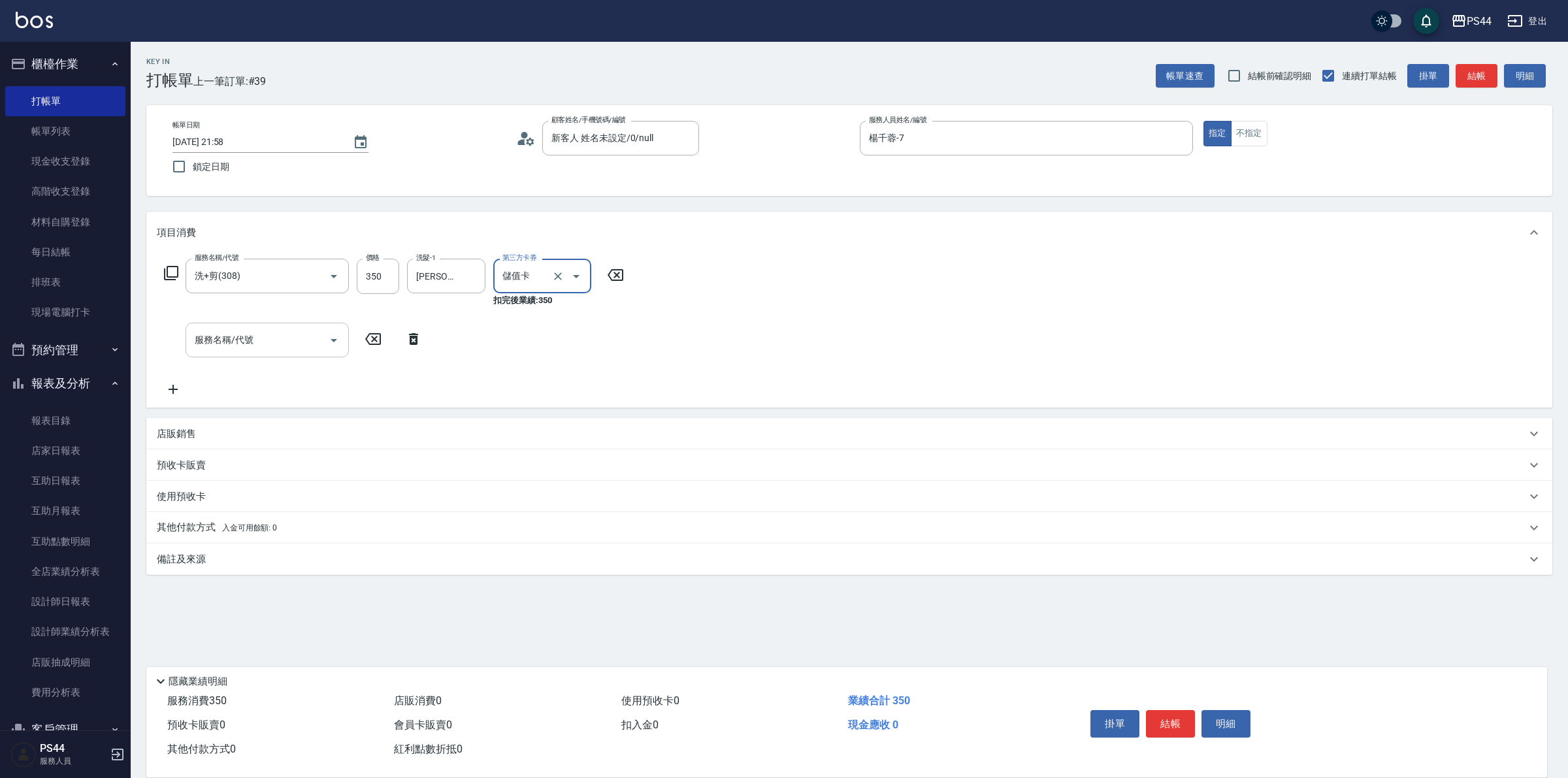
click at [252, 331] on input "服務名稱/代號" at bounding box center [257, 340] width 132 height 23
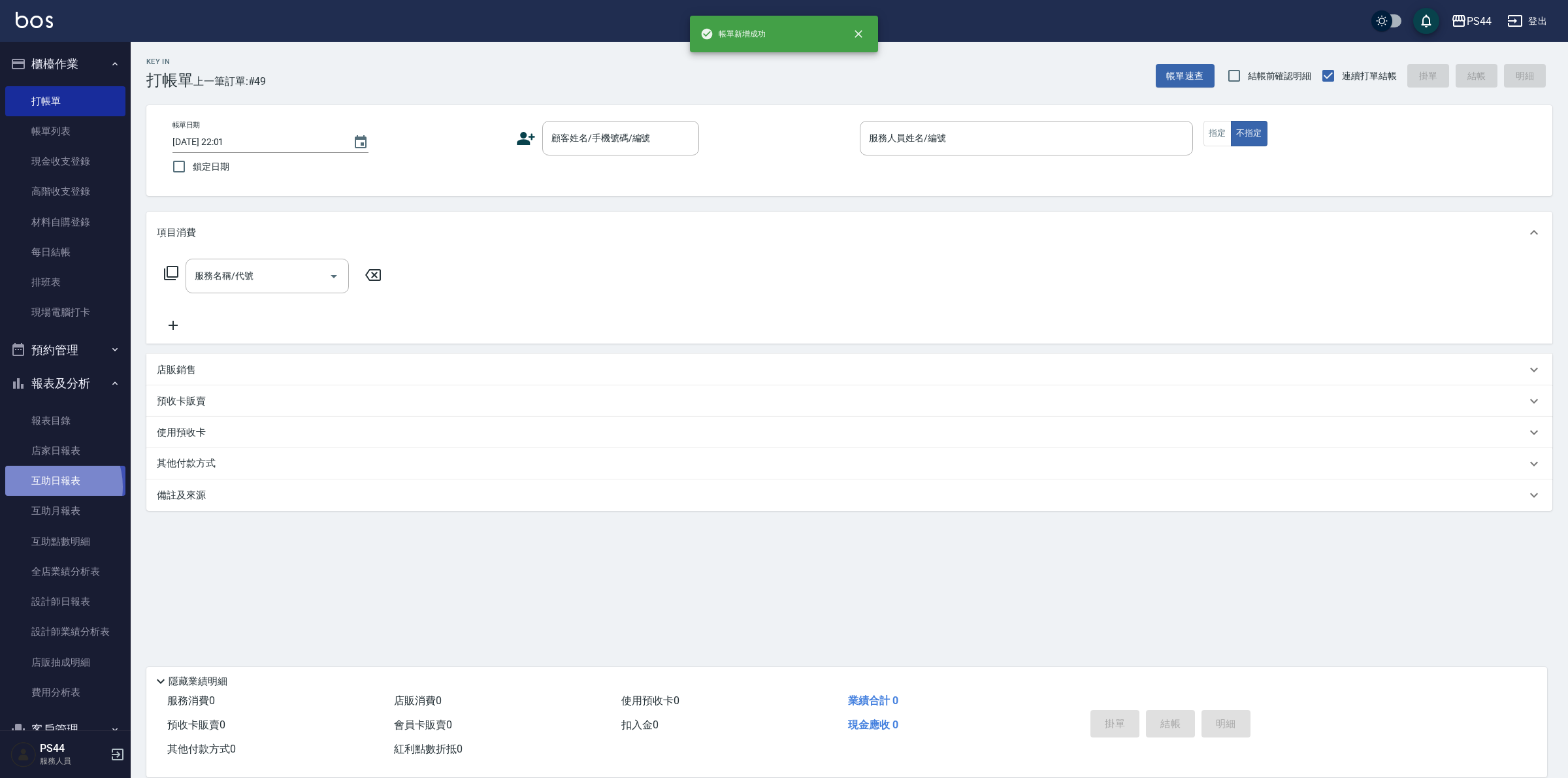
click at [47, 487] on link "互助日報表" at bounding box center [65, 481] width 120 height 30
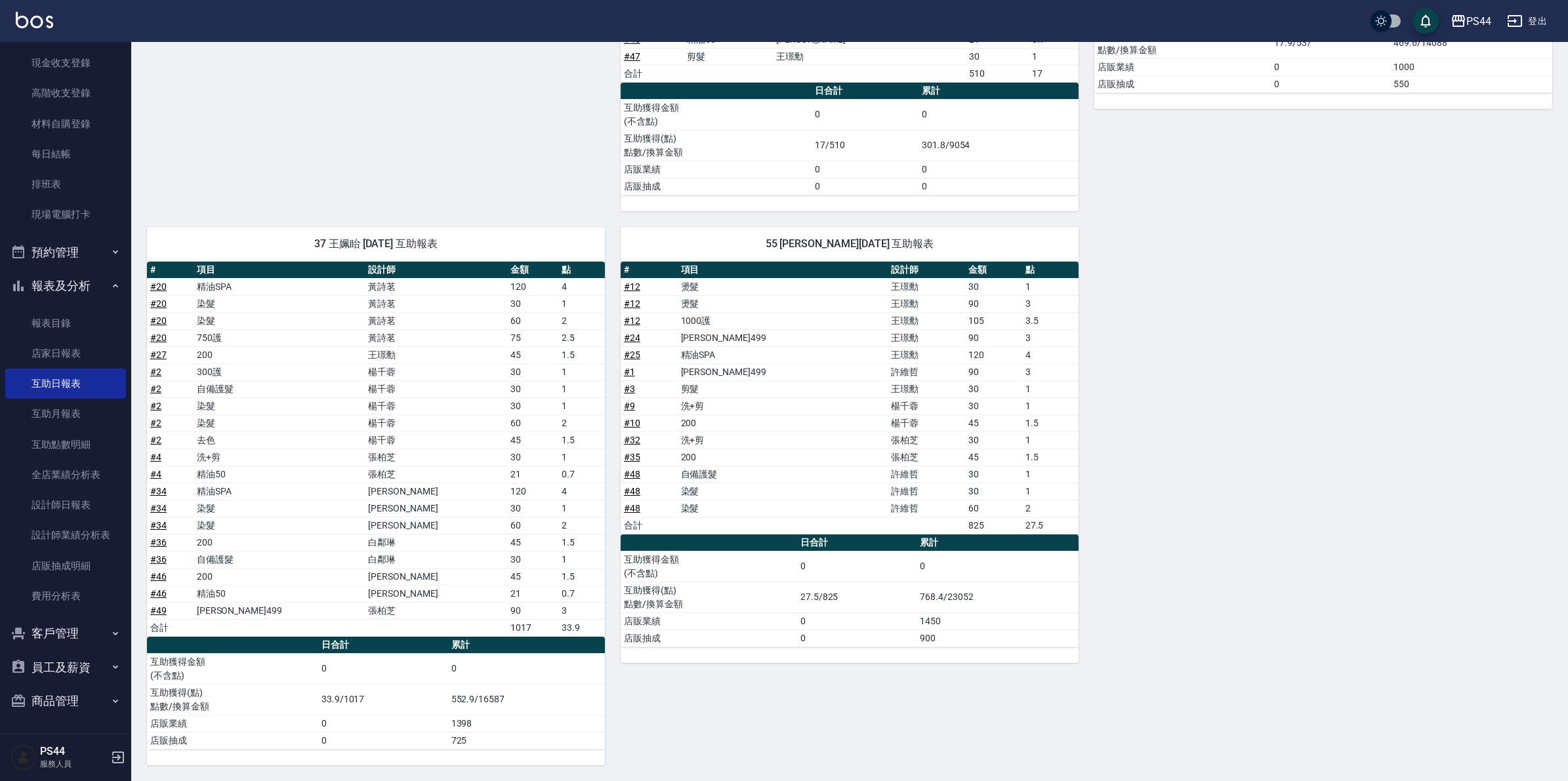
scroll to position [494, 0]
click at [78, 507] on link "設計師日報表" at bounding box center [65, 505] width 121 height 30
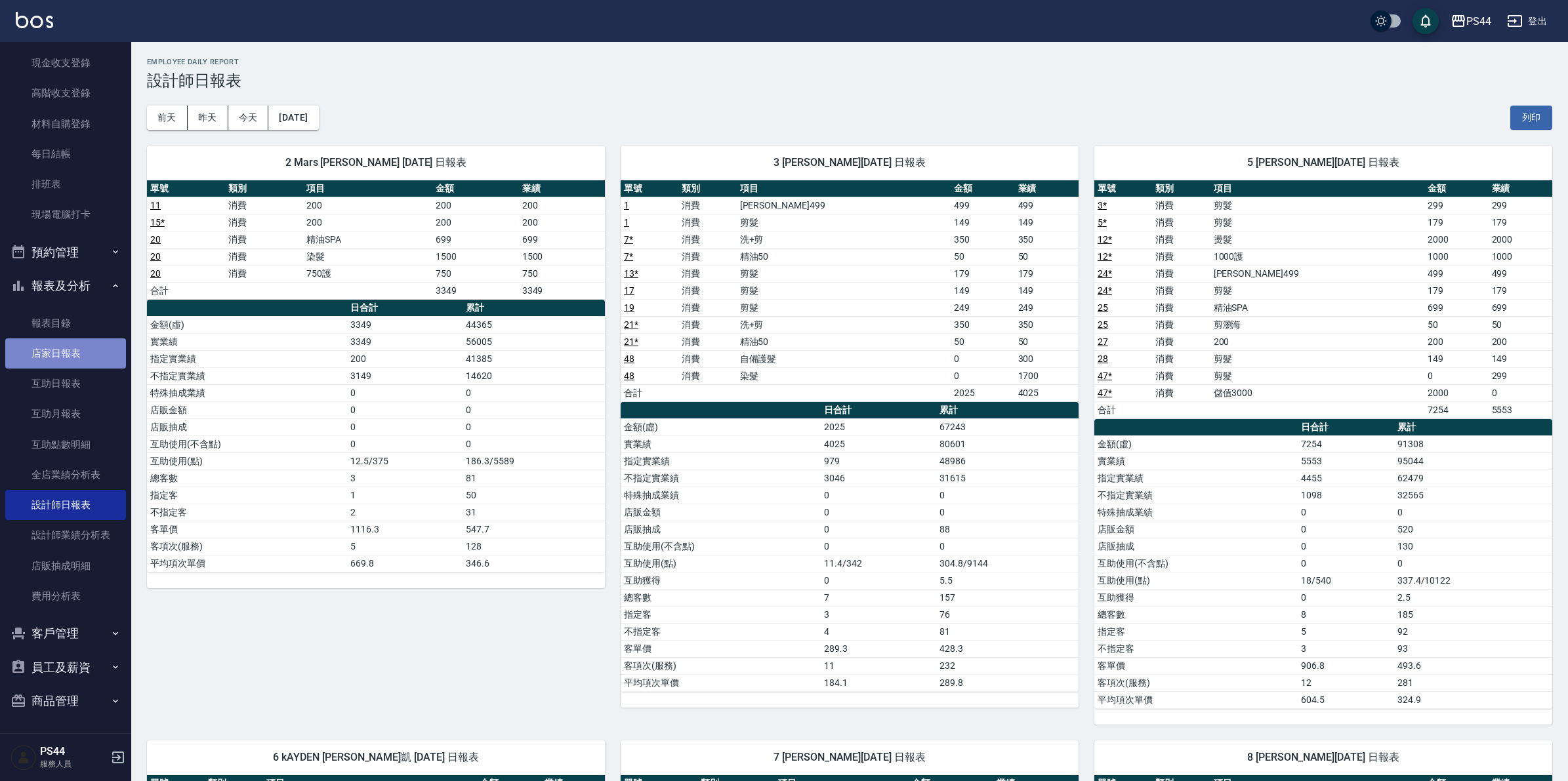
click at [66, 356] on link "店家日報表" at bounding box center [65, 354] width 121 height 30
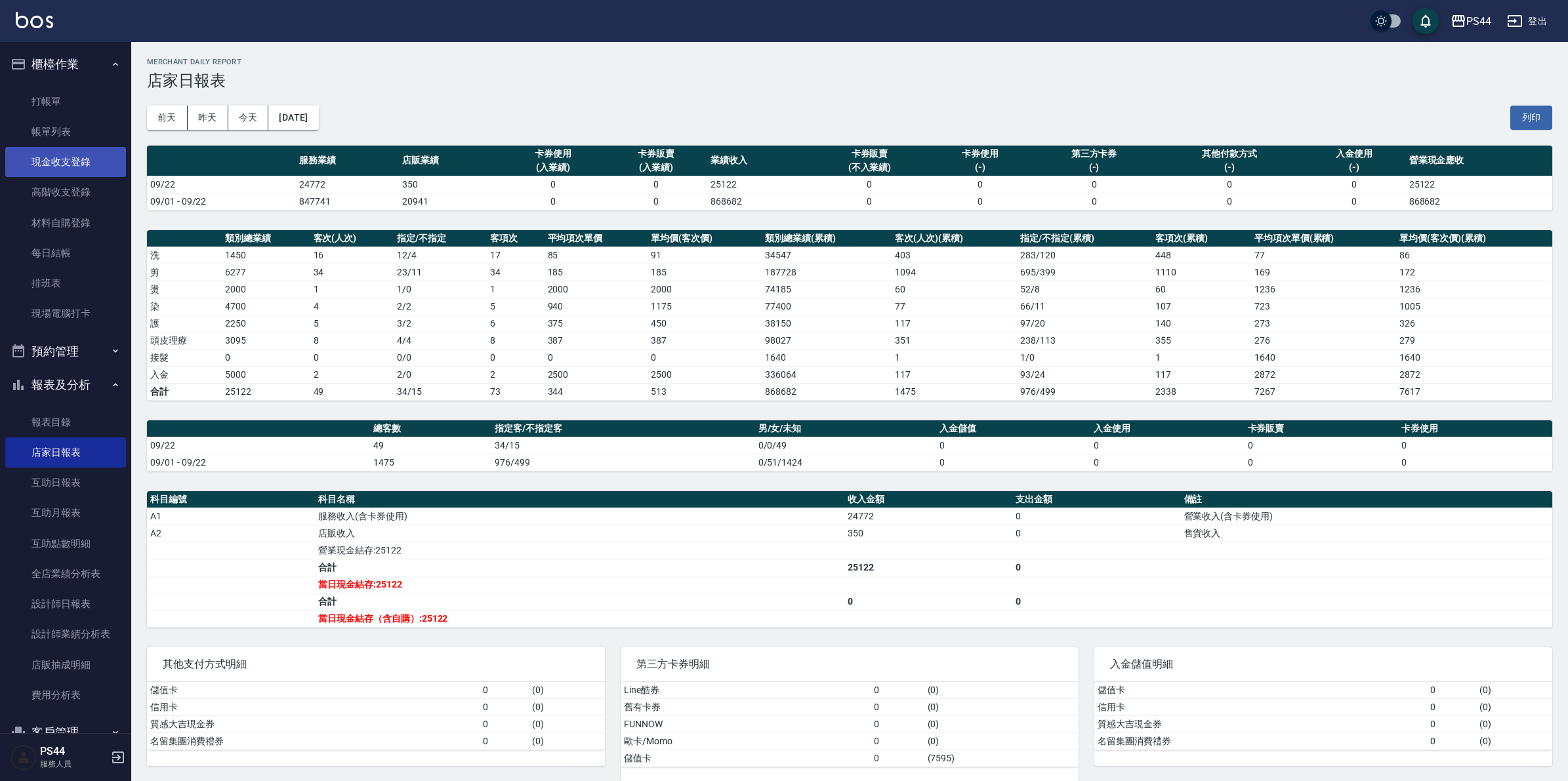
click at [88, 163] on link "現金收支登錄" at bounding box center [65, 162] width 121 height 30
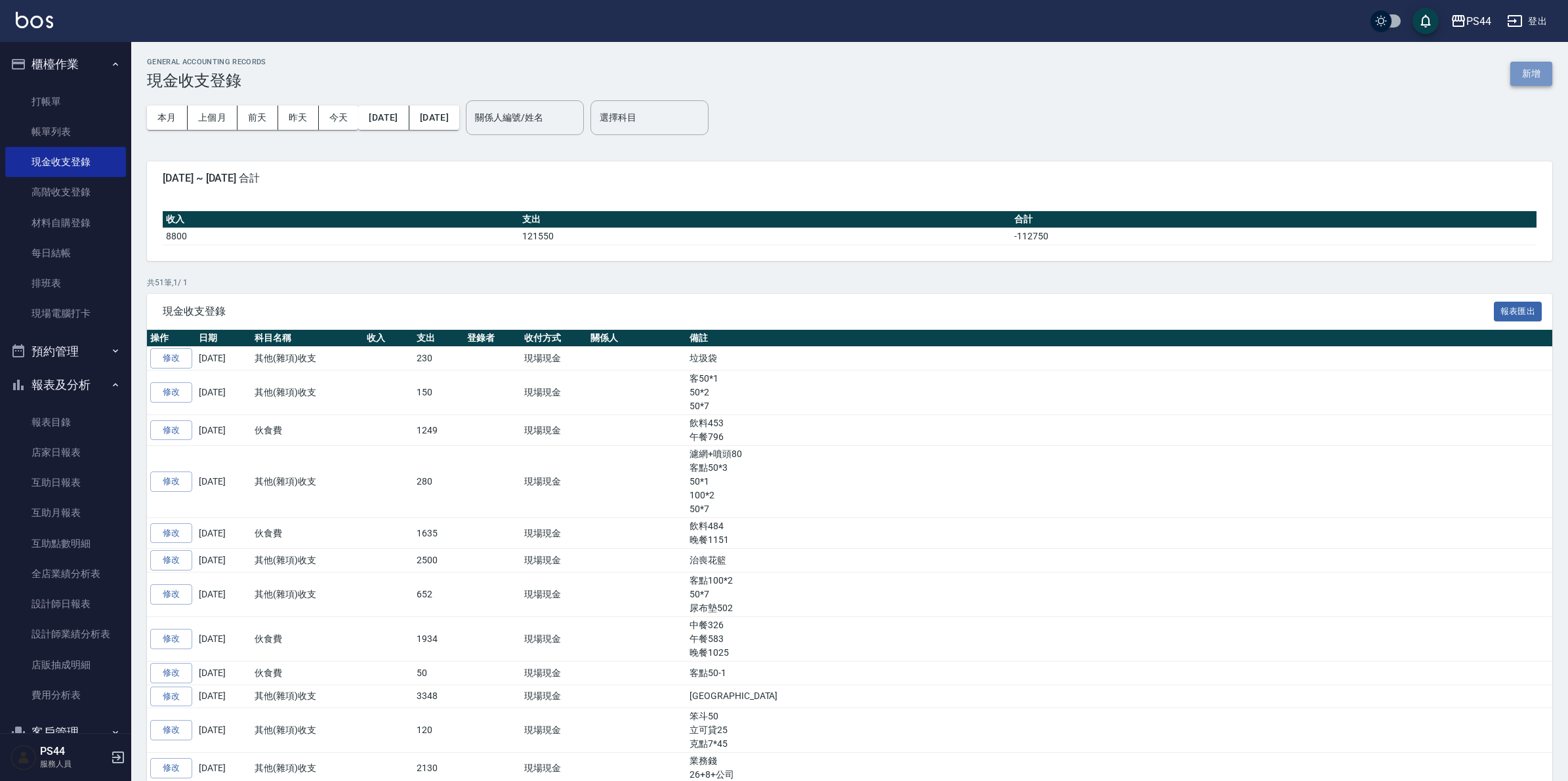
click at [1530, 84] on button "新增" at bounding box center [1531, 74] width 42 height 24
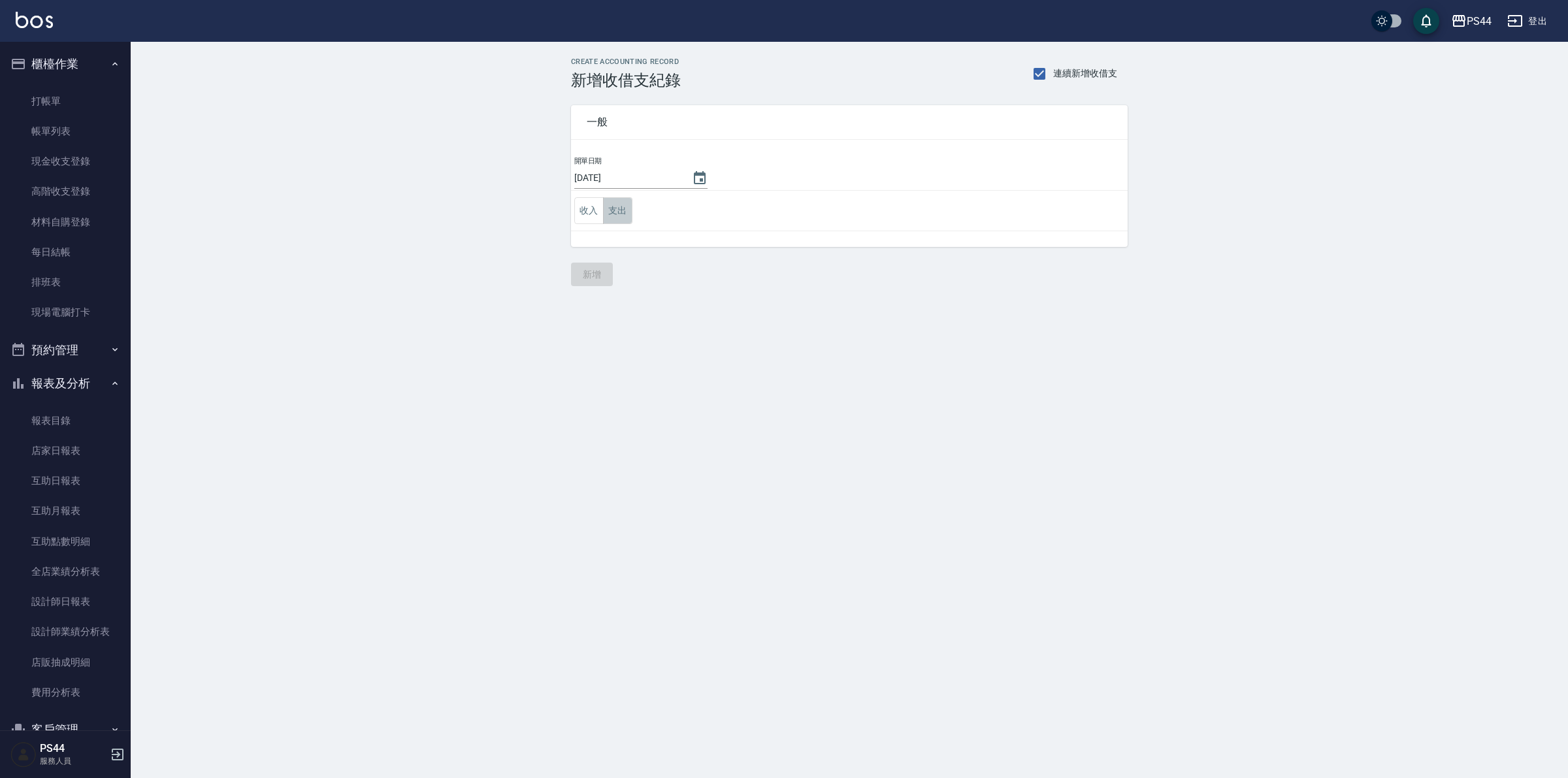
click at [611, 213] on button "支出" at bounding box center [617, 211] width 30 height 27
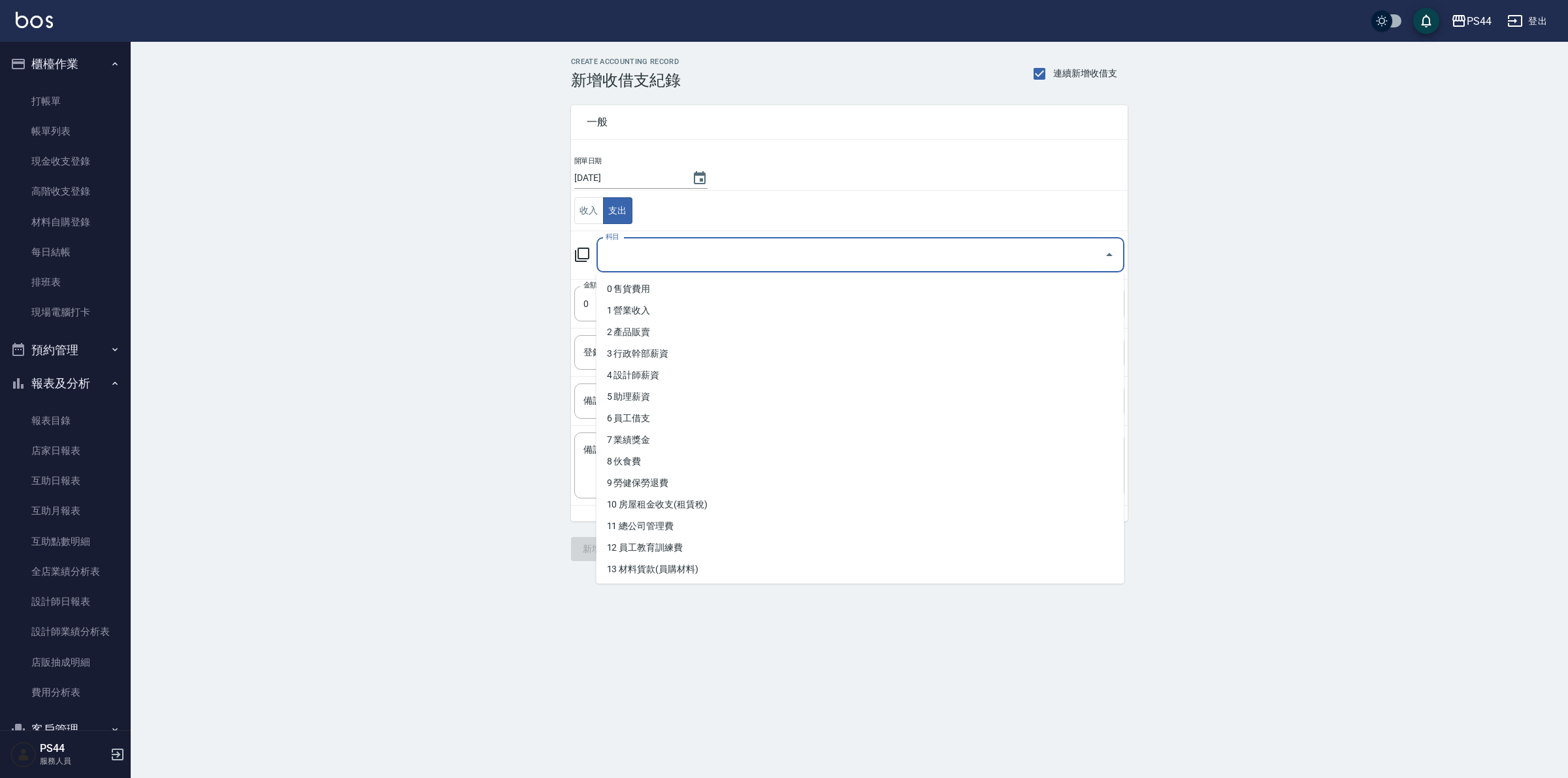
click at [657, 243] on input "科目" at bounding box center [850, 255] width 497 height 23
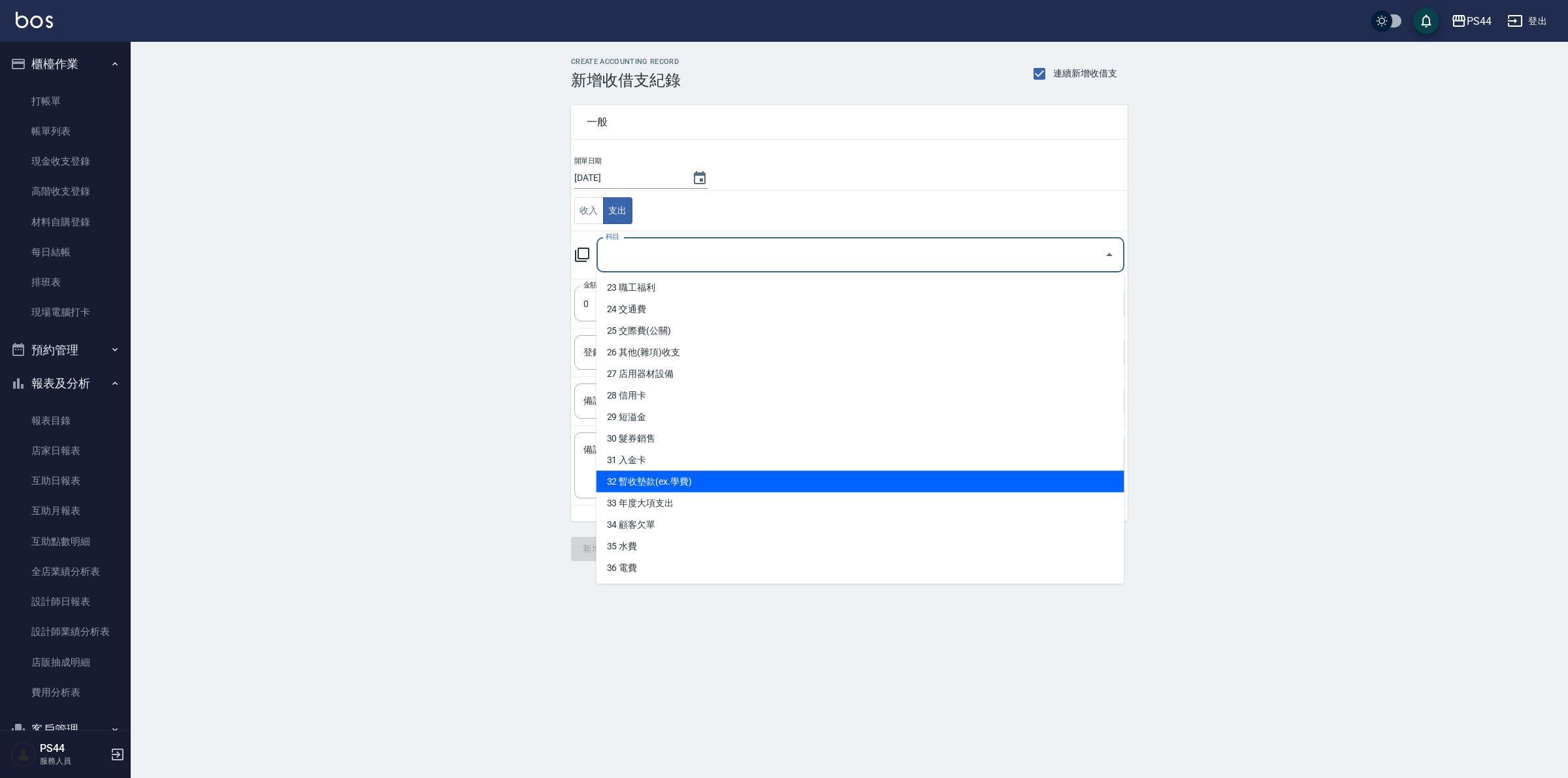
scroll to position [518, 0]
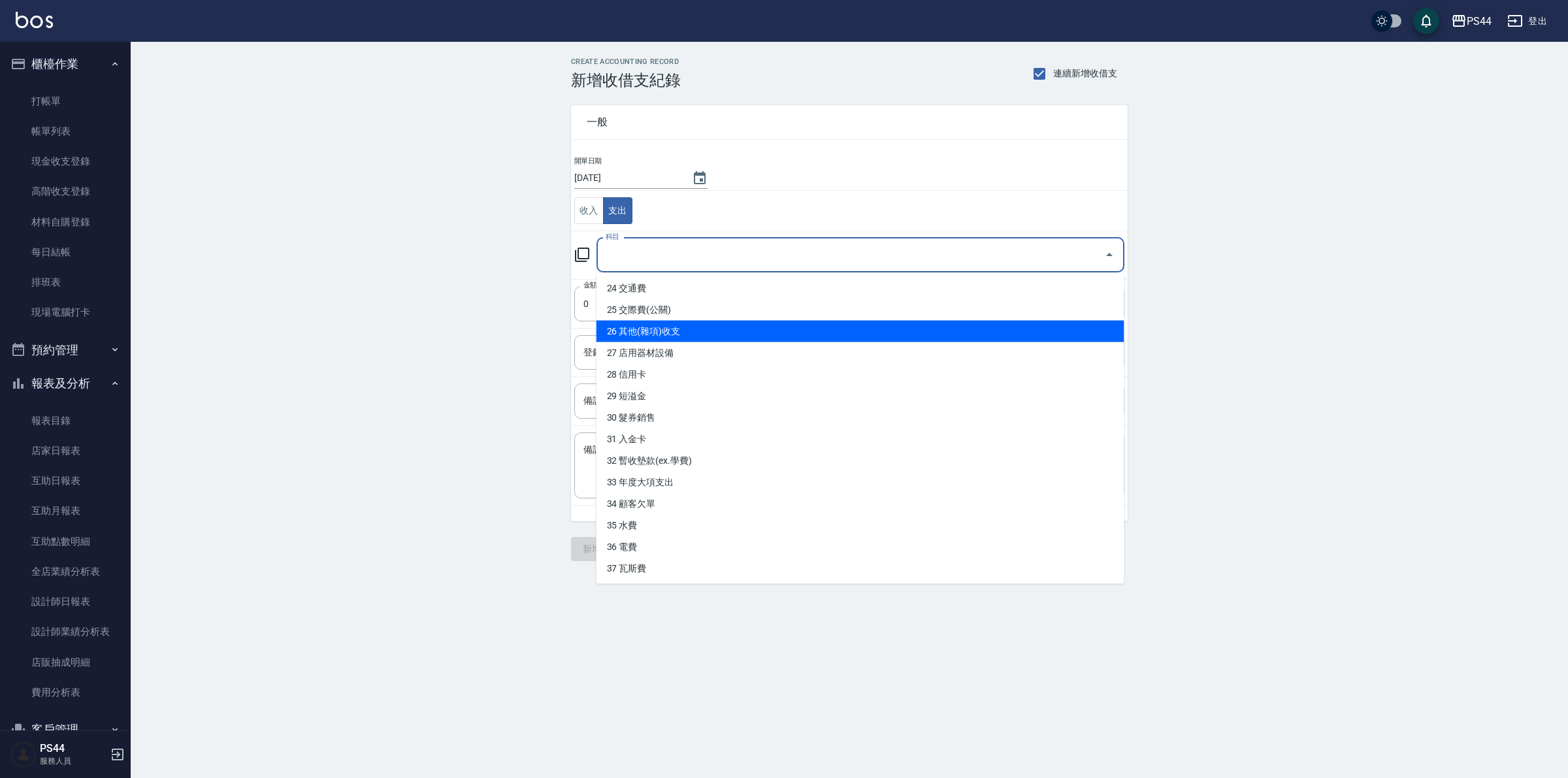
click at [693, 333] on li "26 其他(雜項)收支" at bounding box center [860, 331] width 528 height 22
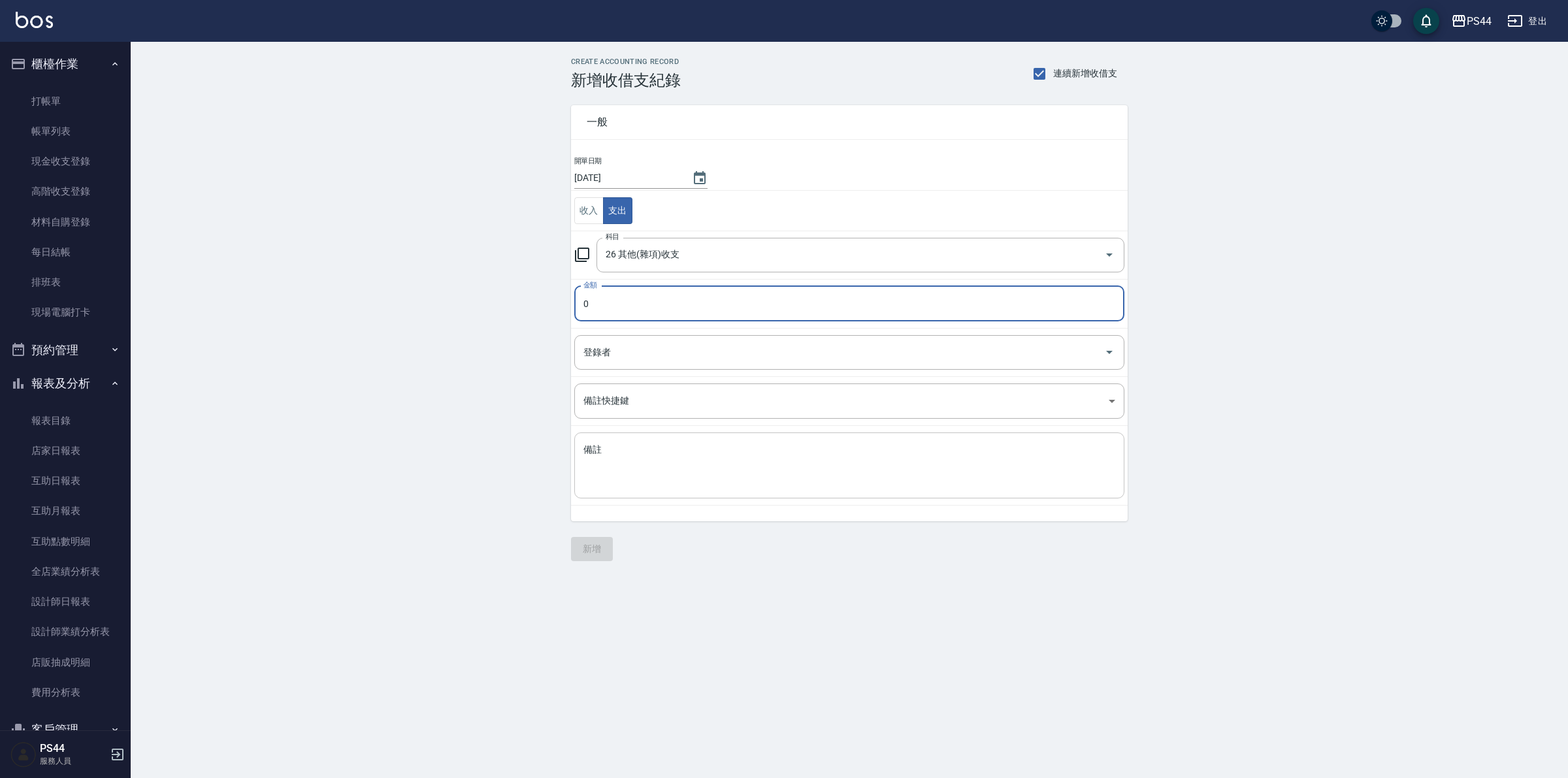
click at [745, 481] on textarea "備註" at bounding box center [849, 466] width 532 height 45
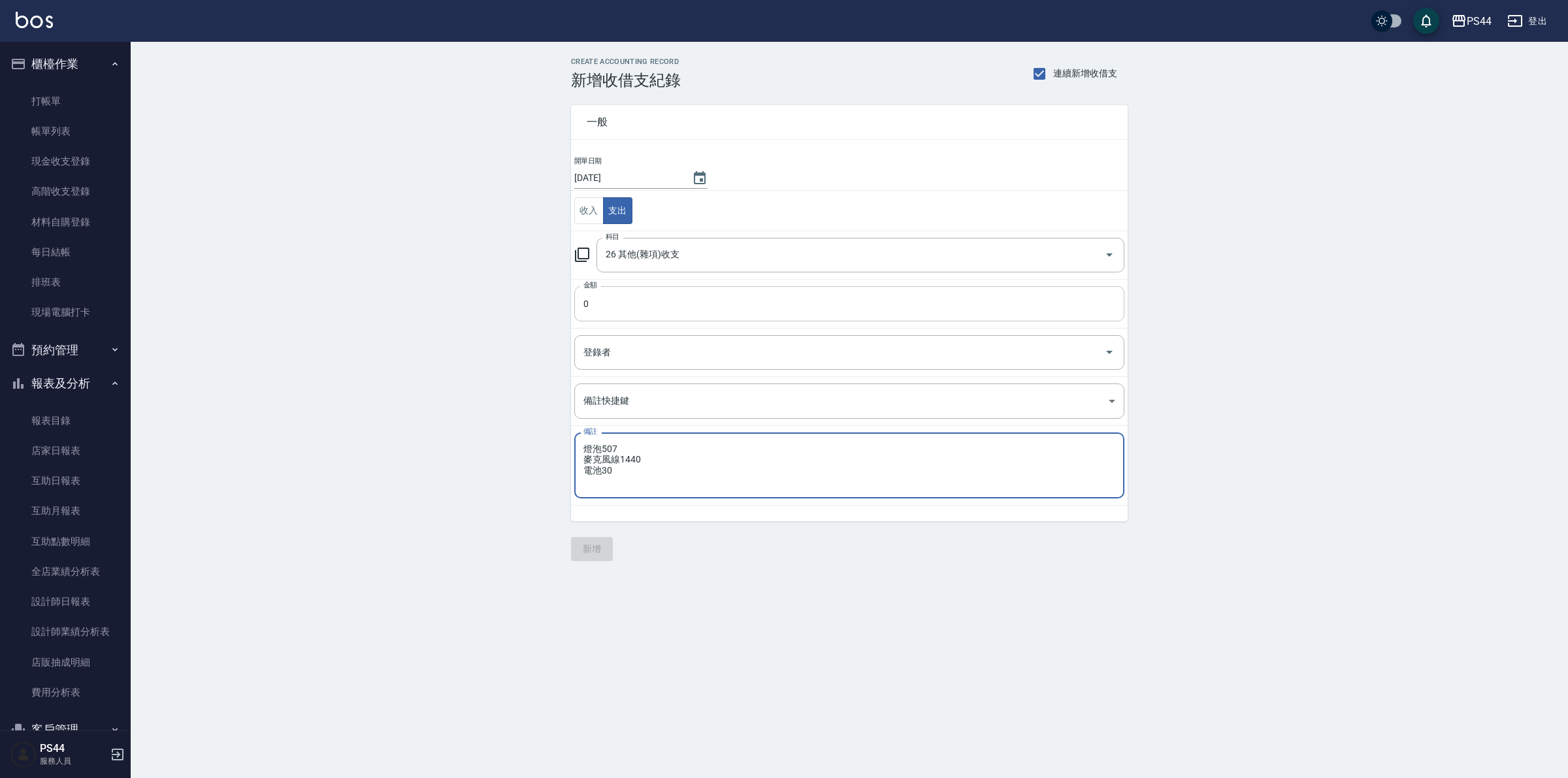
click at [771, 295] on input "0" at bounding box center [849, 304] width 550 height 35
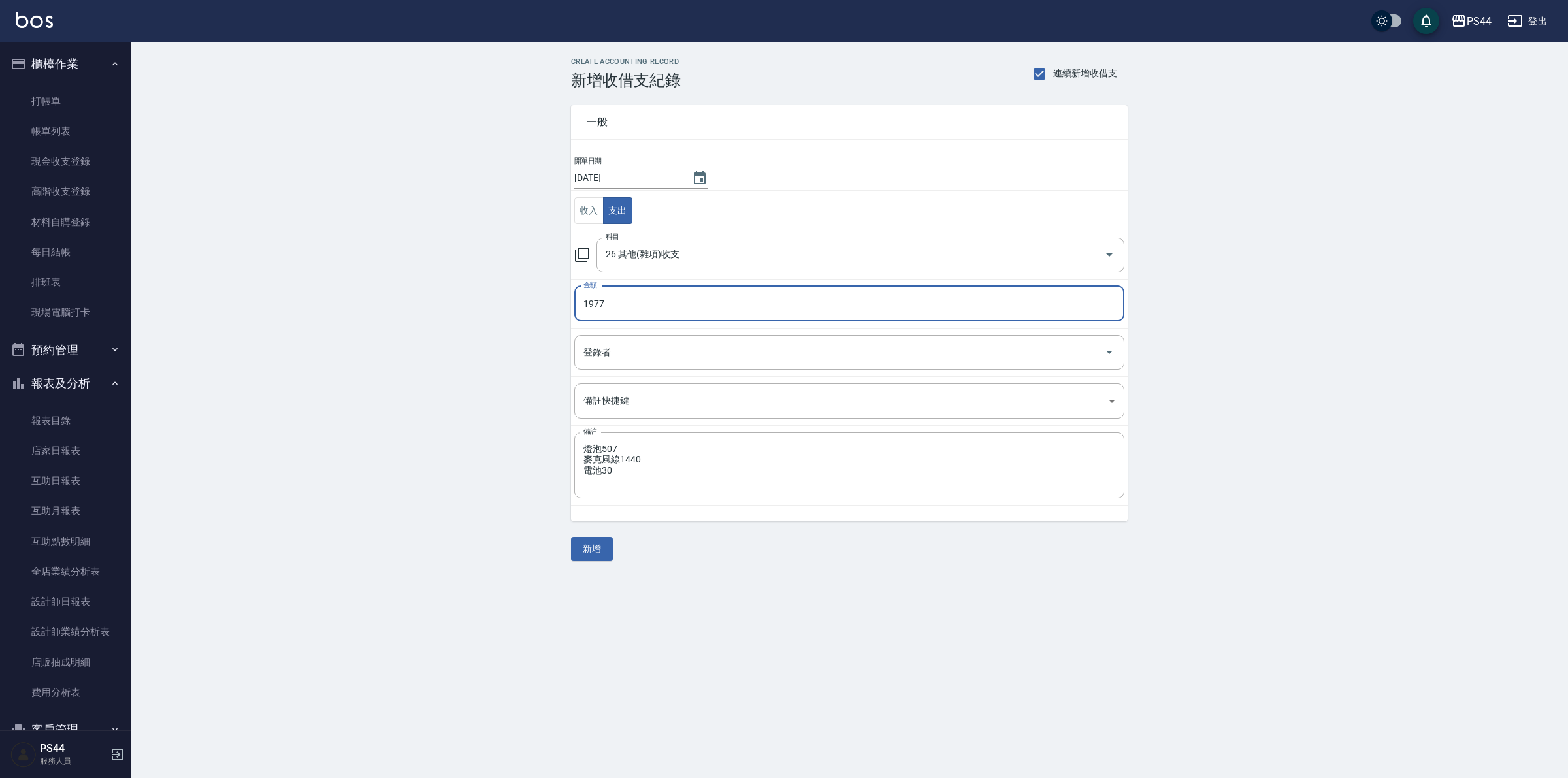
click at [586, 555] on button "新增" at bounding box center [592, 549] width 42 height 24
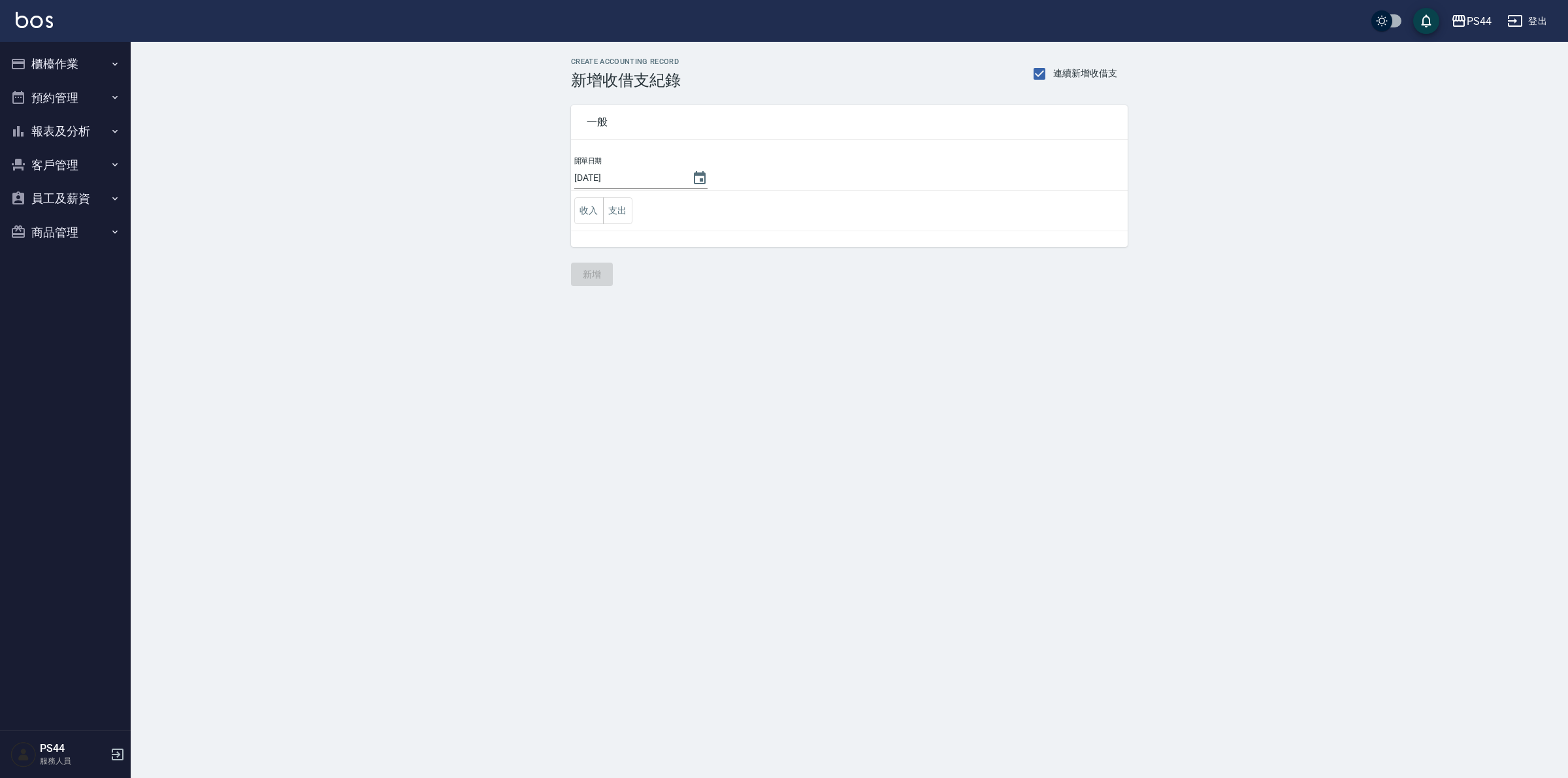
click at [43, 131] on button "報表及分析" at bounding box center [65, 131] width 120 height 34
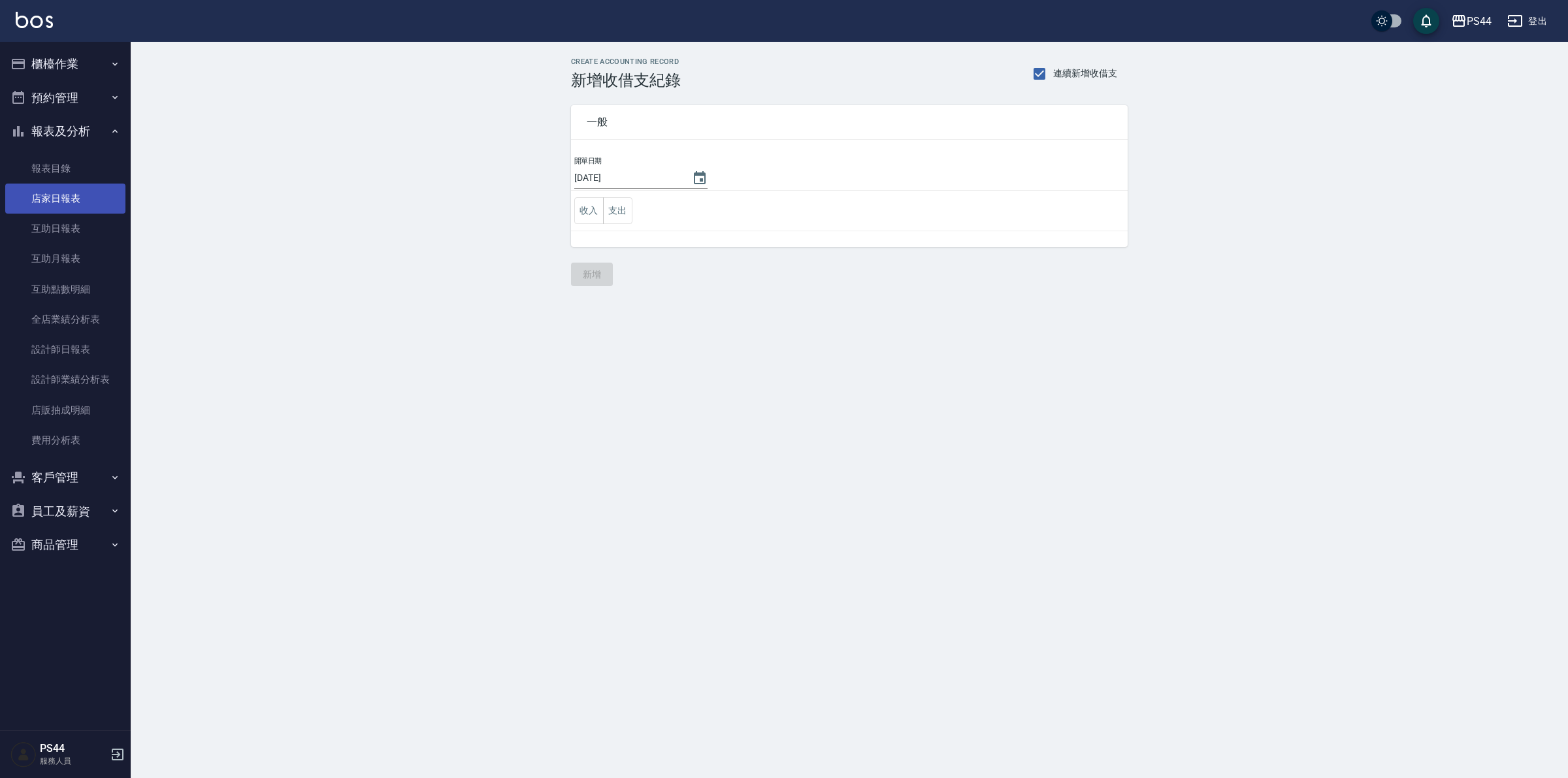
click at [79, 198] on link "店家日報表" at bounding box center [65, 199] width 120 height 30
